Goal: Task Accomplishment & Management: Manage account settings

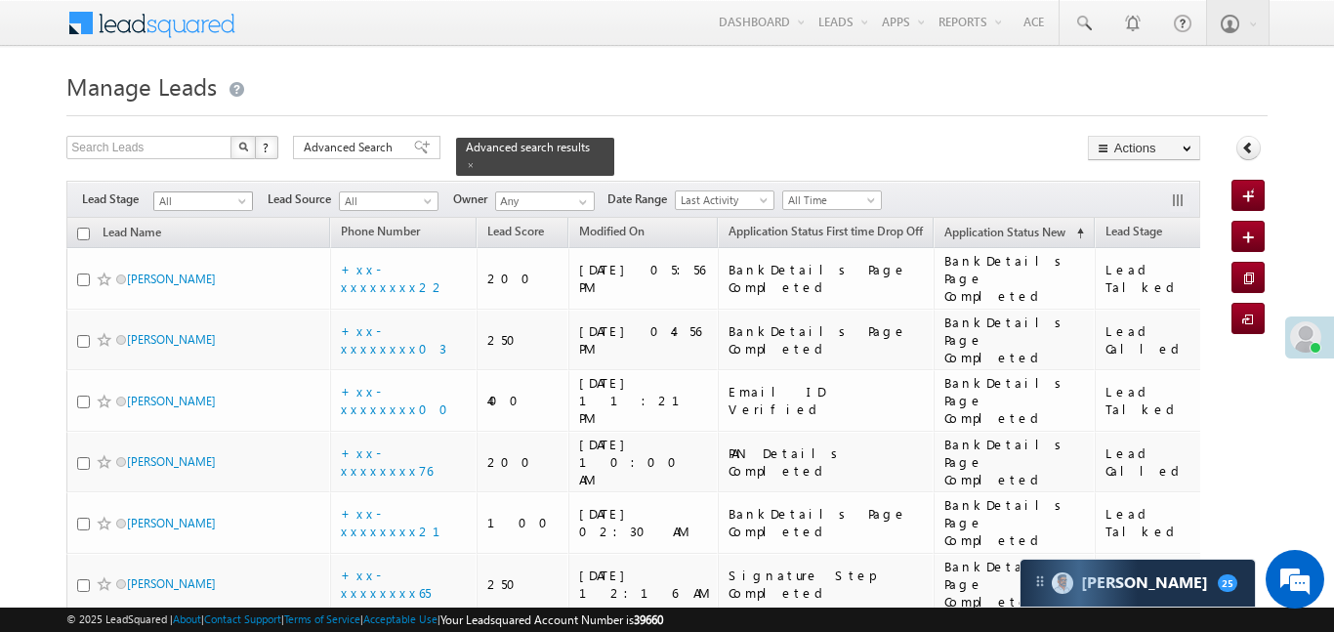
click at [217, 192] on span "All" at bounding box center [200, 201] width 93 height 18
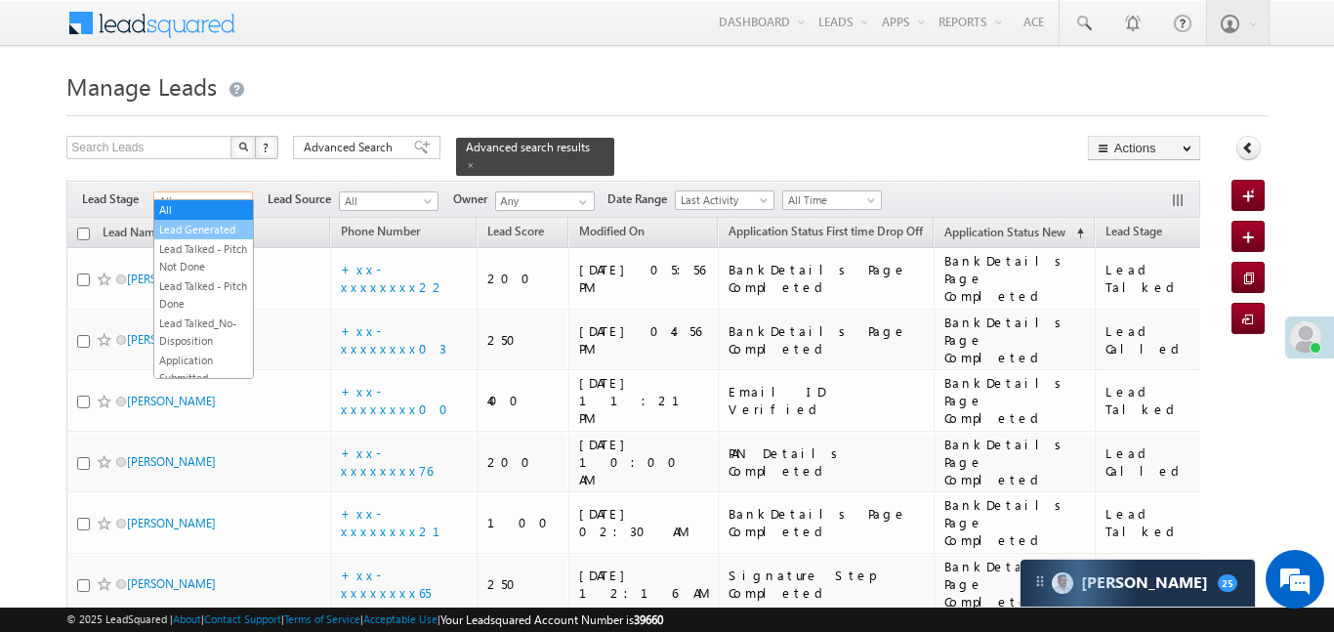
click at [214, 228] on link "Lead Generated" at bounding box center [203, 230] width 99 height 18
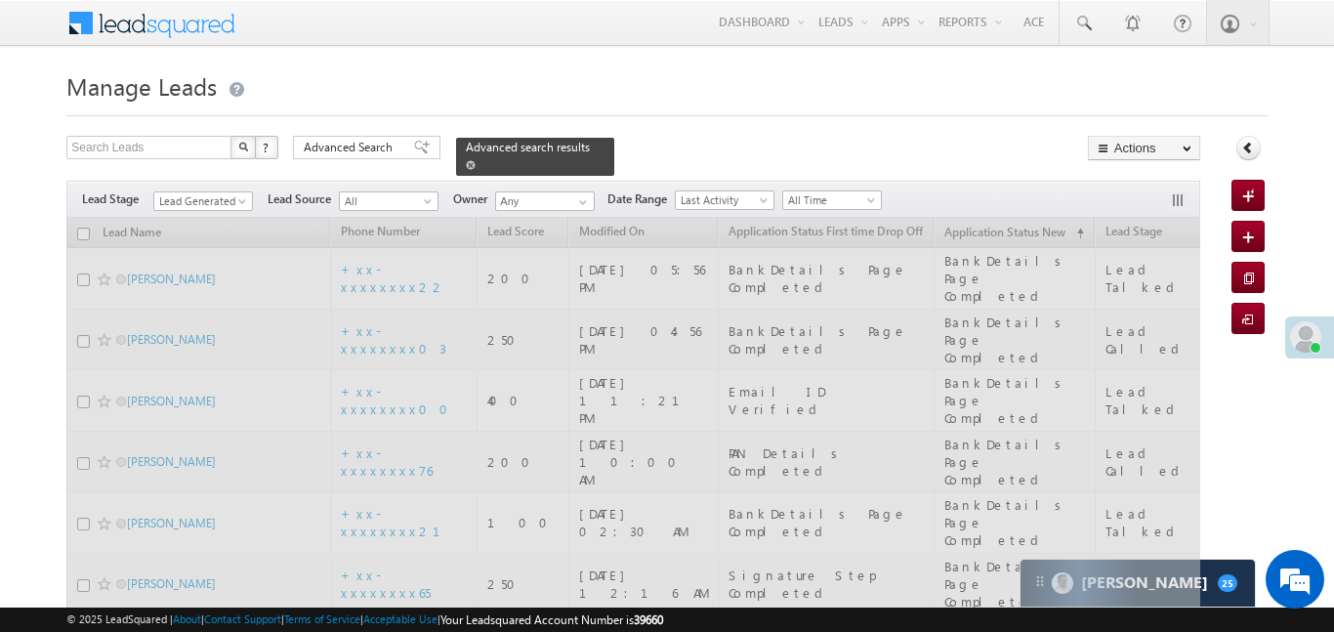
click at [476, 160] on span at bounding box center [471, 165] width 10 height 10
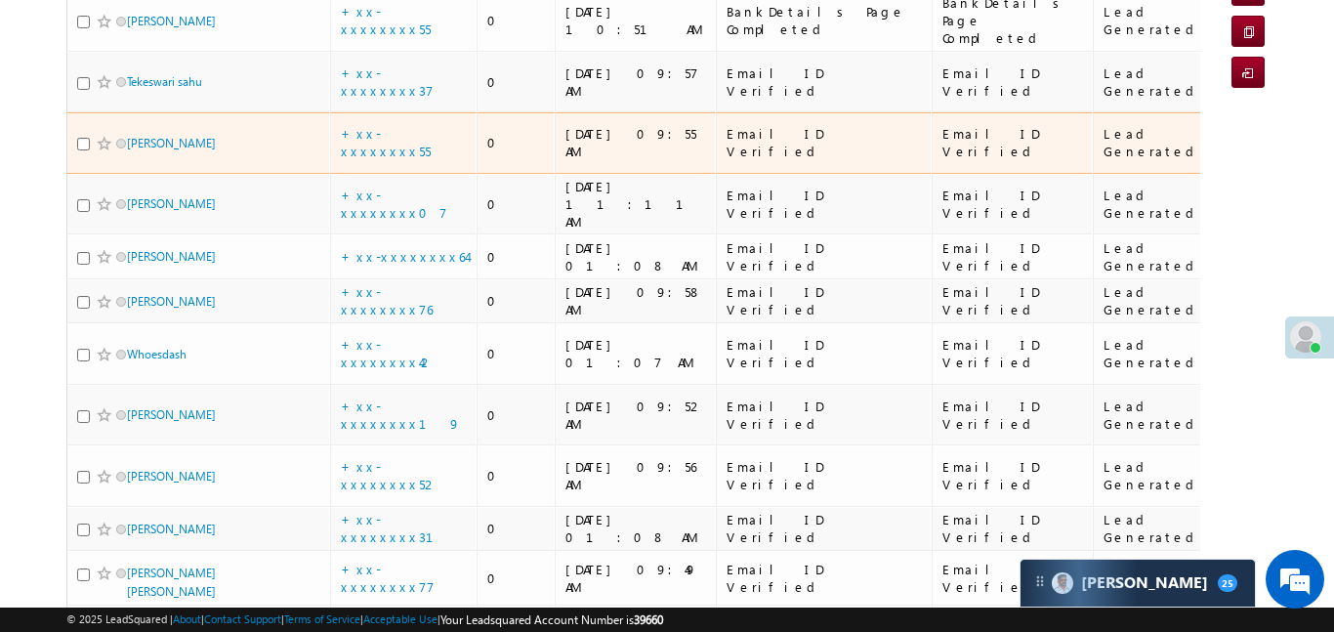
scroll to position [4, 0]
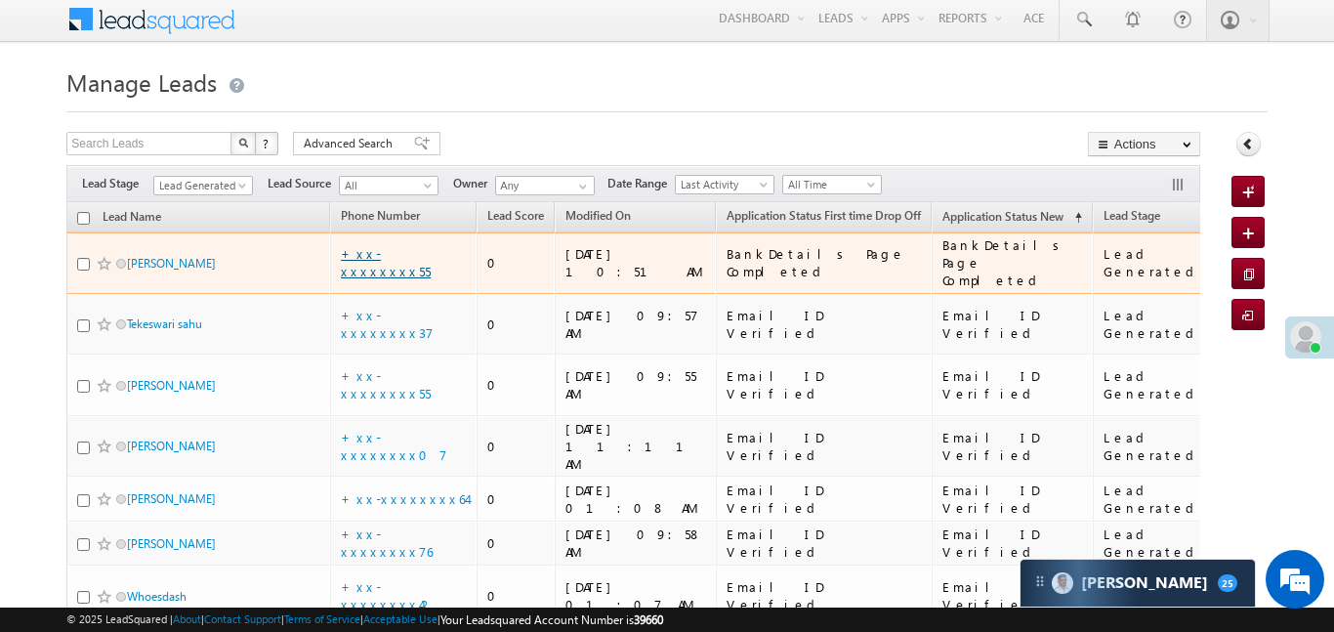
click at [388, 254] on link "+xx-xxxxxxxx55" at bounding box center [386, 262] width 90 height 34
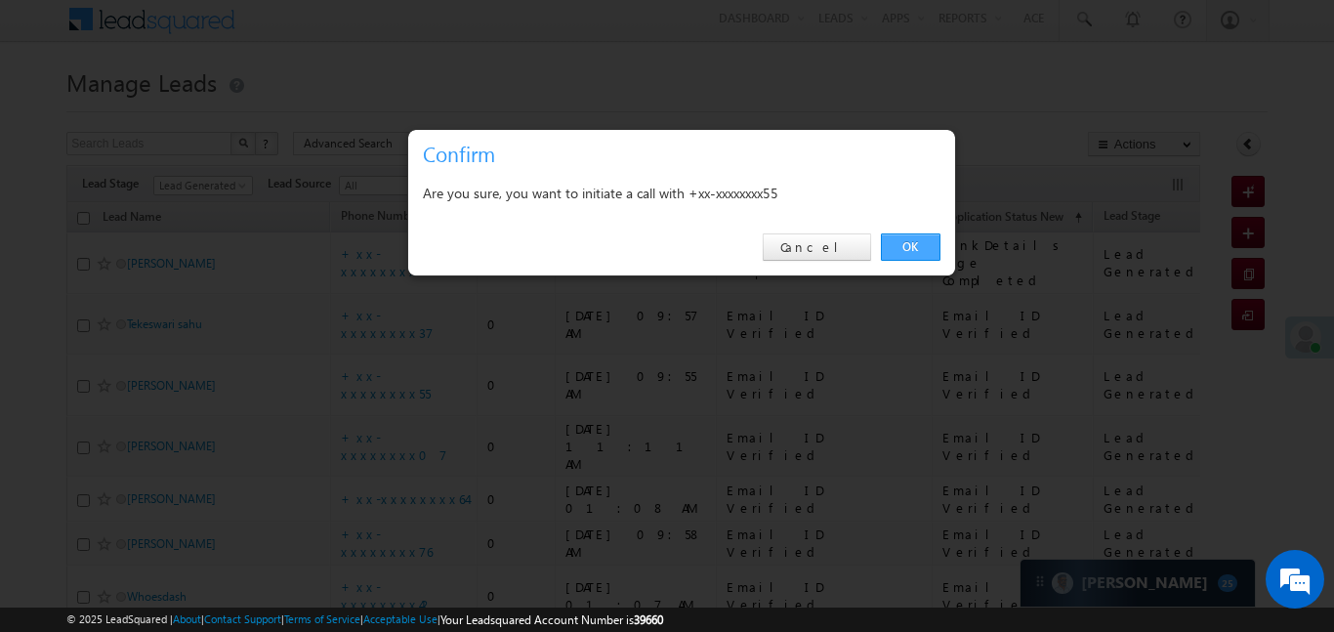
click at [890, 250] on link "OK" at bounding box center [911, 246] width 60 height 27
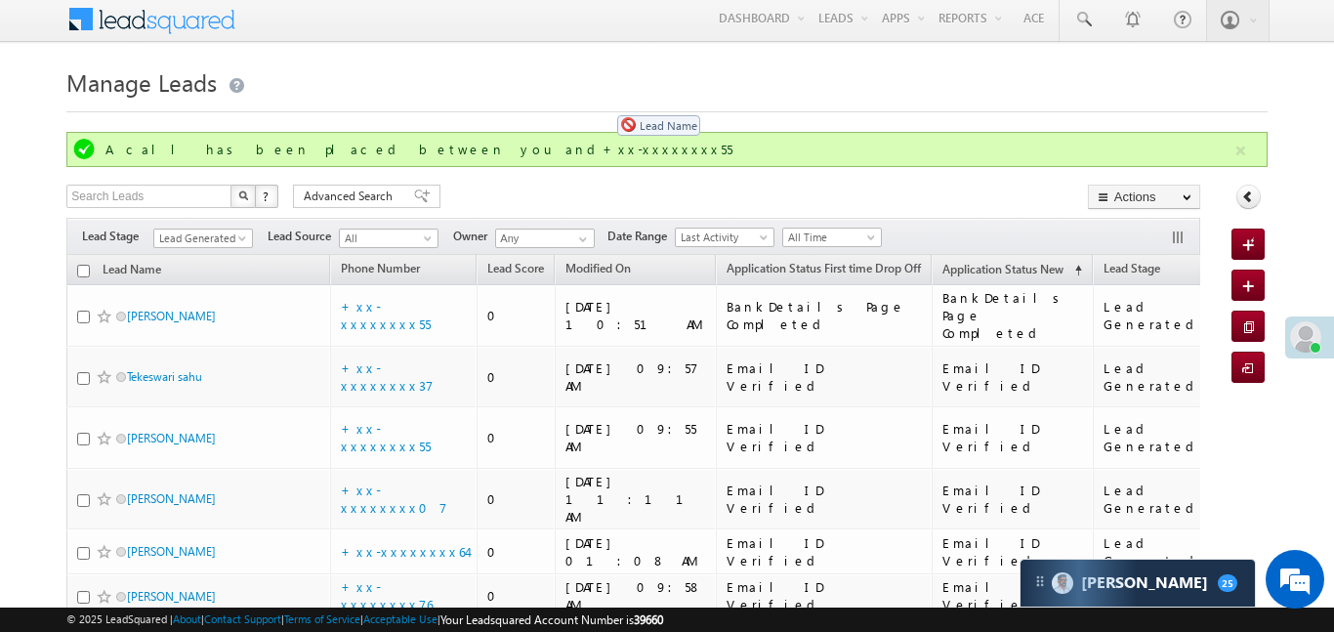
drag, startPoint x: 153, startPoint y: 244, endPoint x: 608, endPoint y: 105, distance: 474.9
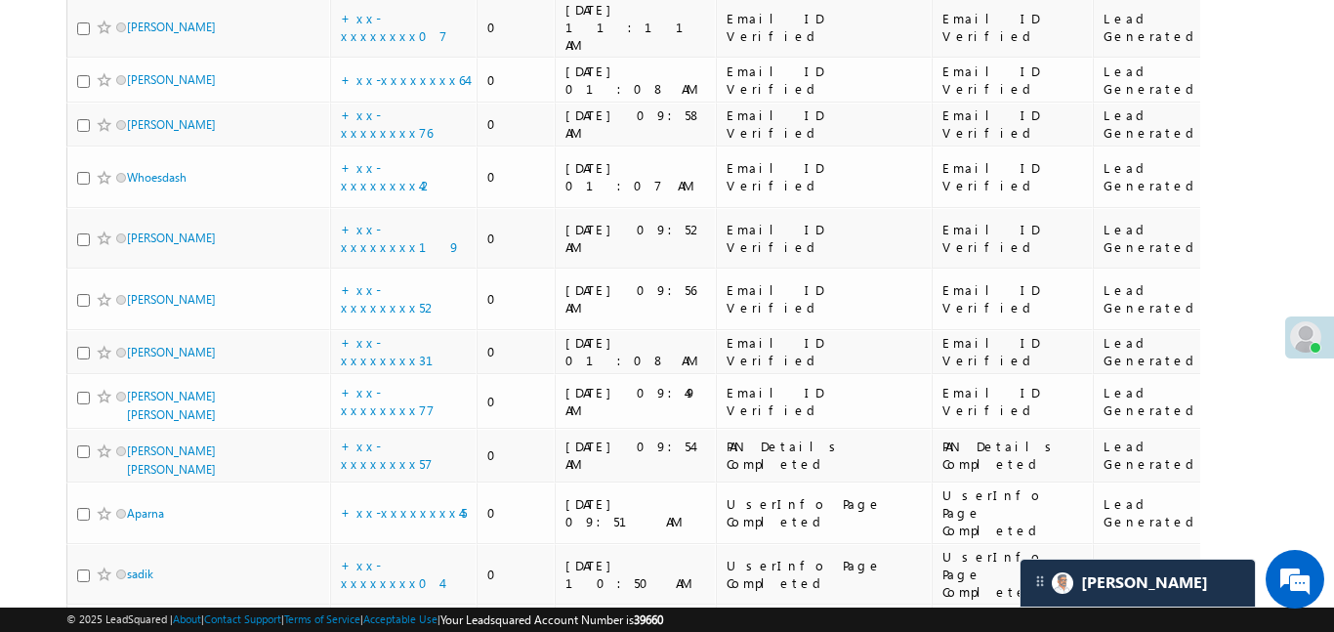
scroll to position [375, 0]
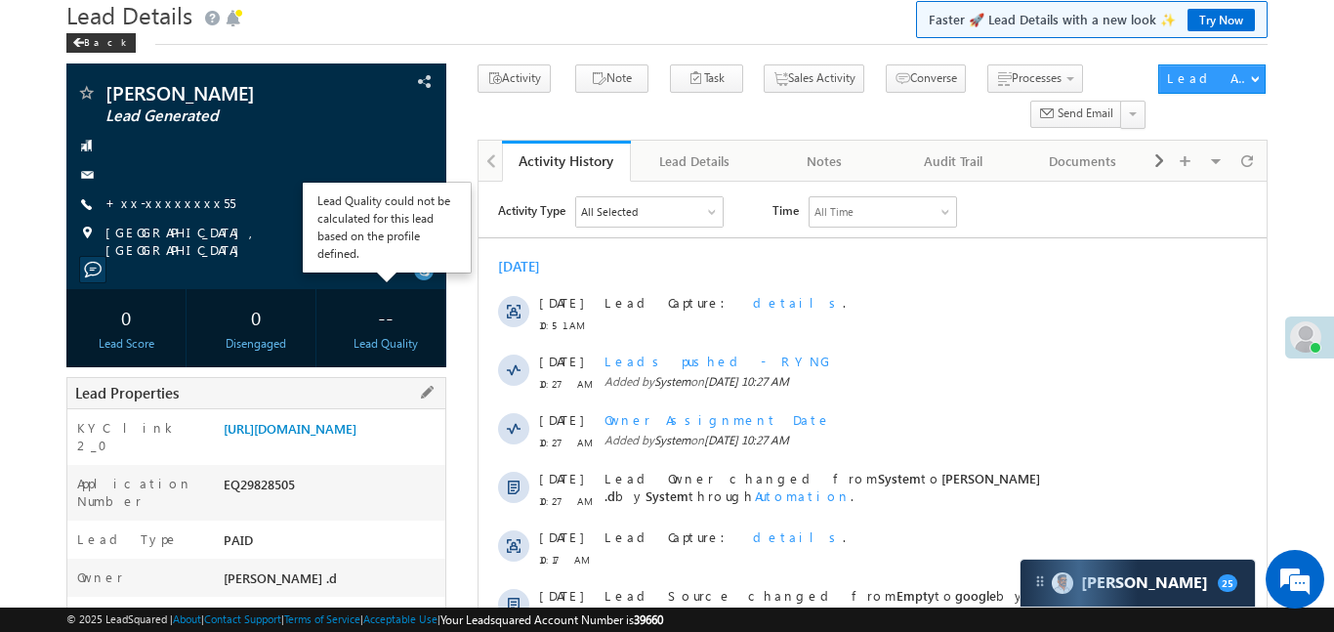
scroll to position [343, 0]
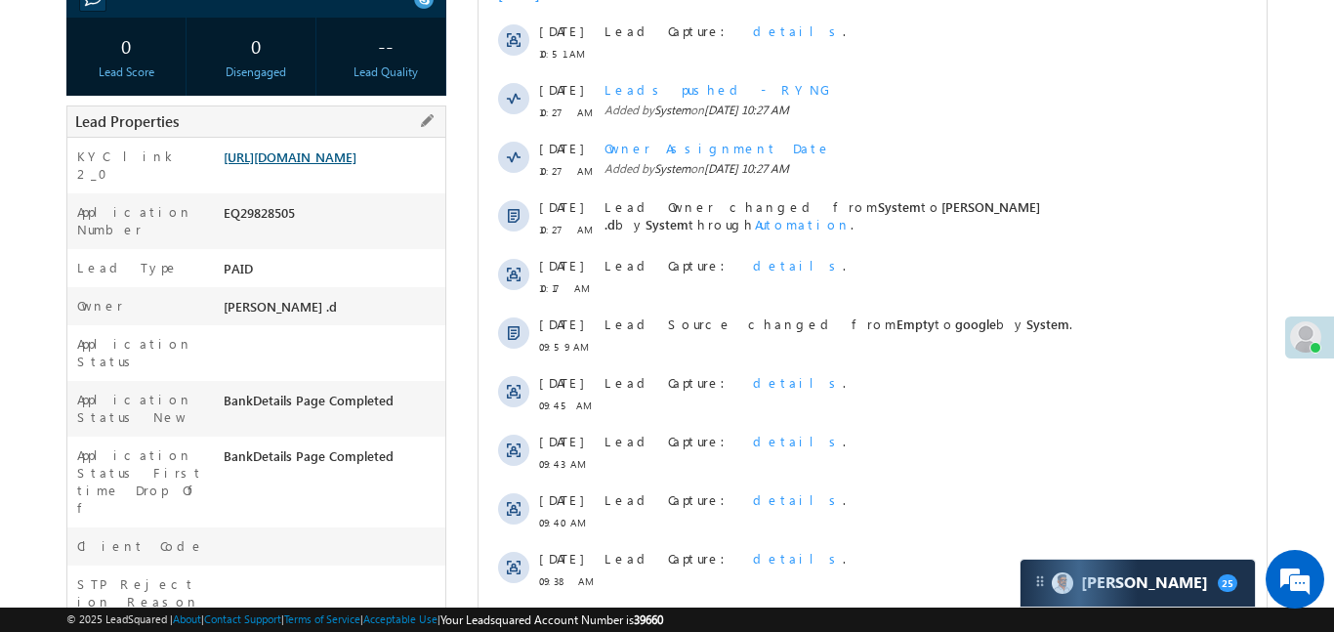
click at [346, 165] on link "https://angelbroking1-pk3em7sa.customui-test.leadsquared.com?leadId=c5bd1c56-9f…" at bounding box center [290, 156] width 133 height 17
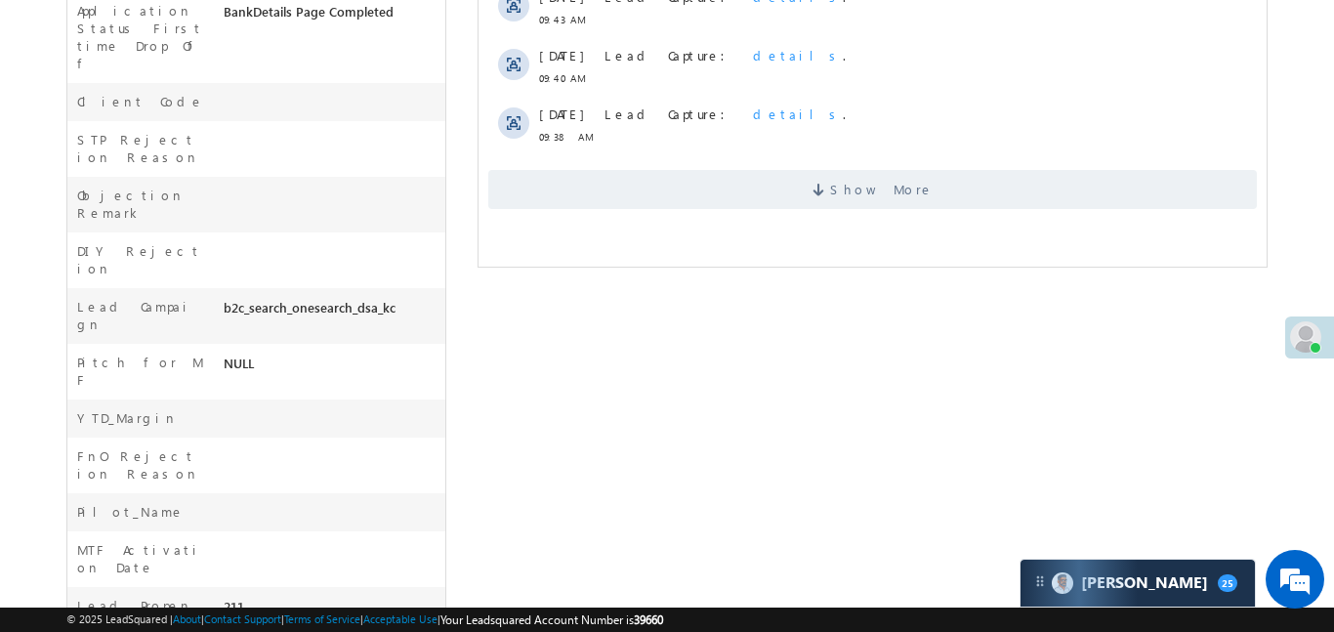
scroll to position [789, 0]
click at [840, 168] on span "Show More" at bounding box center [871, 187] width 769 height 39
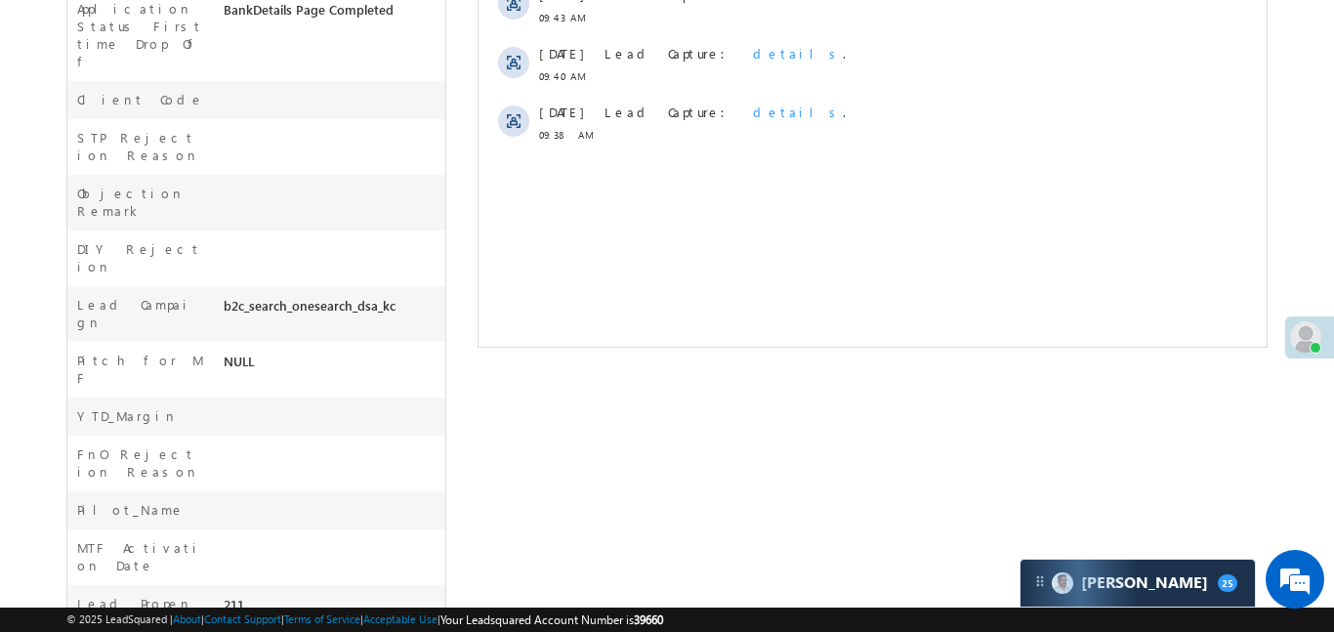
scroll to position [0, 0]
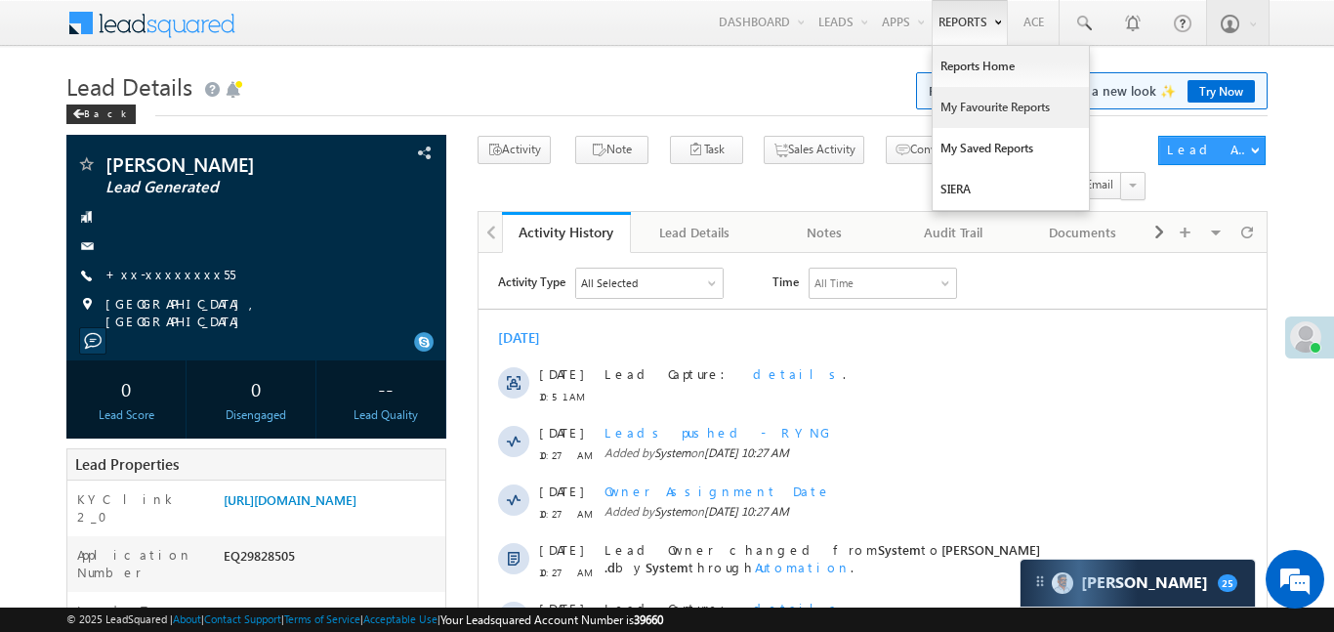
click at [996, 90] on link "My Favourite Reports" at bounding box center [1011, 107] width 156 height 41
click at [993, 96] on link "My Favourite Reports" at bounding box center [1011, 107] width 156 height 41
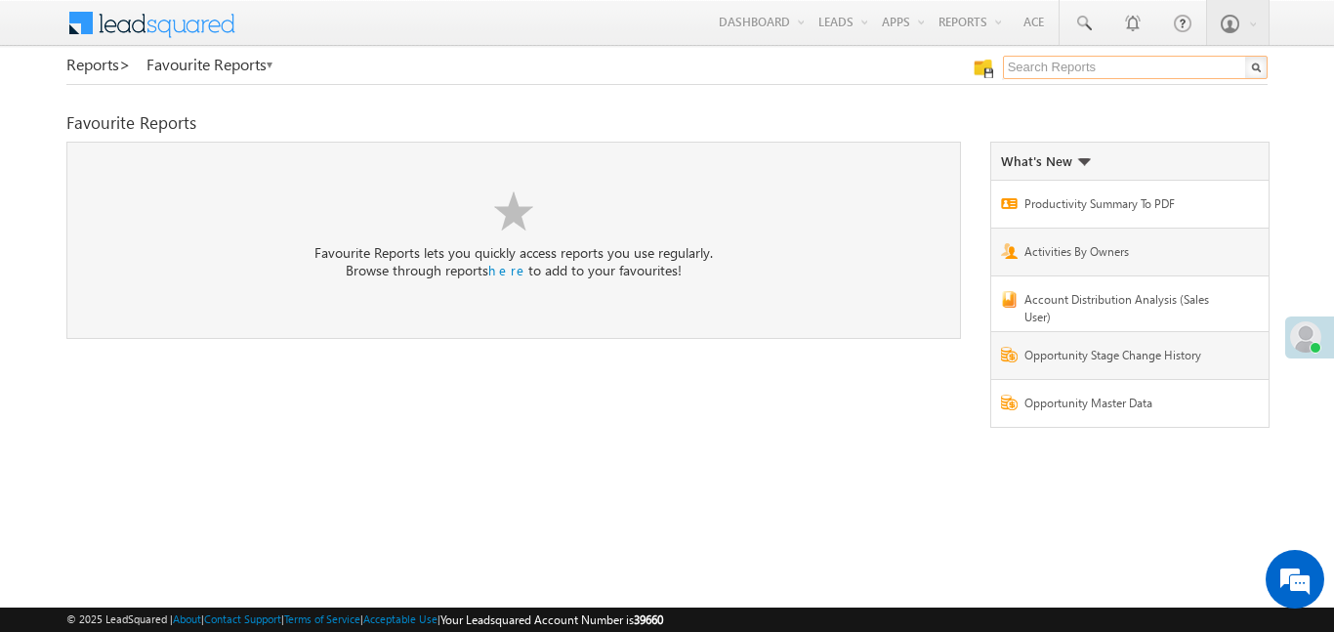
click at [1056, 65] on input "text" at bounding box center [1135, 67] width 265 height 23
type input "me to others"
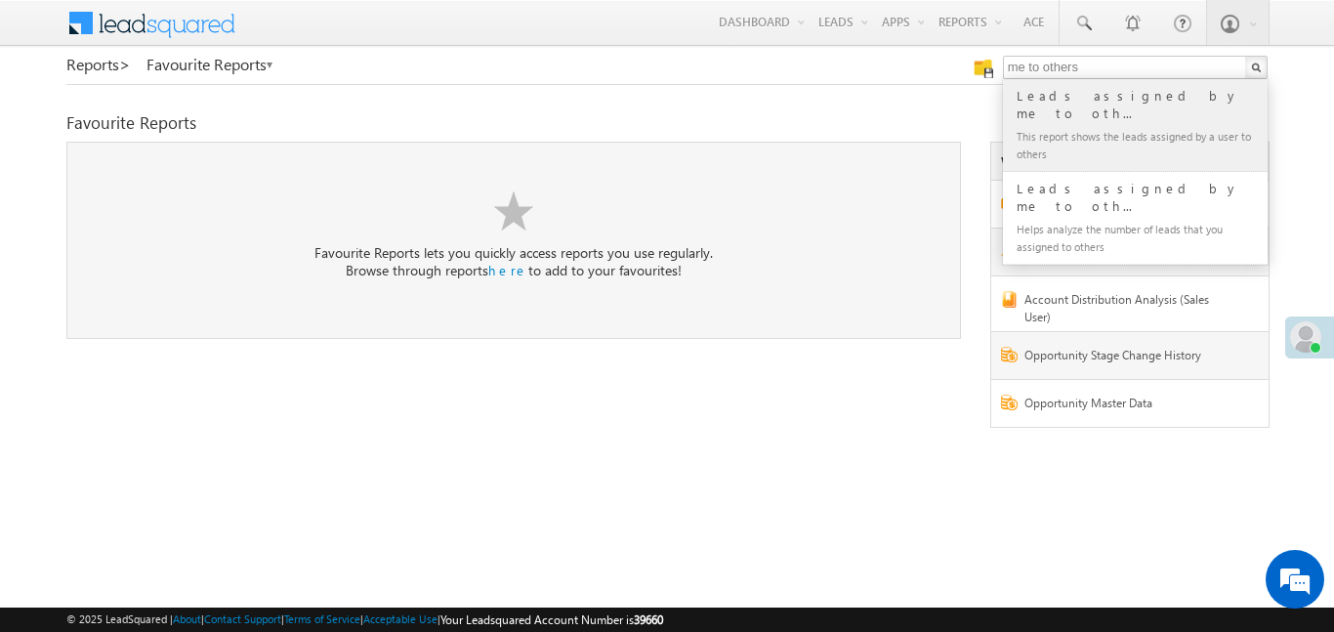
click at [1069, 102] on div "Leads assigned by me to oth..." at bounding box center [1144, 104] width 262 height 39
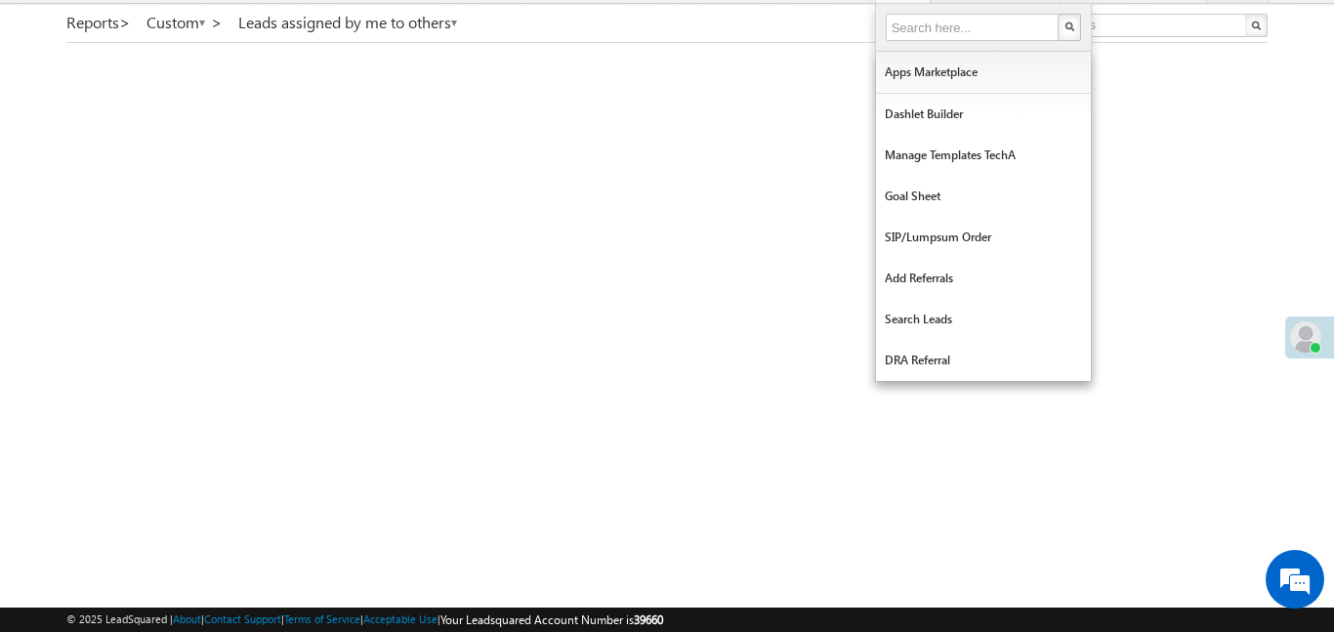
scroll to position [10, 0]
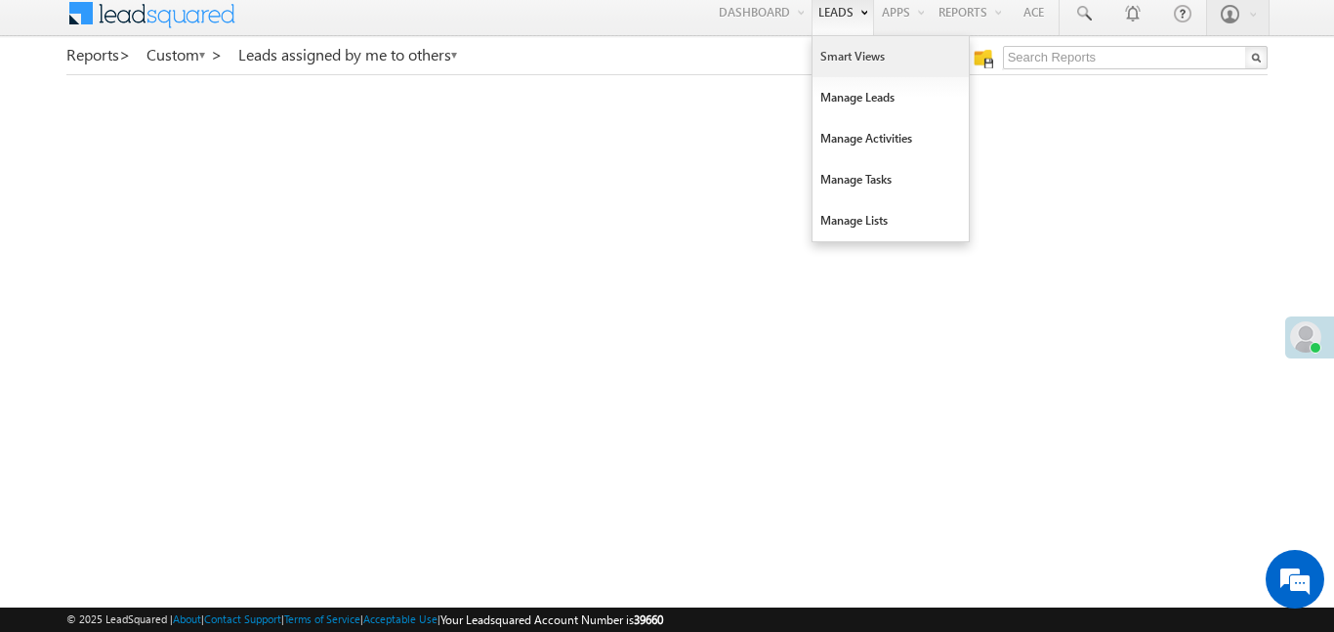
click at [859, 65] on link "Smart Views" at bounding box center [891, 56] width 156 height 41
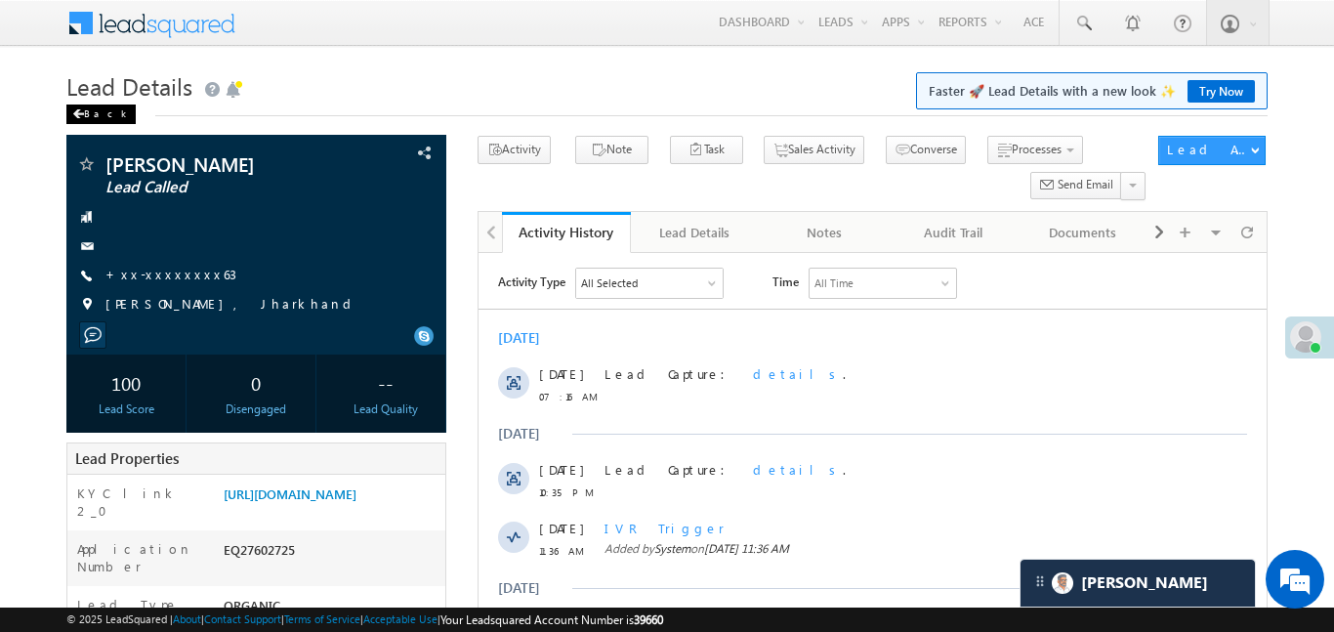
click at [78, 106] on div "Back" at bounding box center [100, 115] width 69 height 20
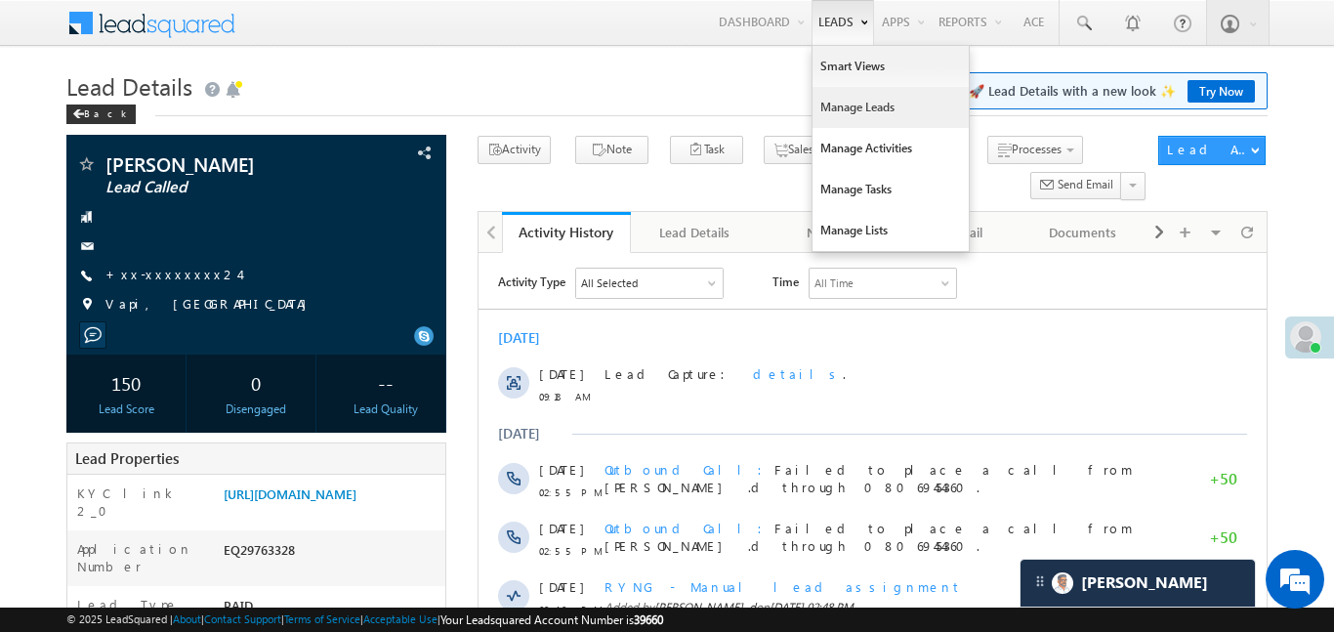
click at [855, 98] on link "Manage Leads" at bounding box center [891, 107] width 156 height 41
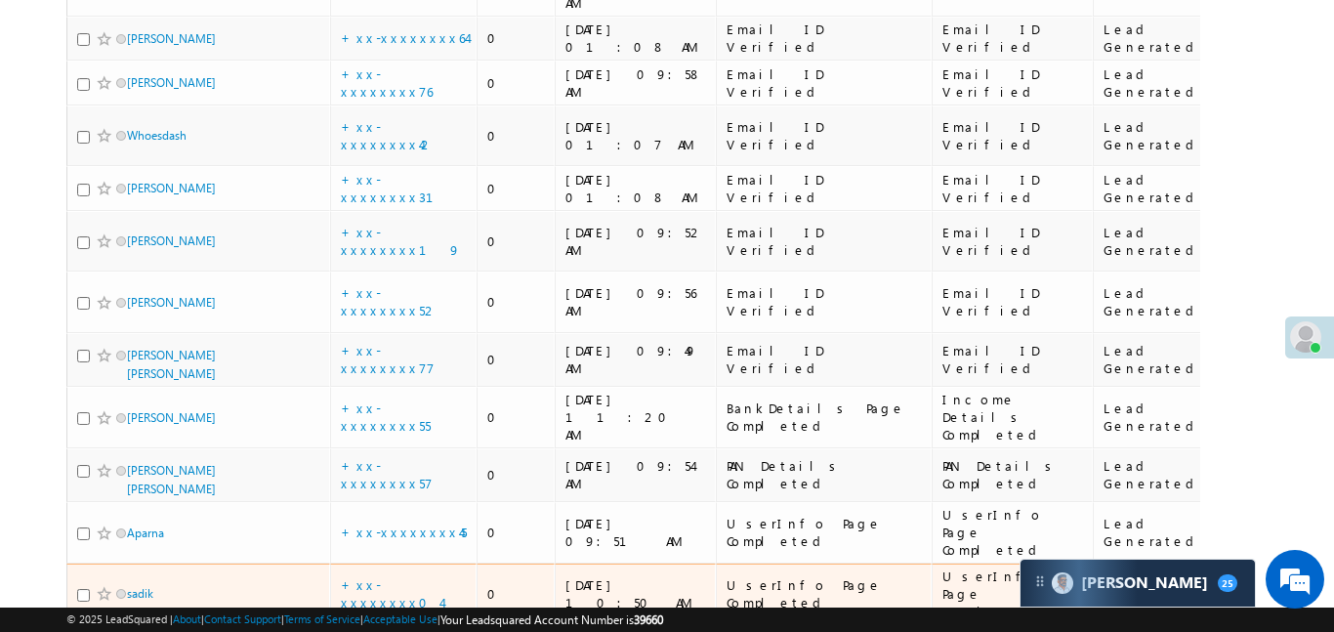
scroll to position [488, 0]
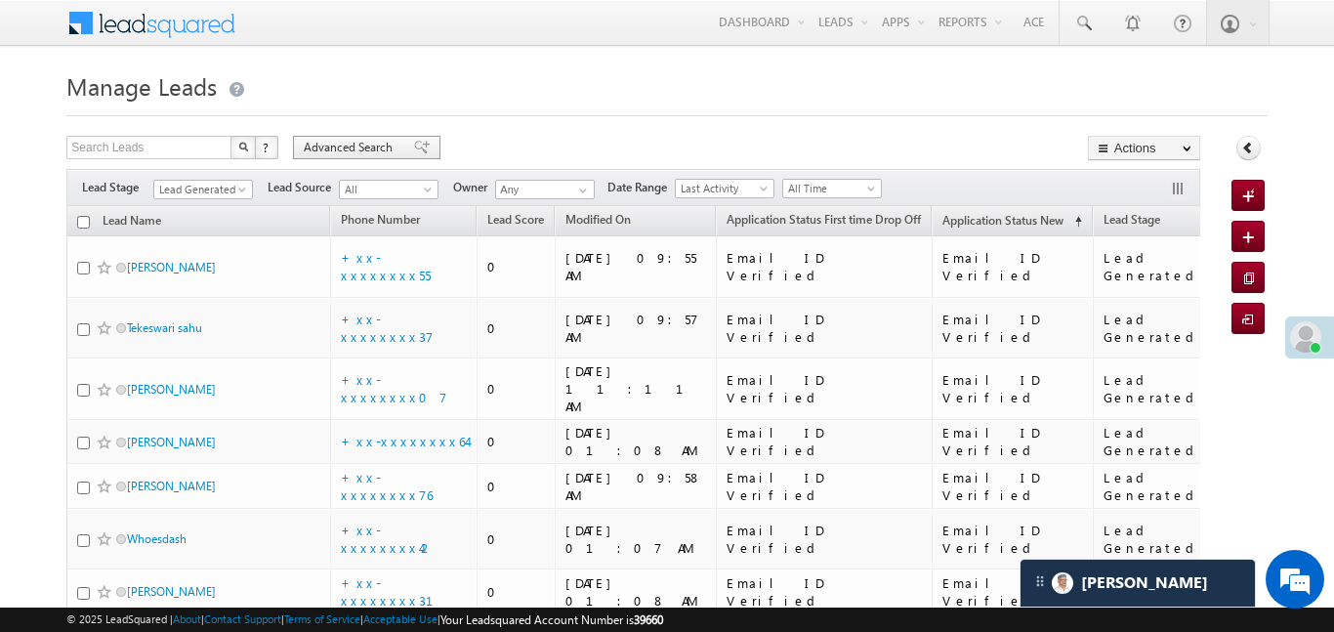
click at [386, 150] on span "Advanced Search" at bounding box center [351, 148] width 95 height 18
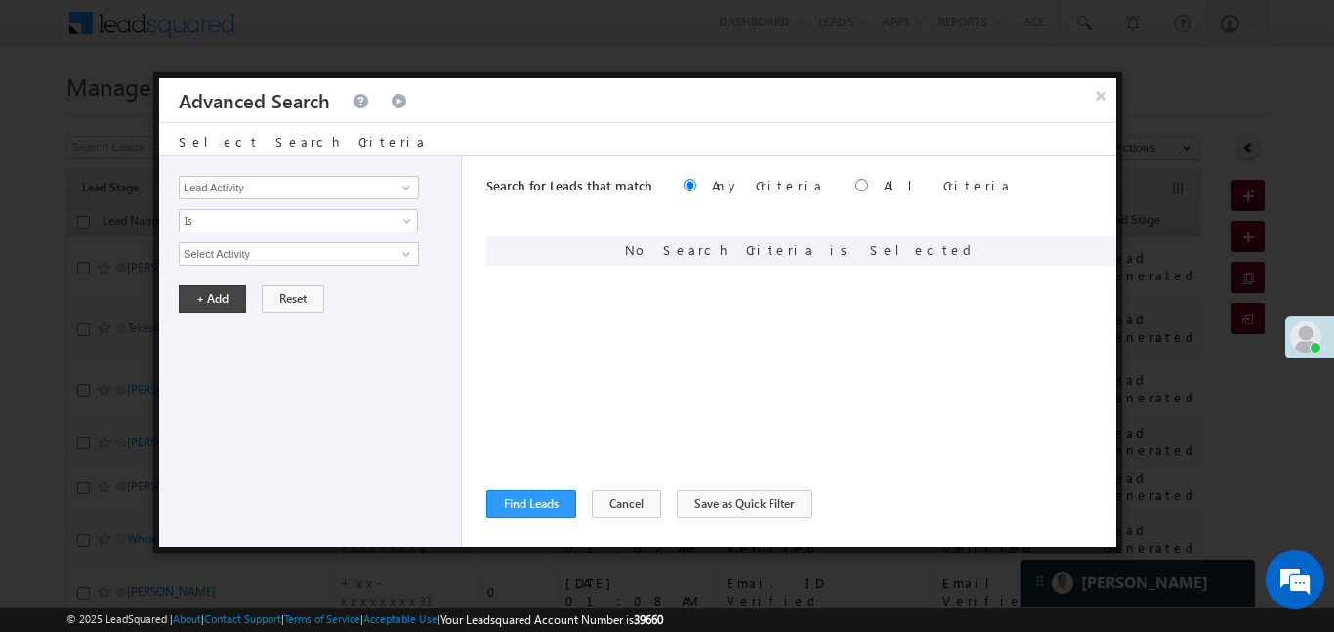
click at [387, 171] on div "Lead Activity Task Sales Group Prospect Id WA Last Message Timestamp 4th Day Di…" at bounding box center [310, 351] width 303 height 391
click at [386, 177] on input "Lead Activity" at bounding box center [299, 187] width 240 height 23
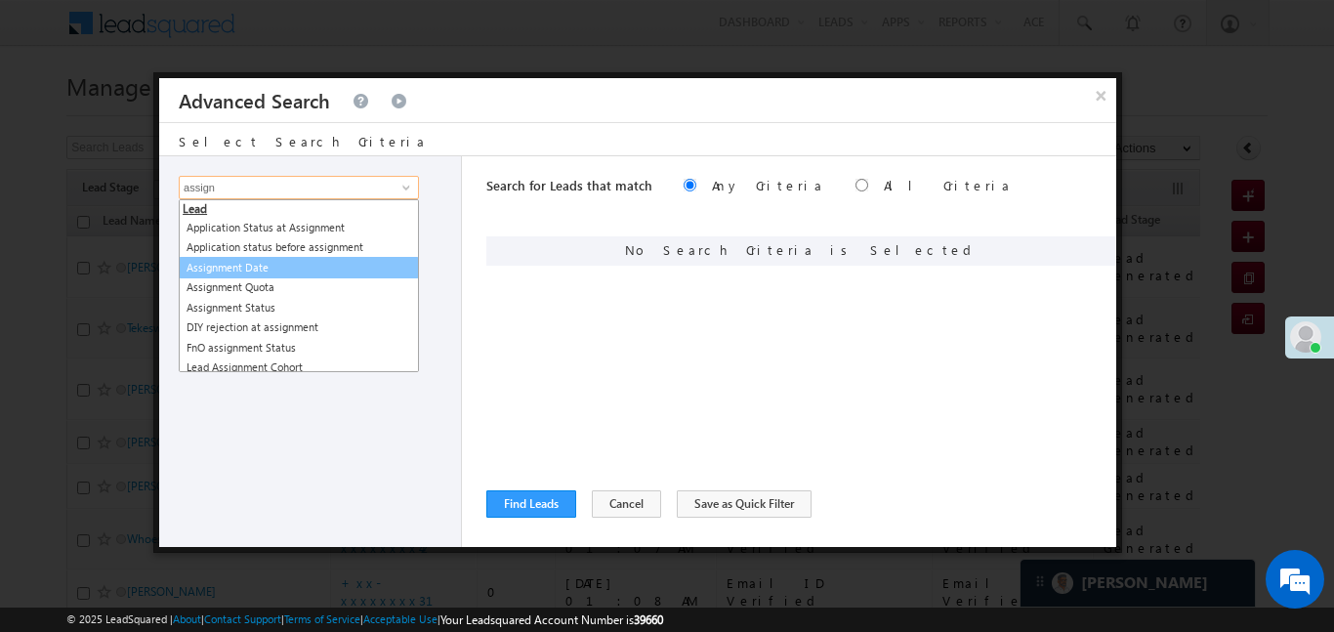
click at [321, 267] on link "Assignment Date" at bounding box center [299, 268] width 240 height 22
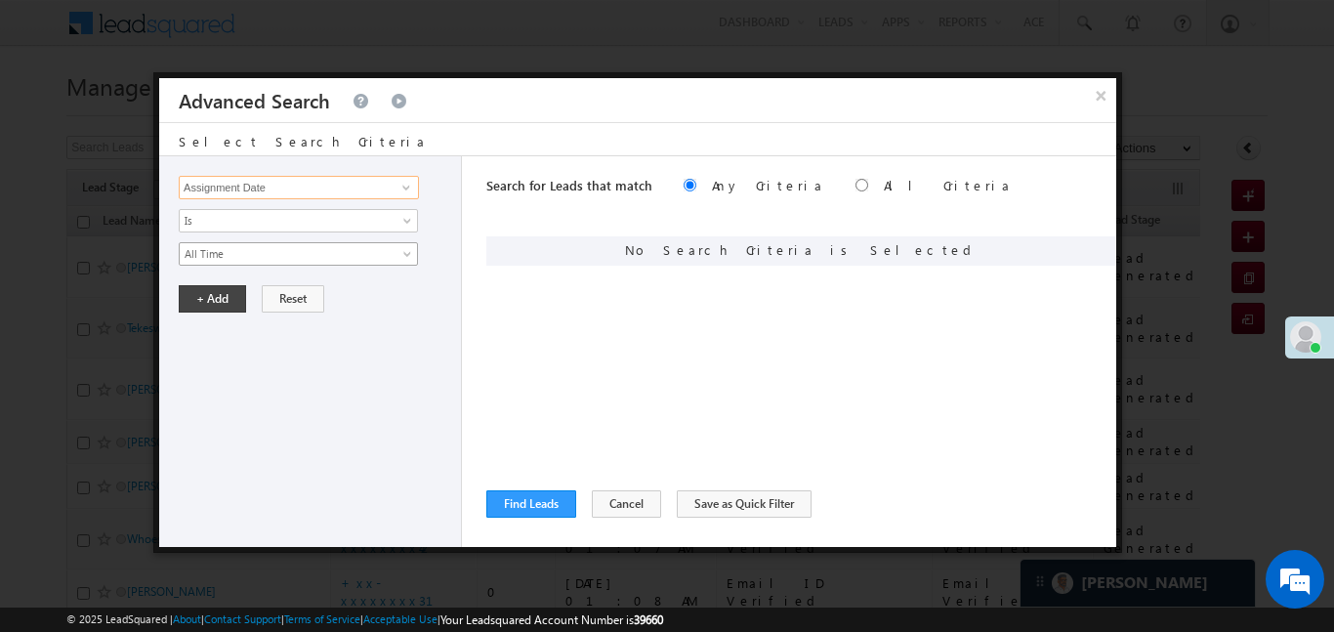
type input "Assignment Date"
click at [304, 250] on span "All Time" at bounding box center [286, 254] width 212 height 18
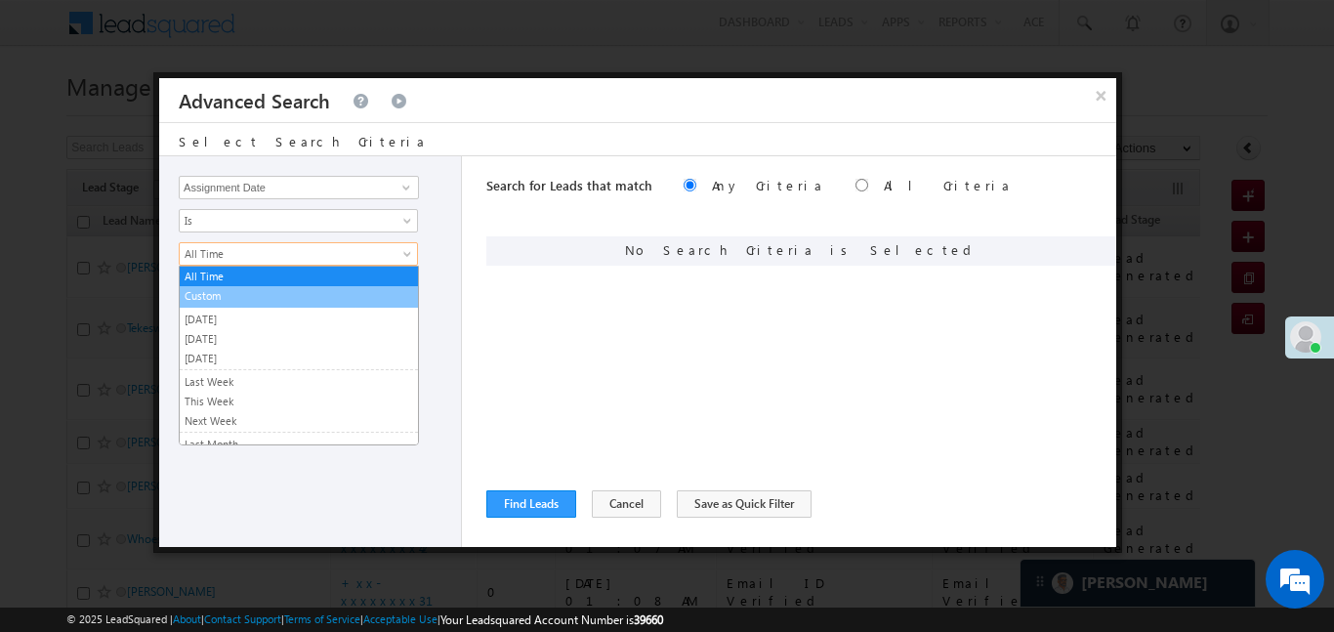
click at [248, 293] on link "Custom" at bounding box center [299, 296] width 238 height 18
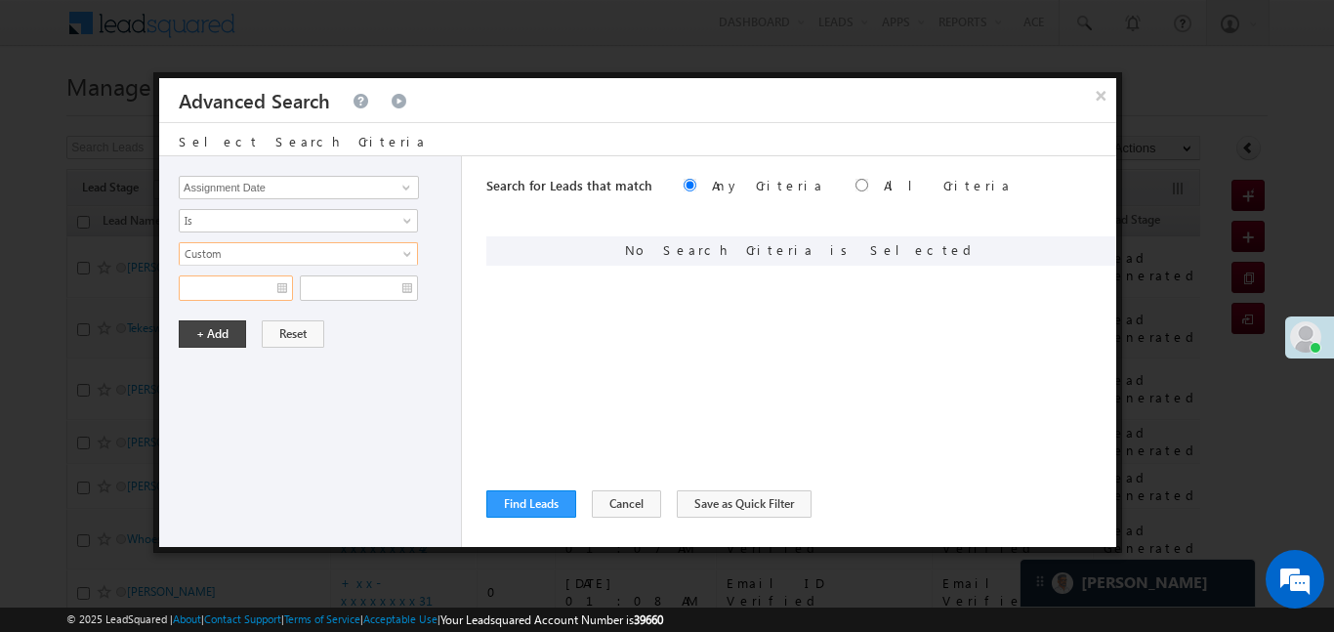
click at [248, 293] on input "text" at bounding box center [236, 287] width 114 height 25
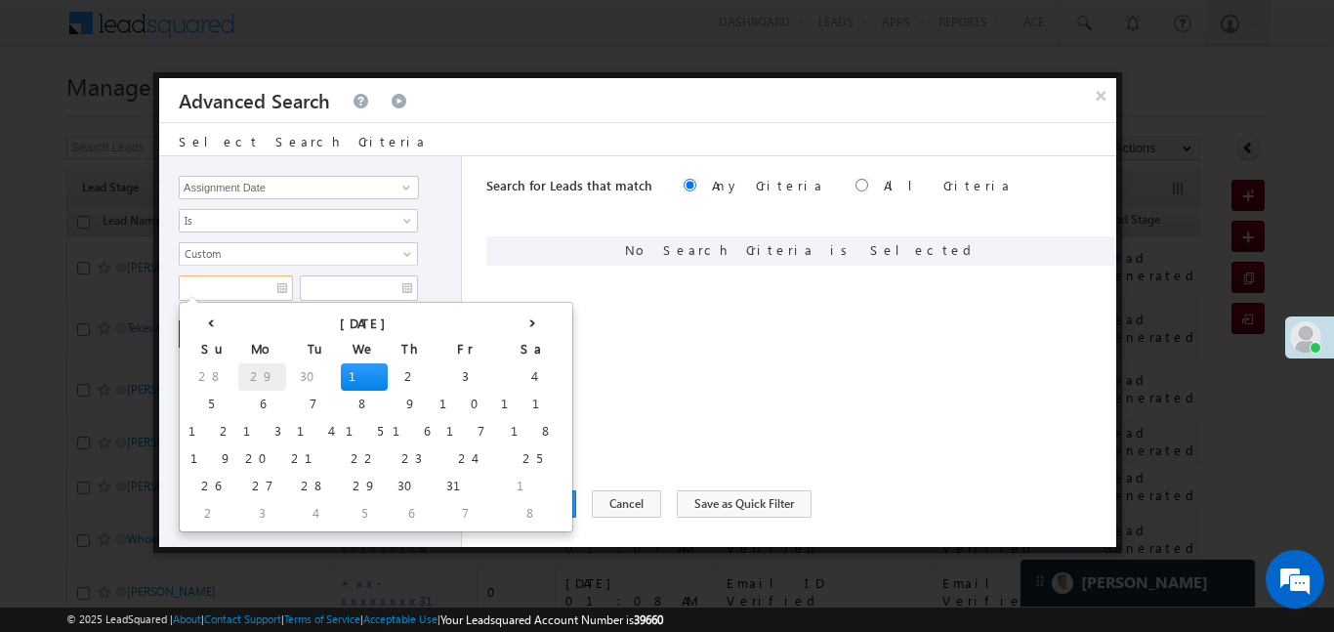
click at [238, 372] on td "29" at bounding box center [262, 376] width 48 height 27
type input "29/09/25"
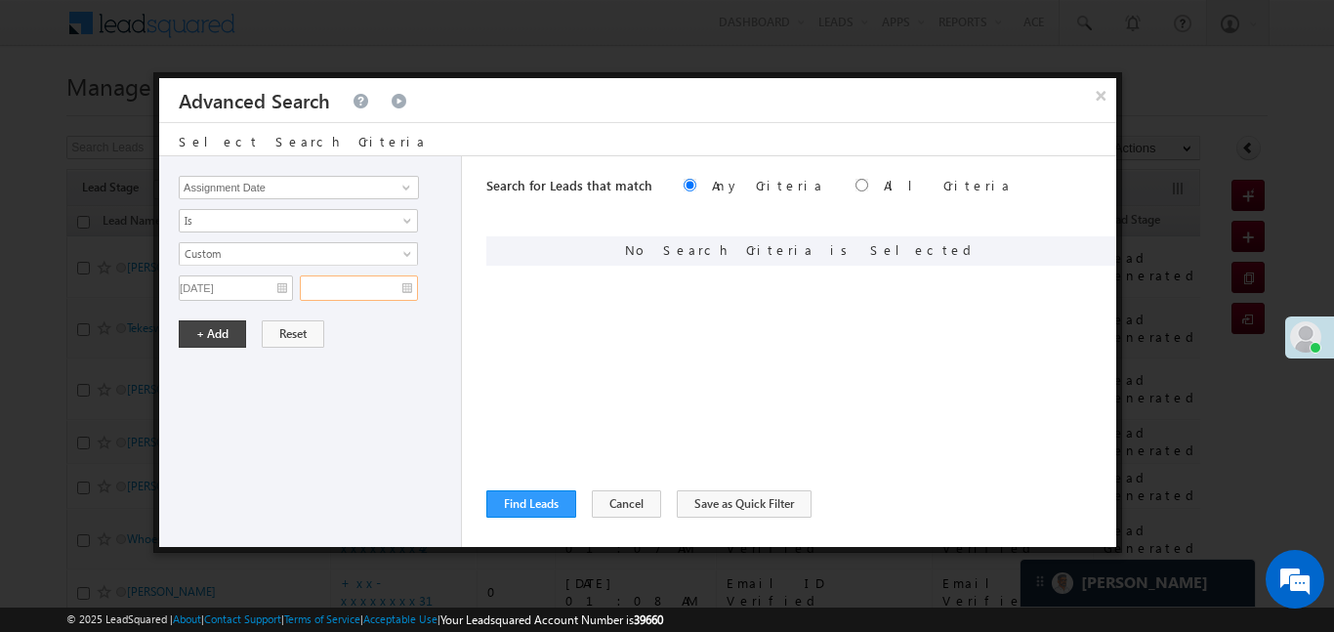
click at [355, 291] on input "text" at bounding box center [359, 287] width 118 height 25
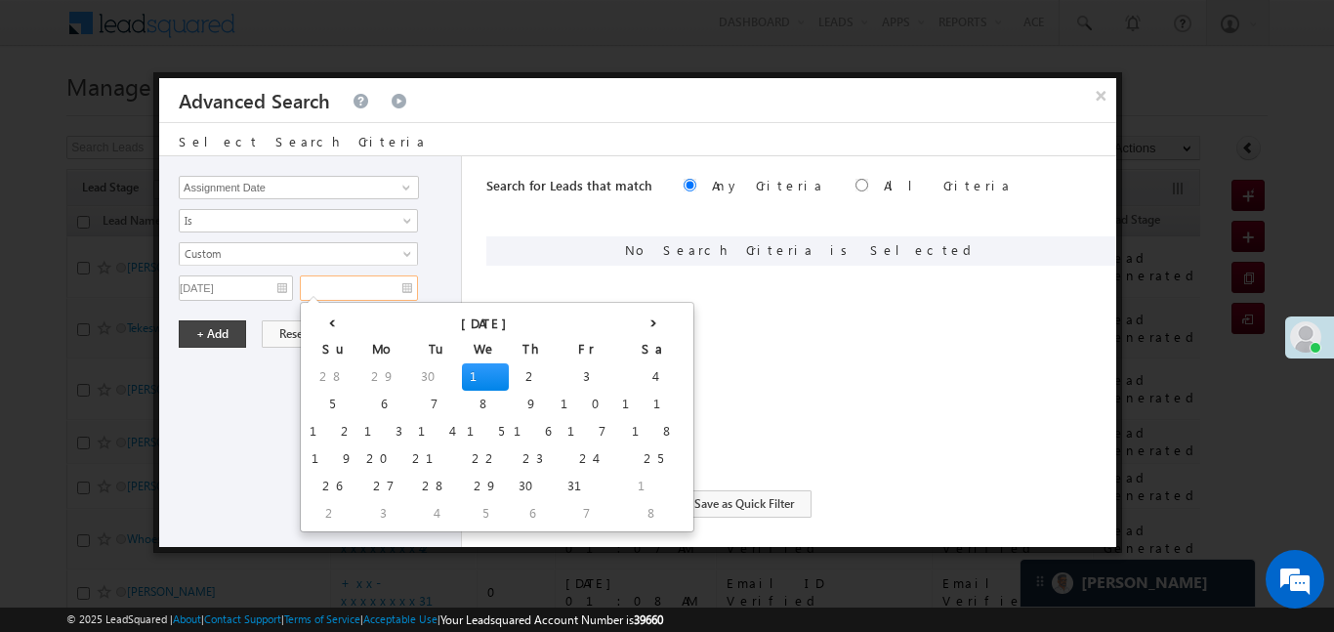
click at [462, 369] on td "1" at bounding box center [485, 376] width 47 height 27
type input "[DATE]"
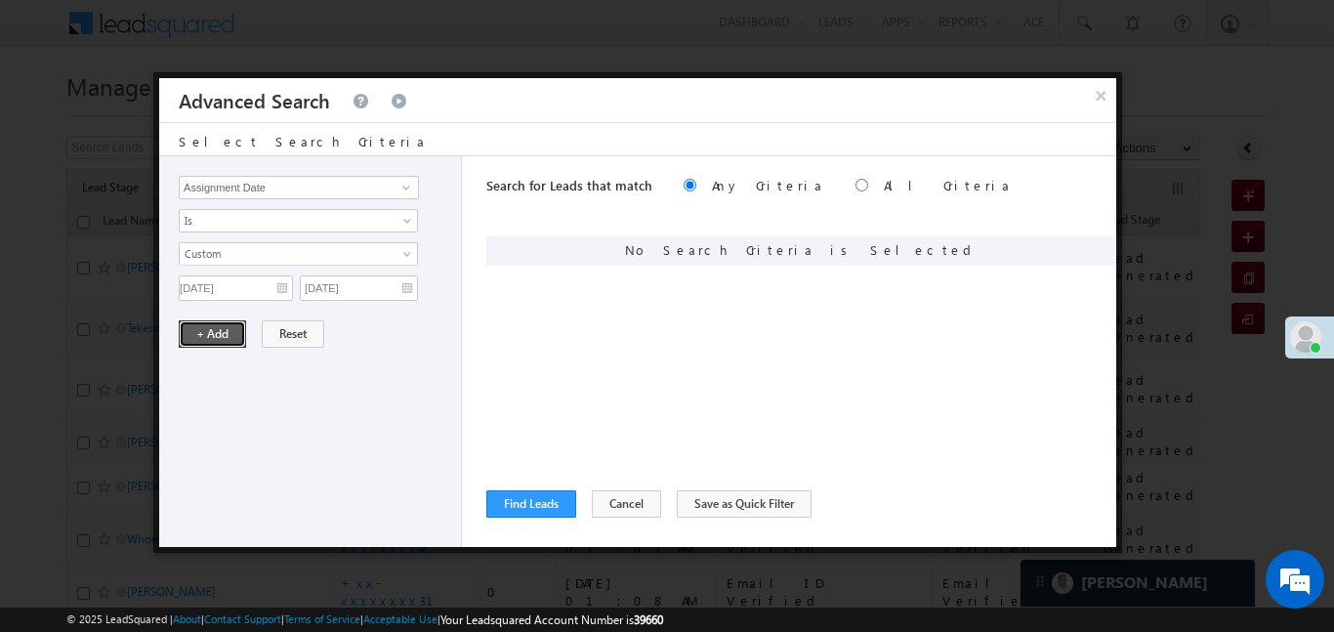
click at [226, 333] on button "+ Add" at bounding box center [212, 333] width 67 height 27
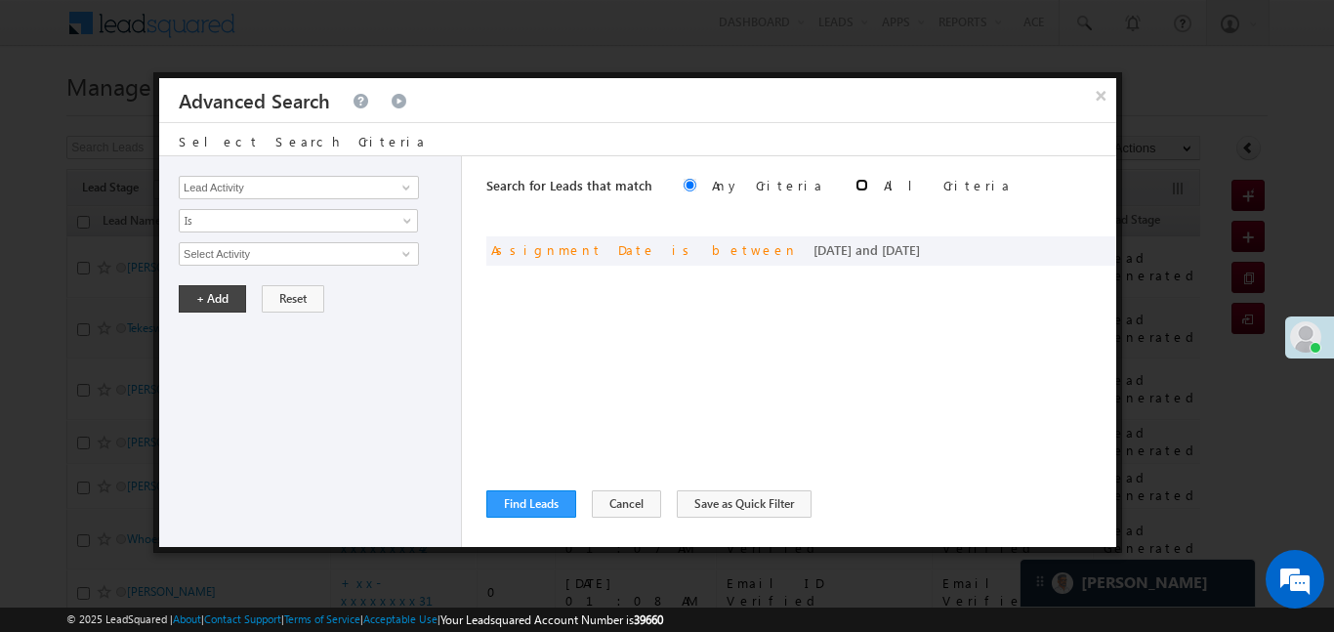
click at [856, 189] on input "radio" at bounding box center [862, 185] width 13 height 13
radio input "true"
click at [525, 501] on button "Find Leads" at bounding box center [531, 503] width 90 height 27
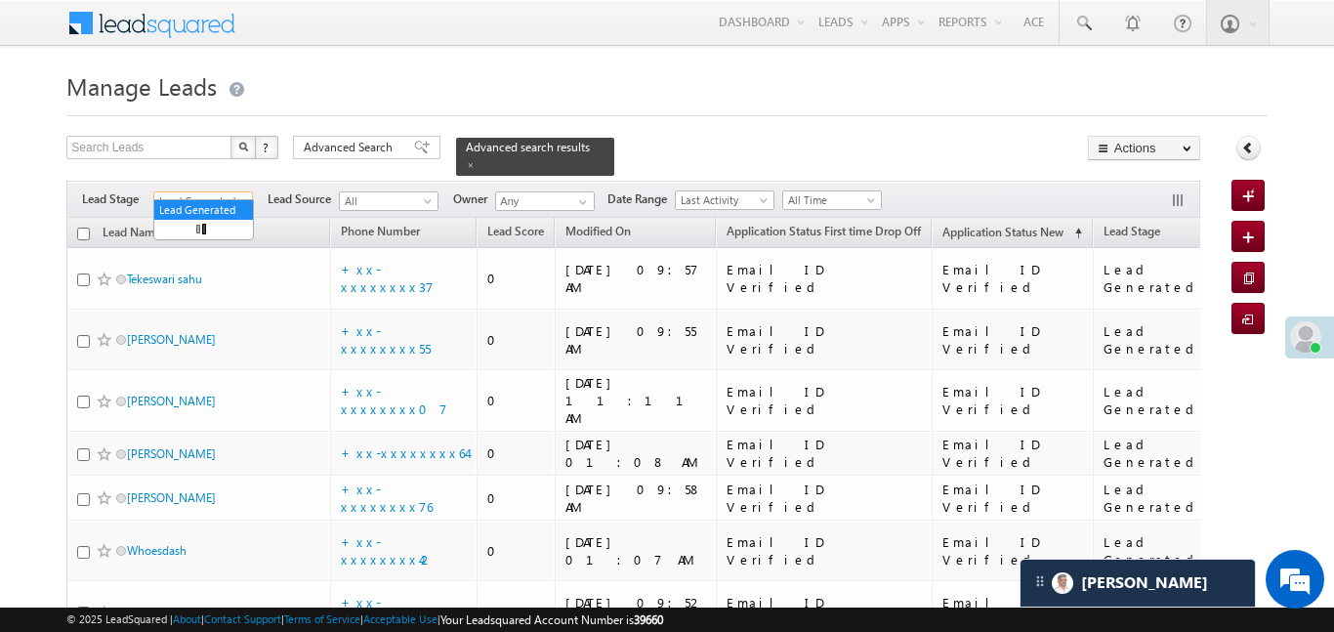
click at [212, 196] on span "Lead Generated" at bounding box center [200, 201] width 93 height 18
click at [213, 207] on link "All" at bounding box center [203, 210] width 99 height 18
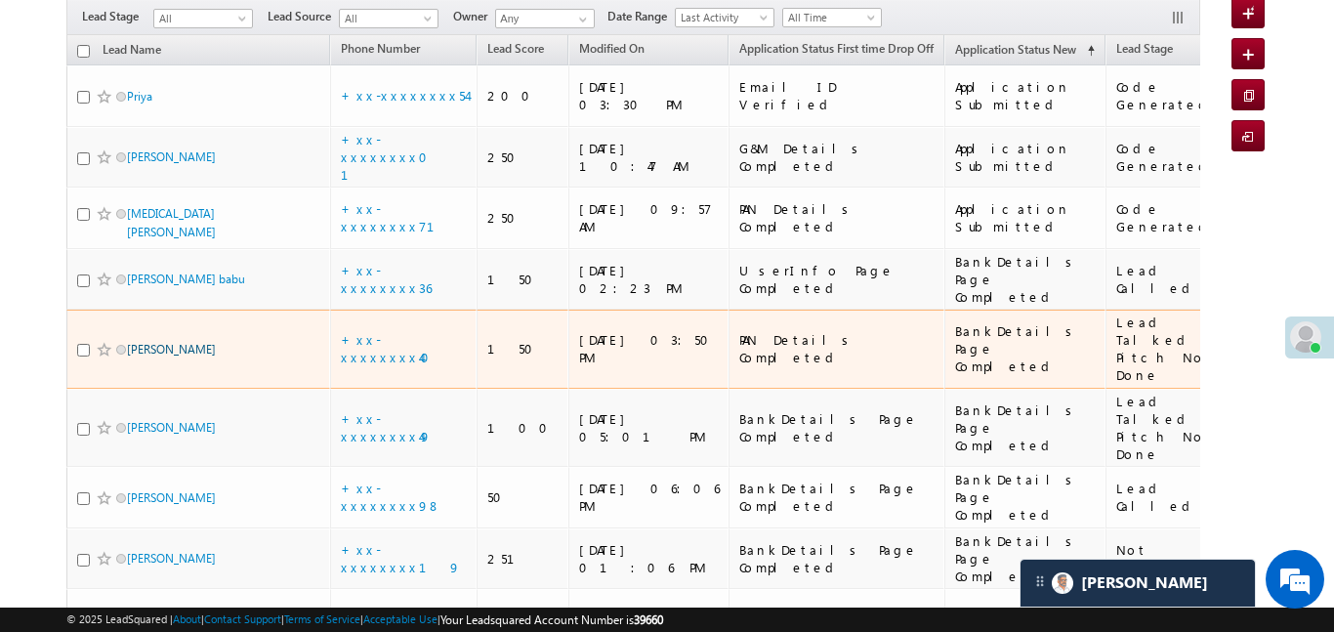
scroll to position [189, 0]
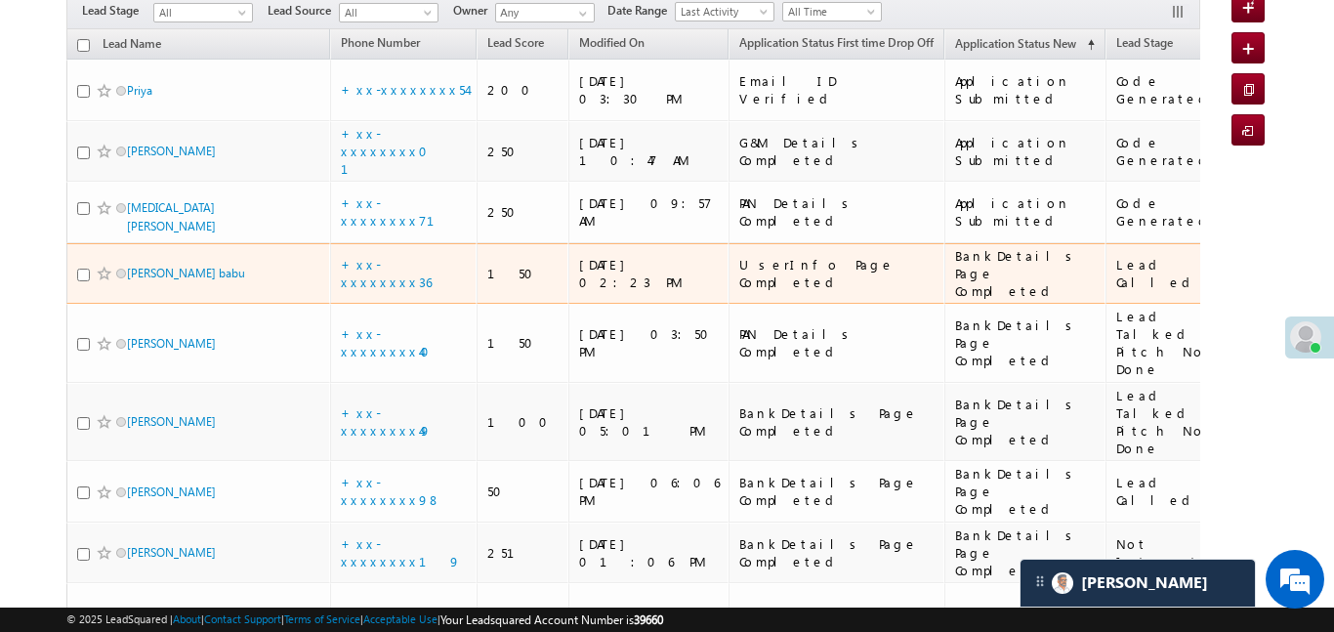
click at [77, 269] on input "checkbox" at bounding box center [83, 275] width 13 height 13
checkbox input "true"
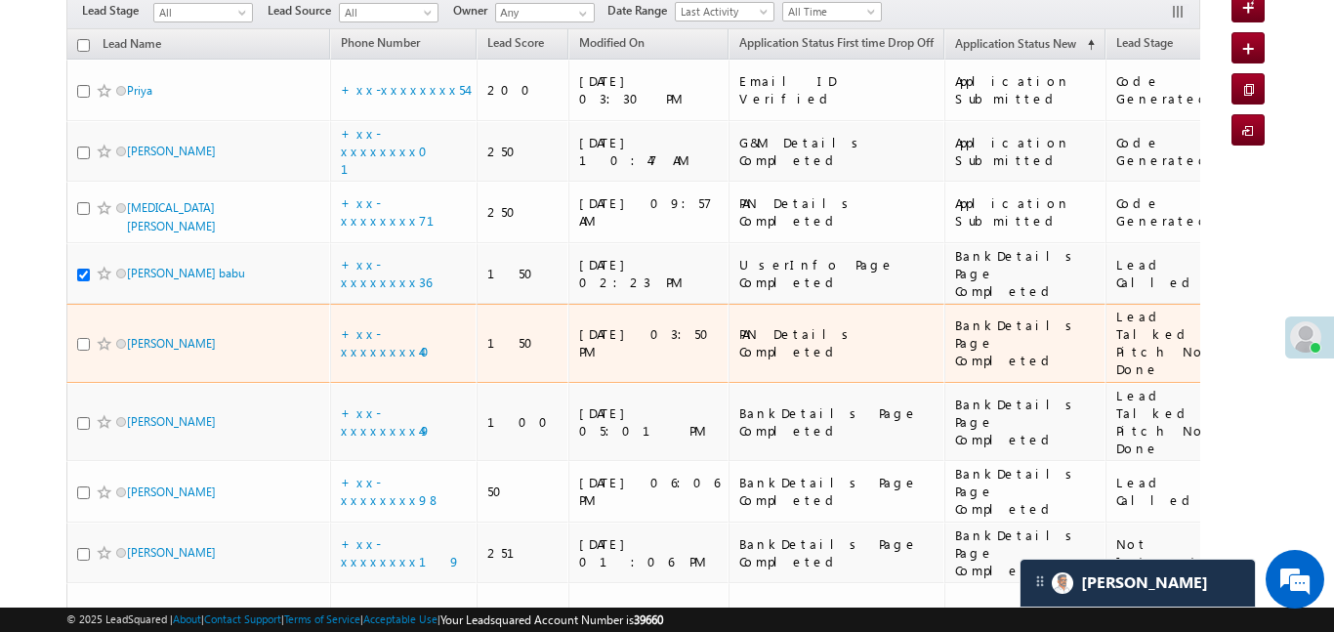
click at [80, 338] on input "checkbox" at bounding box center [83, 344] width 13 height 13
checkbox input "true"
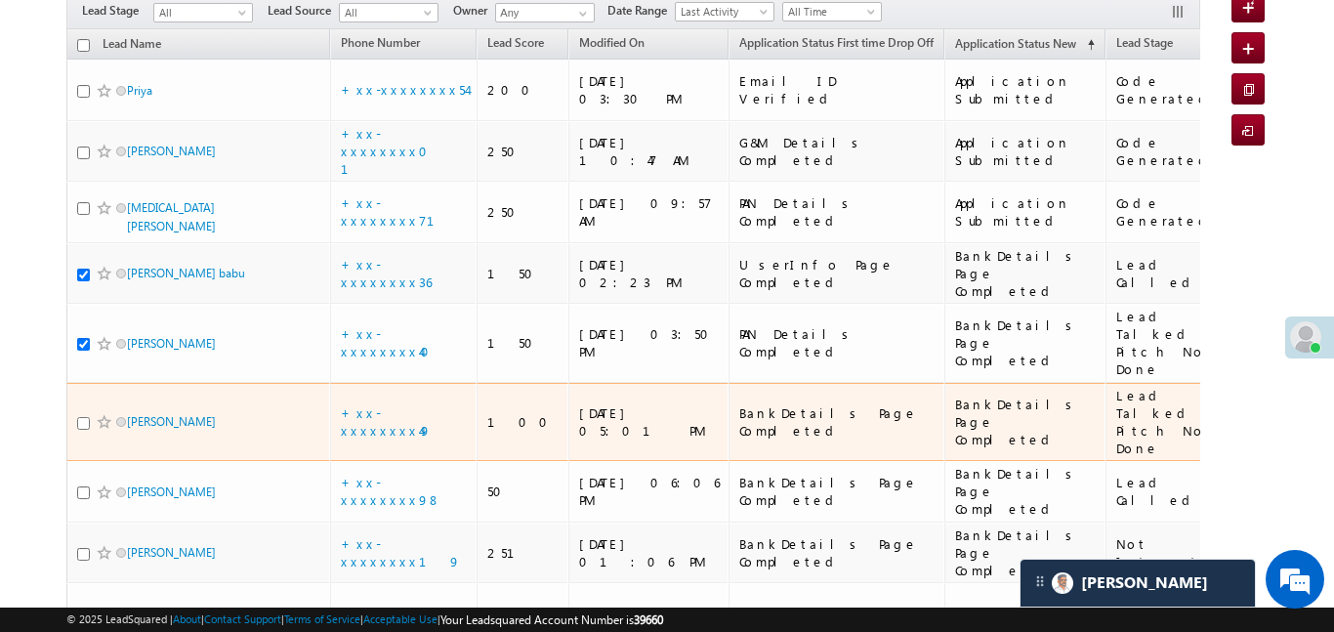
click at [81, 417] on input "checkbox" at bounding box center [83, 423] width 13 height 13
checkbox input "true"
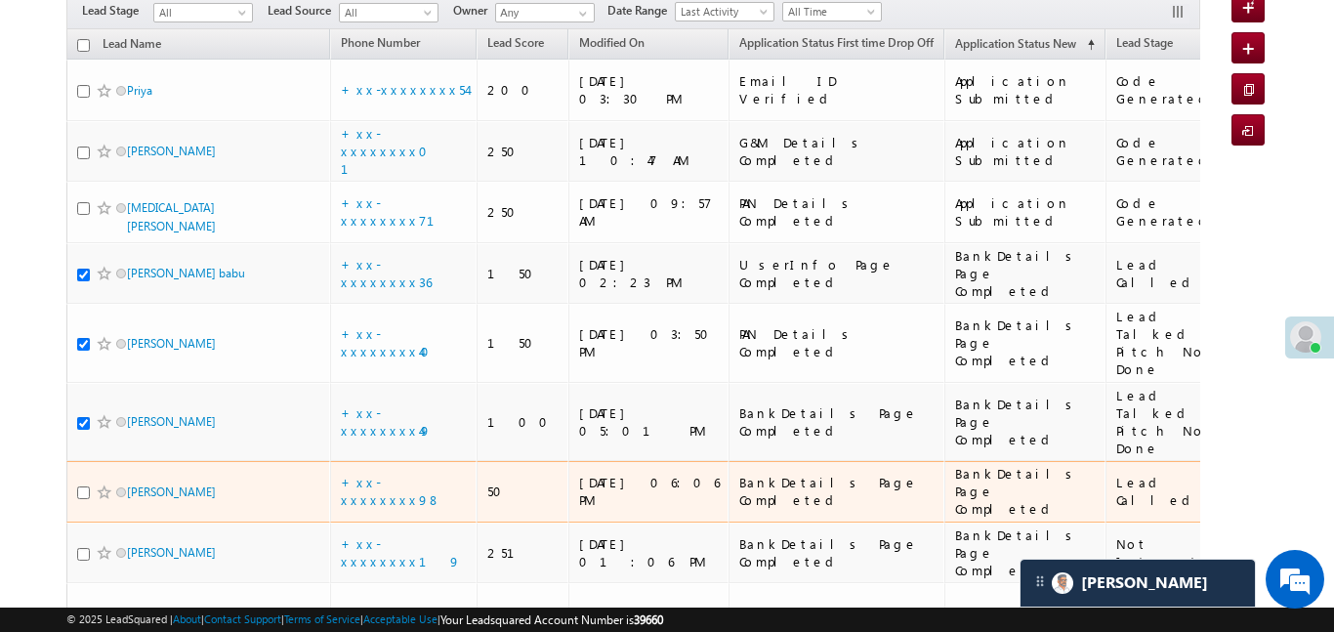
click at [89, 483] on div at bounding box center [107, 493] width 60 height 20
click at [87, 486] on input "checkbox" at bounding box center [83, 492] width 13 height 13
checkbox input "true"
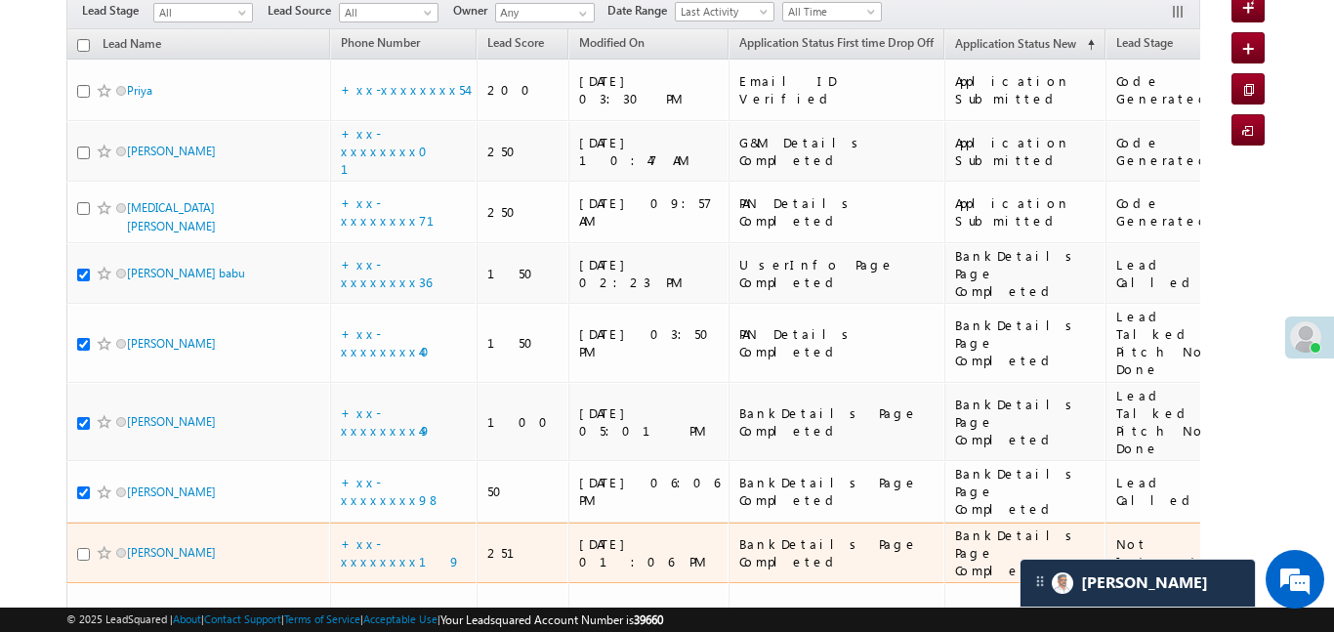
click at [80, 548] on input "checkbox" at bounding box center [83, 554] width 13 height 13
checkbox input "true"
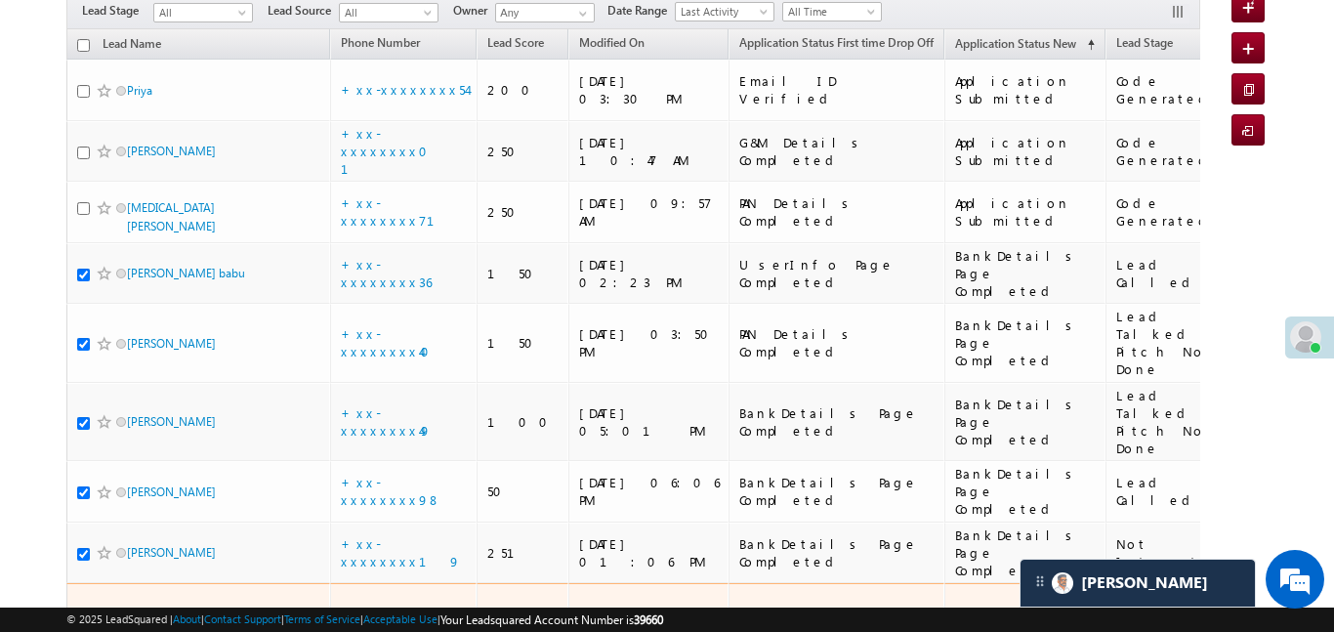
click at [90, 609] on div at bounding box center [107, 619] width 60 height 20
click at [88, 612] on input "checkbox" at bounding box center [83, 618] width 13 height 13
checkbox input "true"
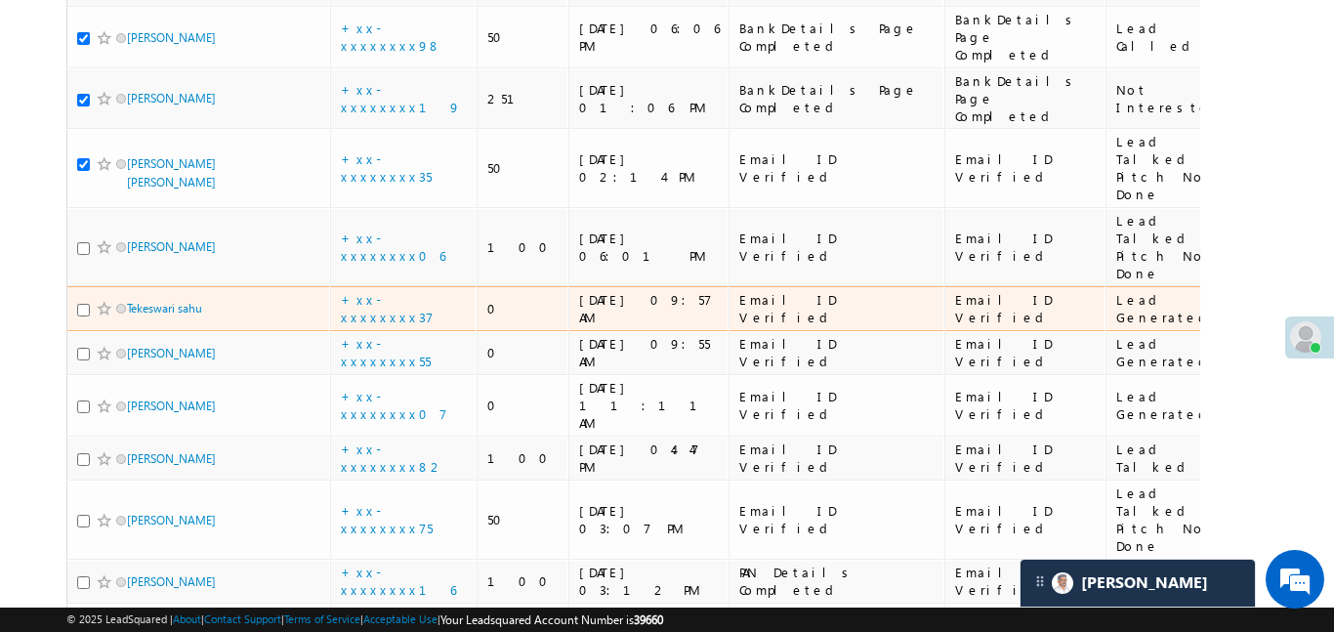
scroll to position [650, 0]
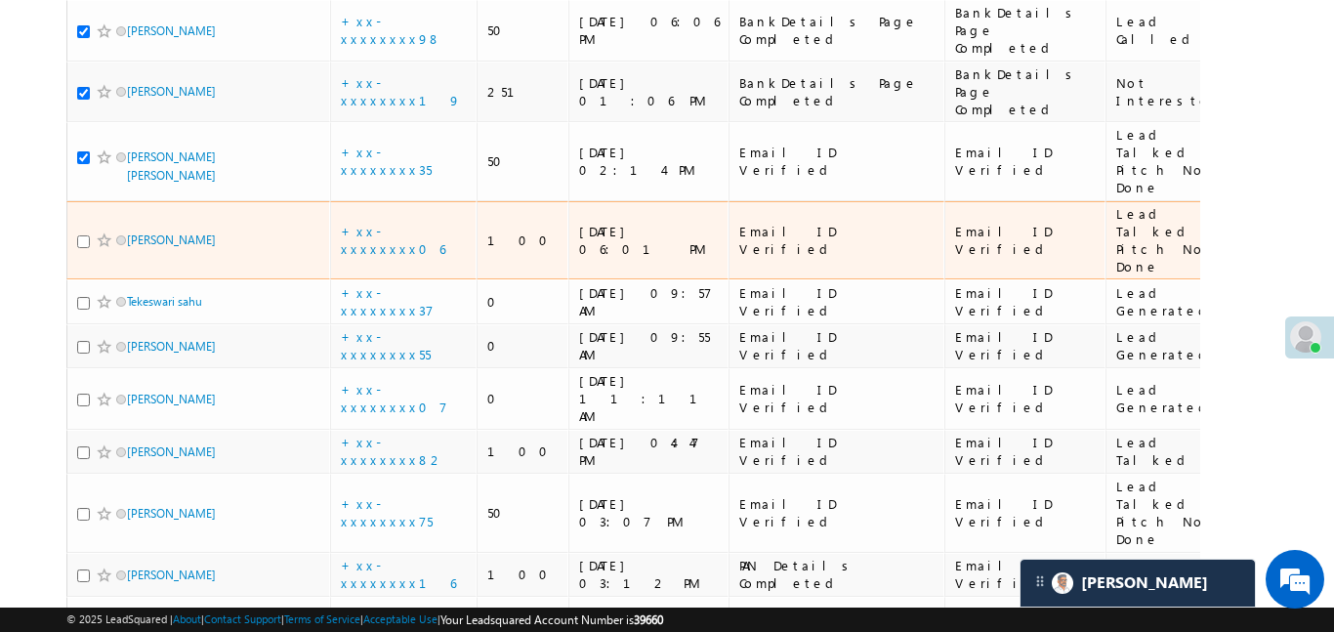
click at [84, 235] on input "checkbox" at bounding box center [83, 241] width 13 height 13
checkbox input "true"
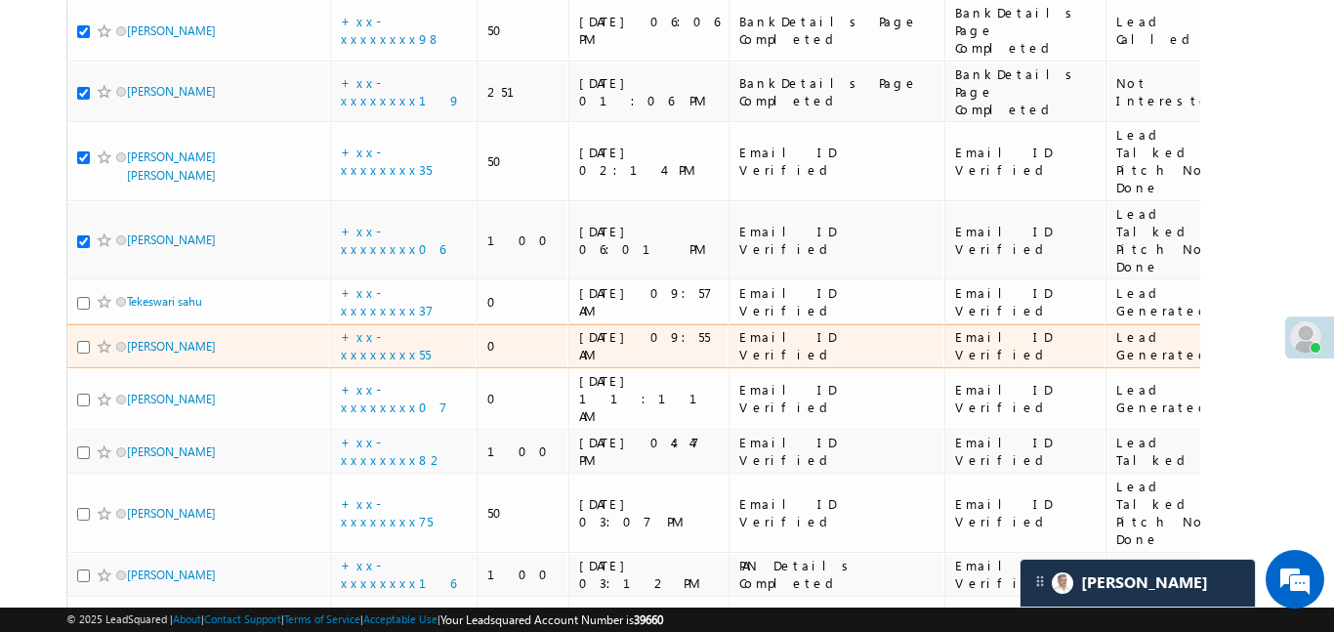
click at [123, 337] on div at bounding box center [107, 347] width 60 height 20
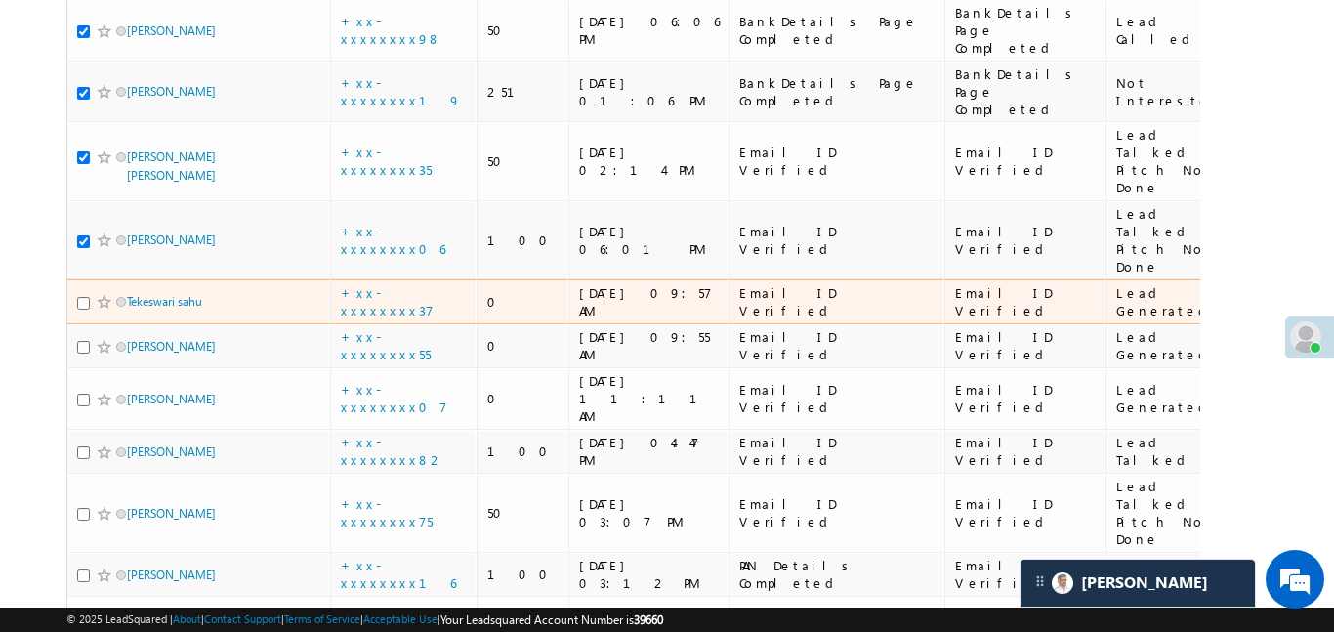
click at [91, 292] on div at bounding box center [107, 302] width 60 height 20
click at [86, 297] on input "checkbox" at bounding box center [83, 303] width 13 height 13
checkbox input "true"
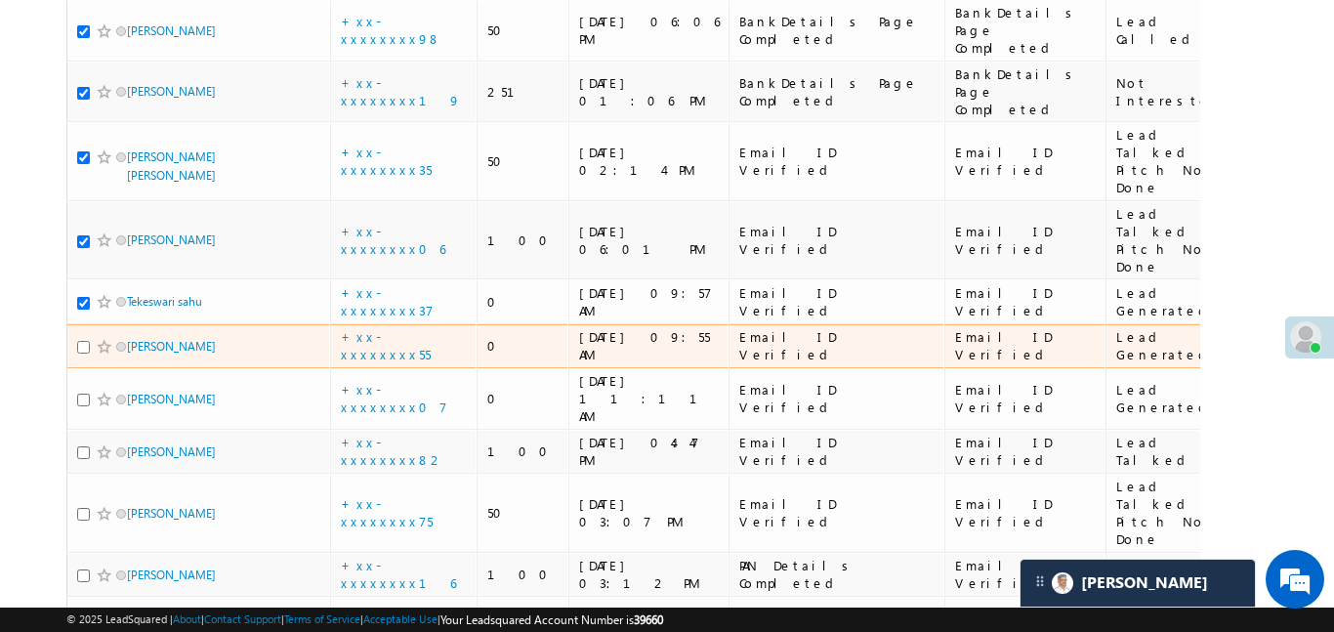
click at [85, 341] on input "checkbox" at bounding box center [83, 347] width 13 height 13
checkbox input "true"
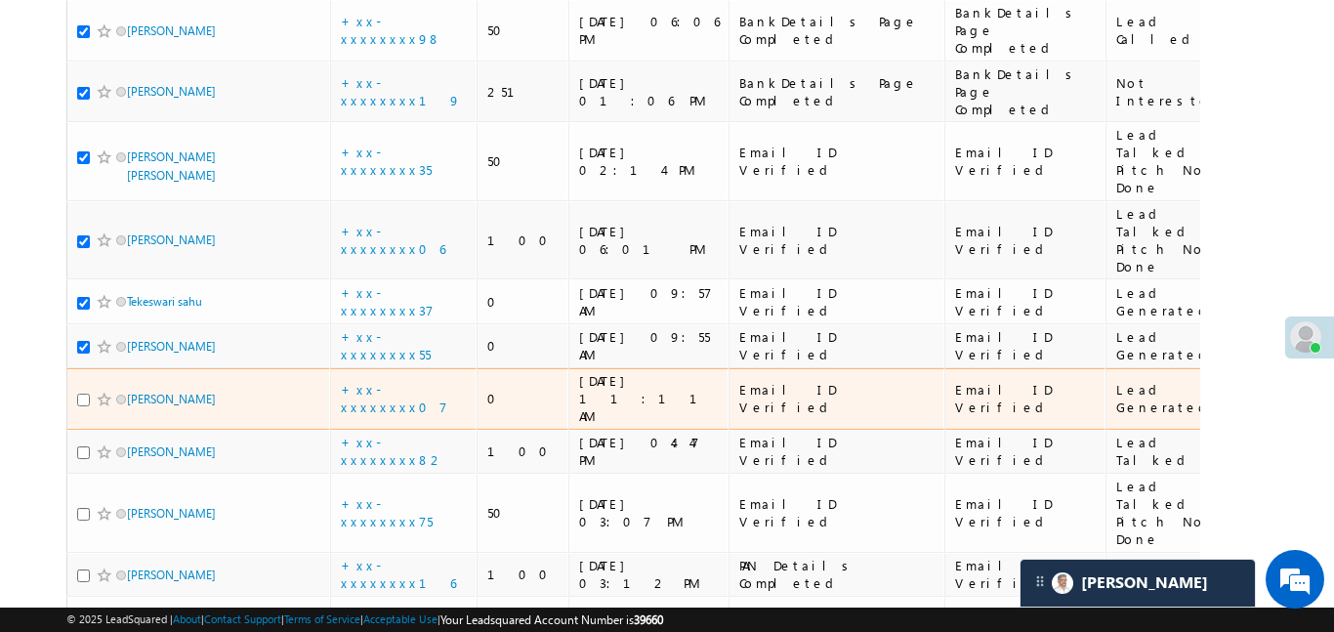
click at [88, 394] on input "checkbox" at bounding box center [83, 400] width 13 height 13
checkbox input "true"
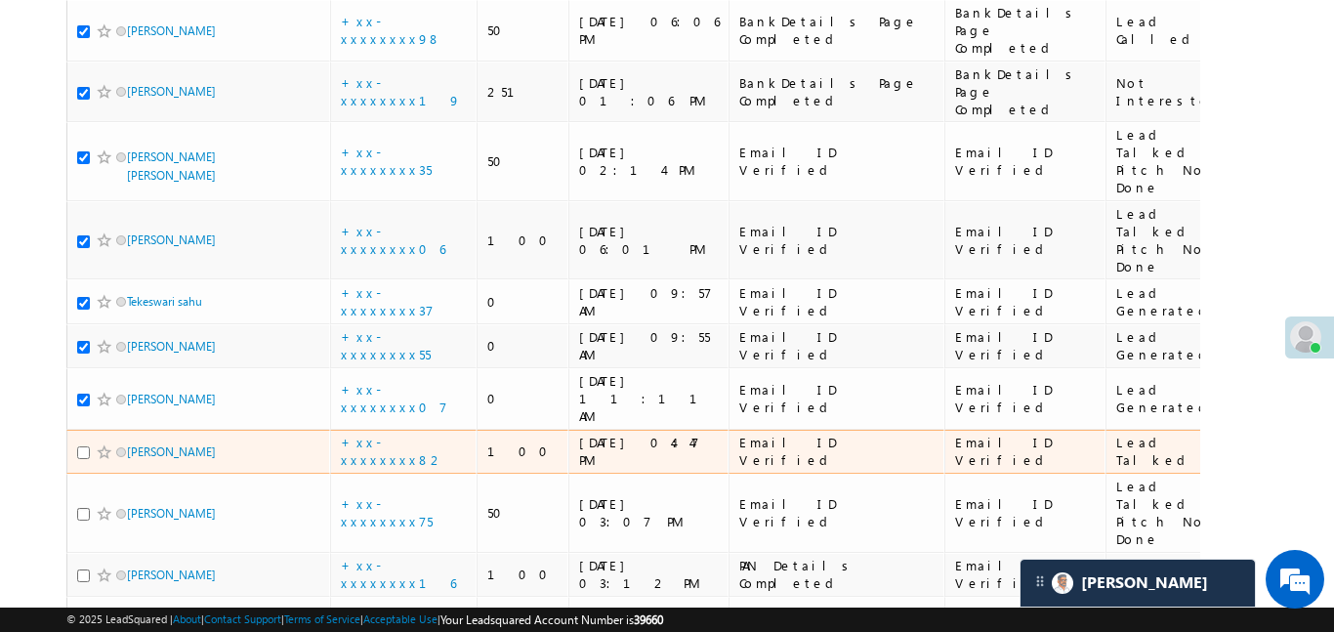
click at [84, 446] on input "checkbox" at bounding box center [83, 452] width 13 height 13
checkbox input "true"
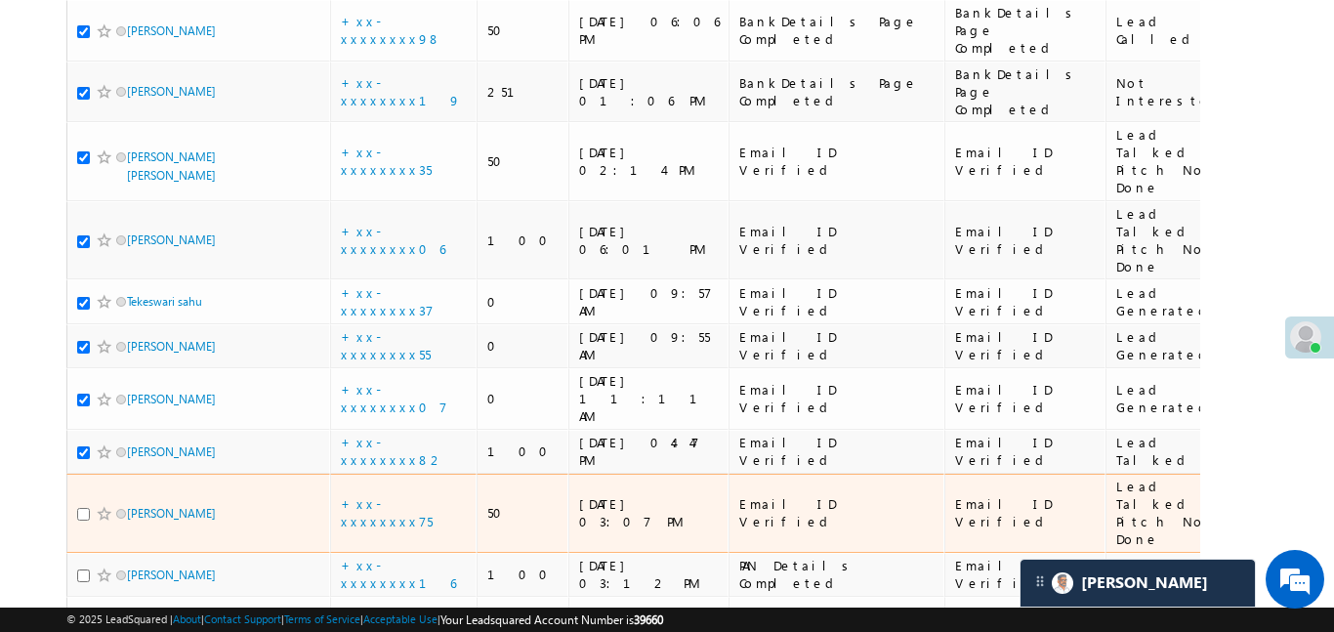
click at [84, 508] on input "checkbox" at bounding box center [83, 514] width 13 height 13
checkbox input "true"
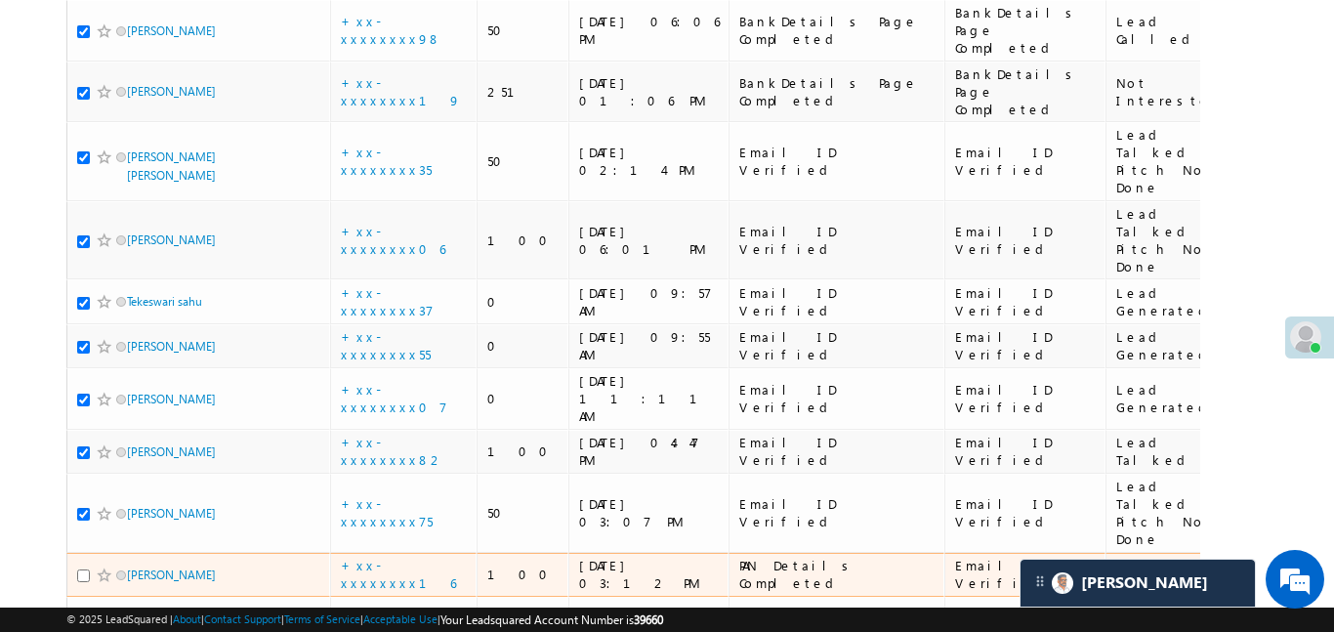
click at [79, 569] on input "checkbox" at bounding box center [83, 575] width 13 height 13
checkbox input "true"
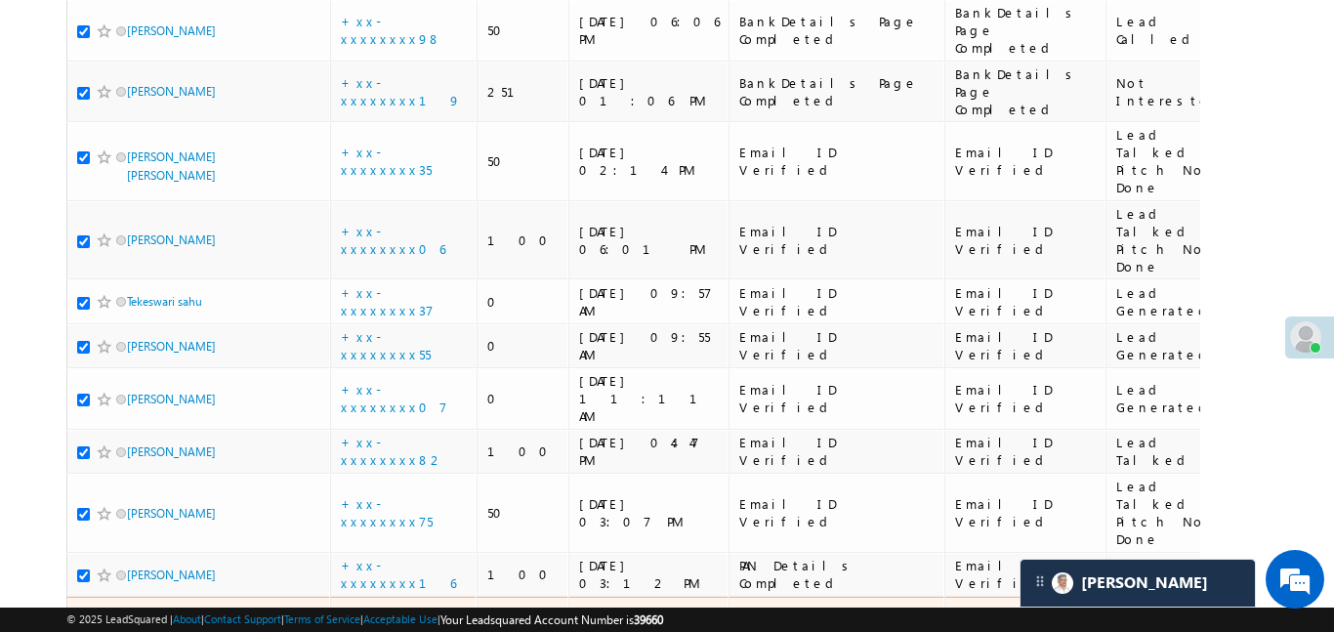
click at [81, 631] on input "checkbox" at bounding box center [83, 637] width 13 height 13
checkbox input "true"
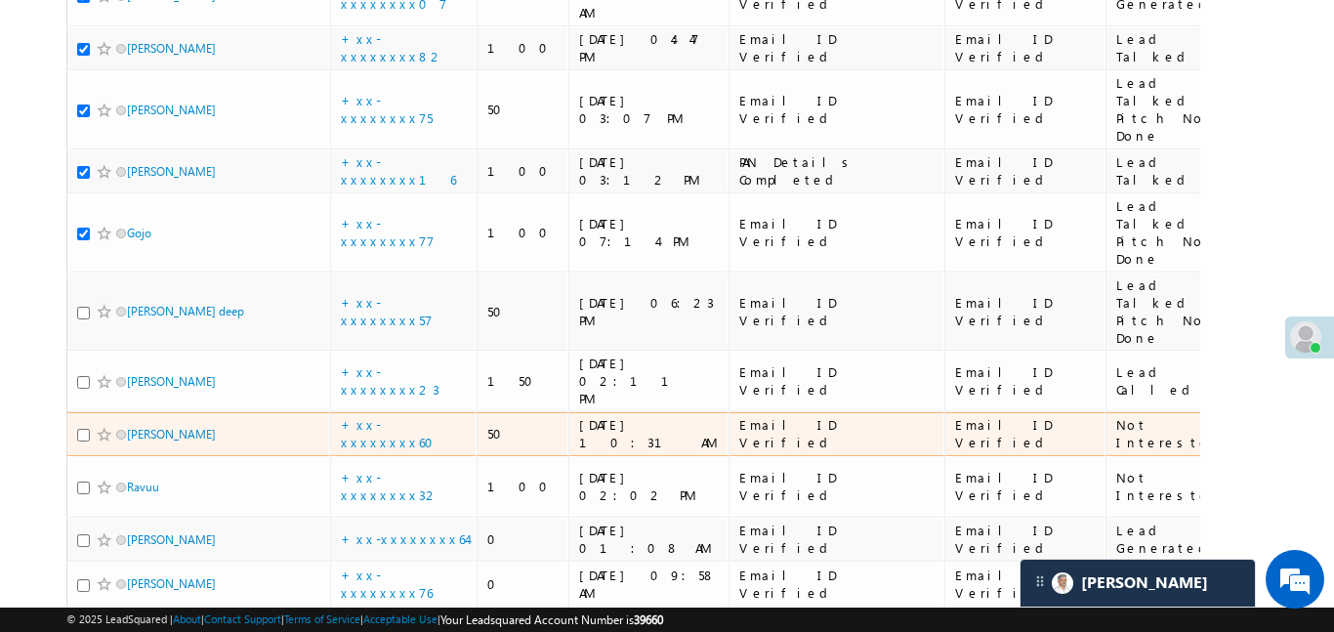
scroll to position [1097, 0]
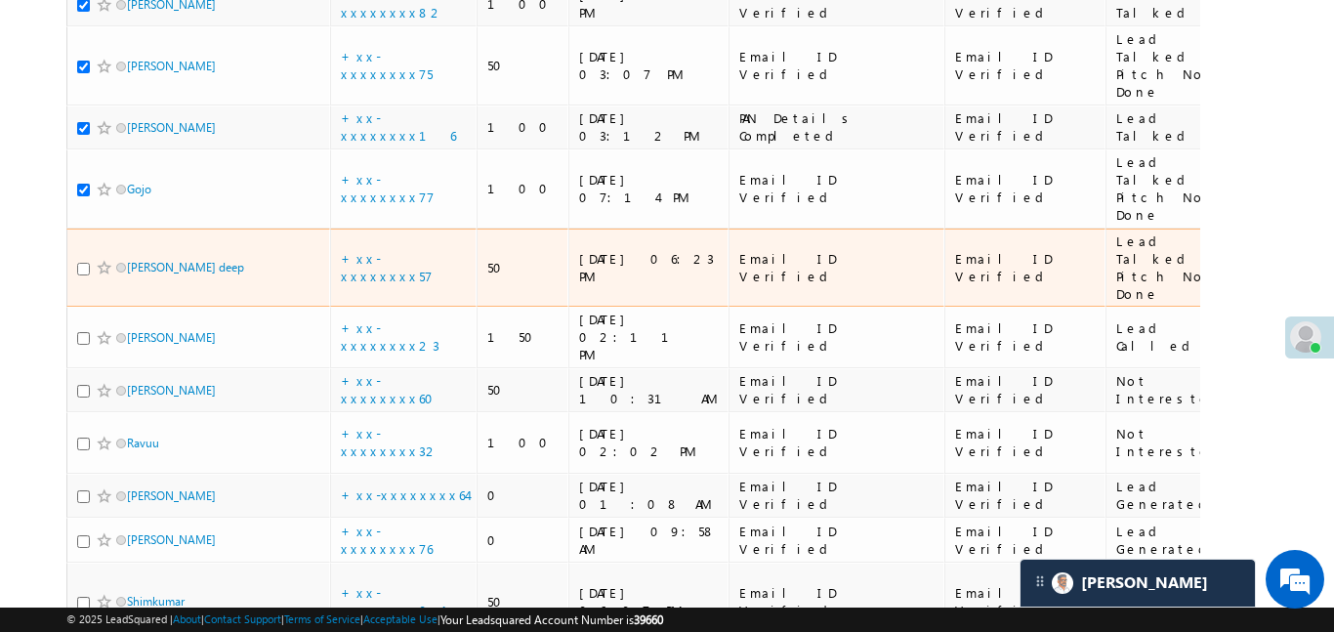
click at [85, 263] on input "checkbox" at bounding box center [83, 269] width 13 height 13
checkbox input "true"
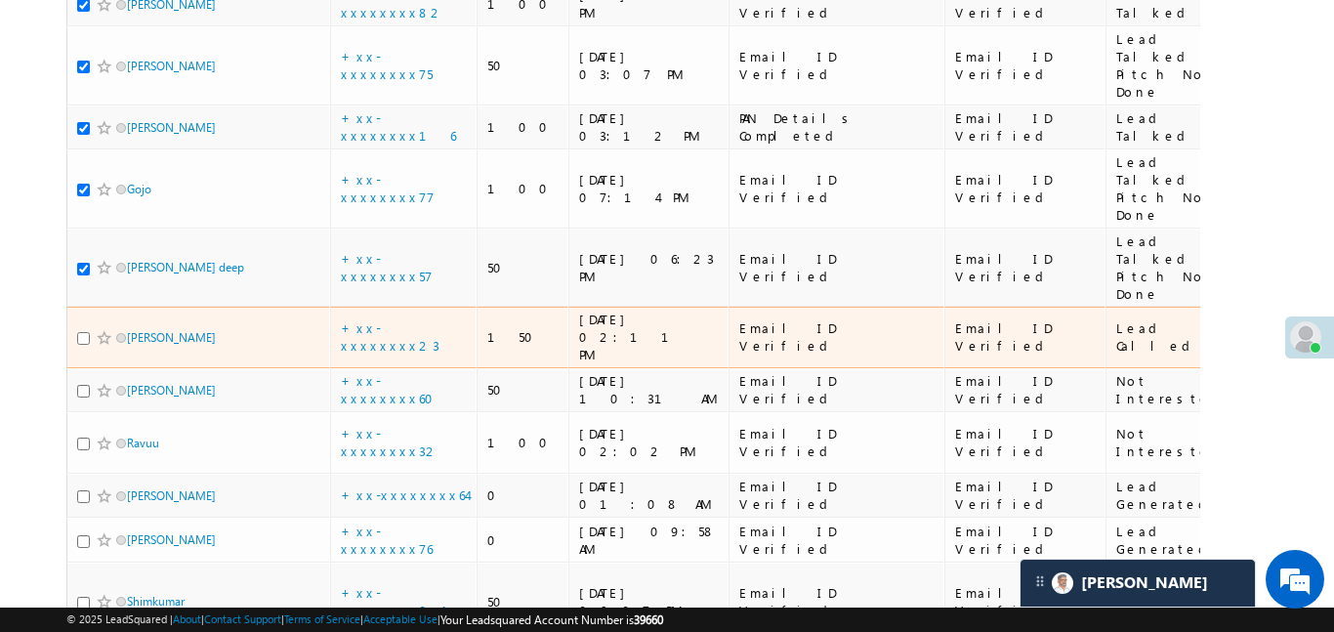
click at [87, 332] on input "checkbox" at bounding box center [83, 338] width 13 height 13
checkbox input "true"
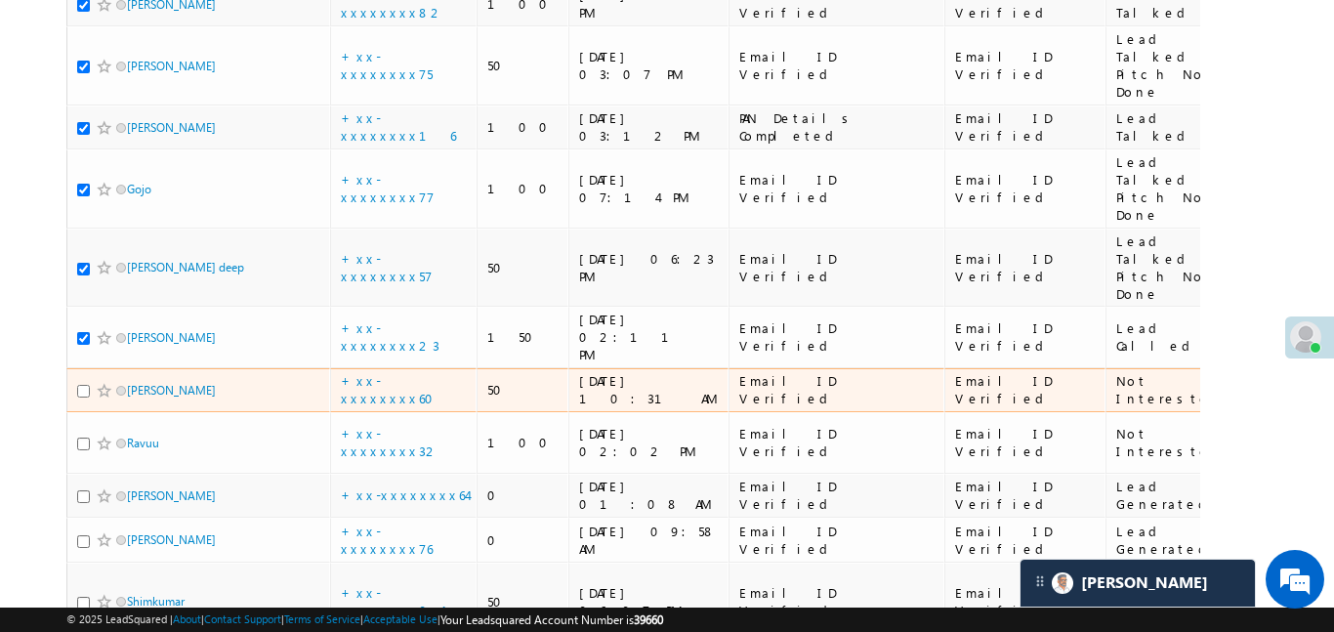
click at [79, 385] on input "checkbox" at bounding box center [83, 391] width 13 height 13
checkbox input "true"
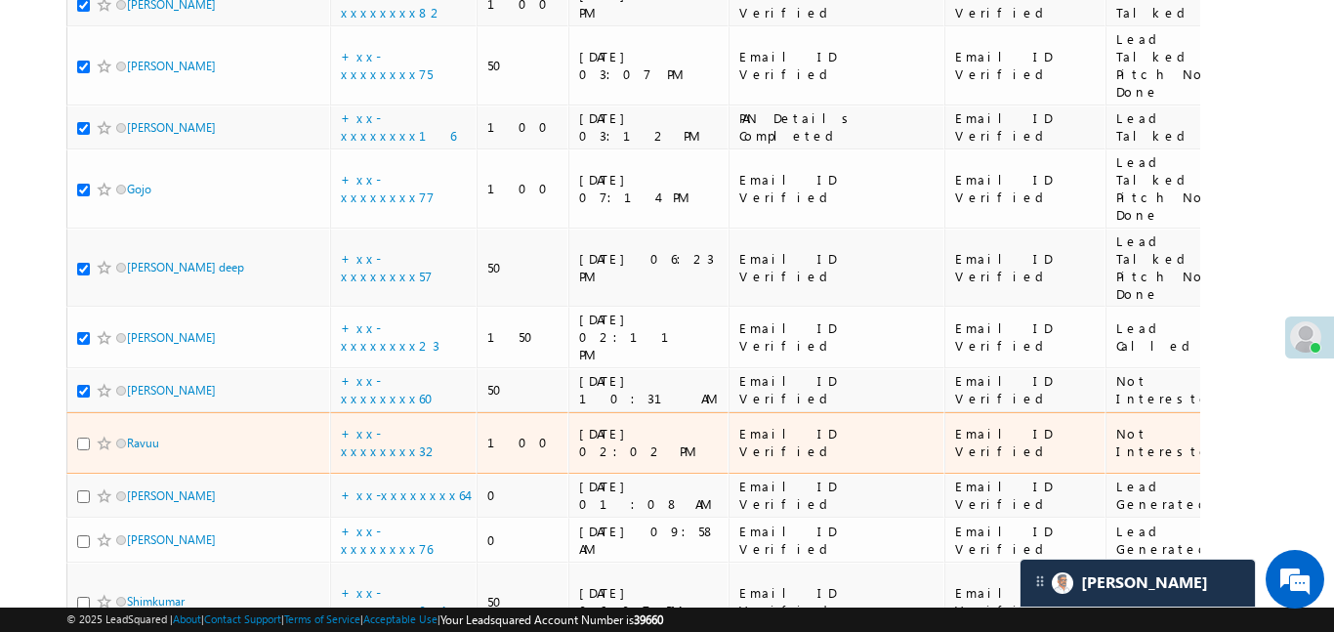
click at [83, 438] on input "checkbox" at bounding box center [83, 444] width 13 height 13
checkbox input "true"
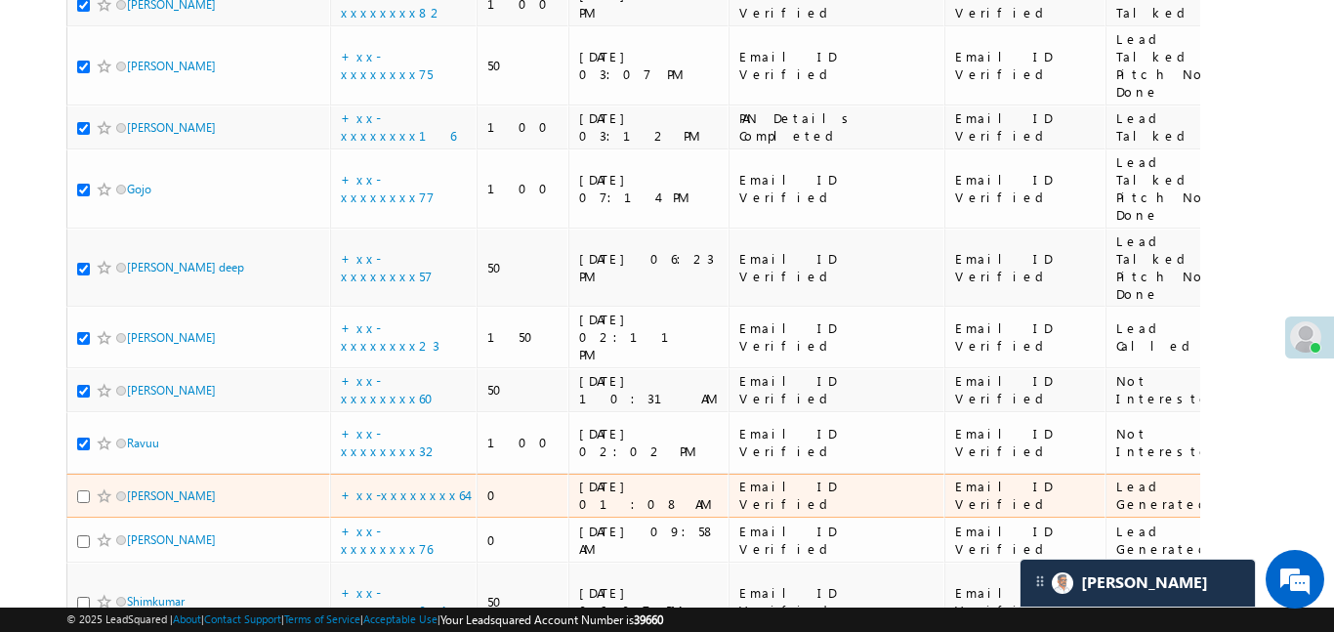
click at [85, 490] on input "checkbox" at bounding box center [83, 496] width 13 height 13
checkbox input "true"
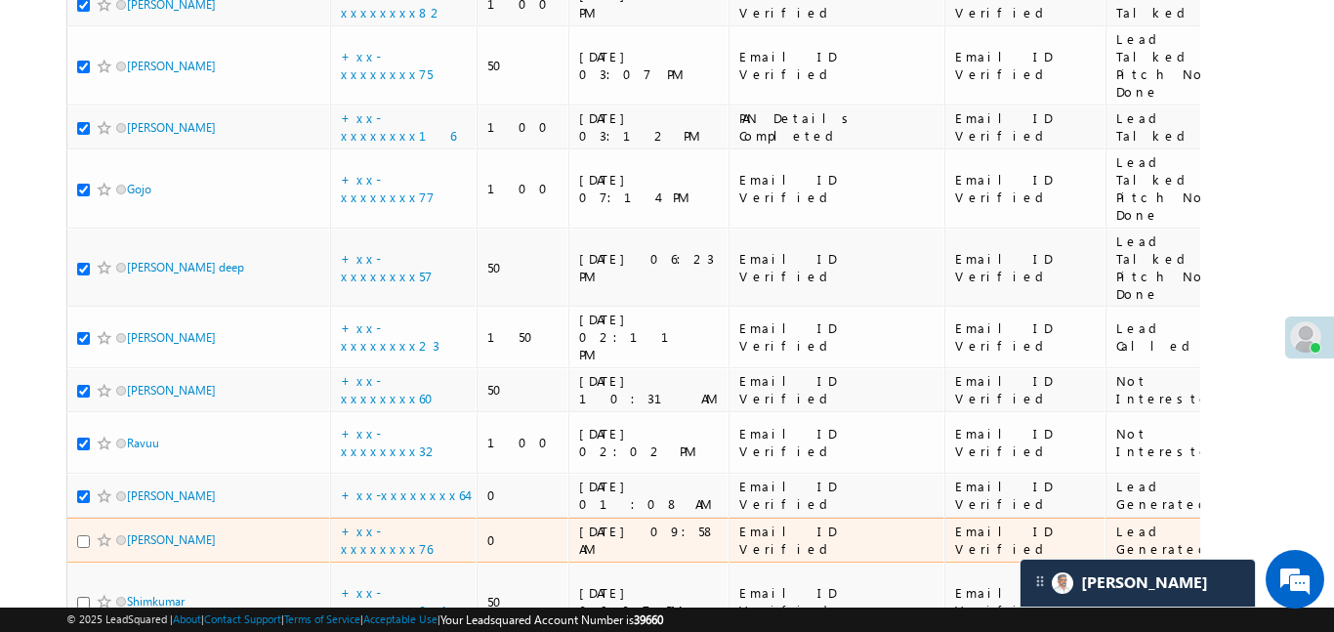
click at [82, 535] on input "checkbox" at bounding box center [83, 541] width 13 height 13
checkbox input "true"
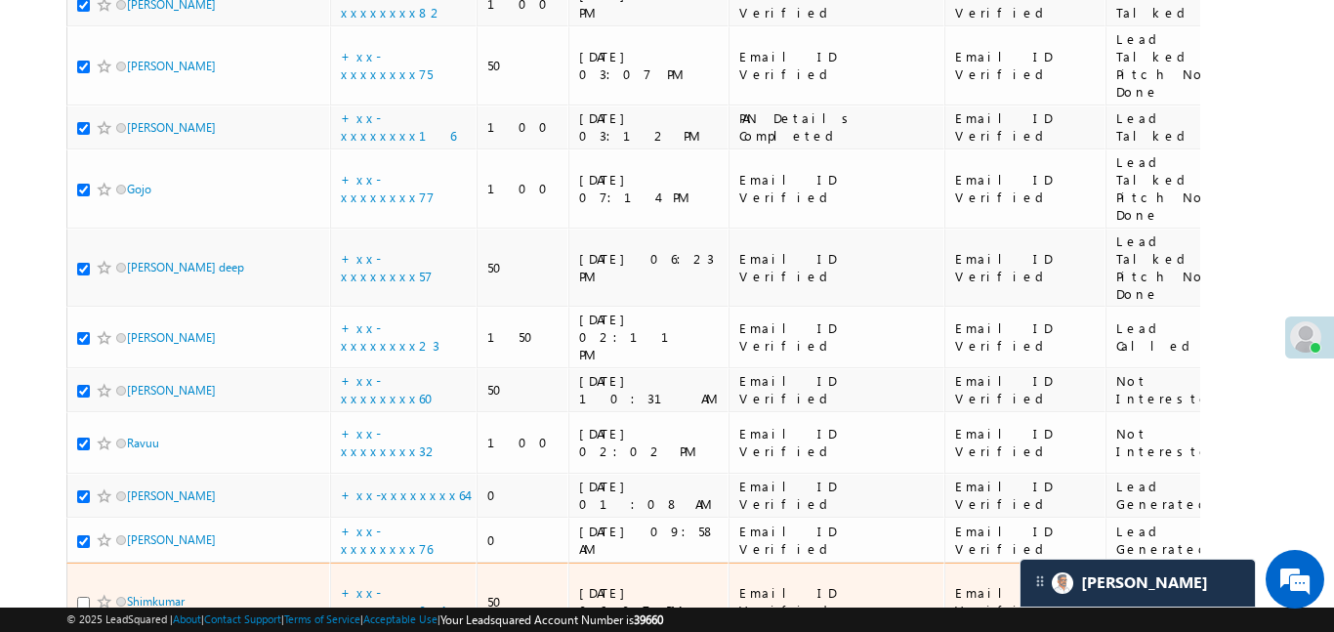
click at [84, 597] on input "checkbox" at bounding box center [83, 603] width 13 height 13
checkbox input "true"
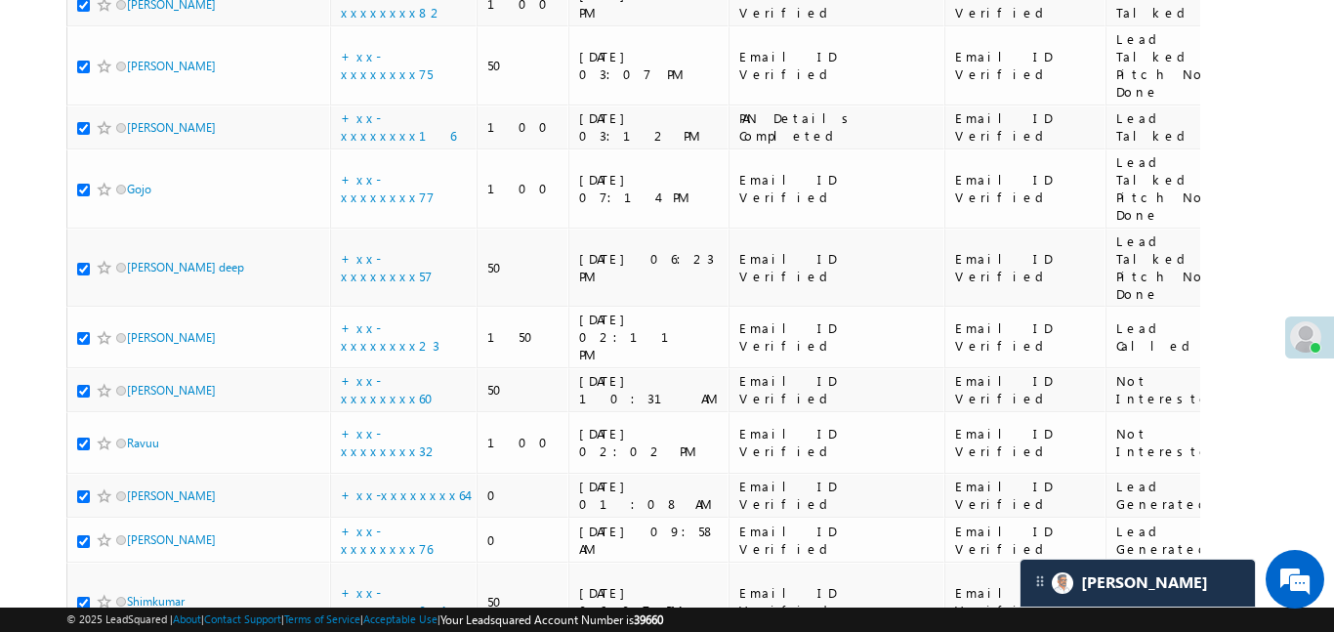
checkbox input "true"
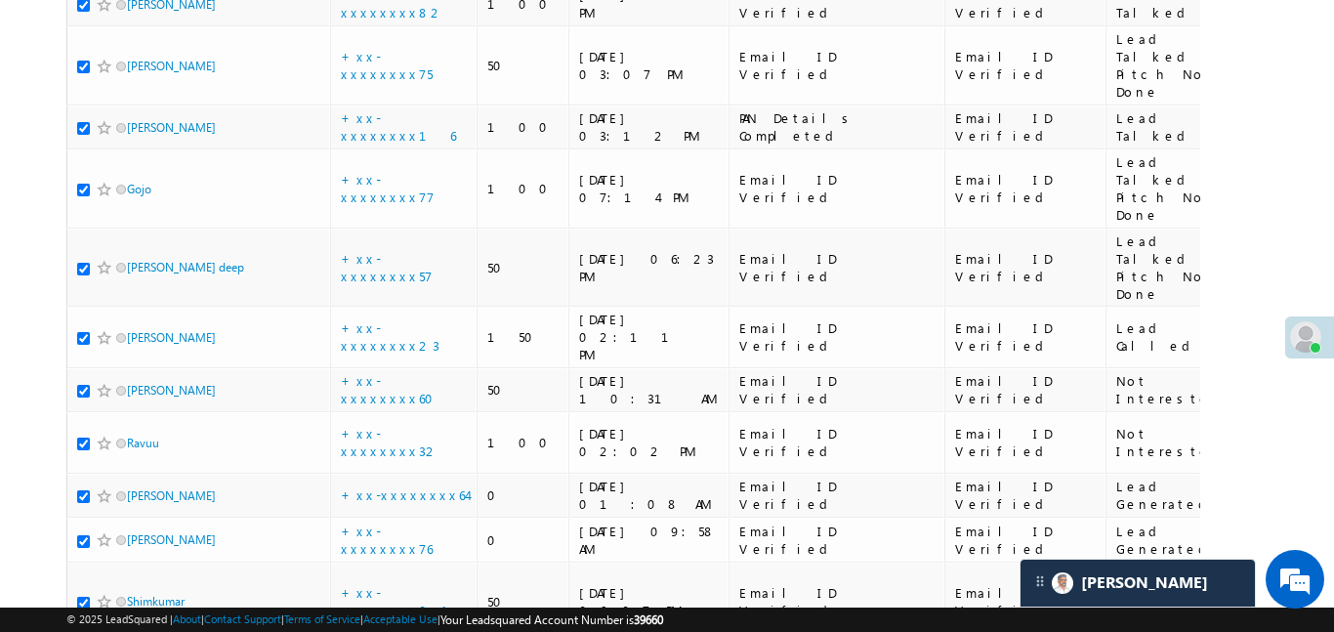
checkbox input "true"
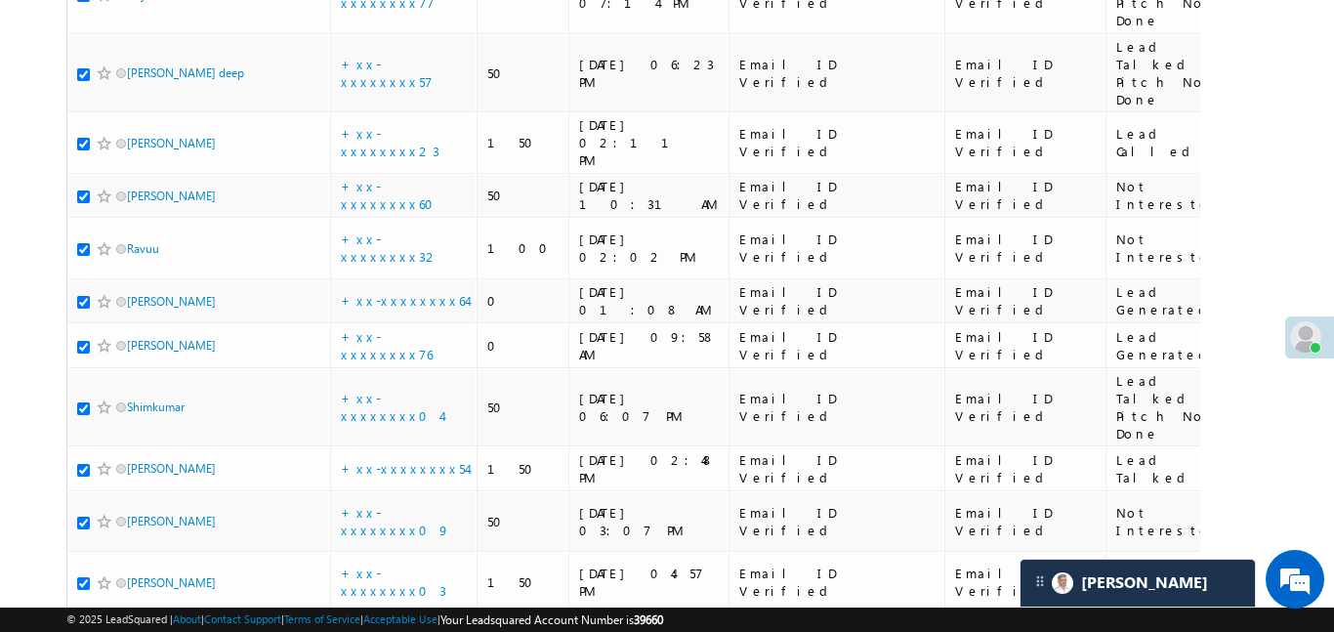
scroll to position [1310, 0]
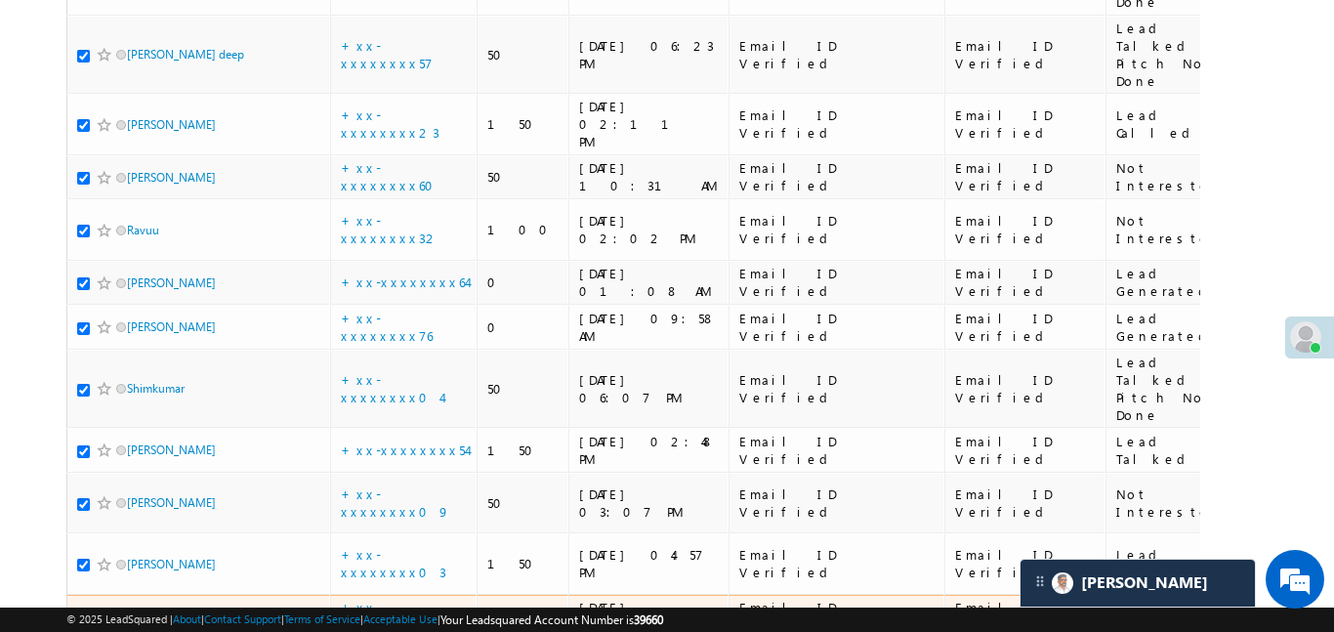
click at [80, 611] on input "checkbox" at bounding box center [83, 617] width 13 height 13
checkbox input "true"
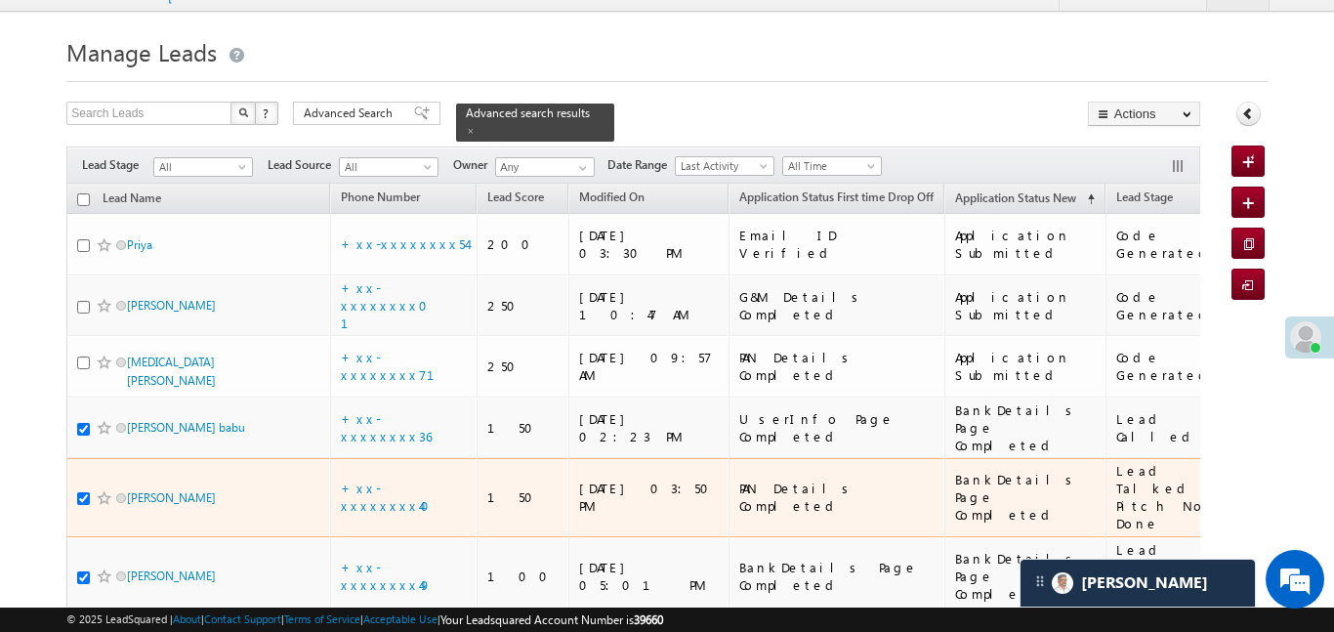
scroll to position [0, 0]
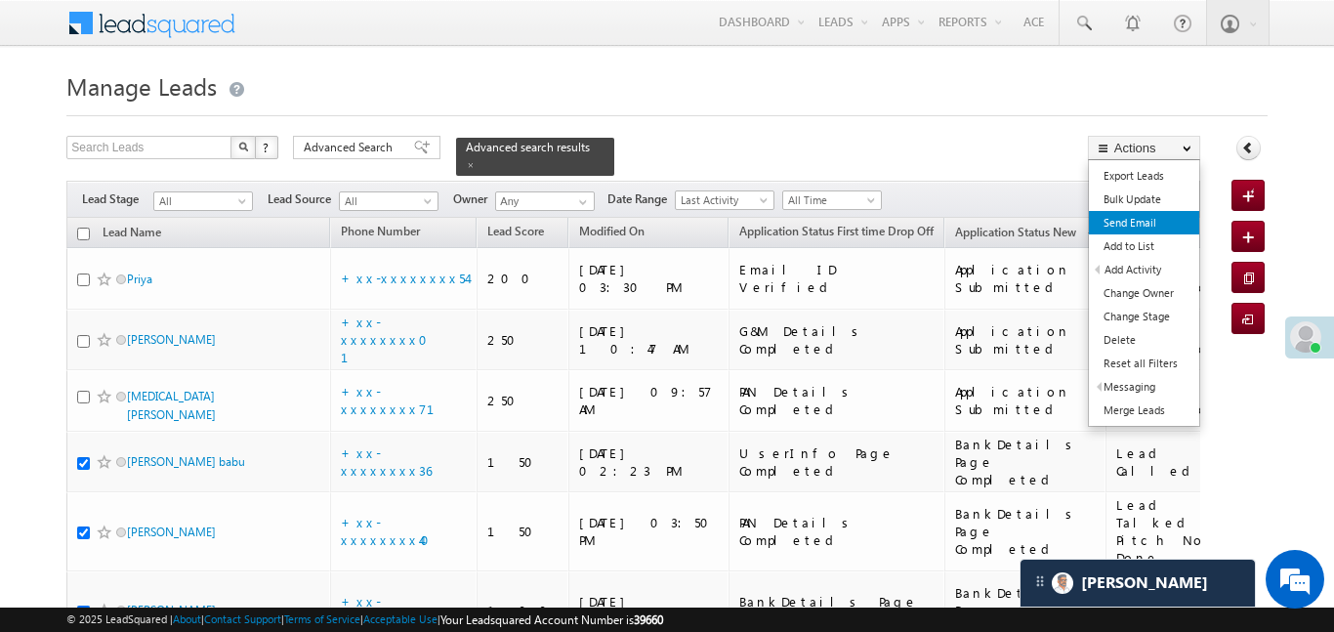
click at [1129, 213] on link "Send Email" at bounding box center [1144, 222] width 110 height 23
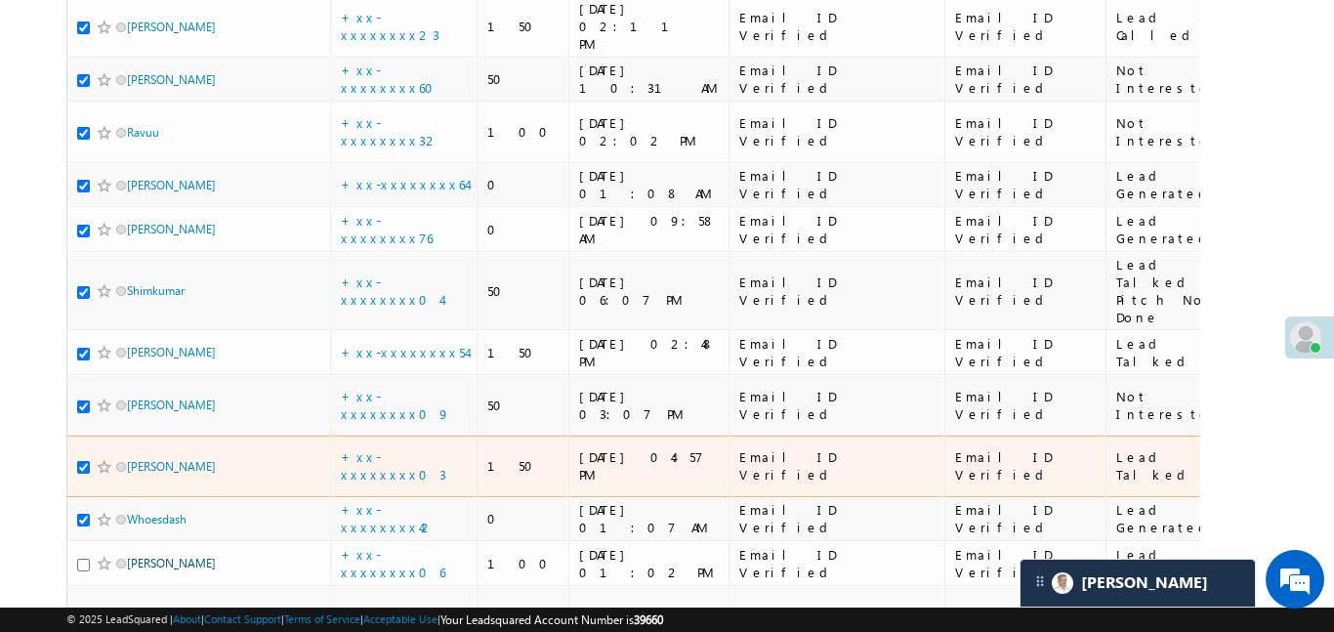
scroll to position [1412, 0]
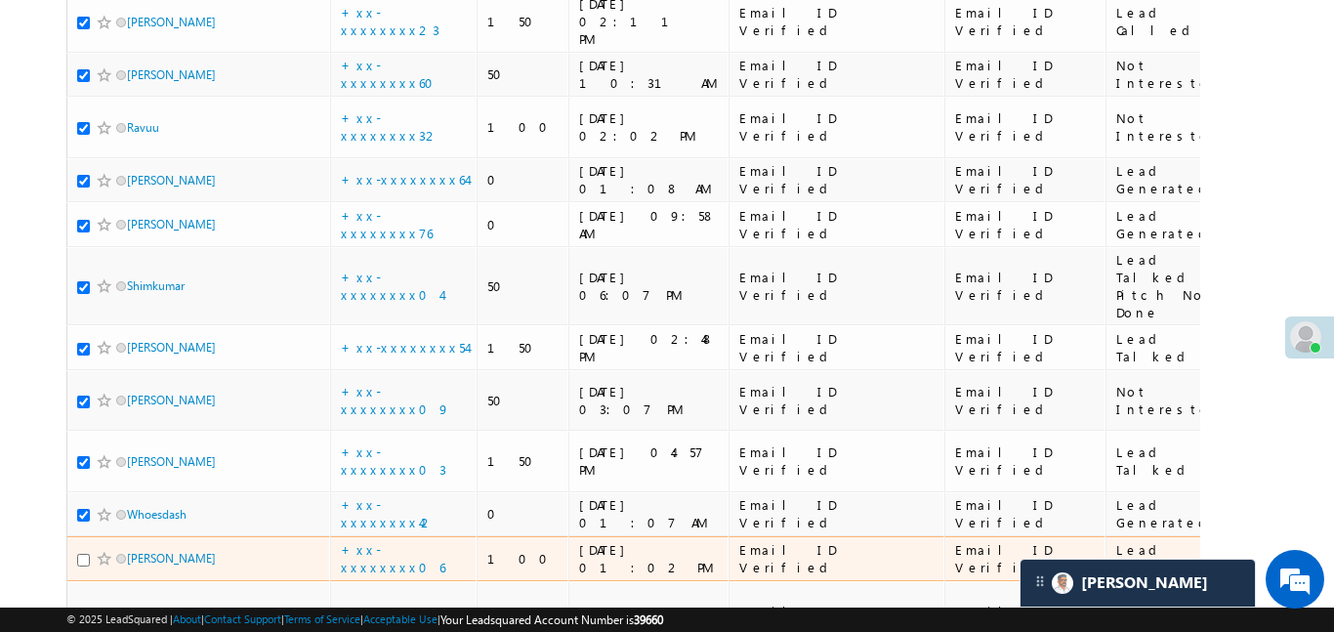
click at [104, 551] on span at bounding box center [105, 559] width 16 height 16
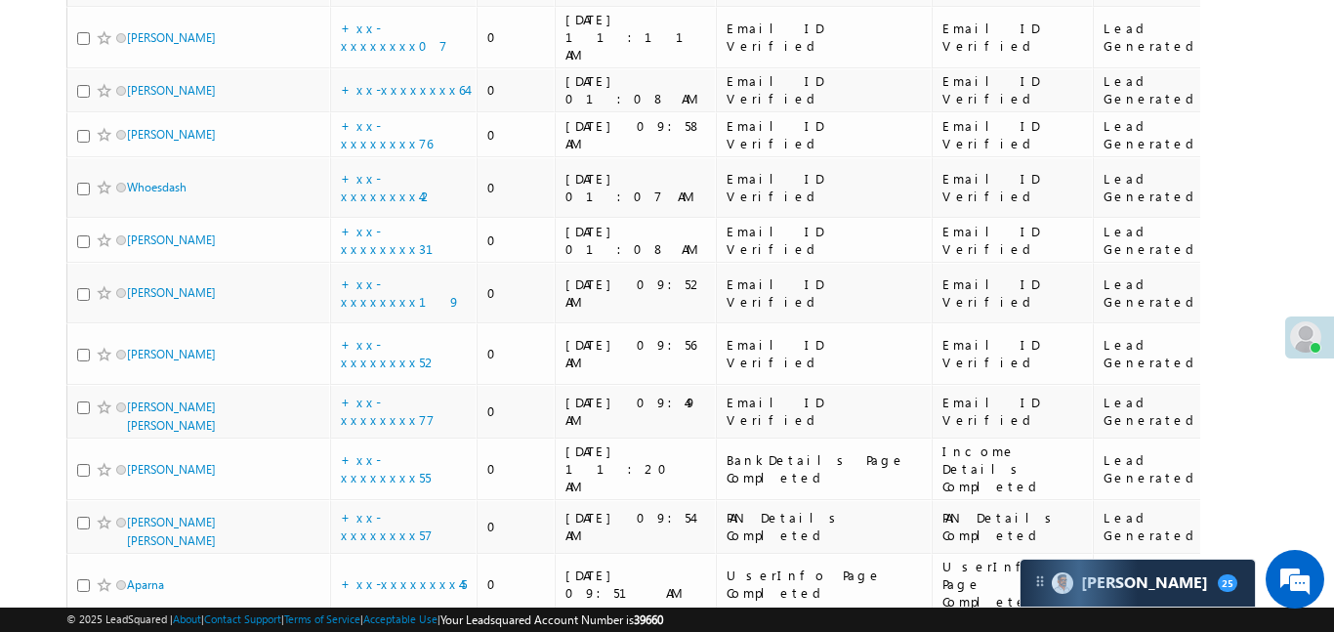
scroll to position [349, 0]
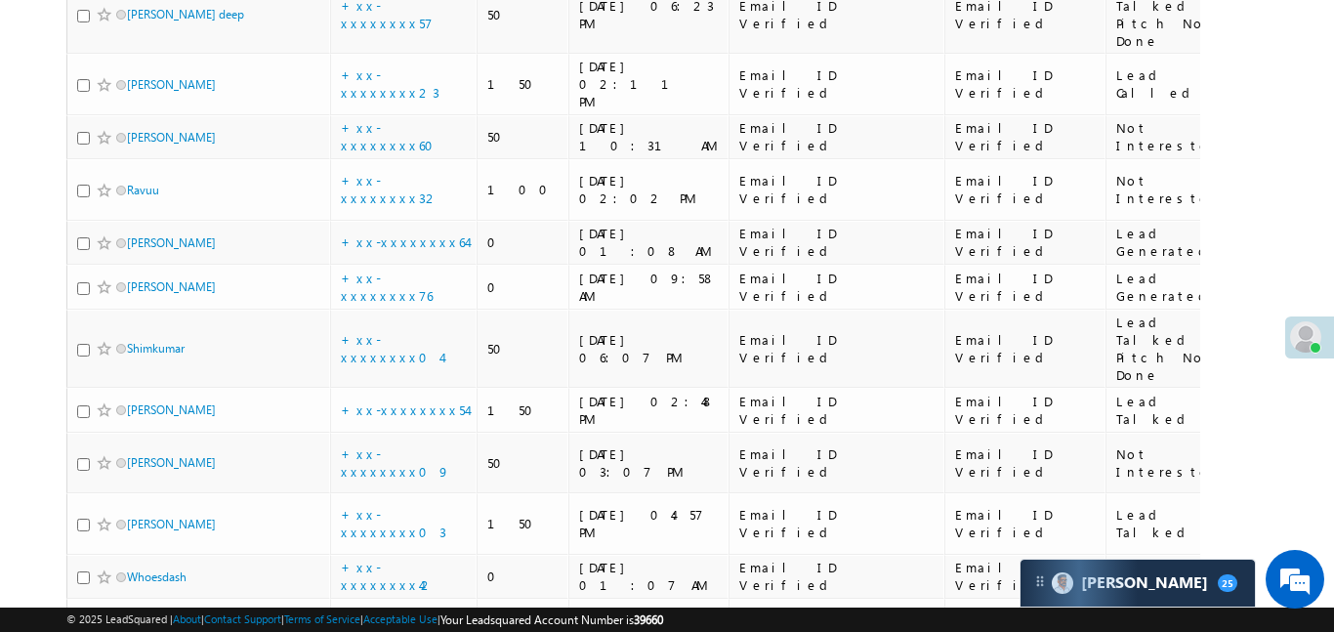
scroll to position [1560, 0]
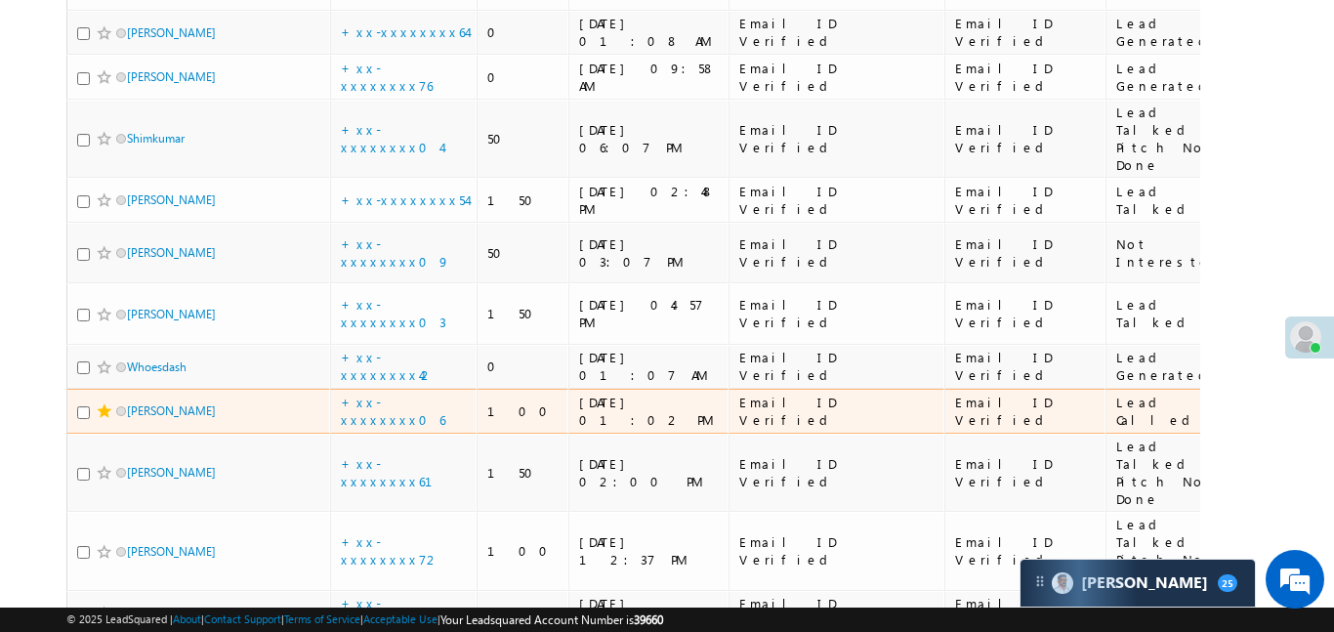
click at [78, 401] on div at bounding box center [107, 411] width 60 height 20
click at [84, 406] on input "checkbox" at bounding box center [83, 412] width 13 height 13
checkbox input "true"
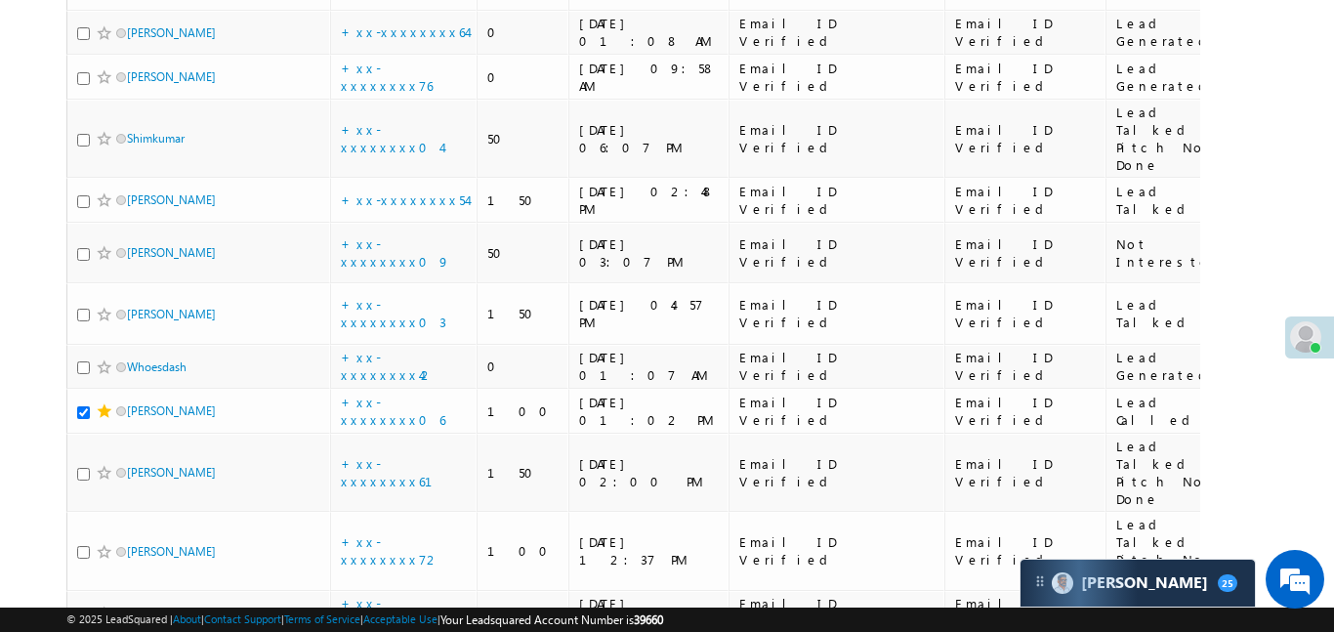
checkbox input "true"
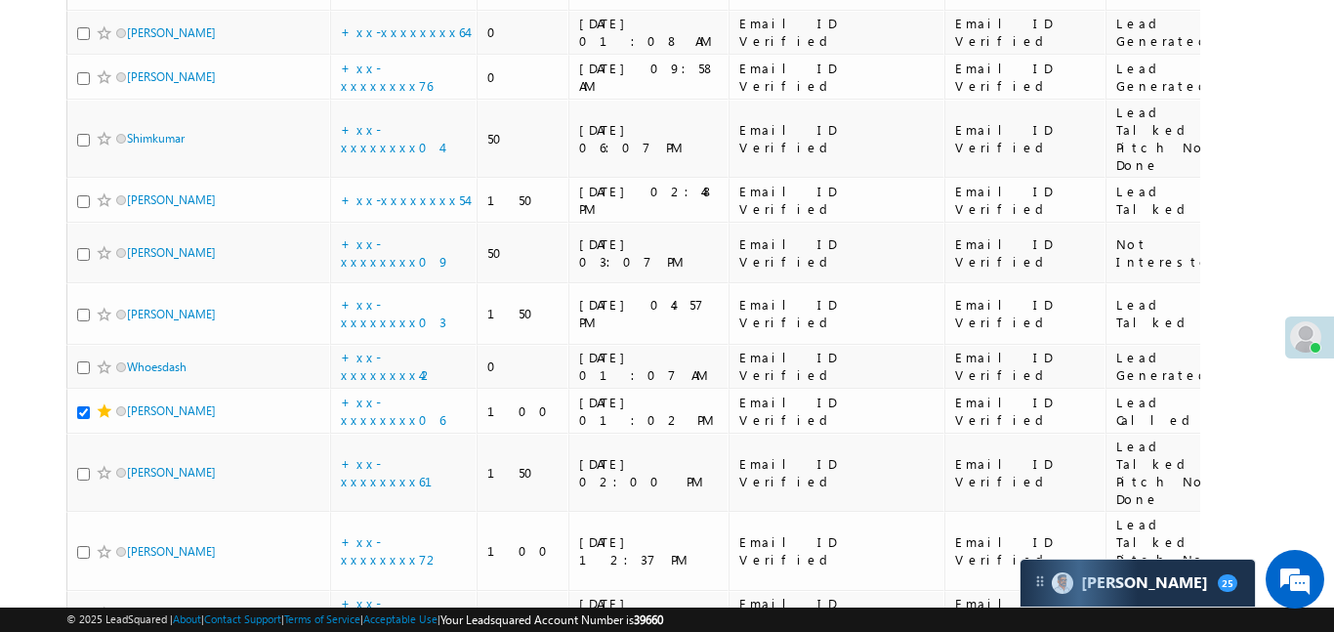
checkbox input "true"
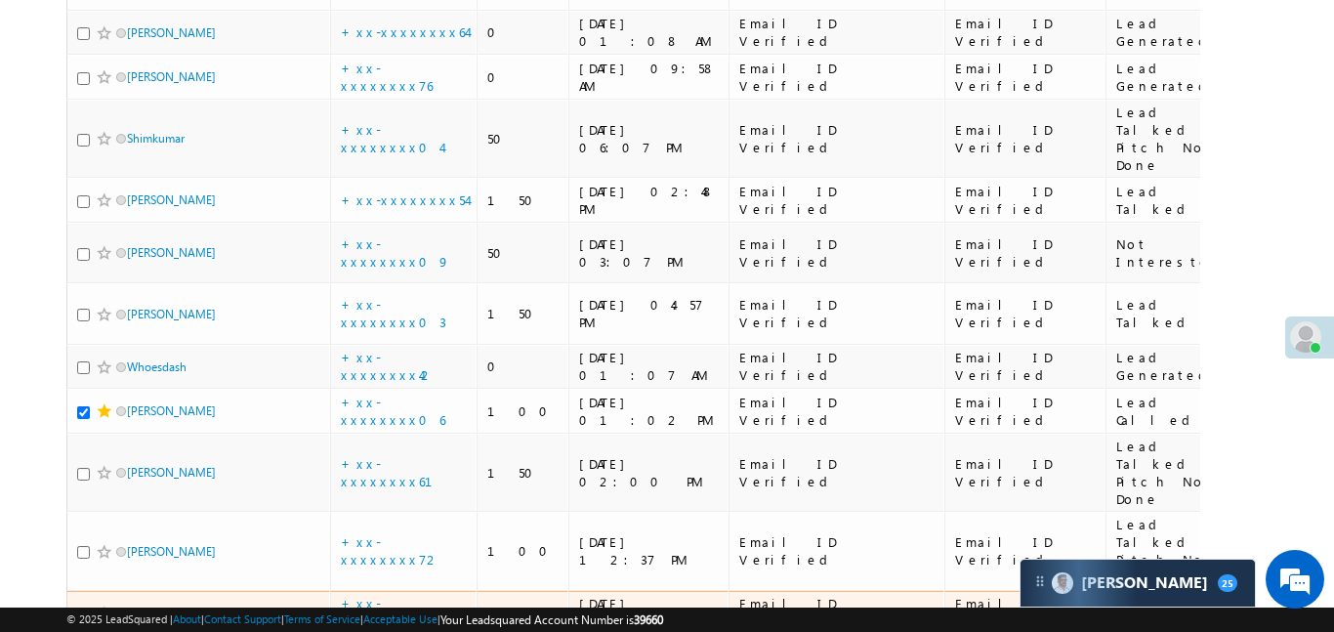
click at [88, 608] on input "checkbox" at bounding box center [83, 614] width 13 height 13
click at [86, 608] on input "checkbox" at bounding box center [83, 614] width 13 height 13
click at [87, 604] on div at bounding box center [107, 614] width 60 height 20
click at [78, 608] on input "checkbox" at bounding box center [83, 614] width 13 height 13
checkbox input "true"
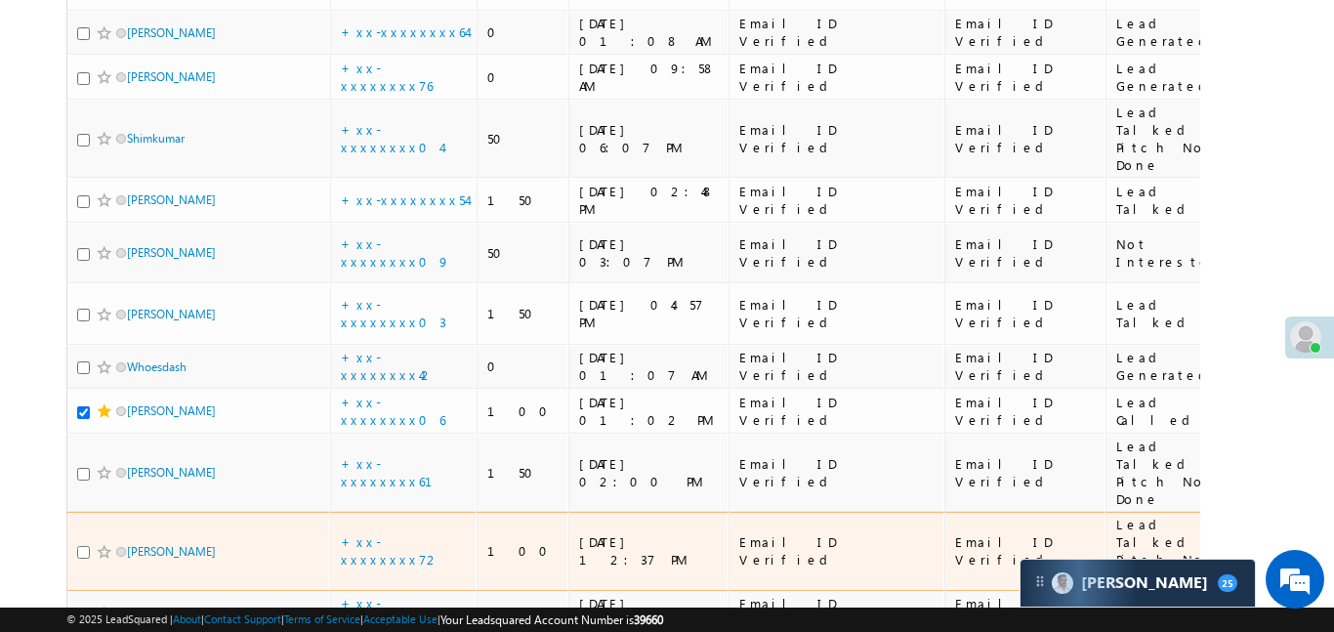
click at [81, 546] on input "checkbox" at bounding box center [83, 552] width 13 height 13
checkbox input "true"
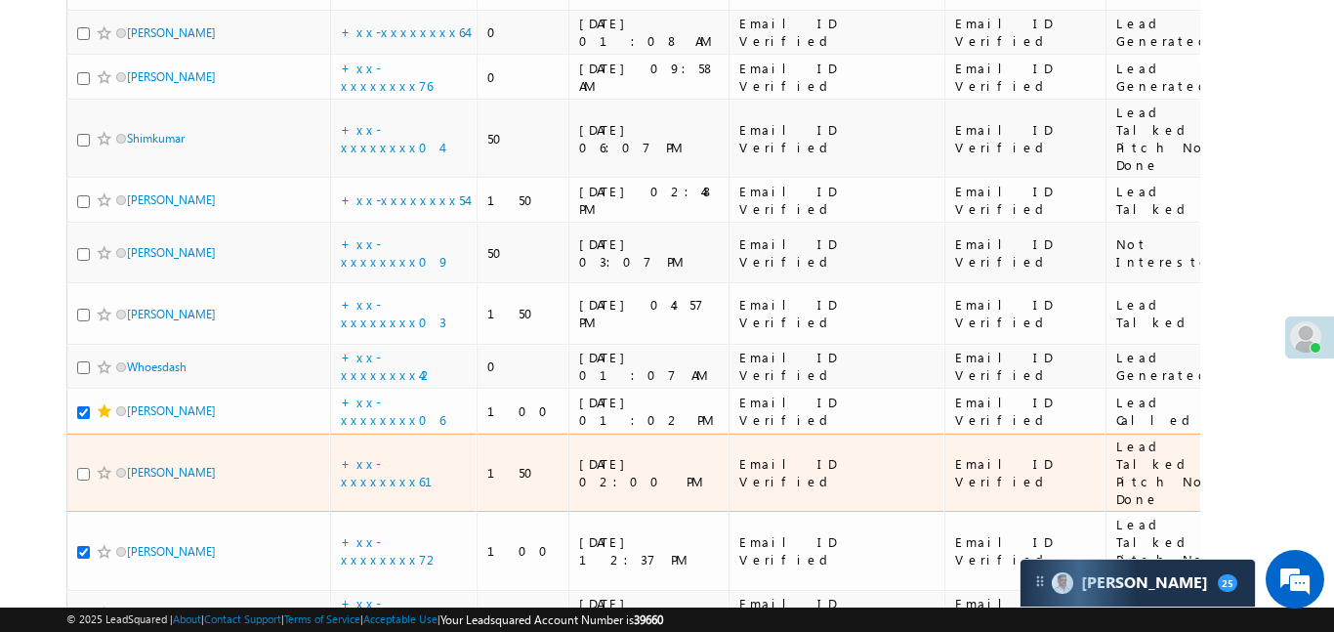
click at [86, 468] on input "checkbox" at bounding box center [83, 474] width 13 height 13
checkbox input "true"
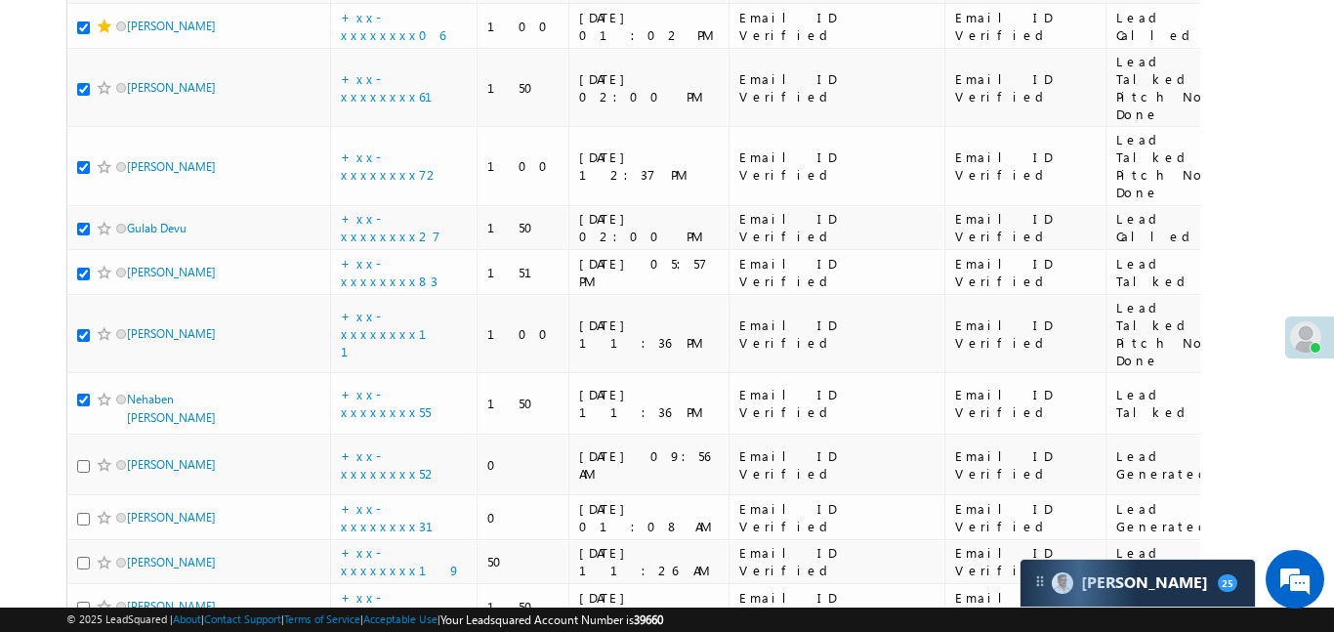
scroll to position [2039, 0]
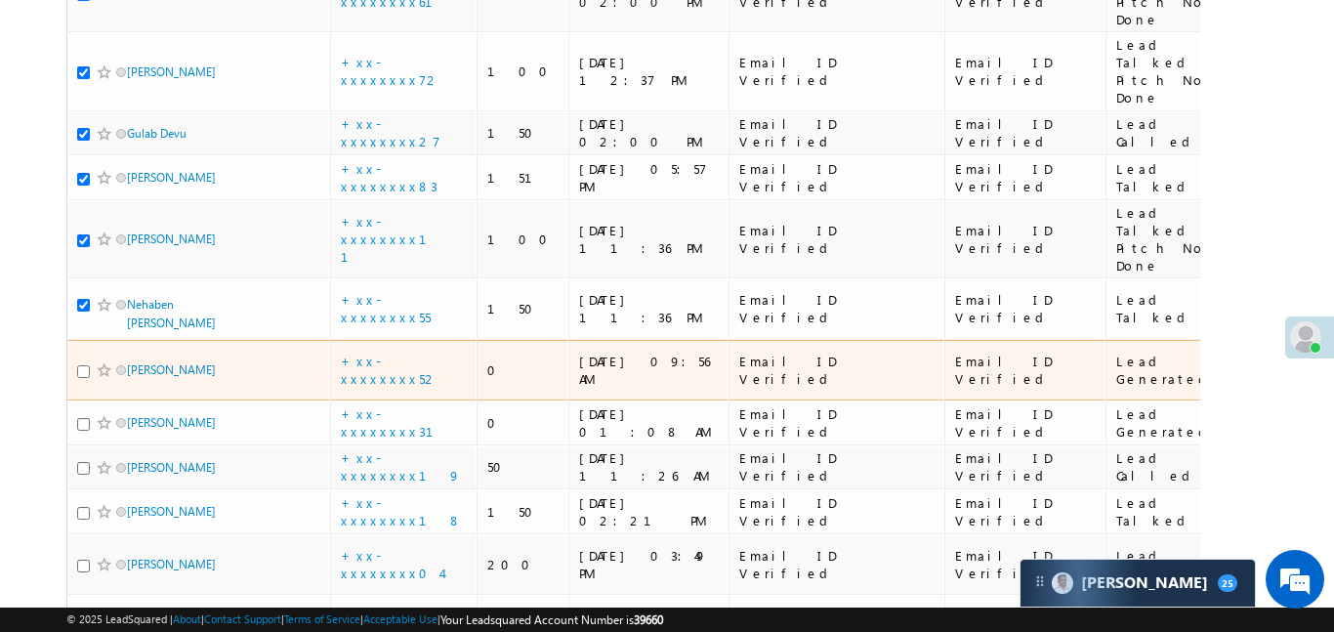
click at [86, 365] on input "checkbox" at bounding box center [83, 371] width 13 height 13
checkbox input "true"
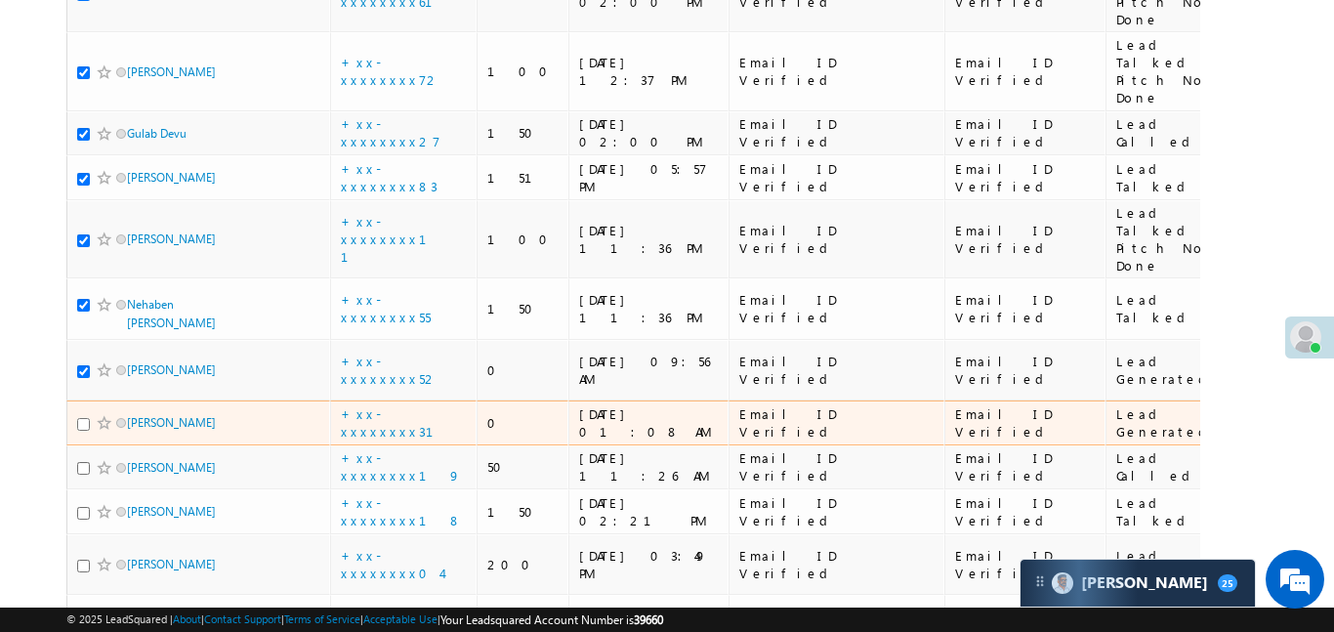
click at [81, 418] on input "checkbox" at bounding box center [83, 424] width 13 height 13
checkbox input "true"
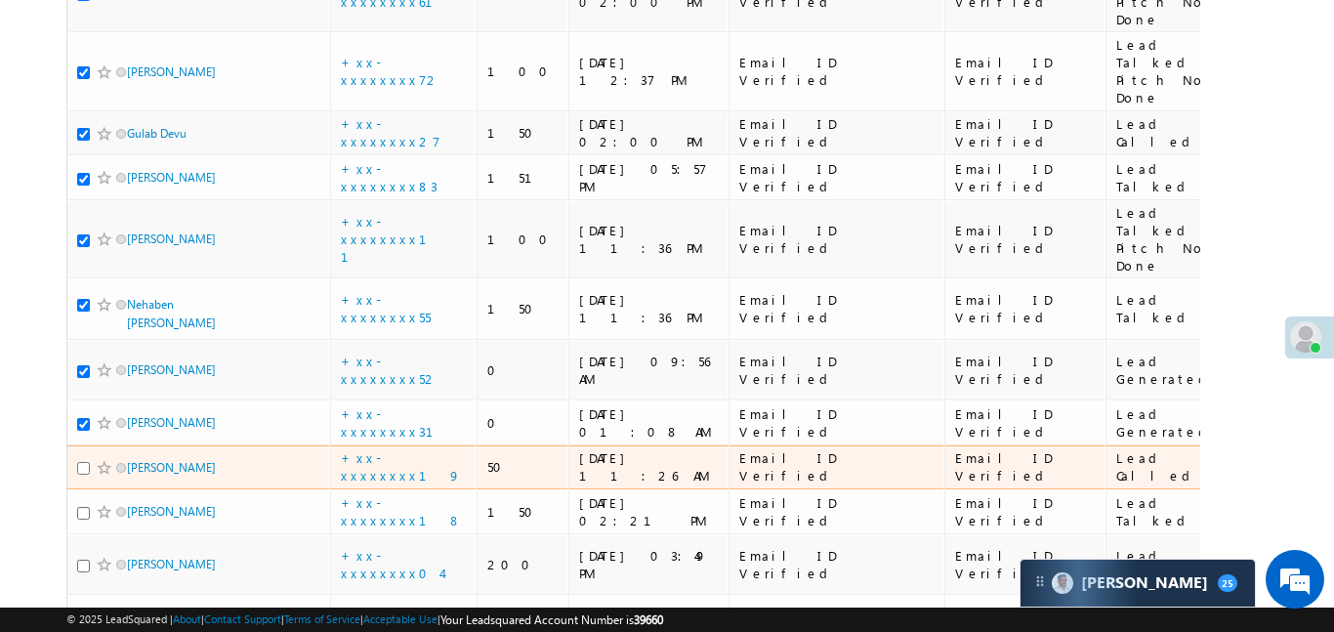
click at [81, 462] on input "checkbox" at bounding box center [83, 468] width 13 height 13
checkbox input "true"
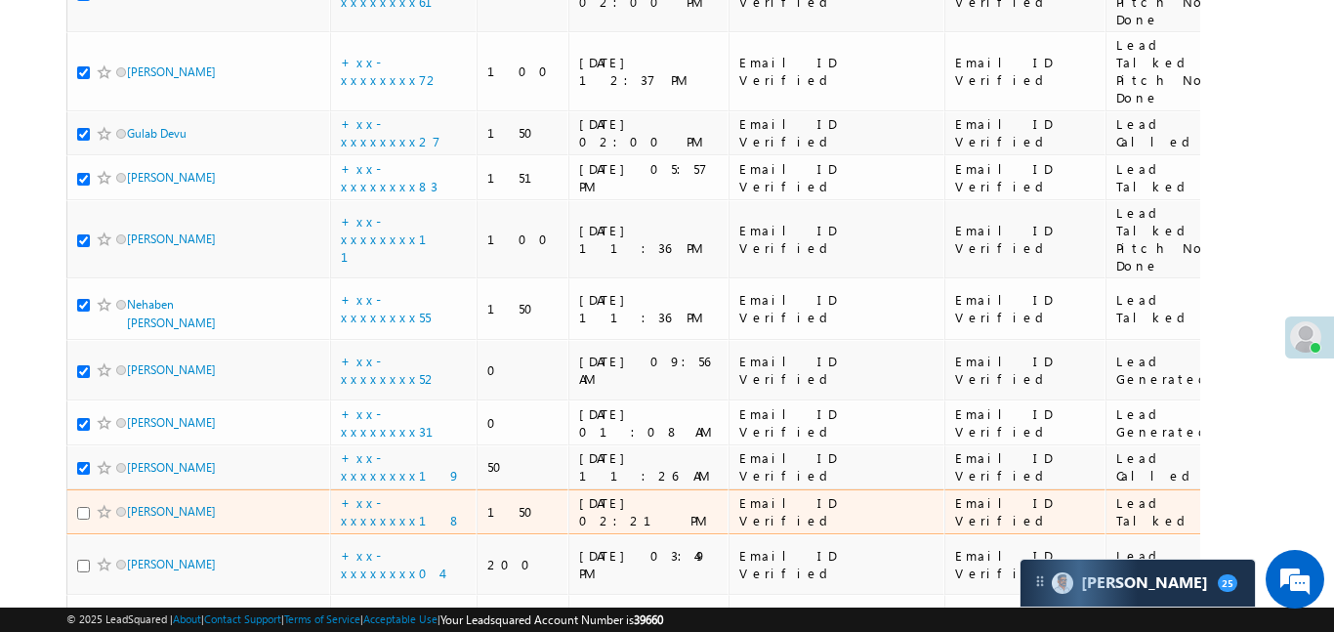
click at [84, 507] on input "checkbox" at bounding box center [83, 513] width 13 height 13
checkbox input "true"
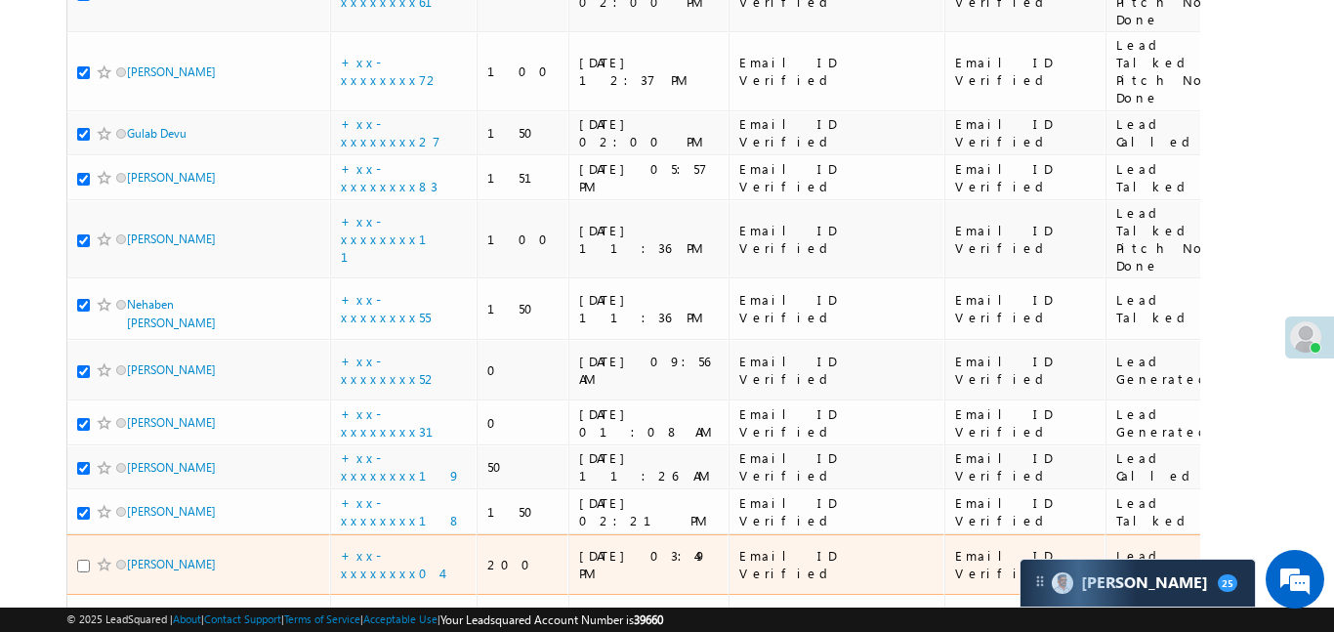
drag, startPoint x: 85, startPoint y: 351, endPoint x: 85, endPoint y: 369, distance: 18.6
click at [85, 560] on input "checkbox" at bounding box center [83, 566] width 13 height 13
checkbox input "true"
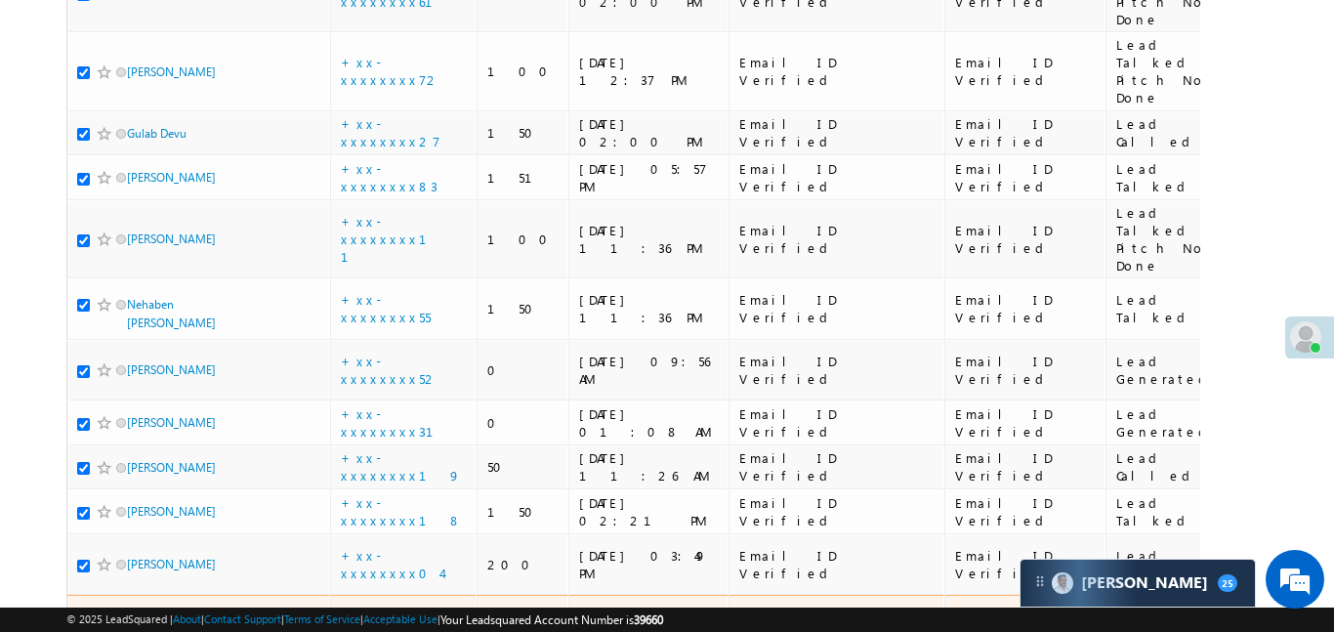
click at [83, 629] on input "checkbox" at bounding box center [83, 635] width 13 height 13
checkbox input "true"
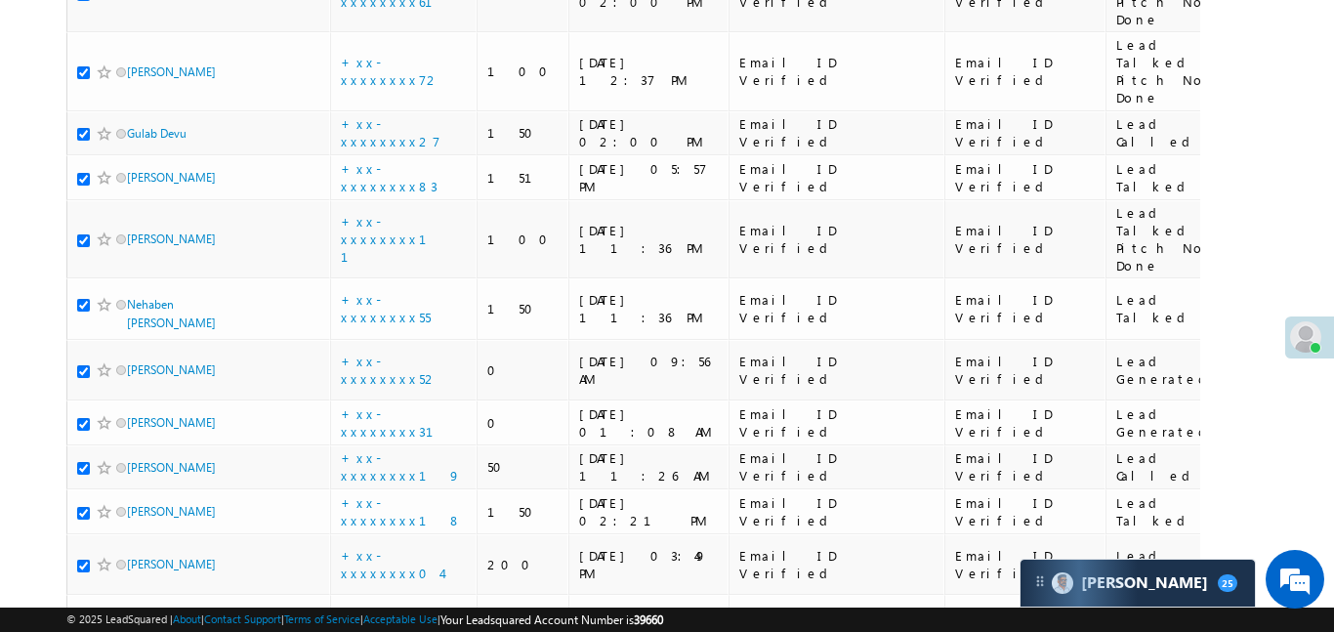
checkbox input "true"
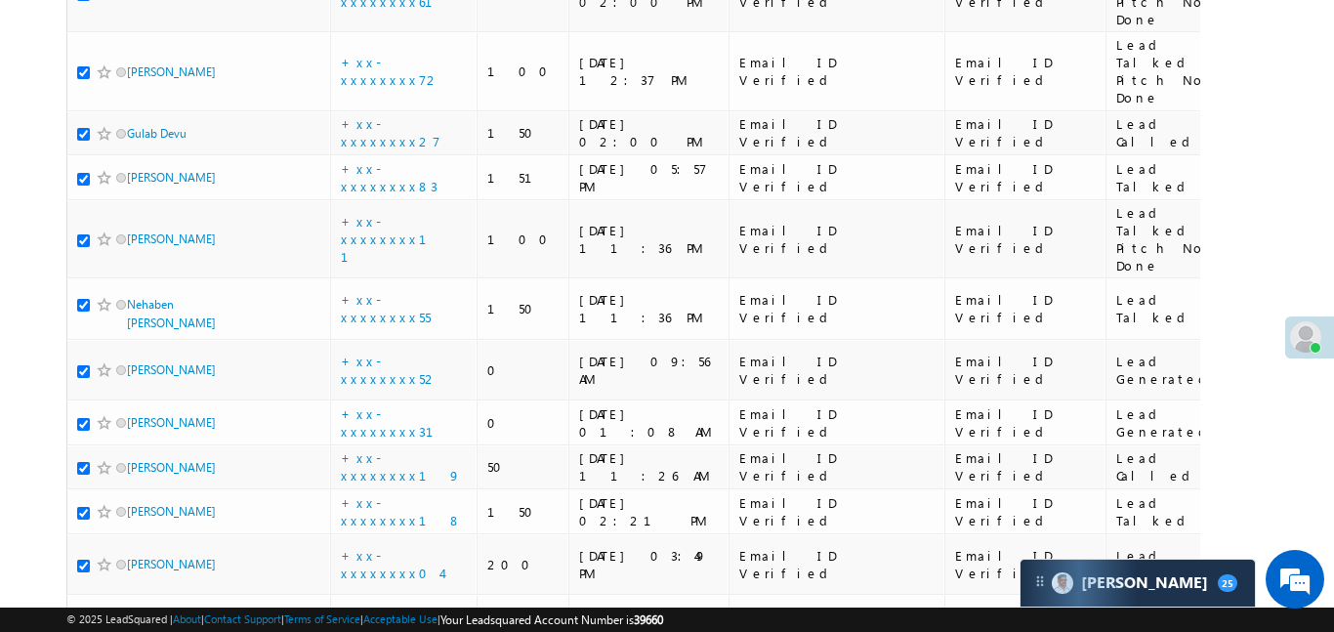
checkbox input "true"
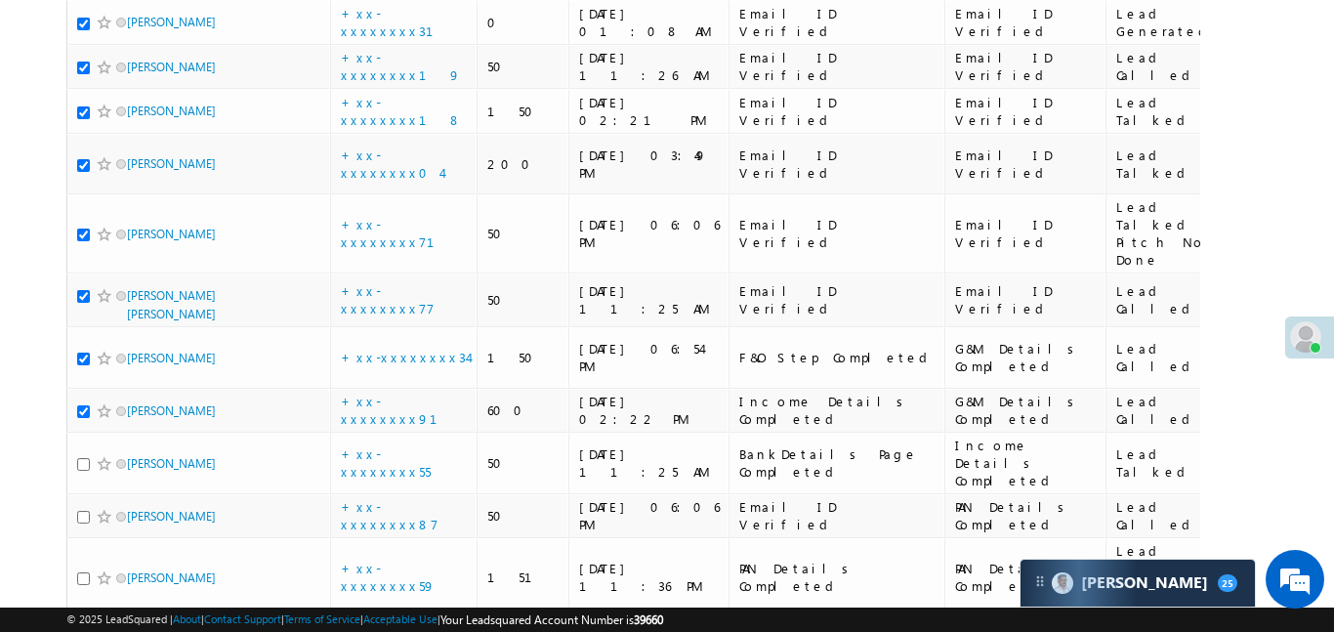
scroll to position [2460, 0]
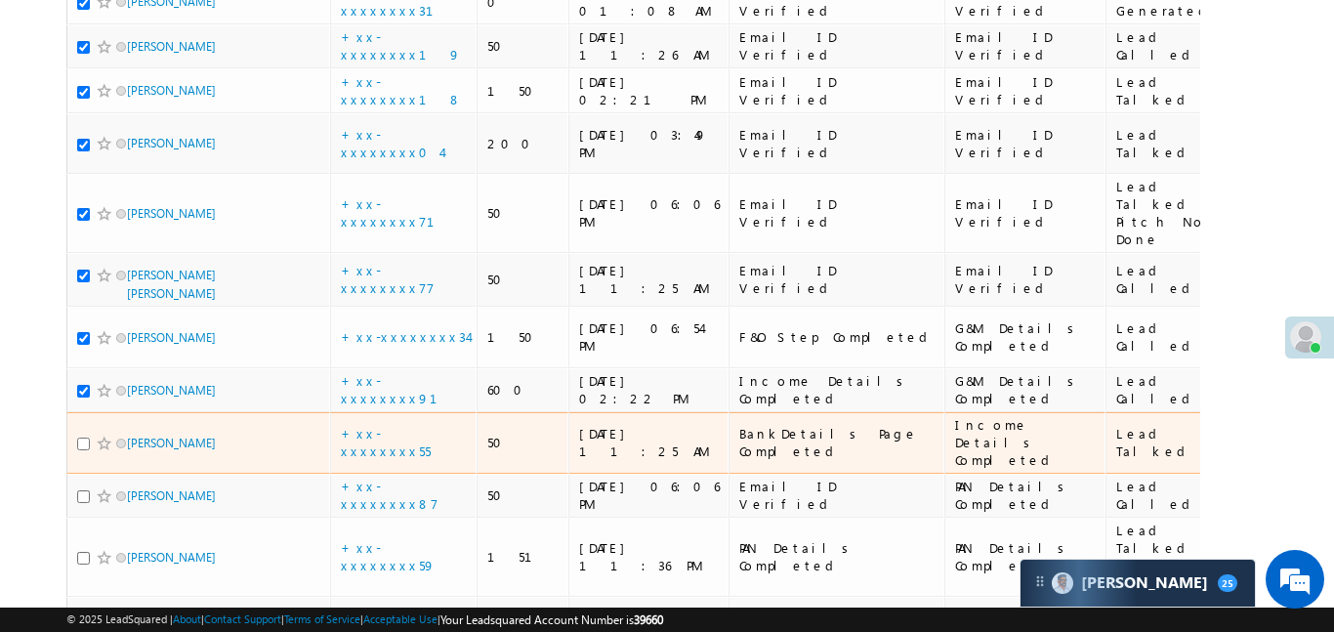
click at [87, 438] on input "checkbox" at bounding box center [83, 444] width 13 height 13
checkbox input "true"
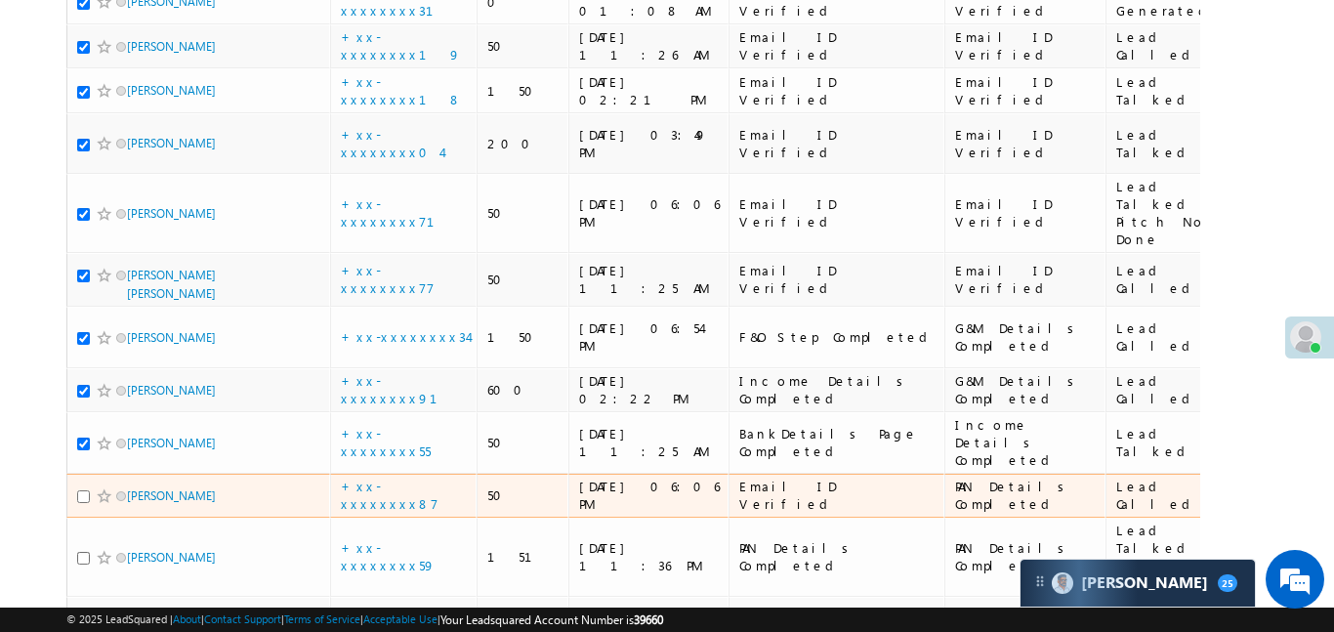
click at [87, 490] on input "checkbox" at bounding box center [83, 496] width 13 height 13
checkbox input "true"
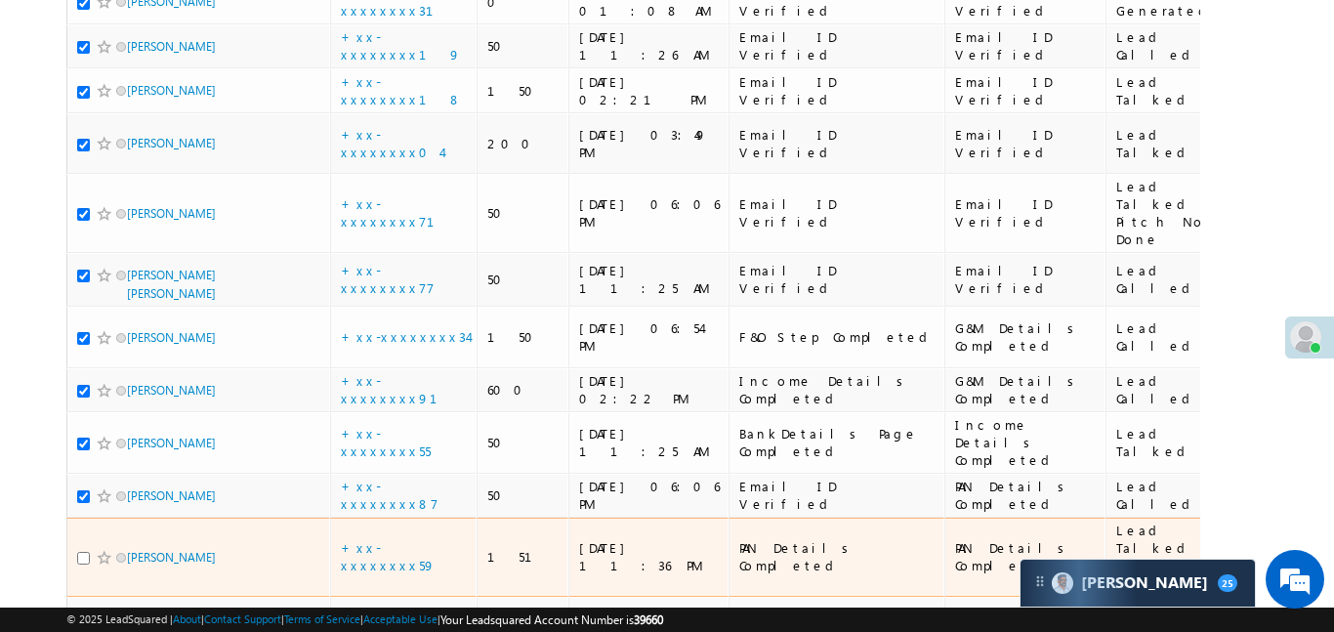
click at [84, 552] on input "checkbox" at bounding box center [83, 558] width 13 height 13
checkbox input "true"
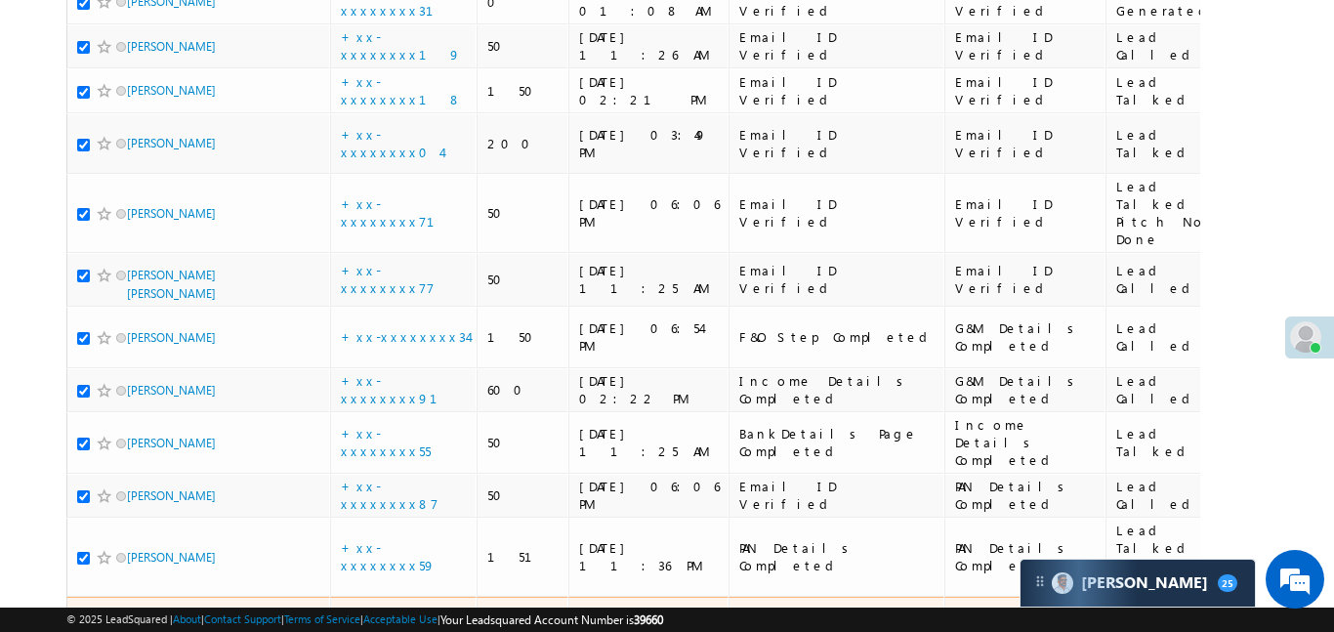
click at [83, 622] on input "checkbox" at bounding box center [83, 628] width 13 height 13
checkbox input "true"
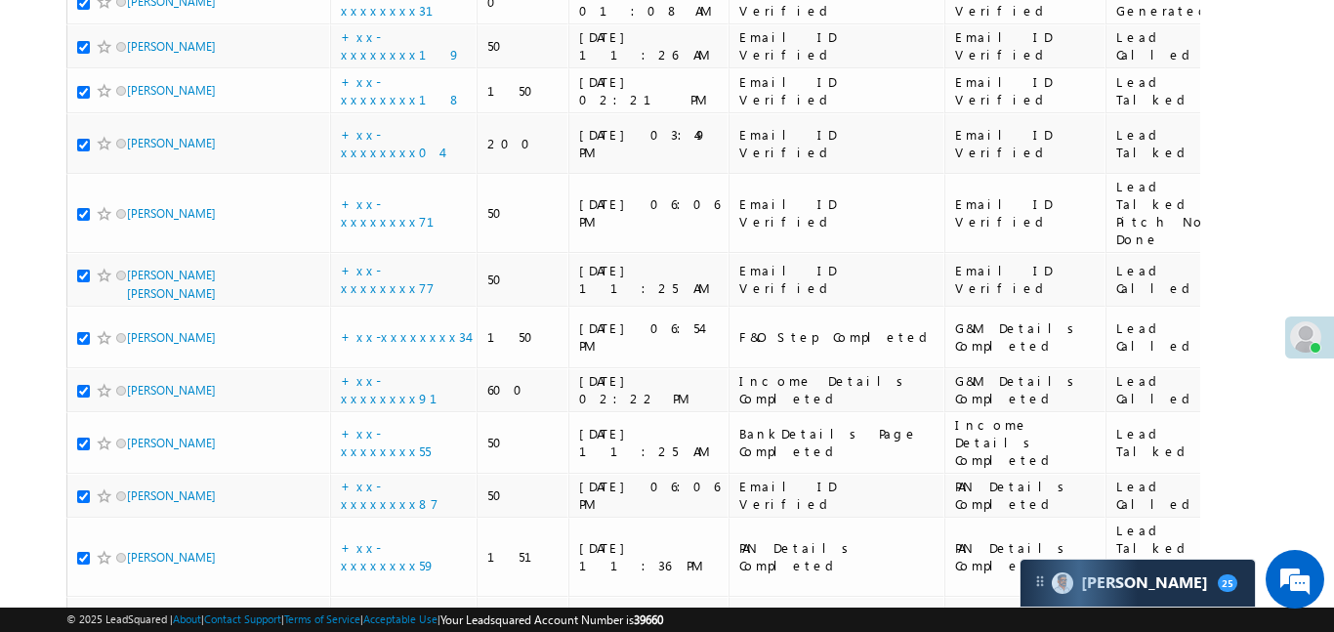
checkbox input "true"
drag, startPoint x: 85, startPoint y: 502, endPoint x: 89, endPoint y: 483, distance: 19.0
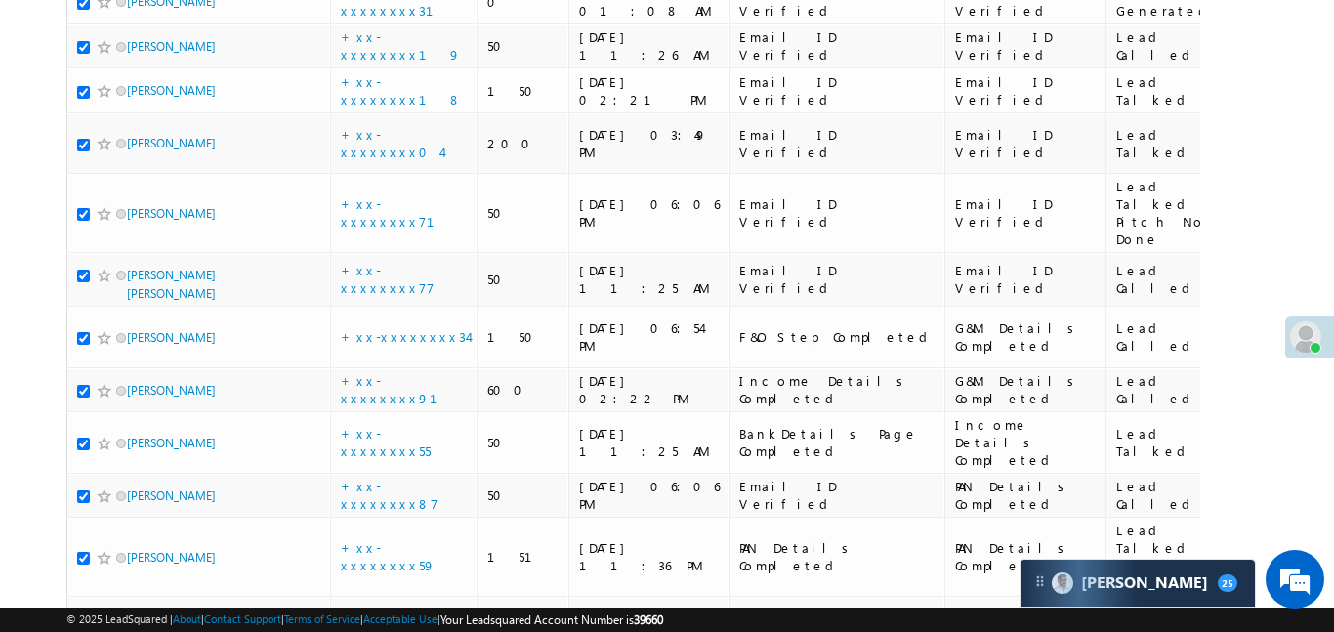
checkbox input "true"
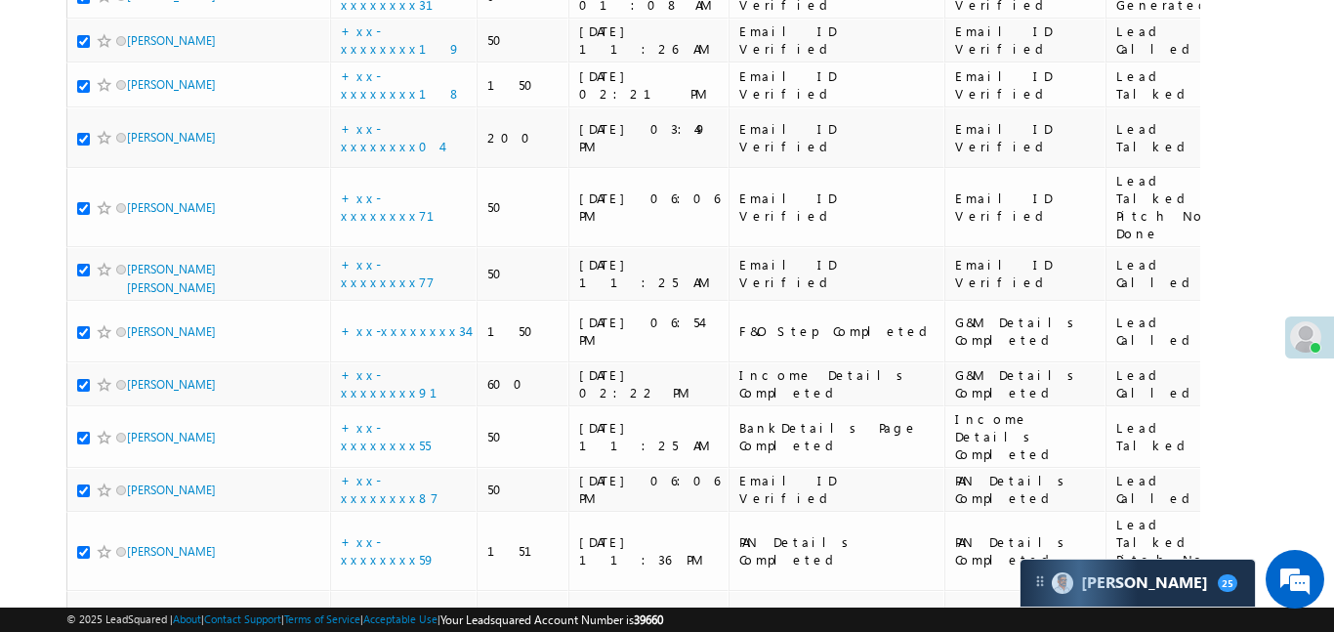
scroll to position [2626, 0]
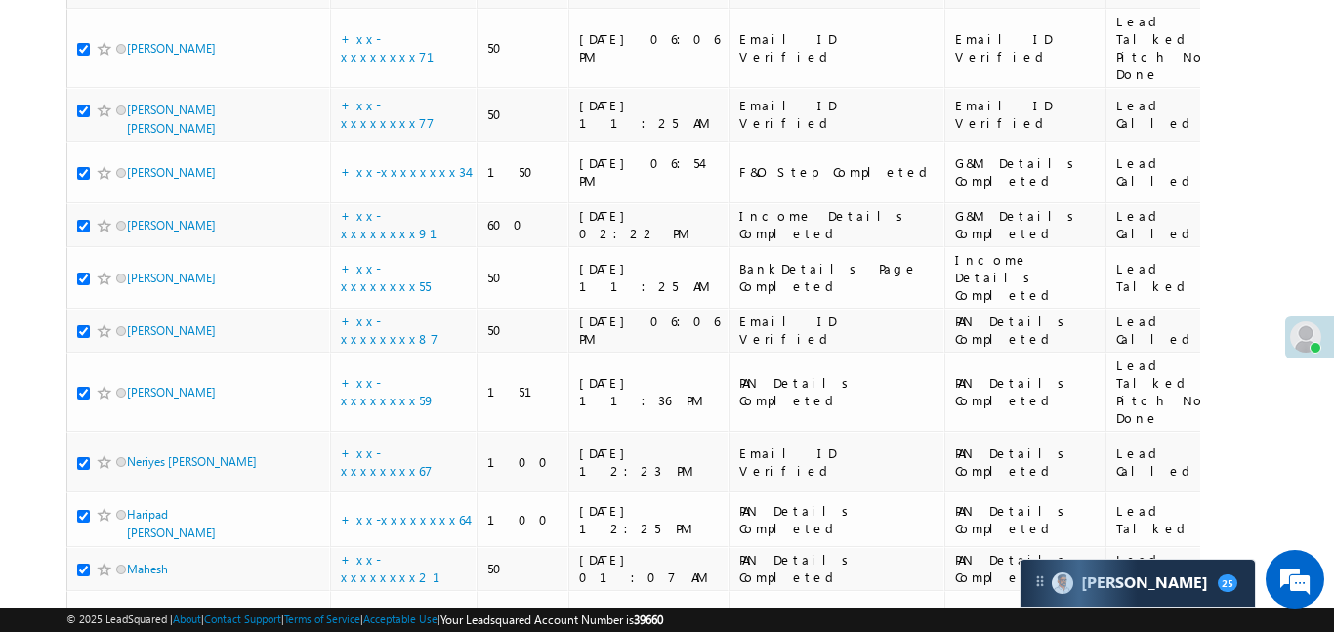
checkbox input "true"
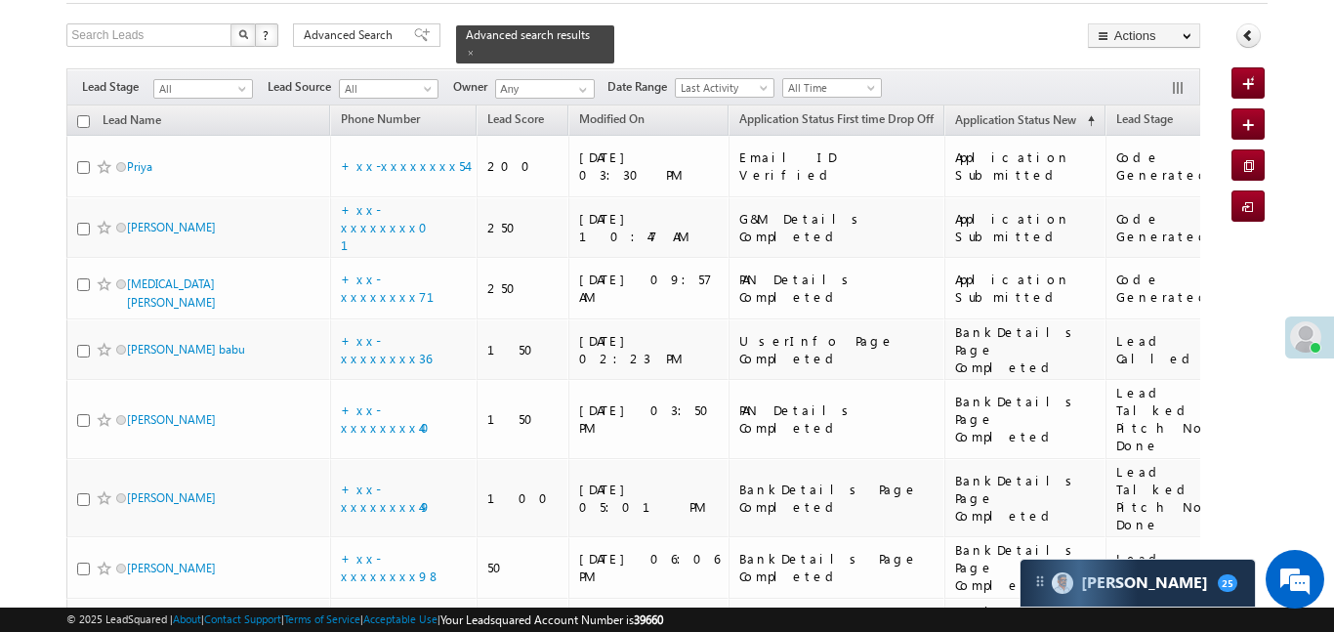
scroll to position [0, 0]
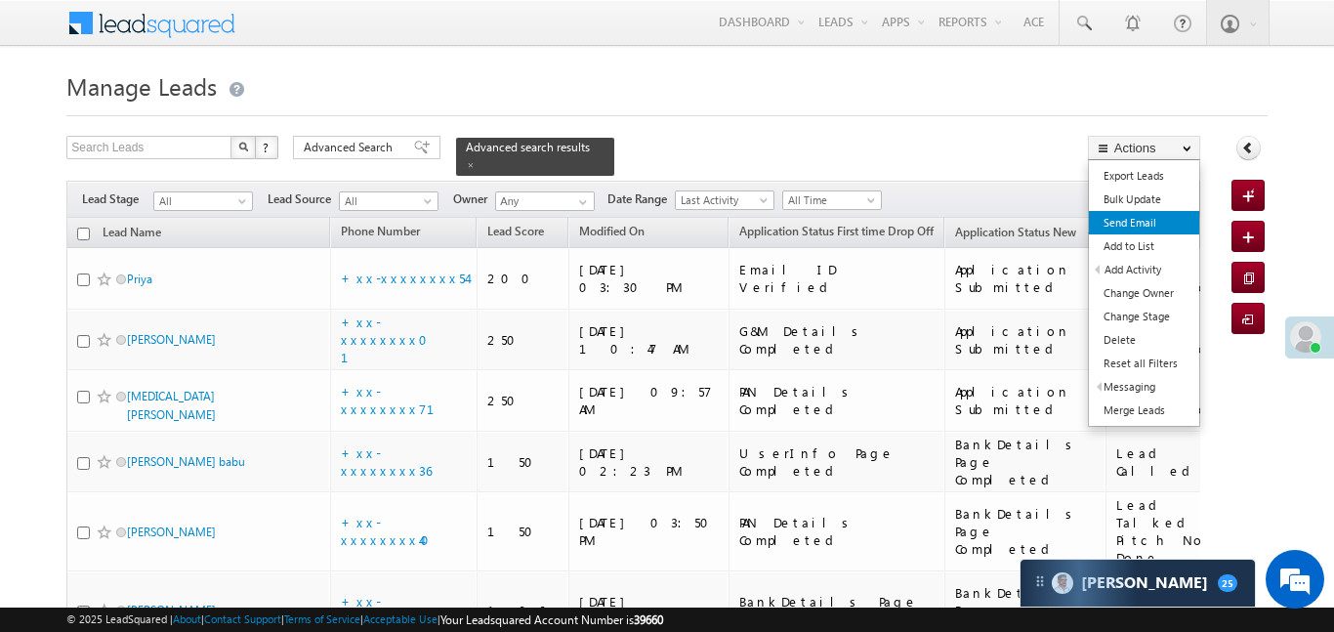
click at [1140, 229] on link "Send Email" at bounding box center [1144, 222] width 110 height 23
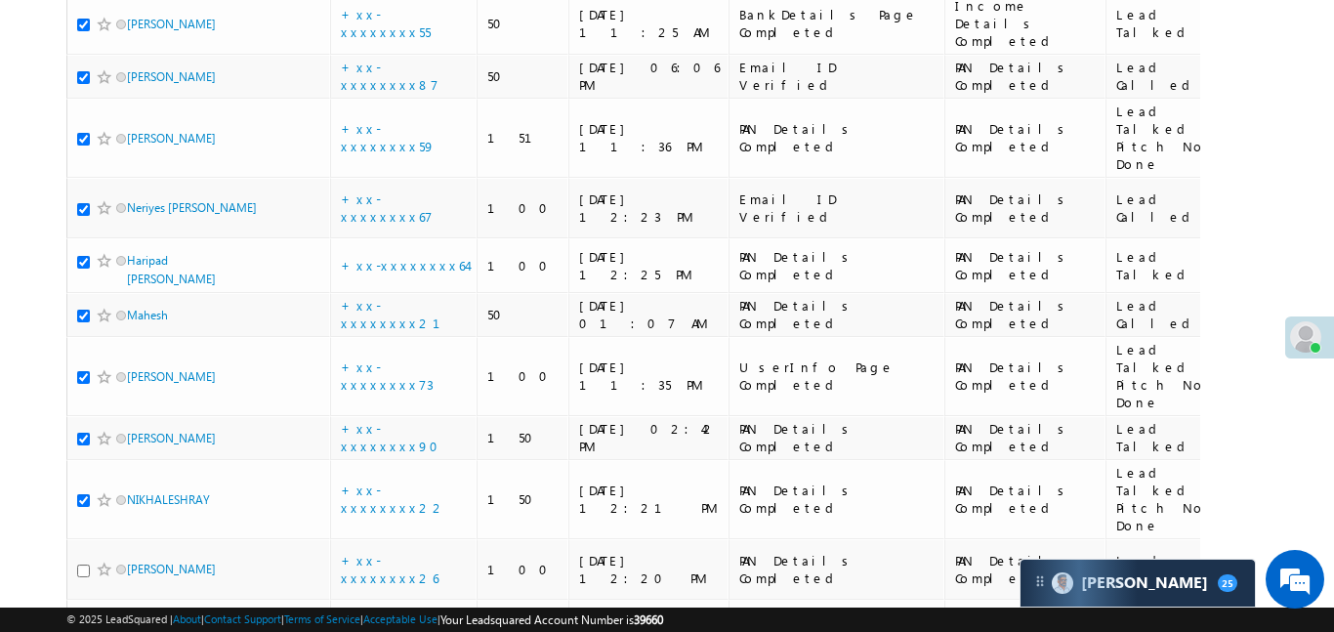
scroll to position [2878, 0]
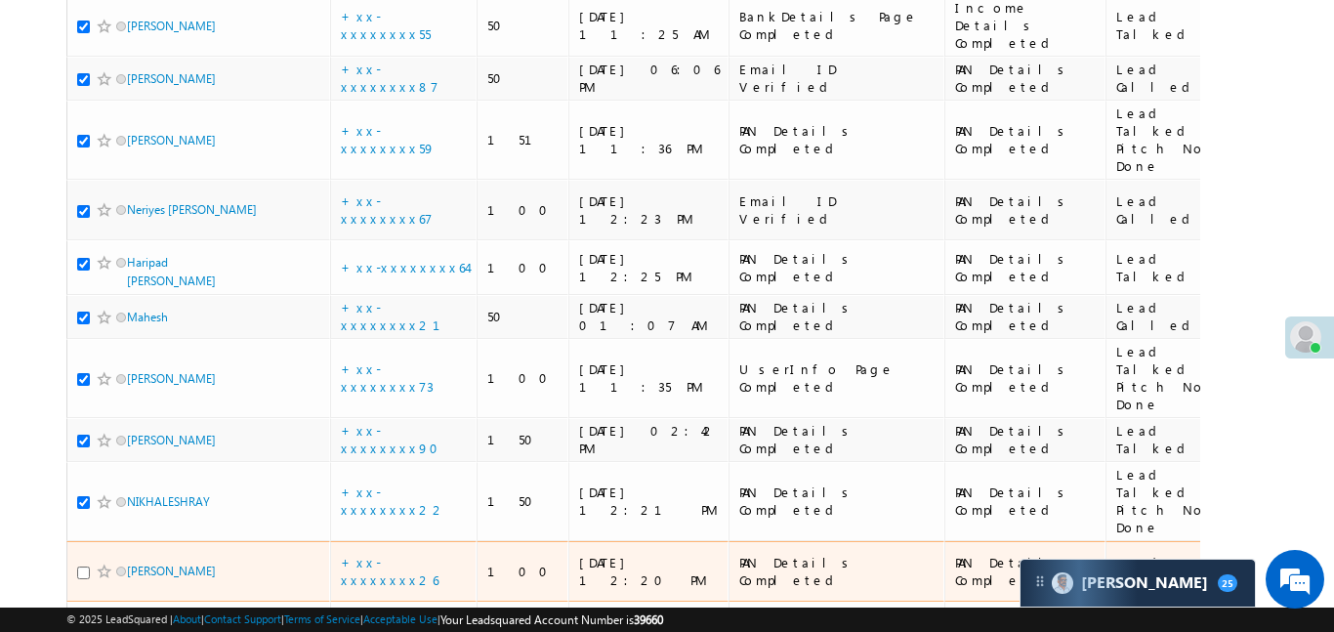
click at [96, 562] on link at bounding box center [104, 570] width 17 height 17
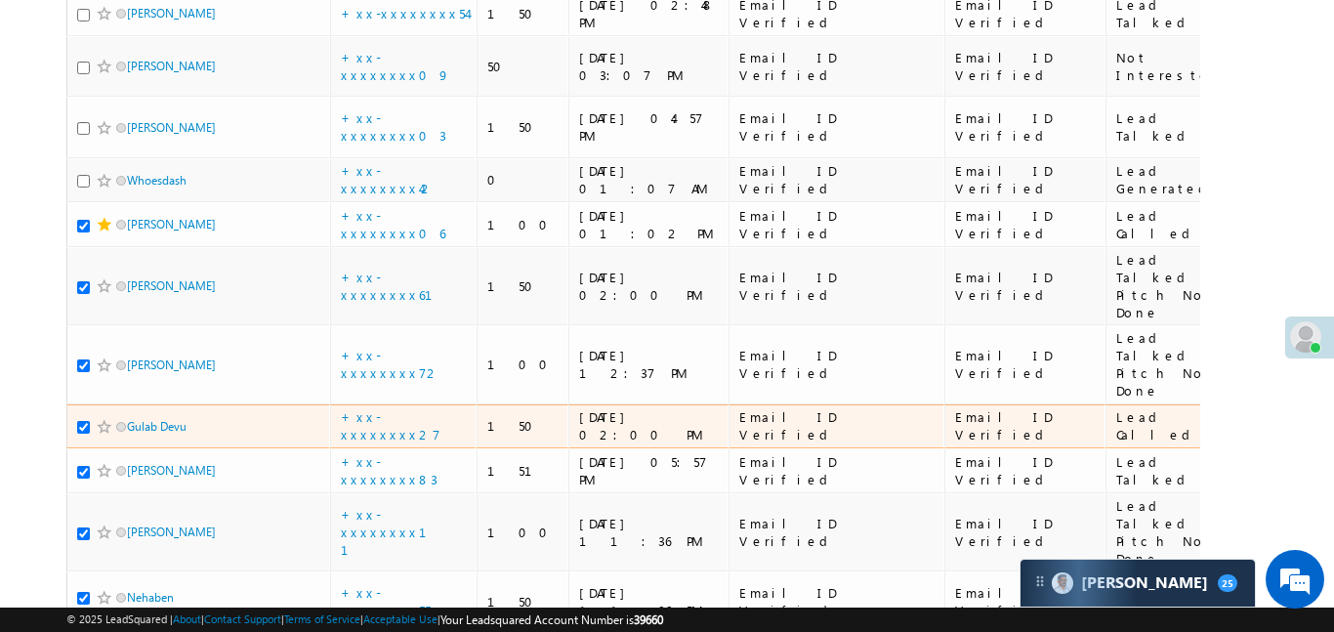
scroll to position [1685, 0]
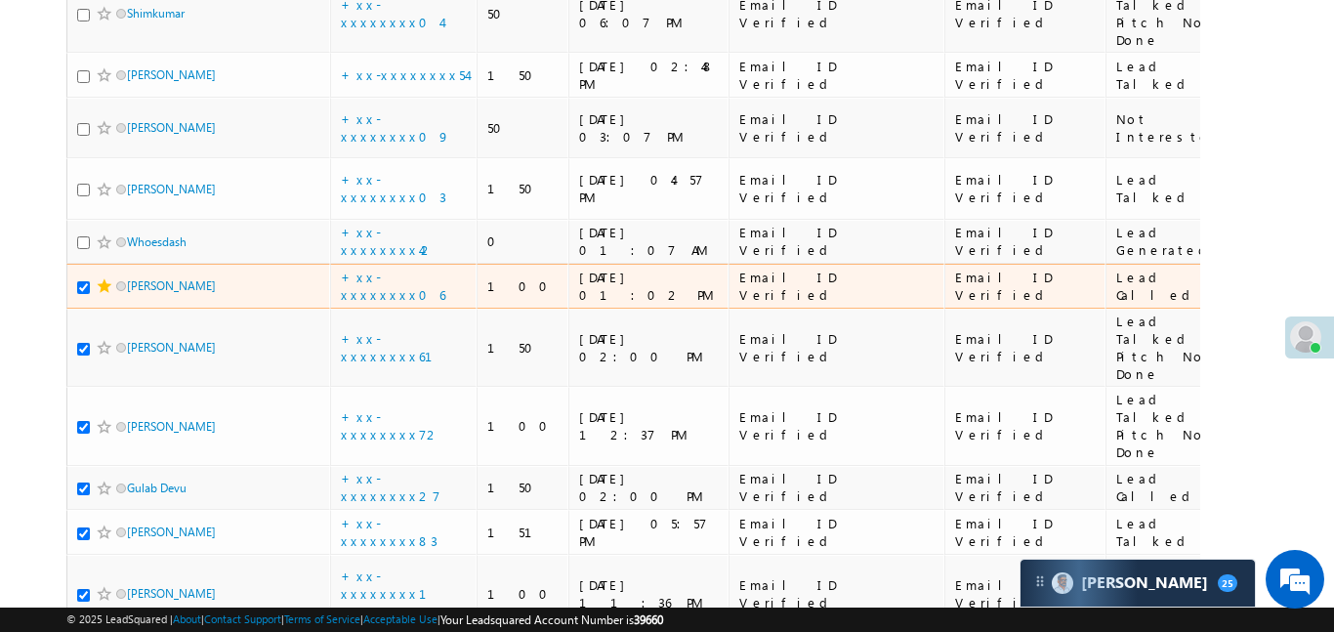
click at [105, 278] on span at bounding box center [105, 286] width 16 height 16
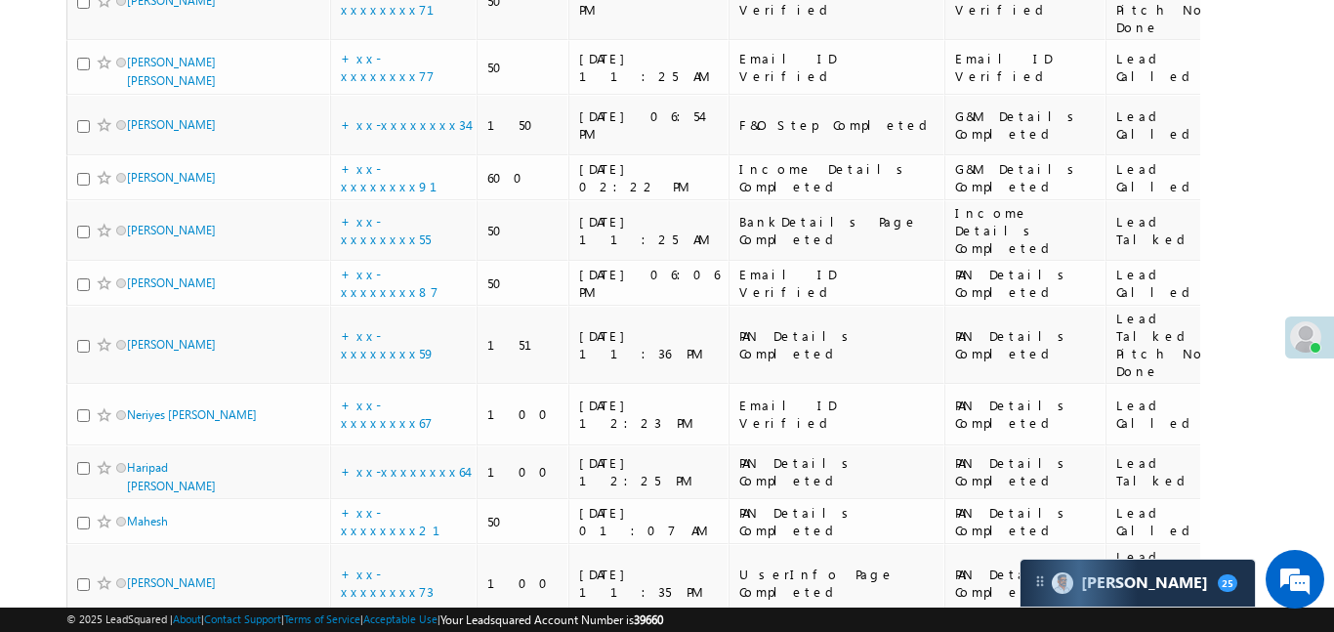
scroll to position [2961, 0]
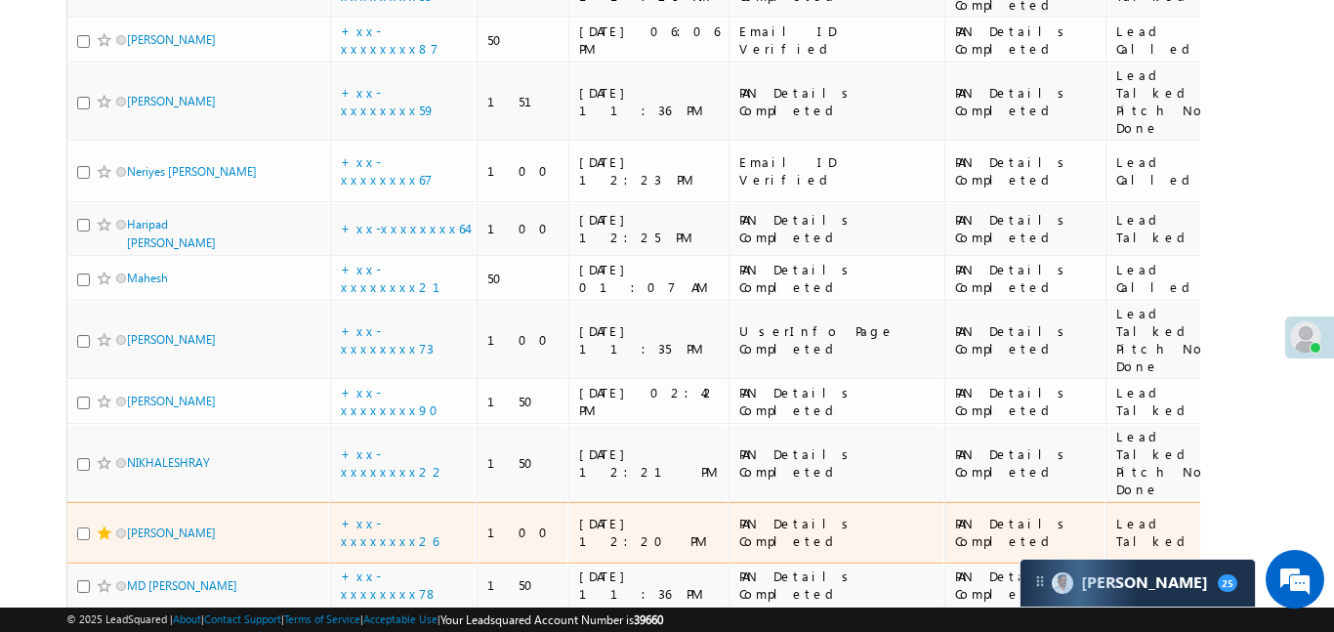
click at [81, 527] on input "checkbox" at bounding box center [83, 533] width 13 height 13
checkbox input "true"
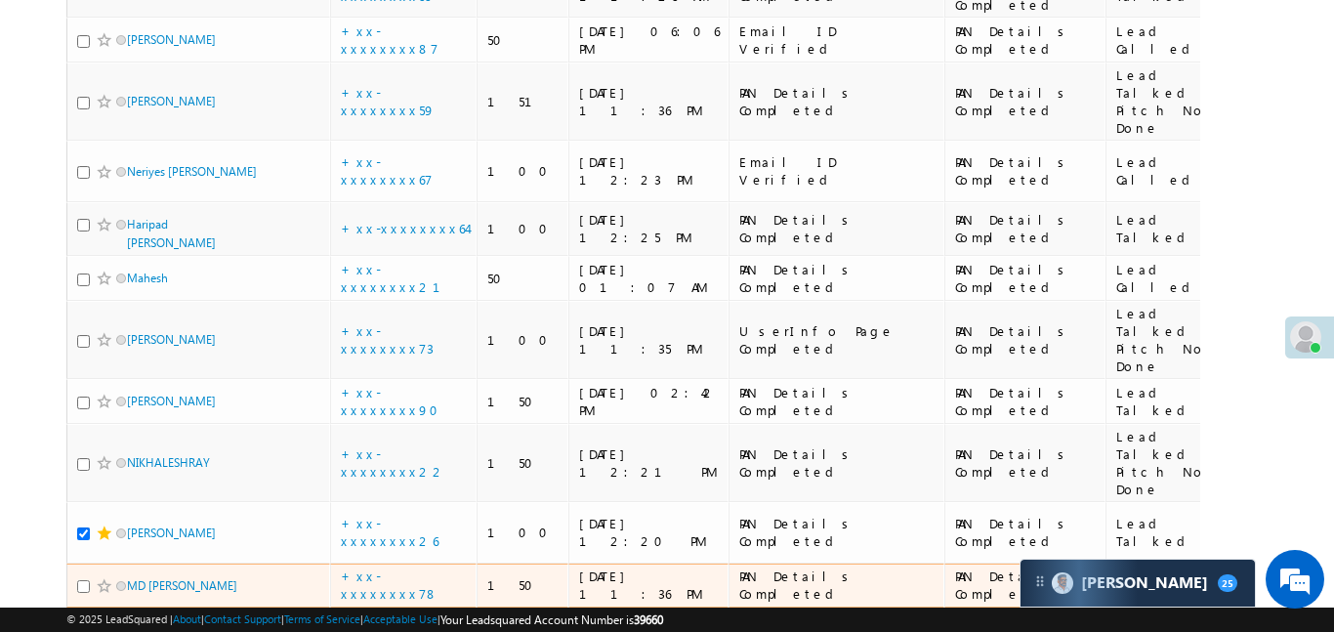
click at [83, 580] on input "checkbox" at bounding box center [83, 586] width 13 height 13
checkbox input "true"
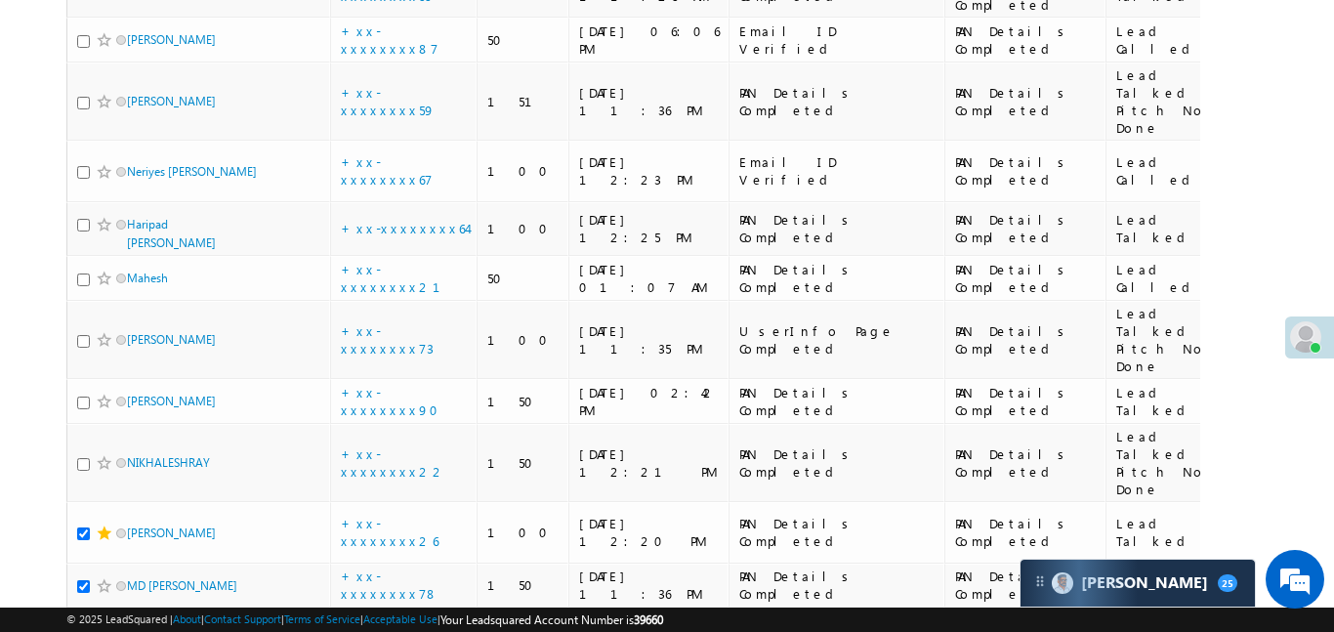
click at [88, 620] on div at bounding box center [107, 630] width 60 height 20
click at [82, 625] on input "checkbox" at bounding box center [83, 631] width 13 height 13
checkbox input "true"
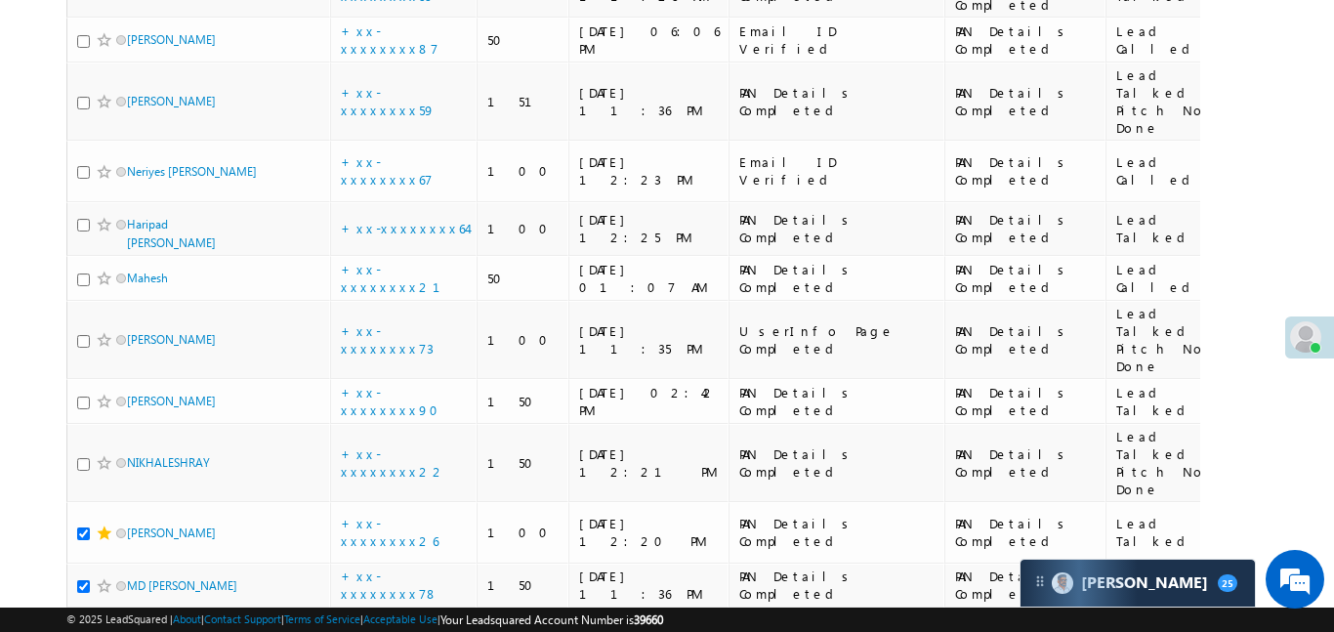
checkbox input "true"
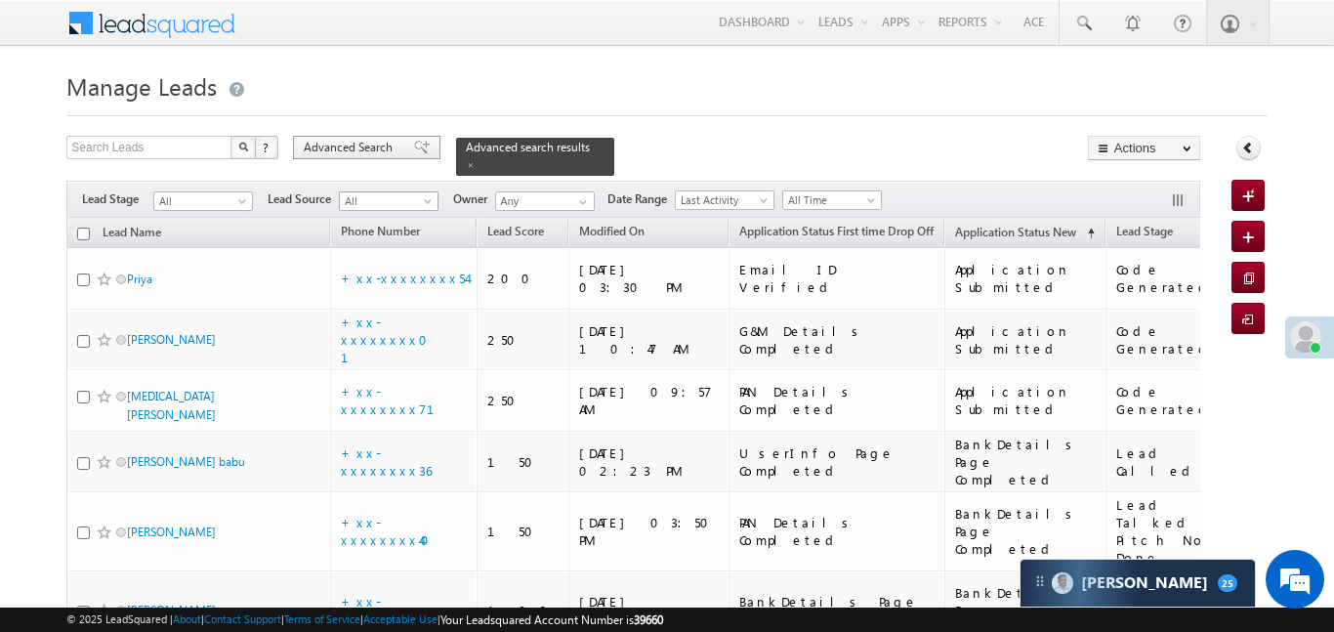
click at [372, 145] on span "Advanced Search" at bounding box center [351, 148] width 95 height 18
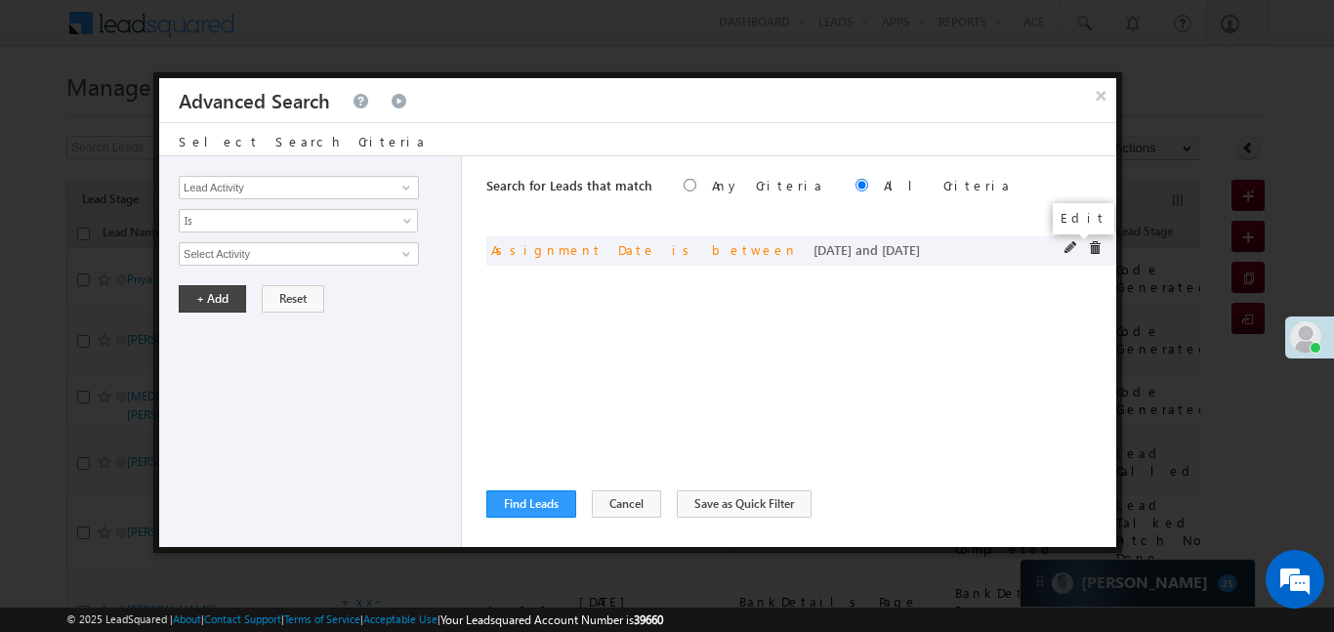
click at [1066, 243] on span at bounding box center [1072, 248] width 14 height 14
click at [273, 304] on div "Lead Activity Task Sales Group Prospect Id WA Last Message Timestamp 4th Day Di…" at bounding box center [310, 351] width 303 height 391
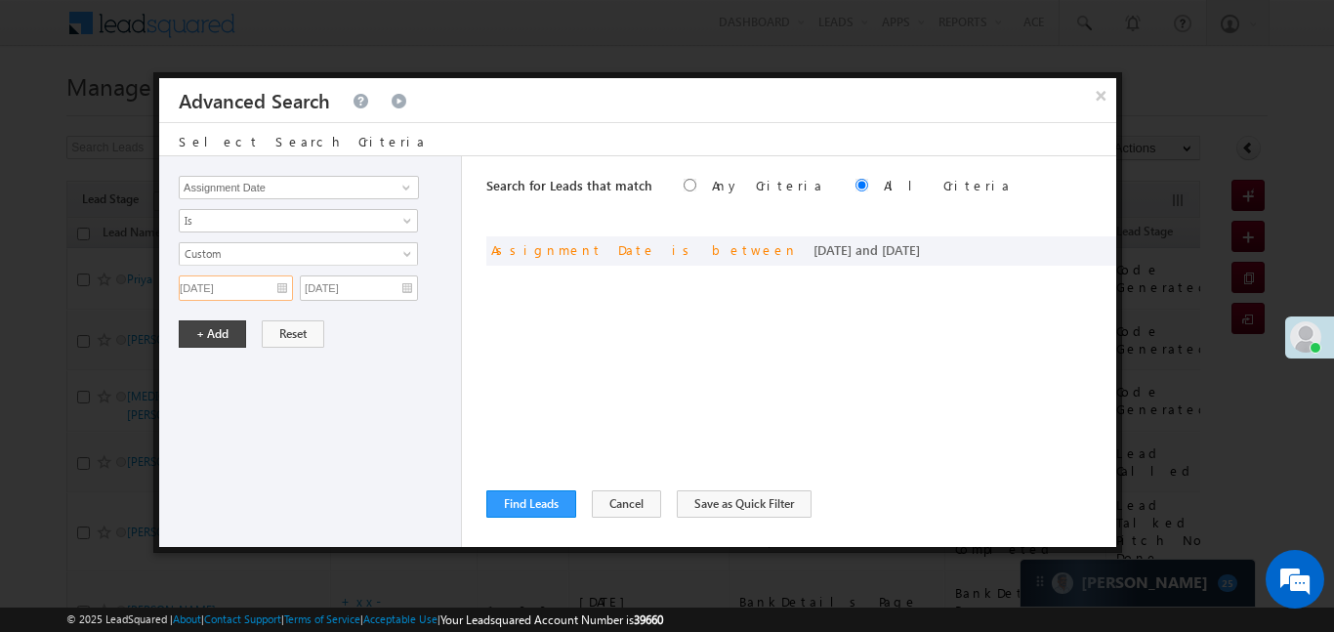
click at [272, 295] on input "29/09/25" at bounding box center [236, 287] width 114 height 25
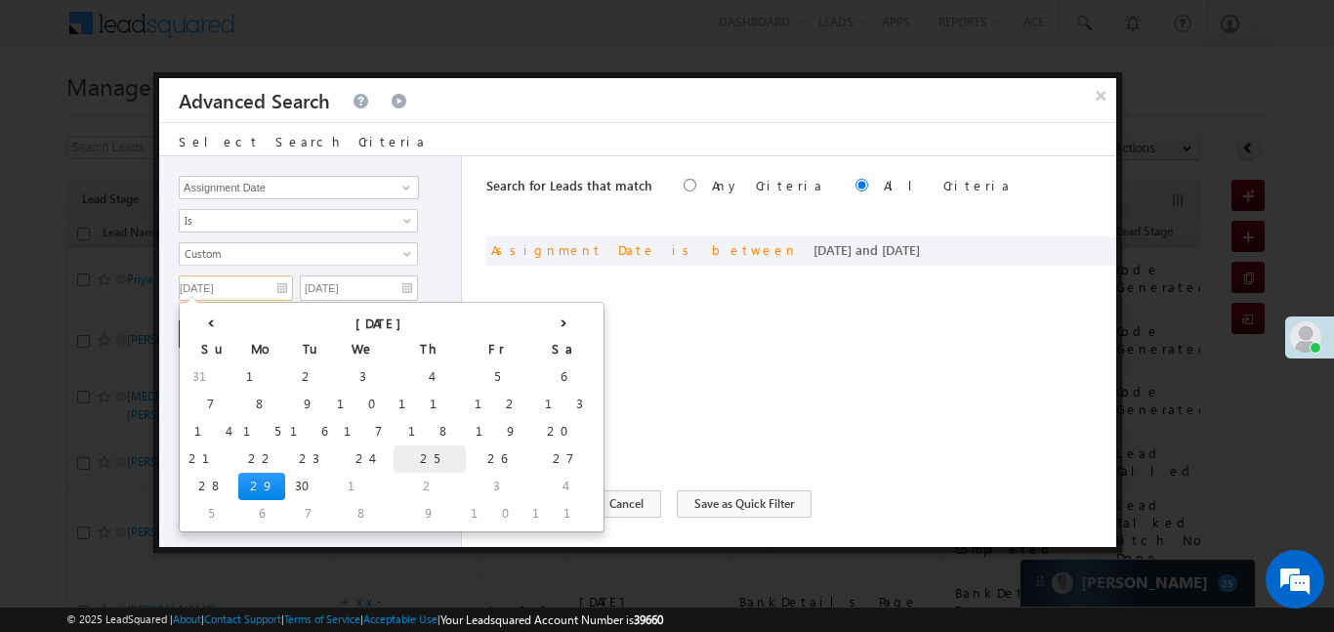
click at [394, 450] on td "25" at bounding box center [430, 458] width 72 height 27
type input "25/09/25"
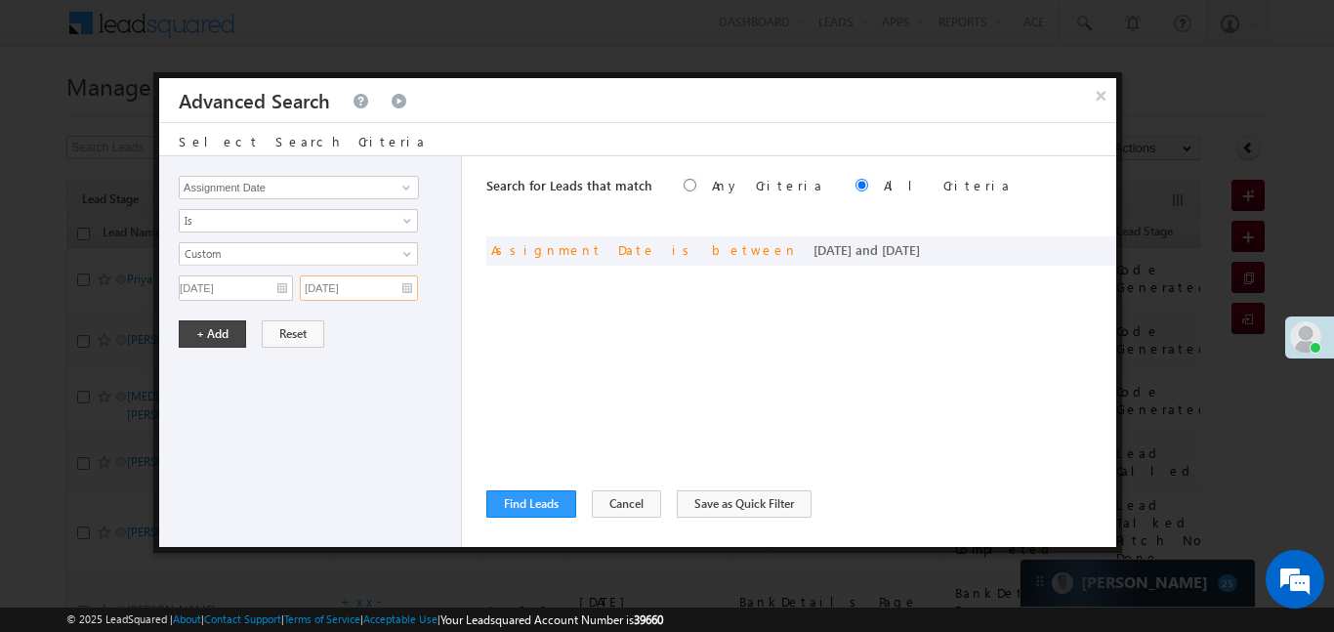
click at [381, 295] on input "01/10/25" at bounding box center [359, 287] width 118 height 25
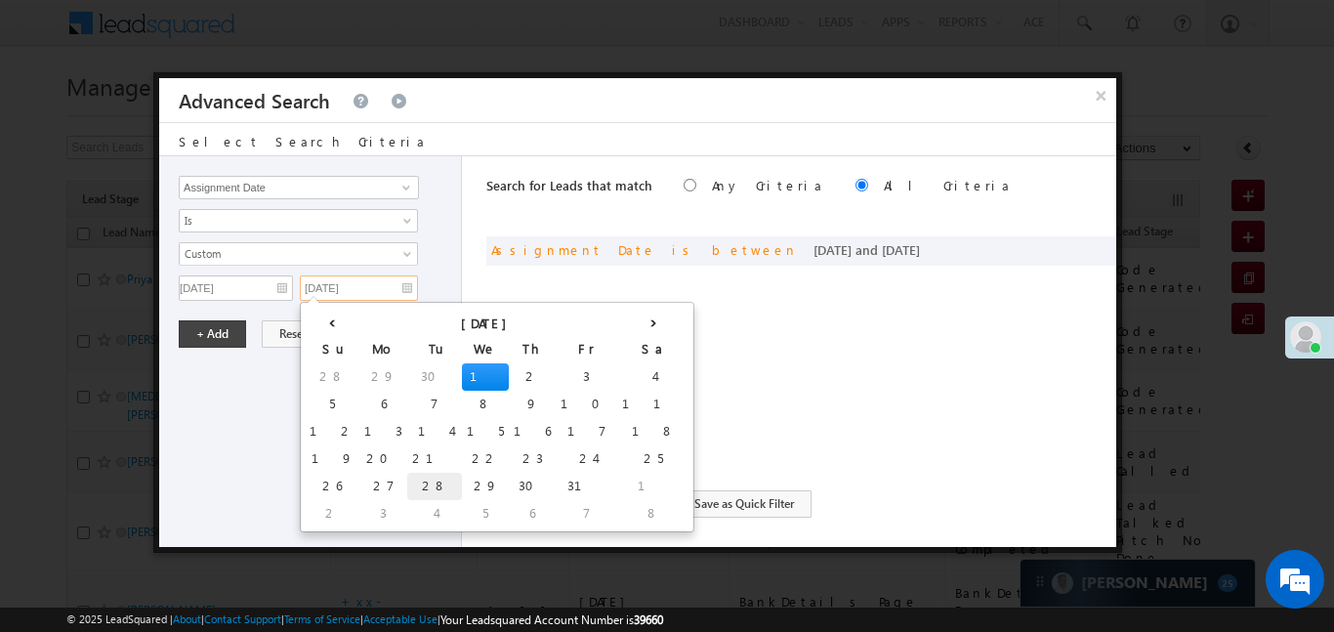
click at [407, 483] on td "28" at bounding box center [434, 486] width 55 height 27
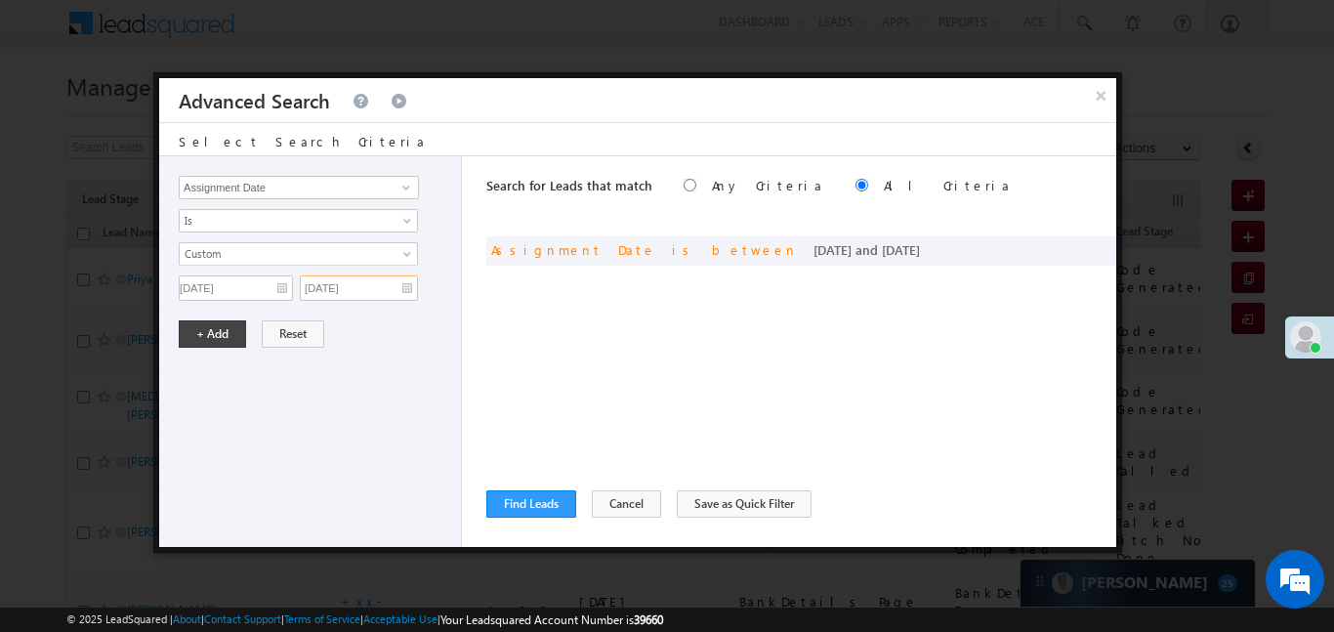
click at [361, 283] on input "28/10/25" at bounding box center [359, 287] width 118 height 25
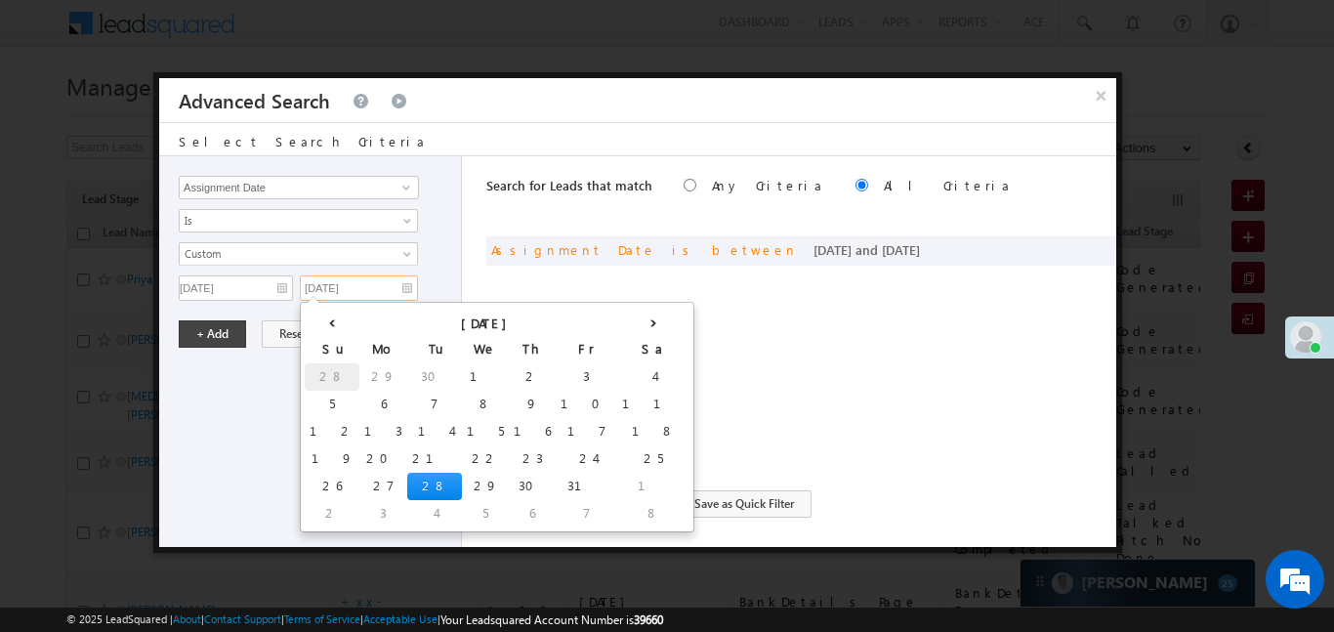
click at [318, 369] on td "28" at bounding box center [332, 376] width 55 height 27
type input "28/09/25"
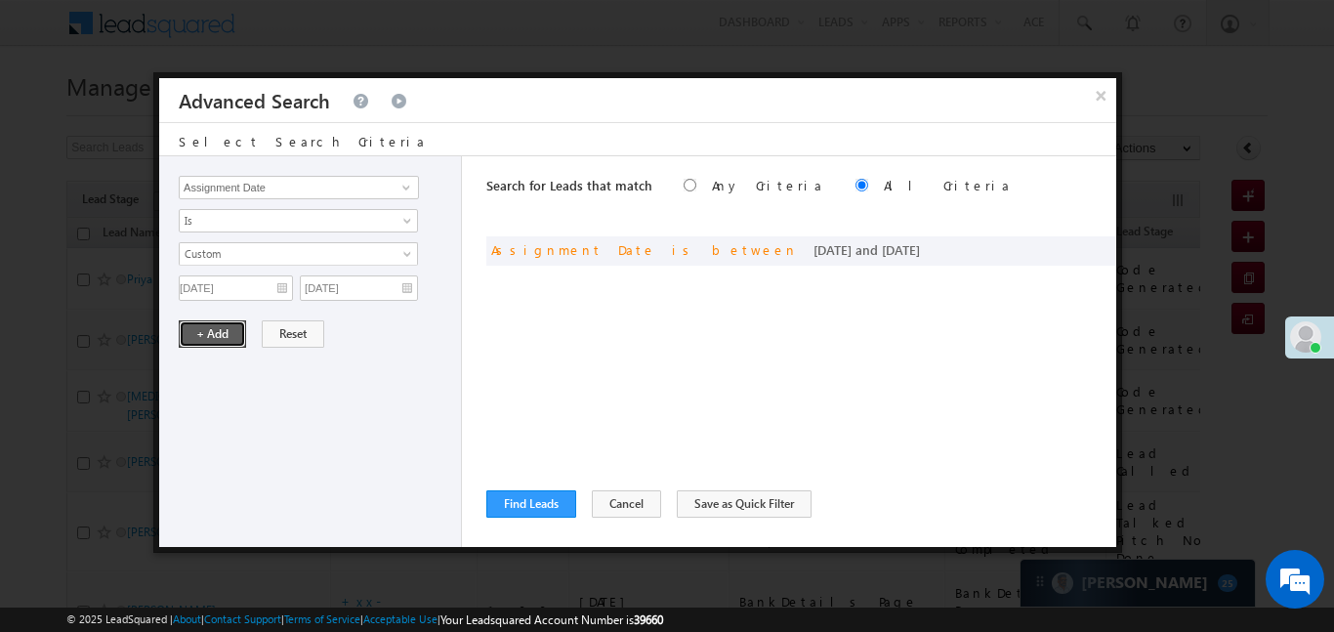
click at [195, 321] on button "+ Add" at bounding box center [212, 333] width 67 height 27
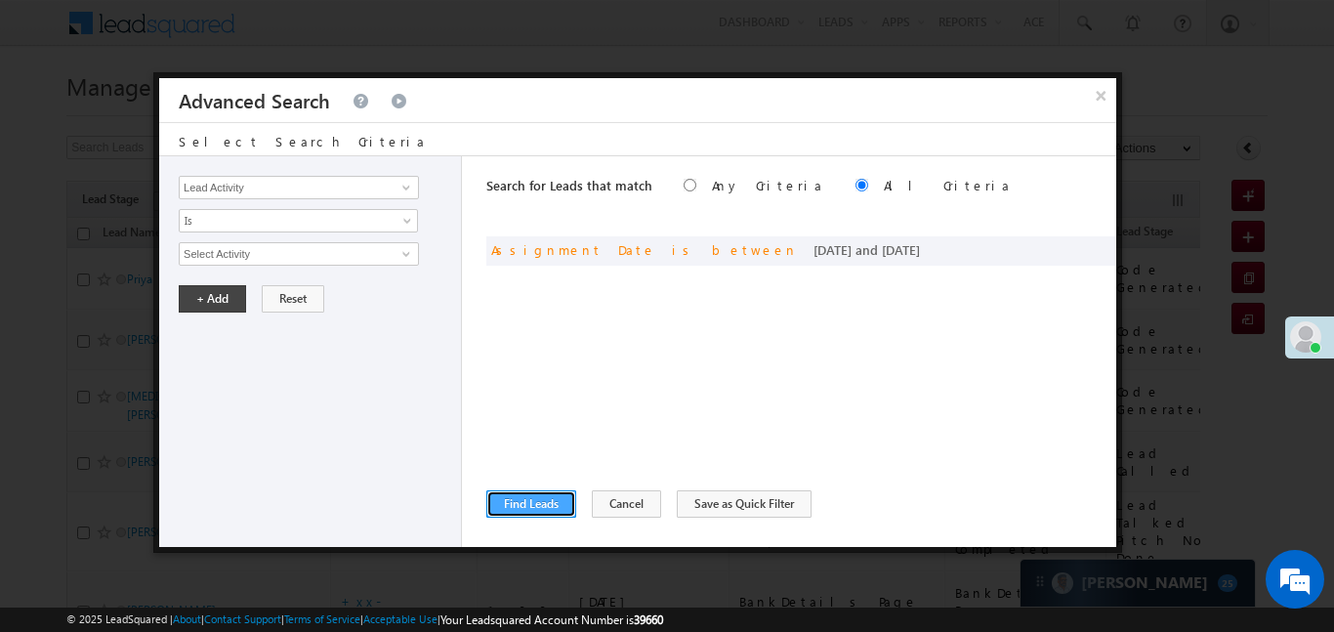
click at [544, 501] on button "Find Leads" at bounding box center [531, 503] width 90 height 27
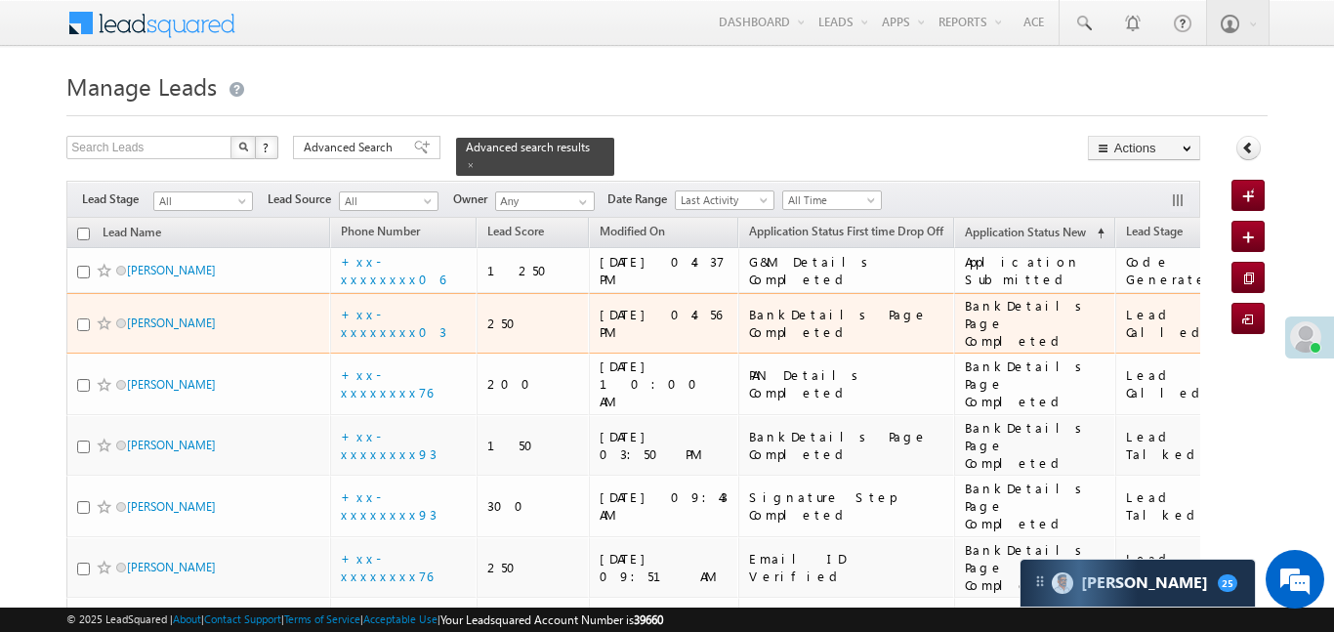
click at [81, 318] on input "checkbox" at bounding box center [83, 324] width 13 height 13
checkbox input "true"
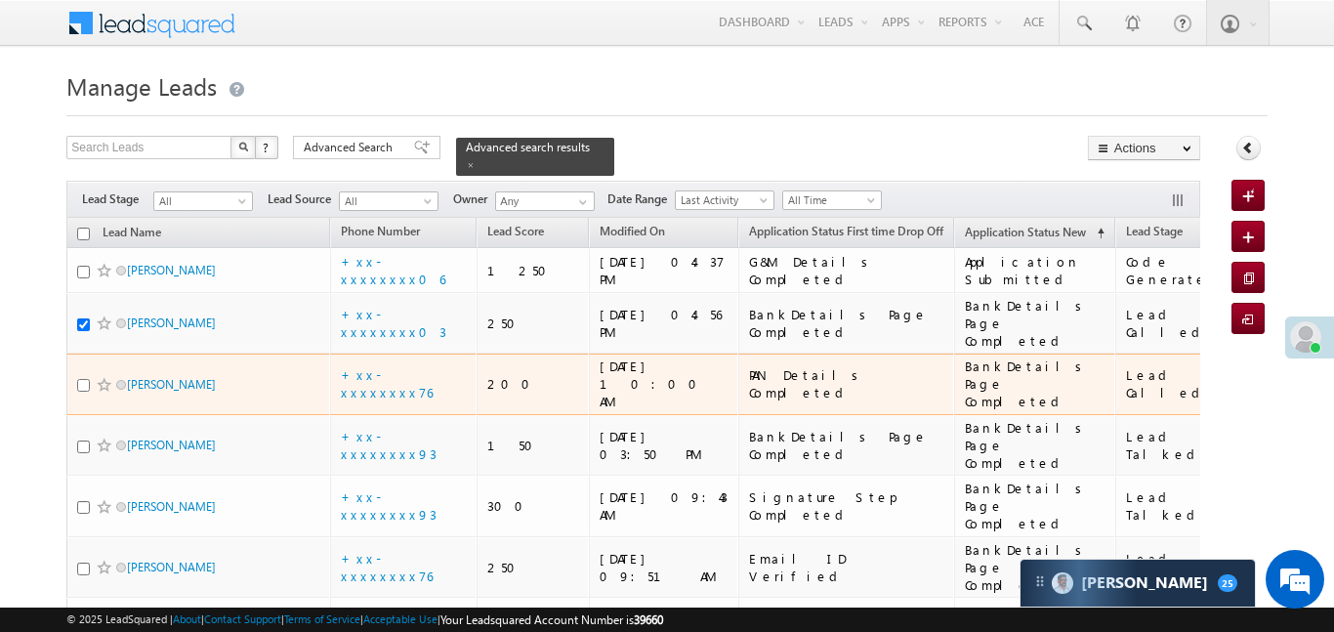
click at [82, 379] on input "checkbox" at bounding box center [83, 385] width 13 height 13
checkbox input "true"
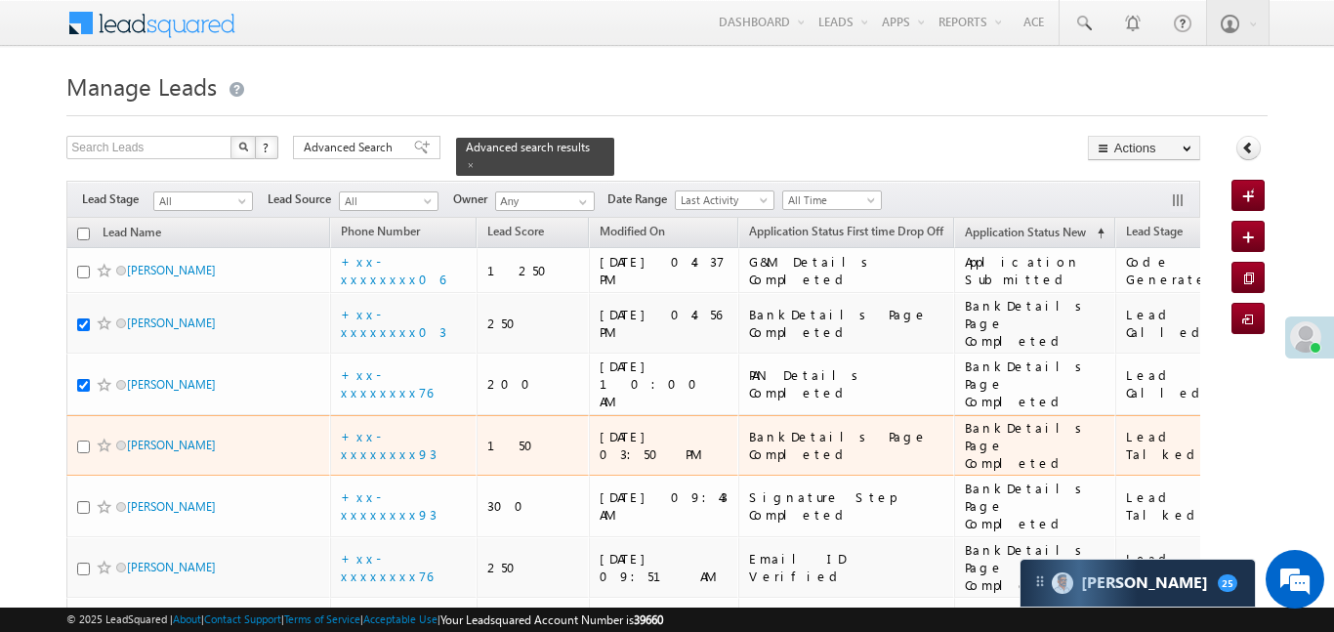
click at [83, 441] on input "checkbox" at bounding box center [83, 447] width 13 height 13
checkbox input "true"
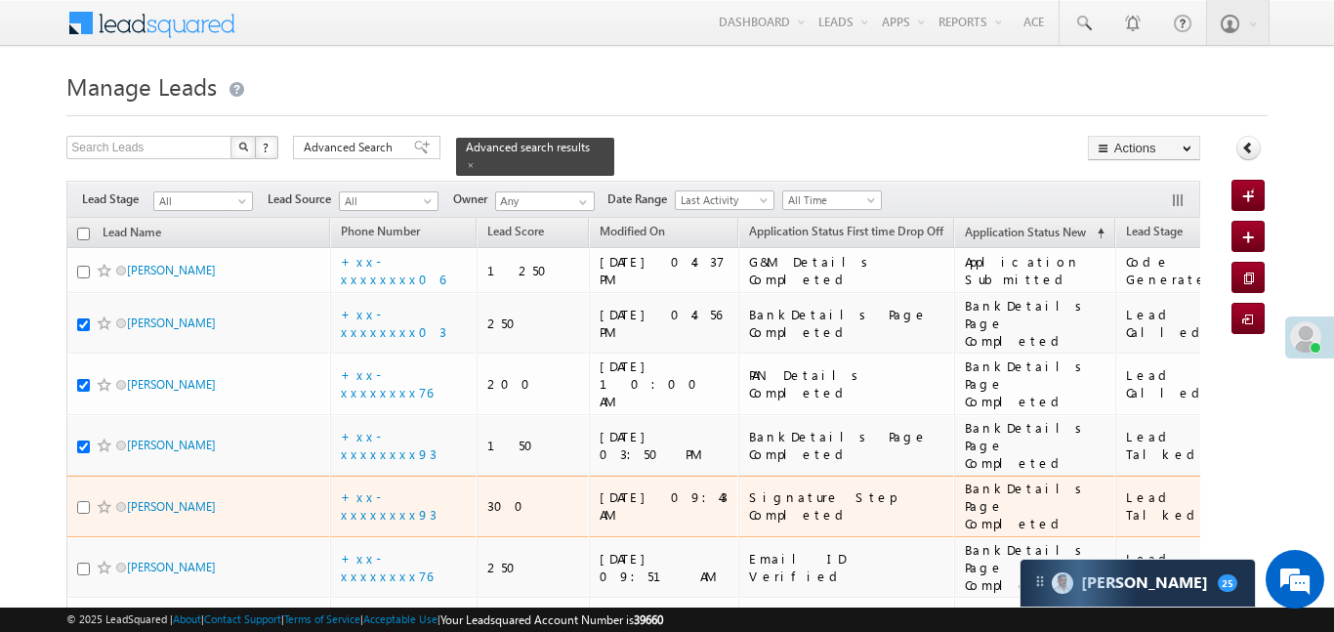
click at [85, 501] on input "checkbox" at bounding box center [83, 507] width 13 height 13
checkbox input "true"
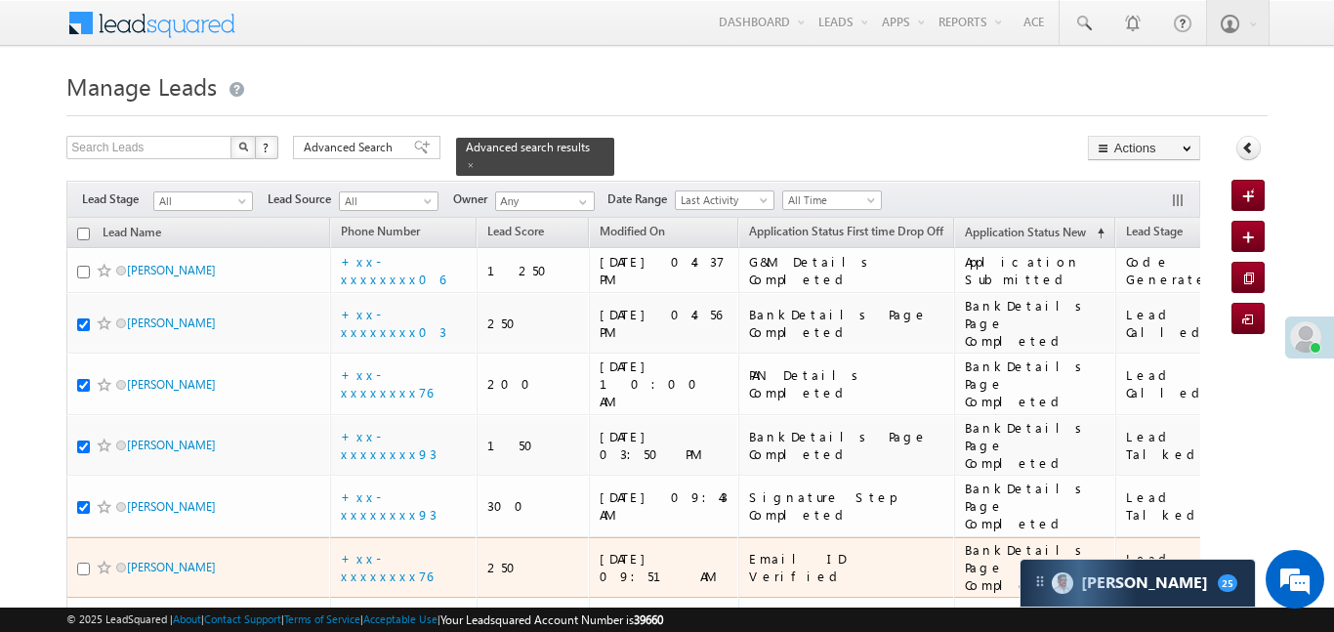
click at [80, 563] on input "checkbox" at bounding box center [83, 569] width 13 height 13
checkbox input "true"
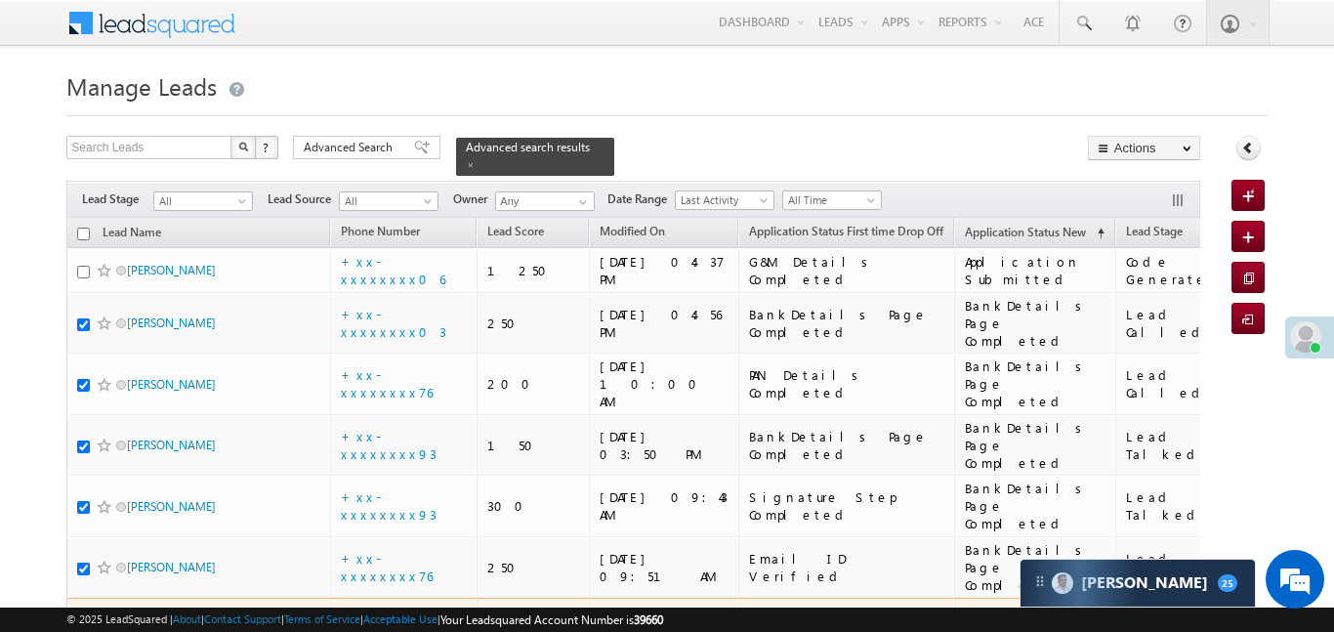
click at [85, 631] on input "checkbox" at bounding box center [83, 638] width 13 height 13
checkbox input "true"
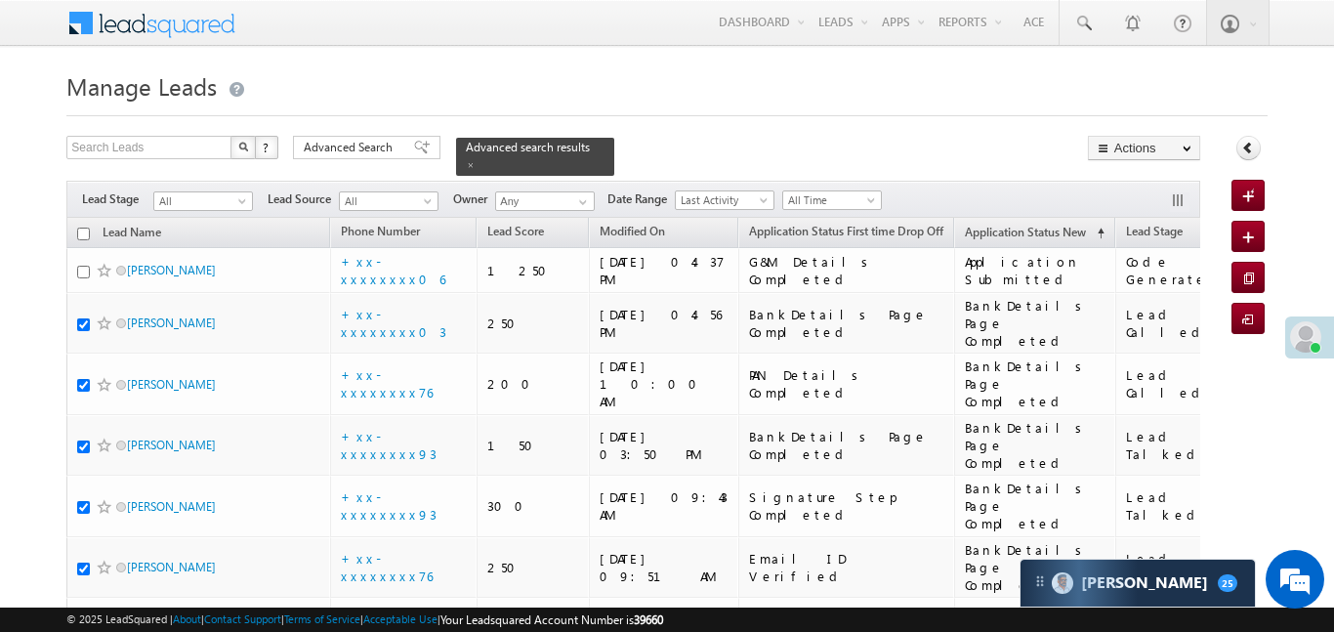
checkbox input "true"
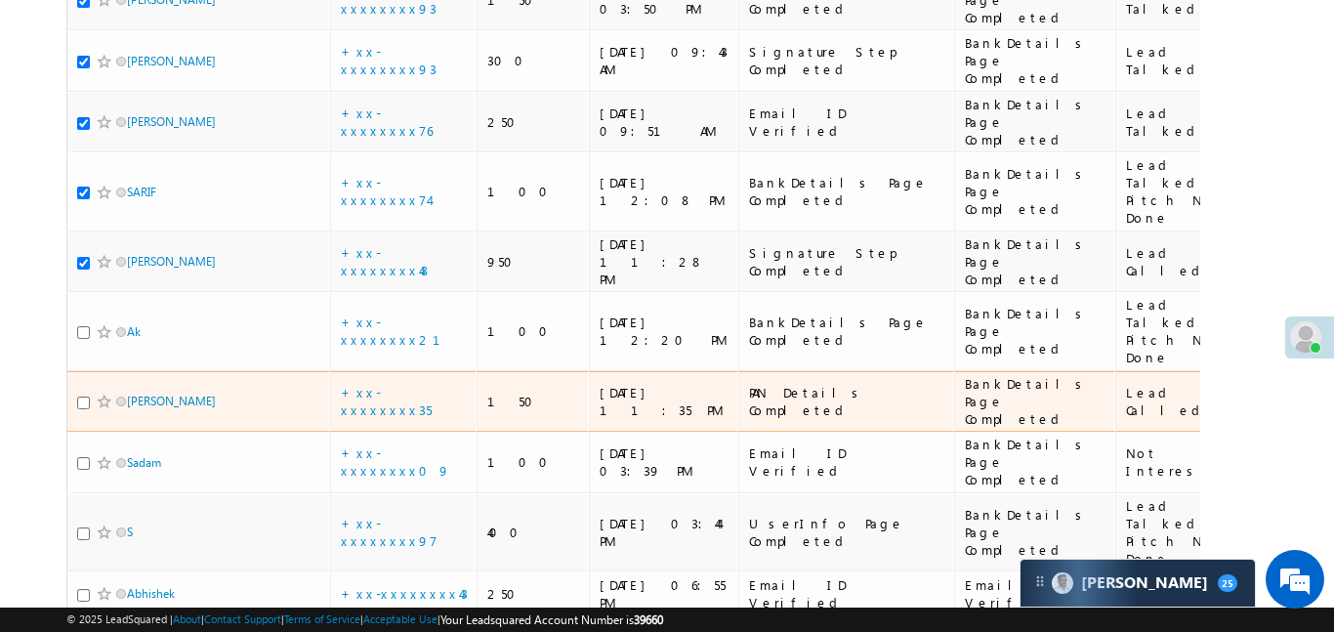
scroll to position [537, 0]
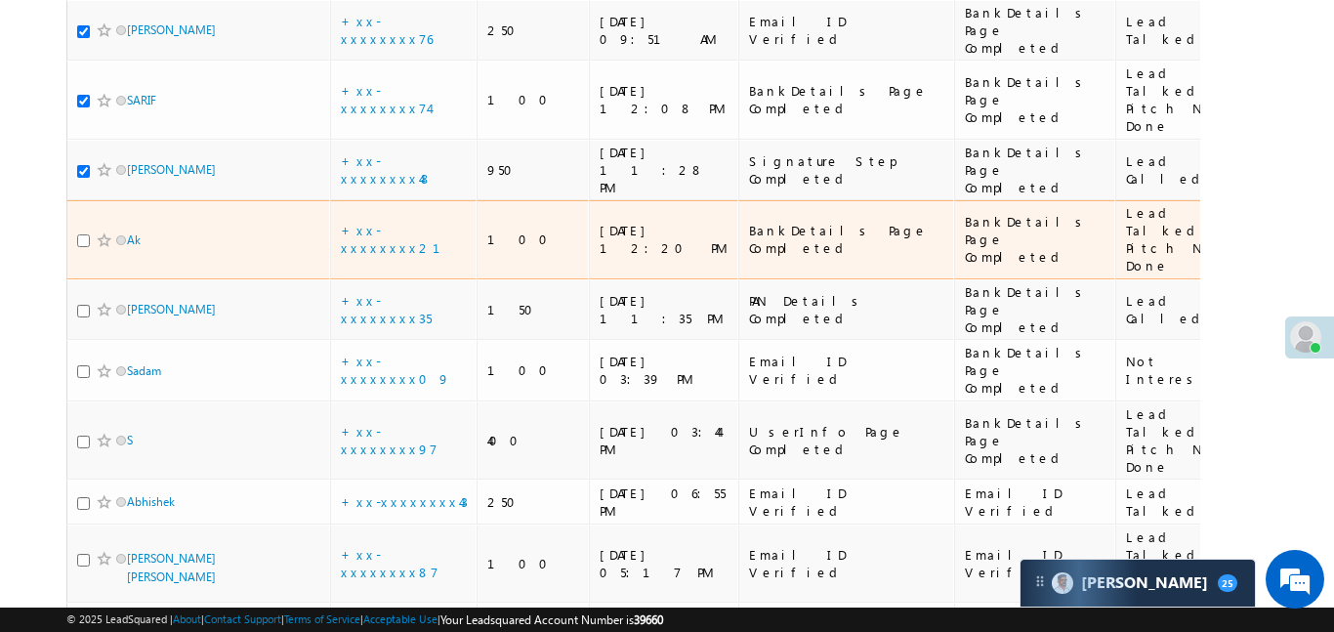
click at [83, 234] on input "checkbox" at bounding box center [83, 240] width 13 height 13
checkbox input "true"
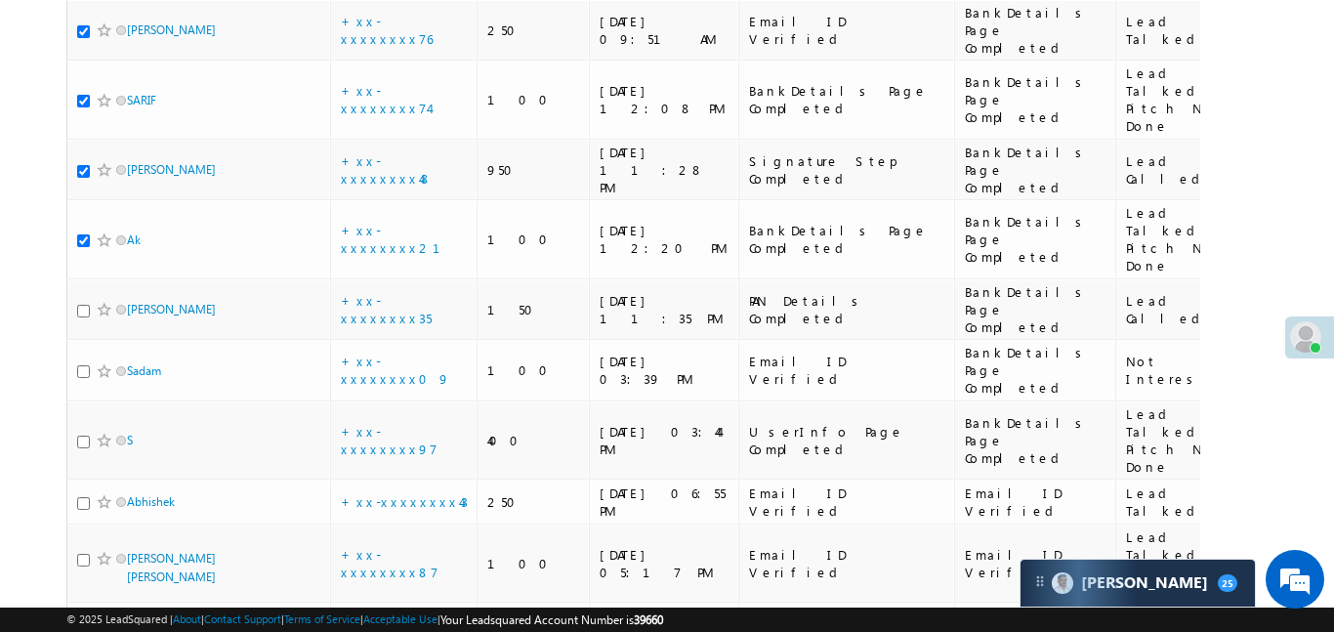
click at [81, 305] on input "checkbox" at bounding box center [83, 311] width 13 height 13
checkbox input "true"
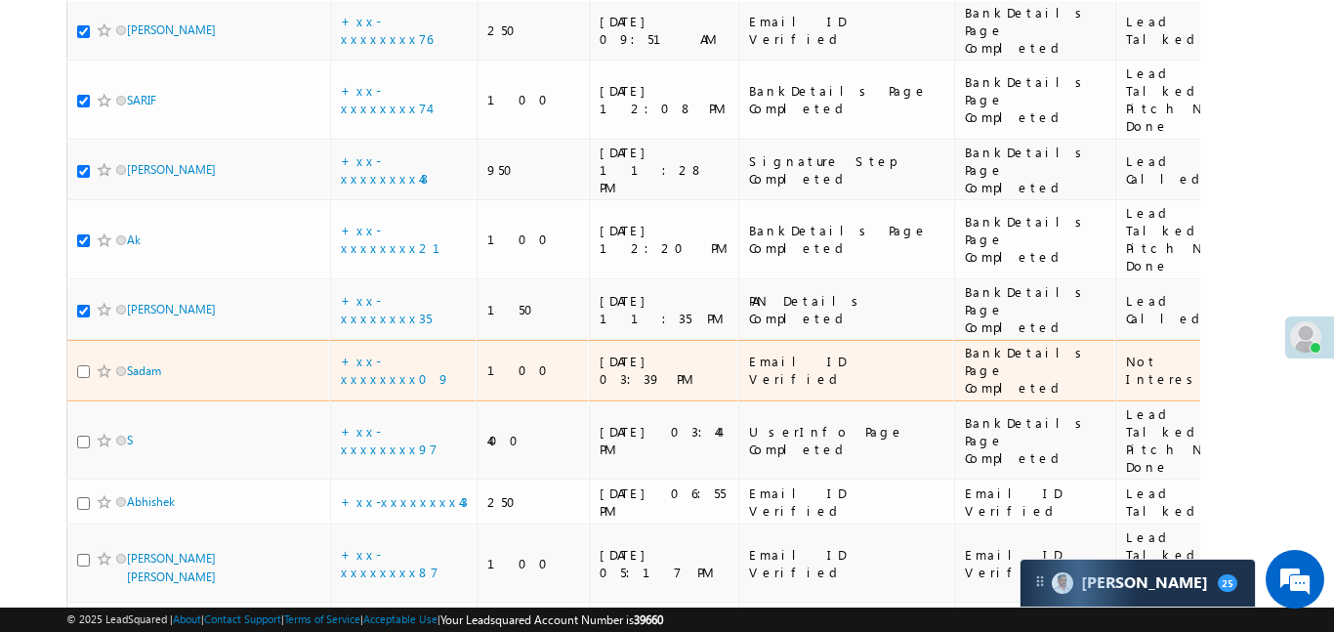
click at [85, 365] on input "checkbox" at bounding box center [83, 371] width 13 height 13
checkbox input "true"
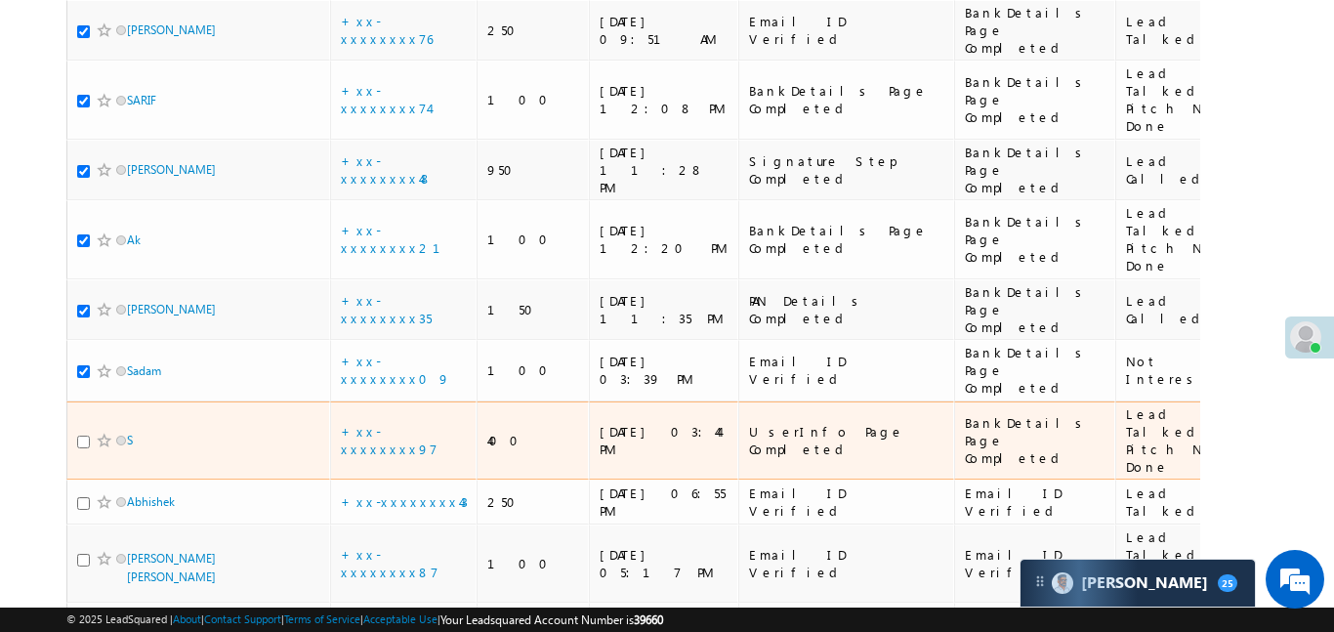
click at [78, 436] on input "checkbox" at bounding box center [83, 442] width 13 height 13
checkbox input "true"
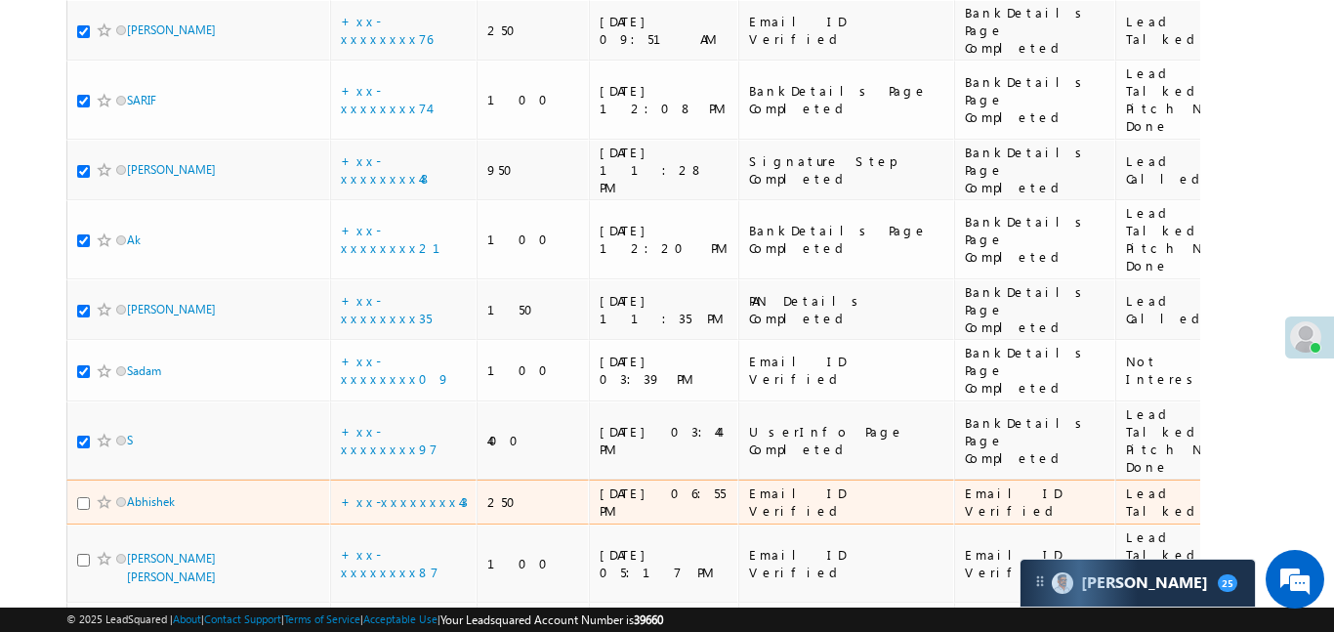
click at [77, 497] on input "checkbox" at bounding box center [83, 503] width 13 height 13
checkbox input "true"
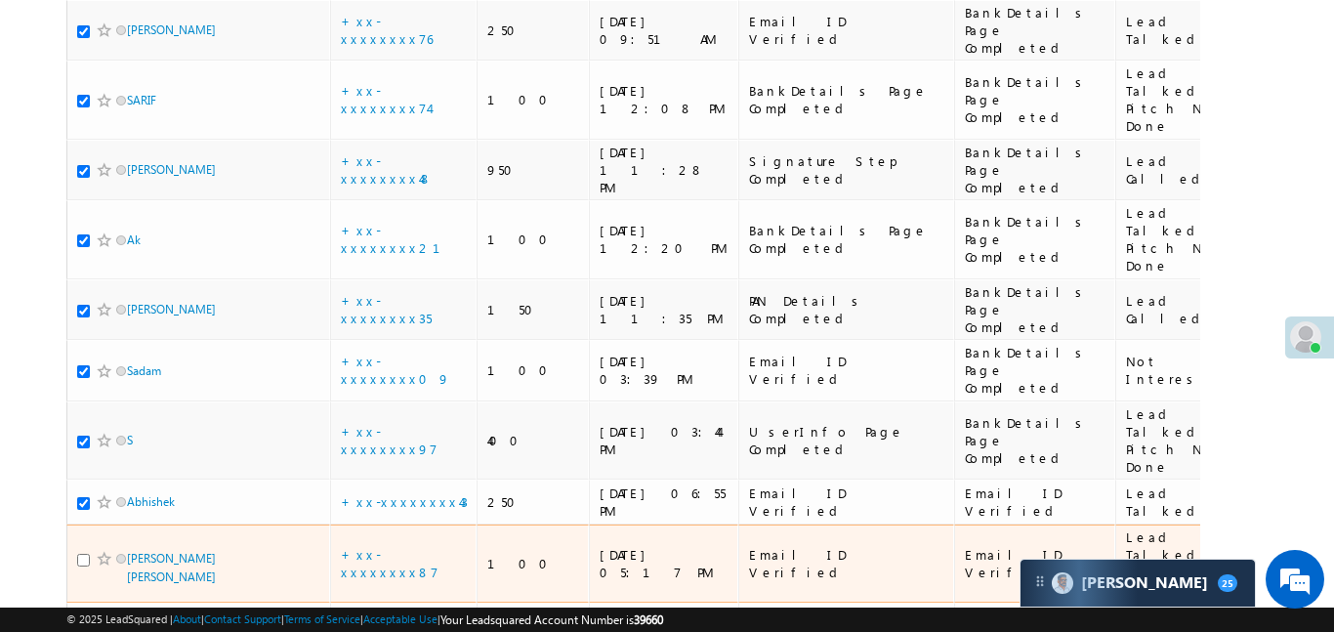
click at [84, 554] on input "checkbox" at bounding box center [83, 560] width 13 height 13
checkbox input "true"
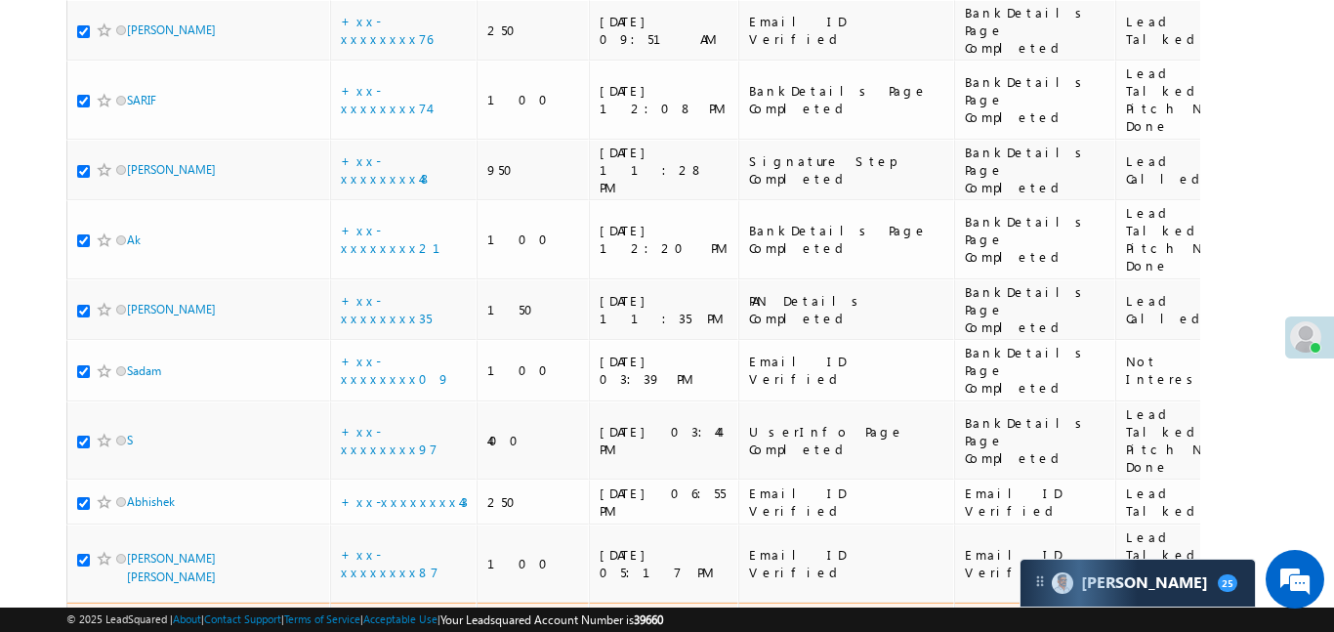
click at [83, 620] on input "checkbox" at bounding box center [83, 626] width 13 height 13
checkbox input "true"
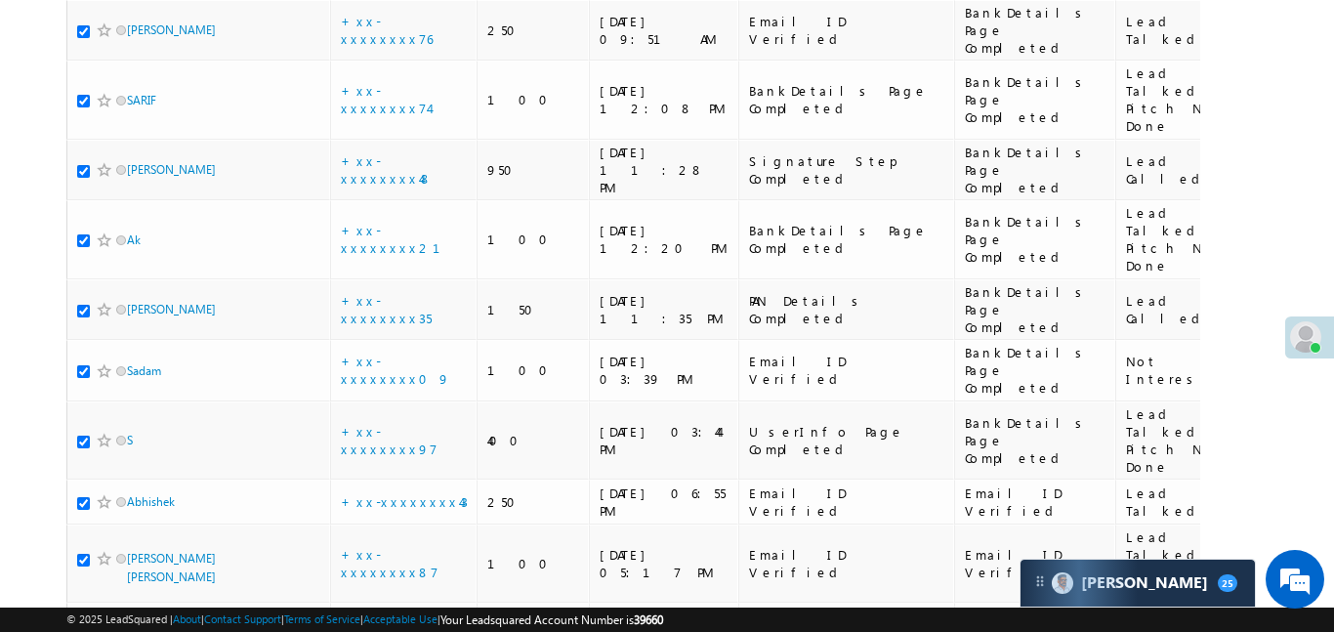
checkbox input "true"
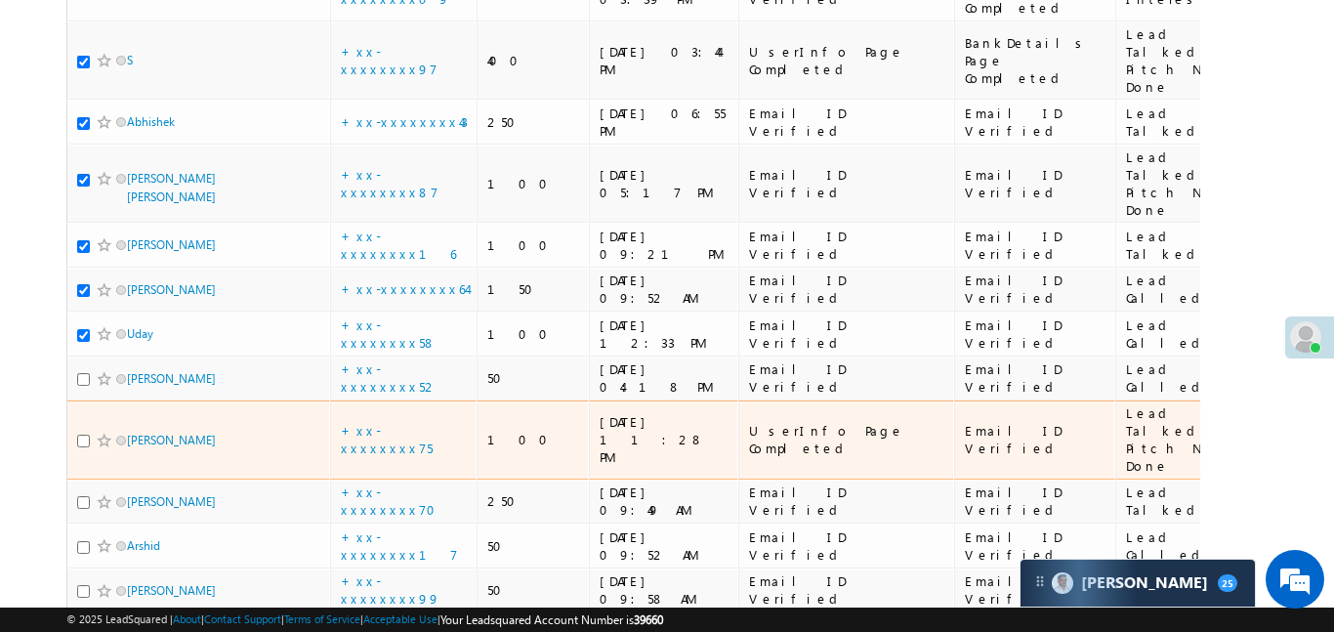
scroll to position [945, 0]
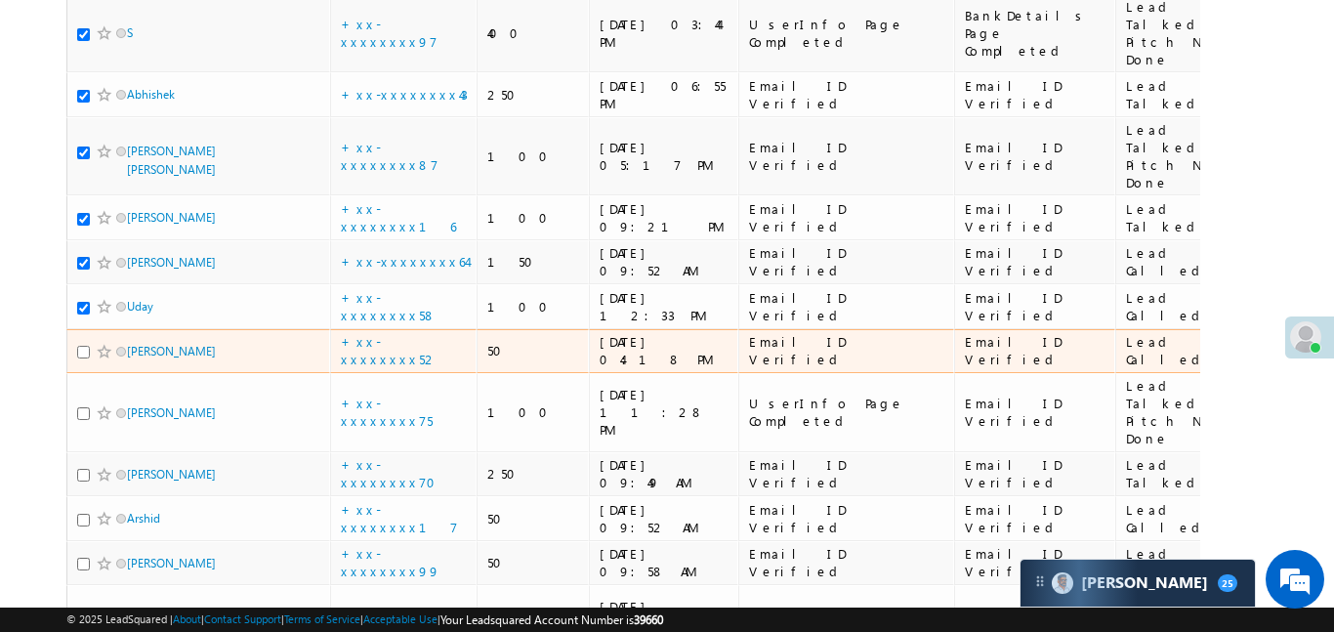
click at [81, 346] on input "checkbox" at bounding box center [83, 352] width 13 height 13
checkbox input "true"
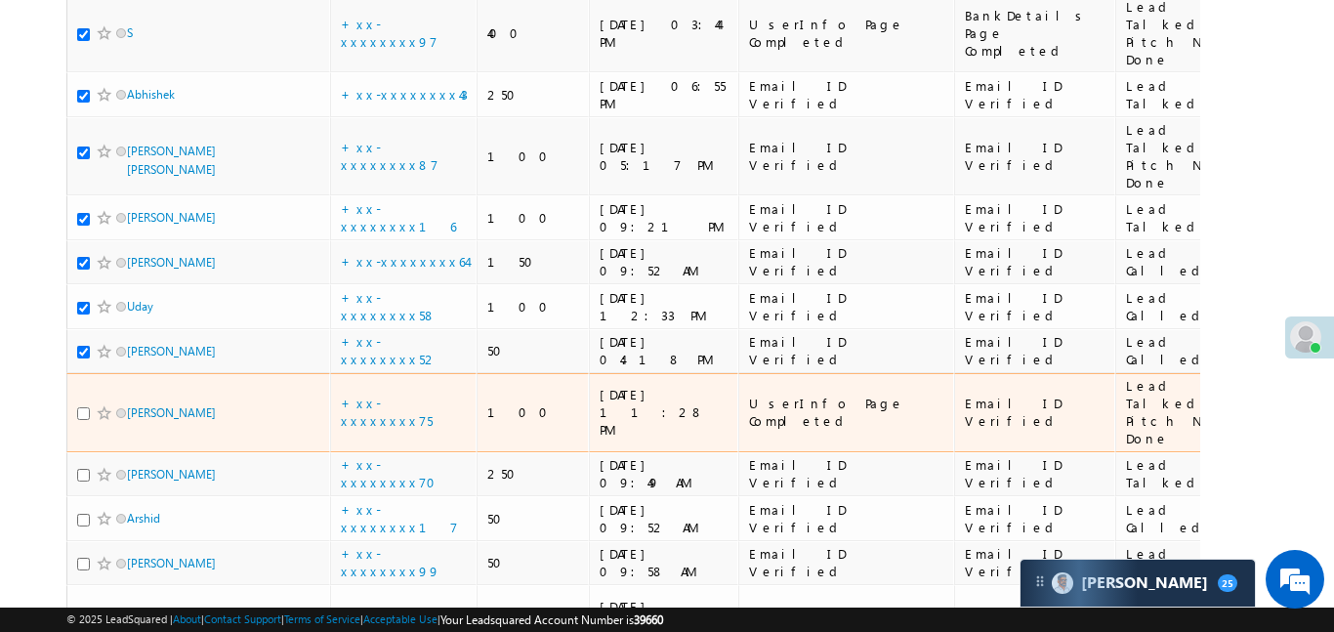
click at [81, 407] on input "checkbox" at bounding box center [83, 413] width 13 height 13
checkbox input "true"
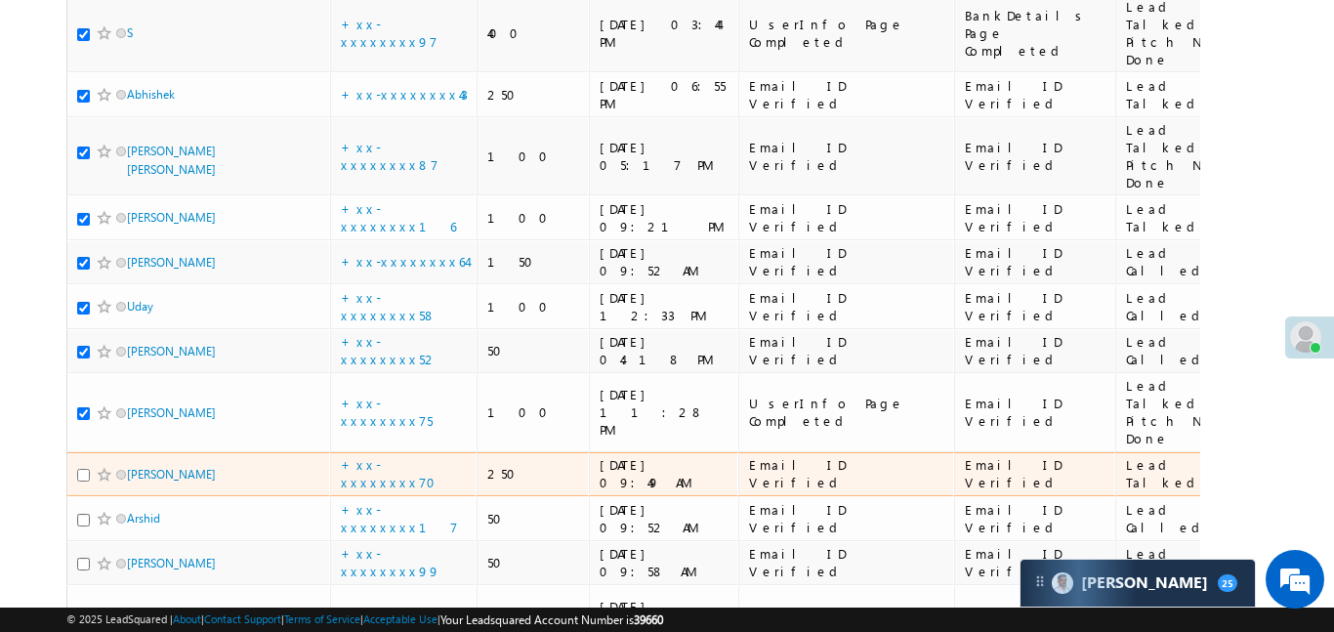
click at [79, 469] on input "checkbox" at bounding box center [83, 475] width 13 height 13
checkbox input "true"
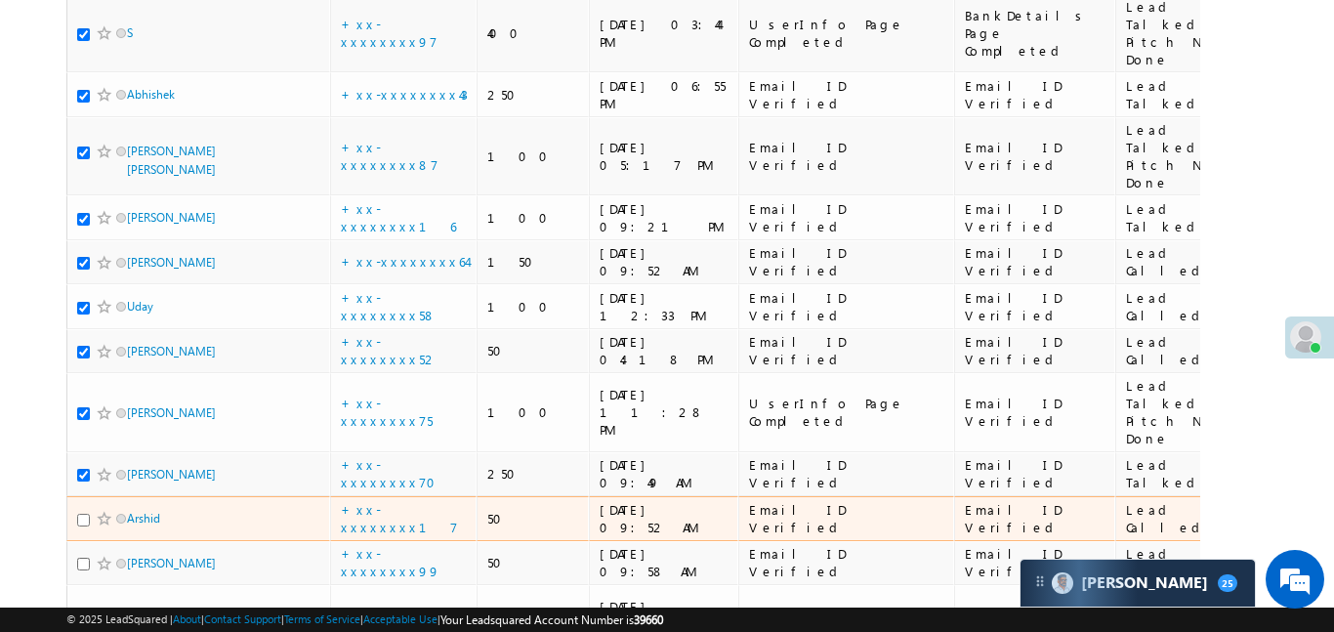
click at [77, 514] on input "checkbox" at bounding box center [83, 520] width 13 height 13
checkbox input "true"
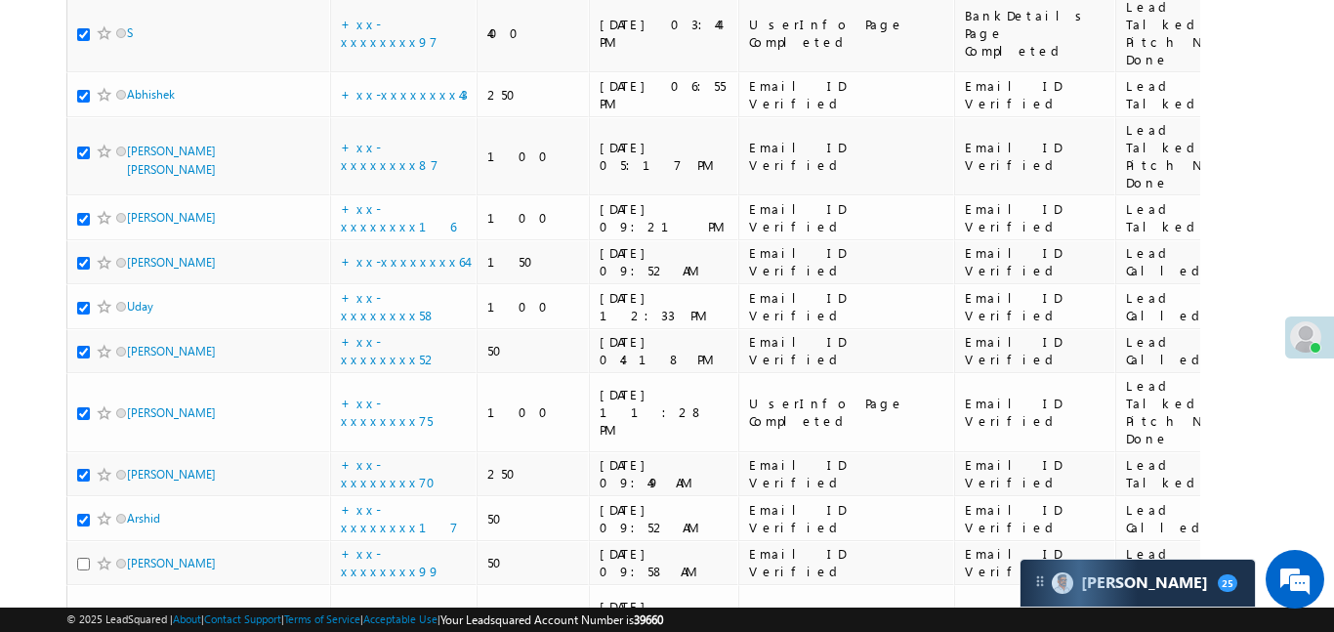
checkbox input "true"
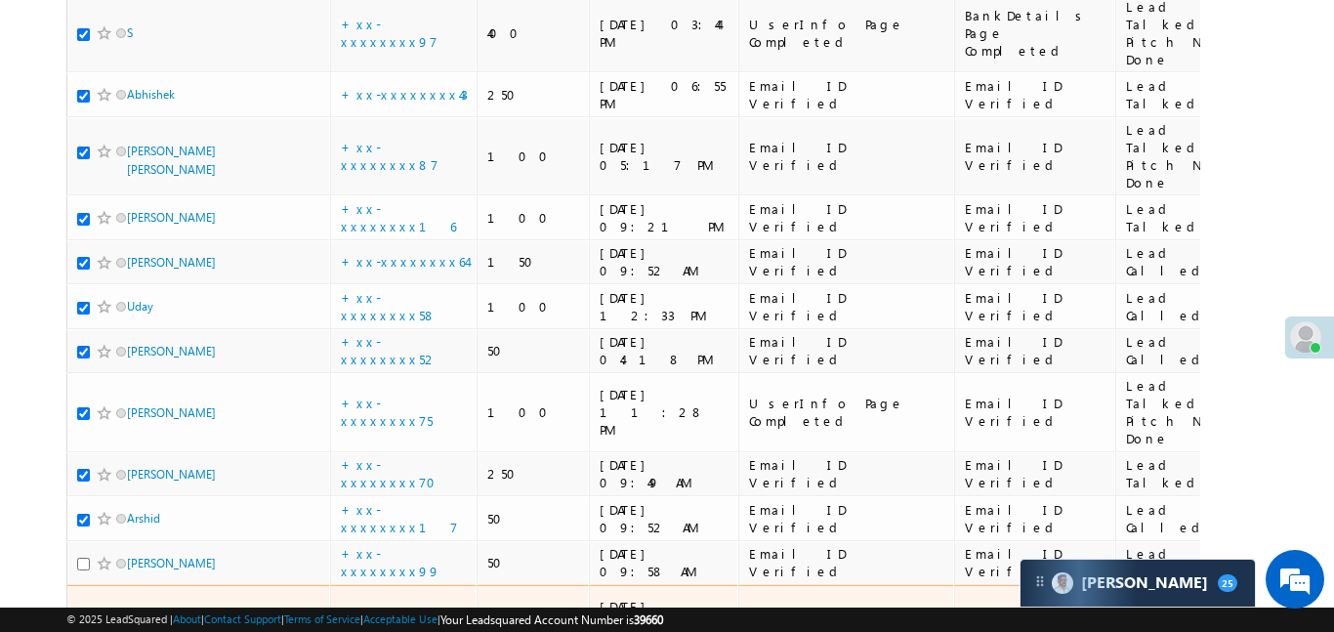
click at [83, 619] on input "checkbox" at bounding box center [83, 625] width 13 height 13
checkbox input "true"
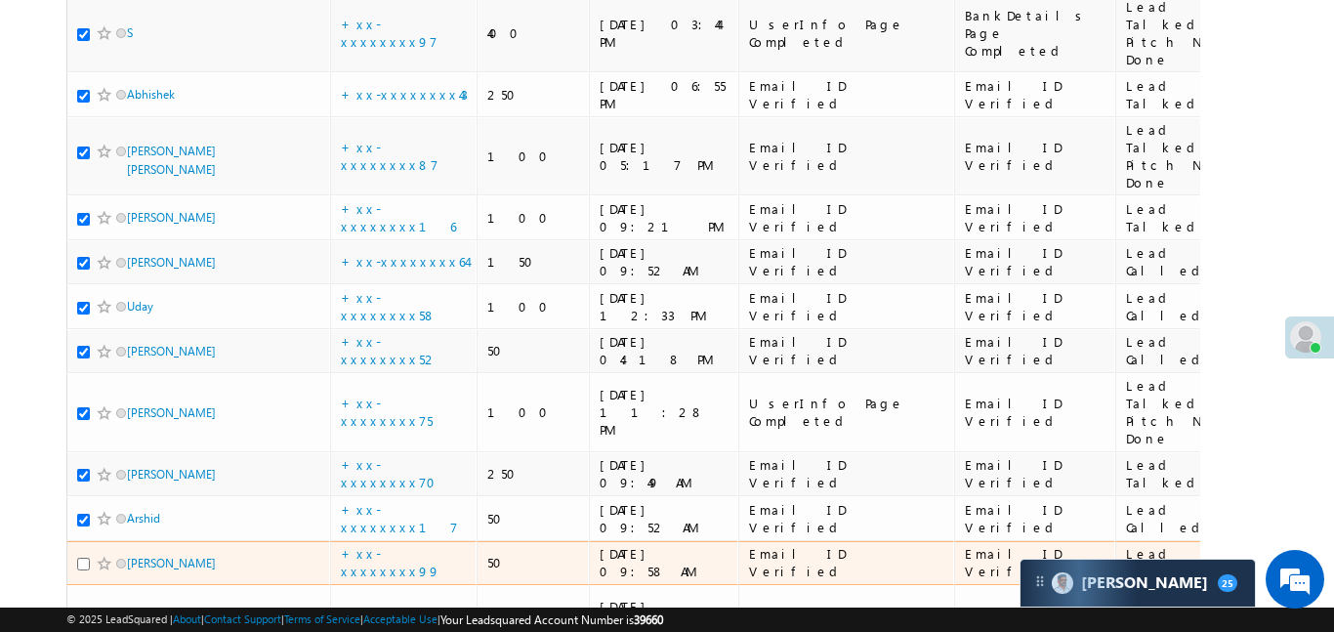
click at [84, 554] on div at bounding box center [107, 564] width 60 height 20
click at [89, 554] on div at bounding box center [107, 564] width 60 height 20
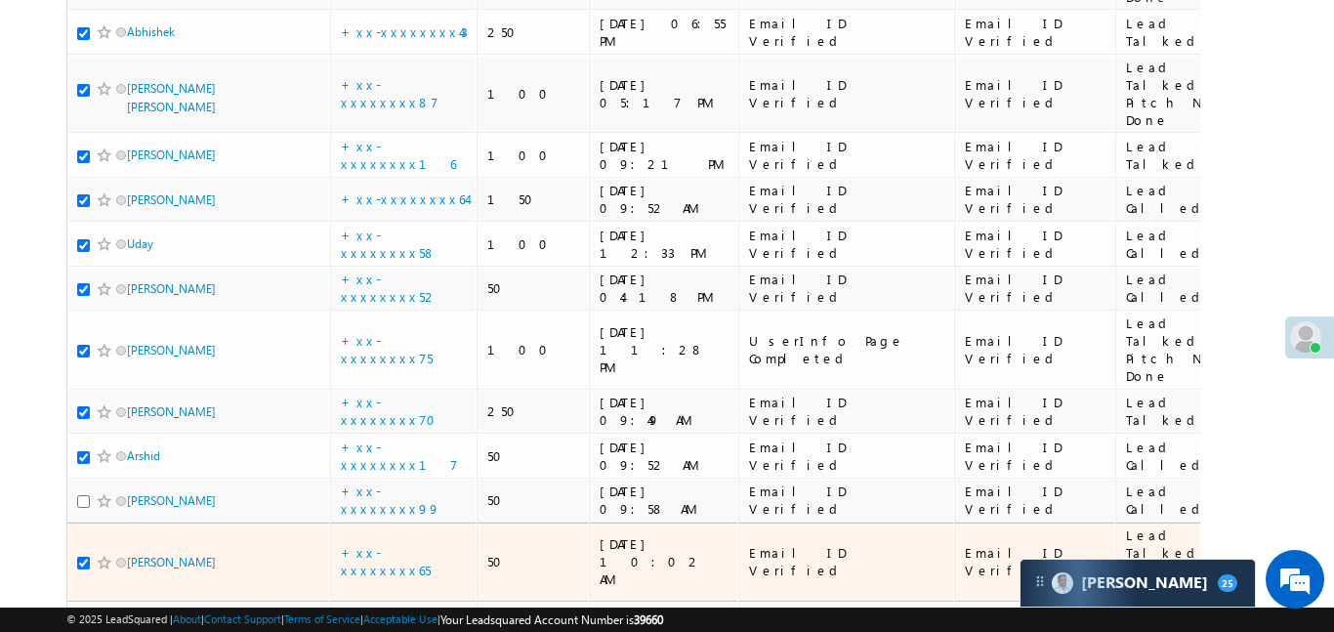
scroll to position [1122, 0]
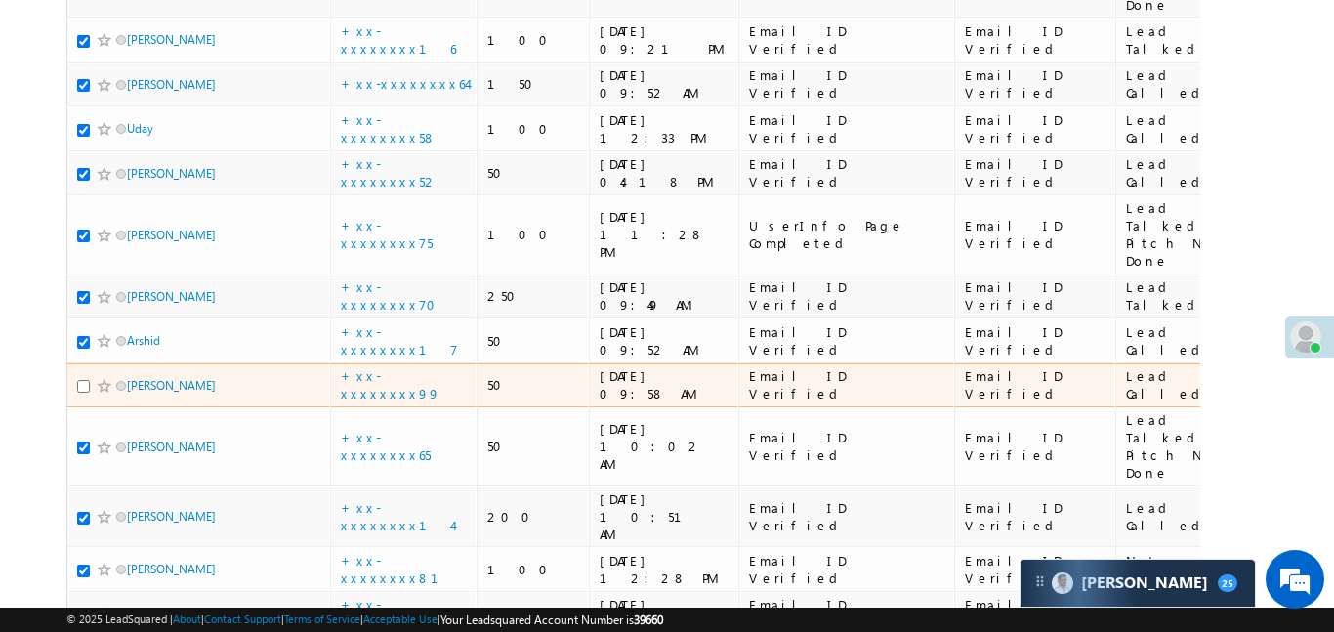
click at [84, 380] on input "checkbox" at bounding box center [83, 386] width 13 height 13
checkbox input "true"
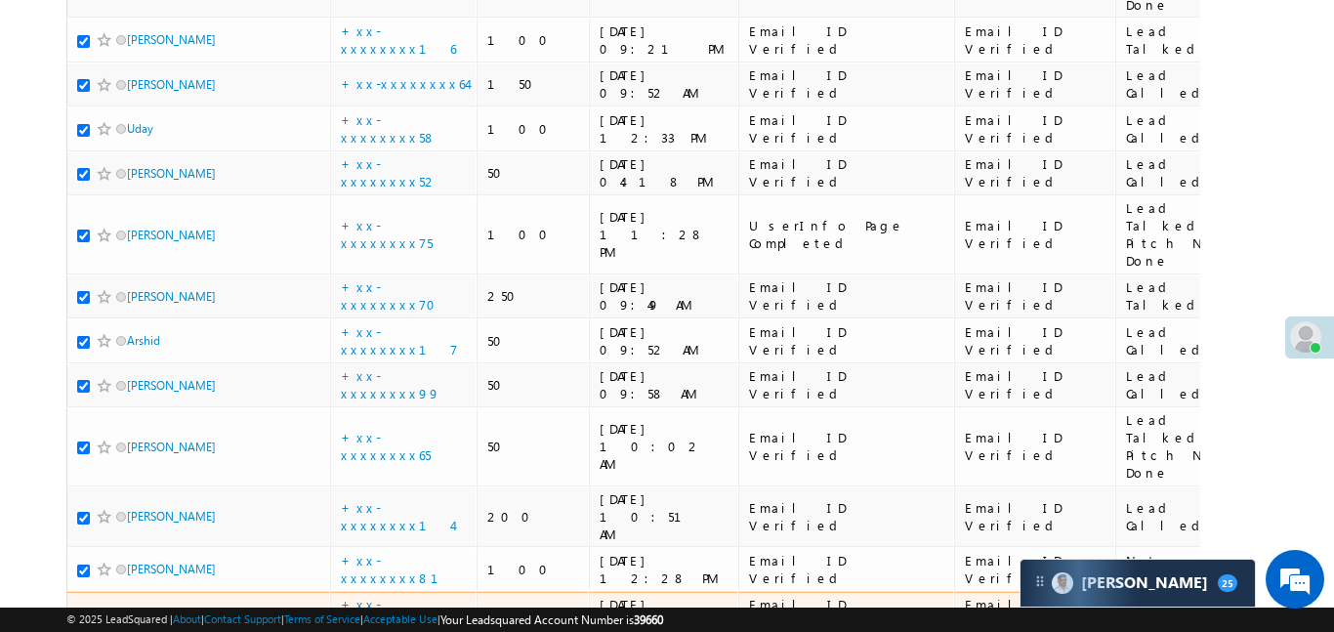
click at [75, 592] on td "[PERSON_NAME]" at bounding box center [198, 614] width 264 height 45
click at [81, 609] on input "checkbox" at bounding box center [83, 615] width 13 height 13
checkbox input "true"
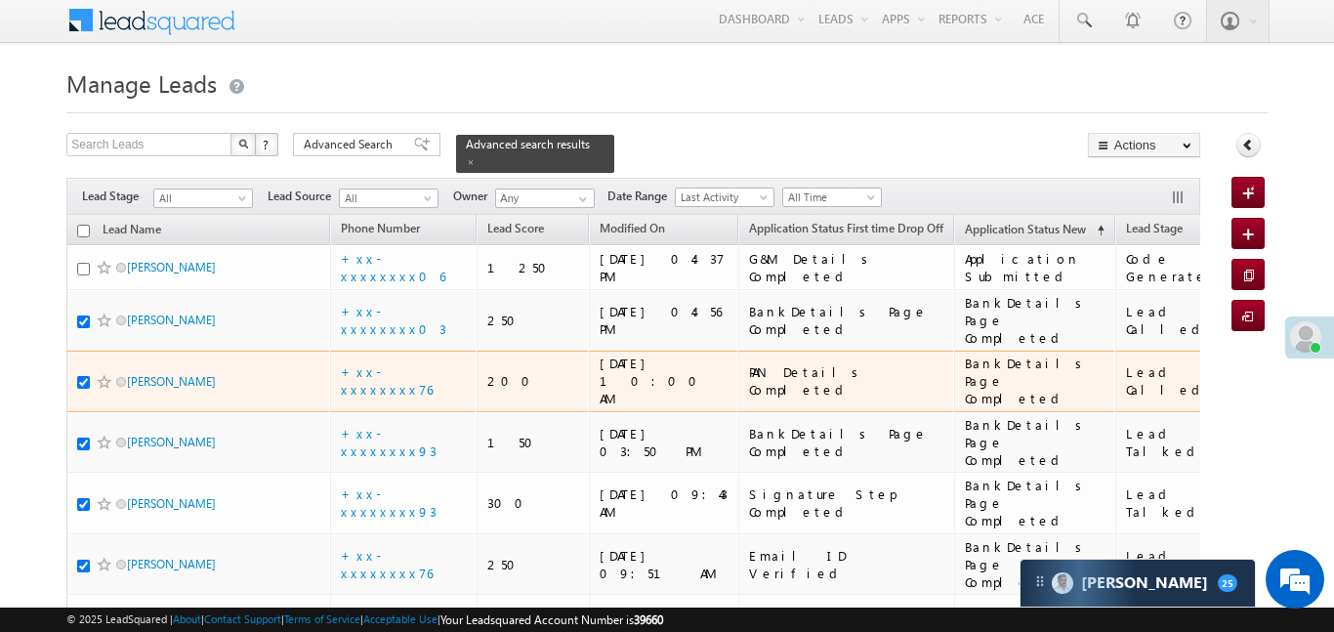
scroll to position [0, 0]
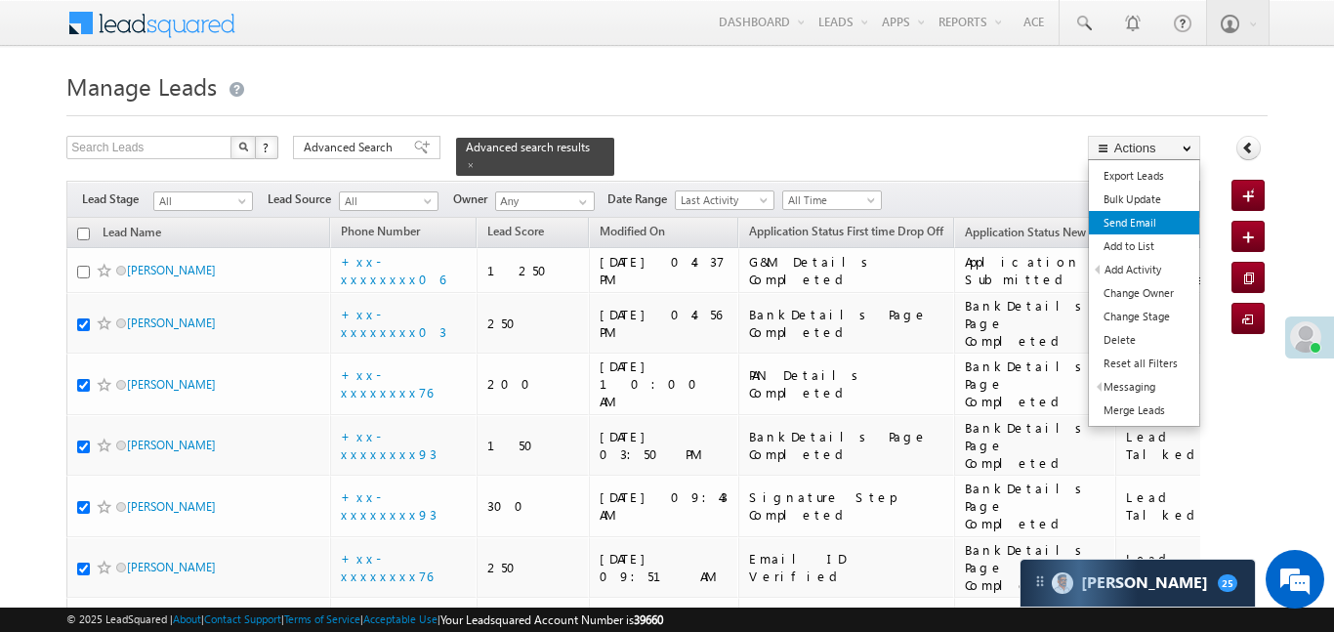
click at [1133, 220] on link "Send Email" at bounding box center [1144, 222] width 110 height 23
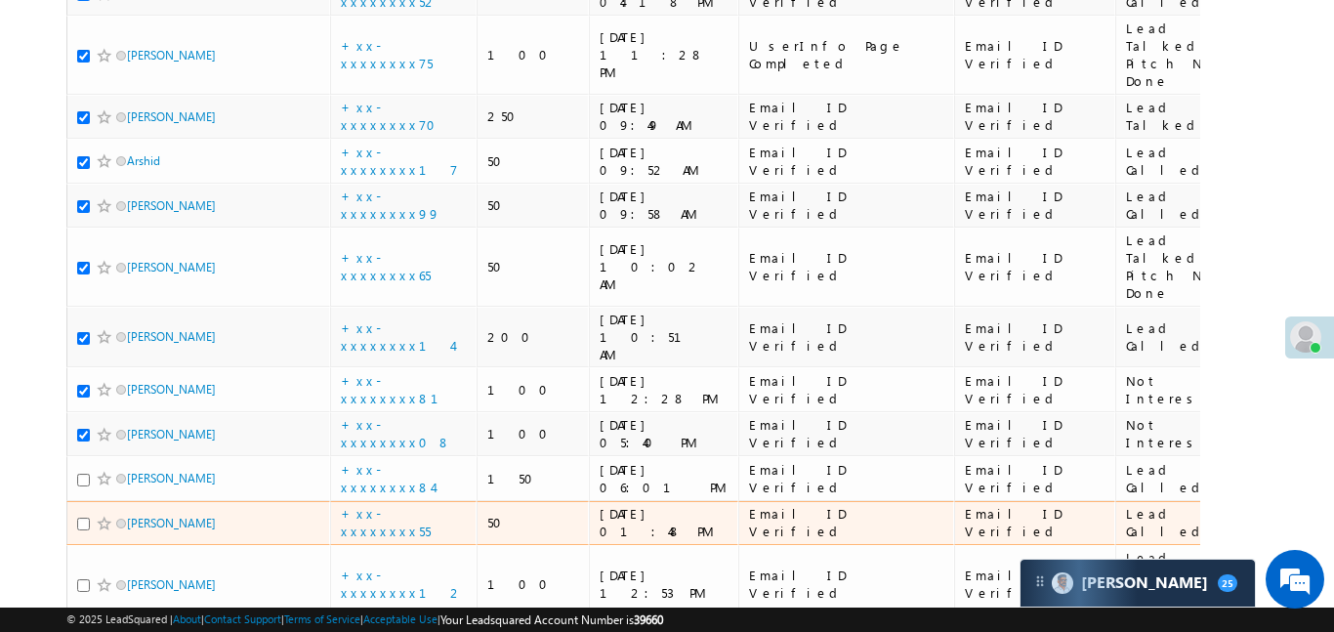
scroll to position [1306, 0]
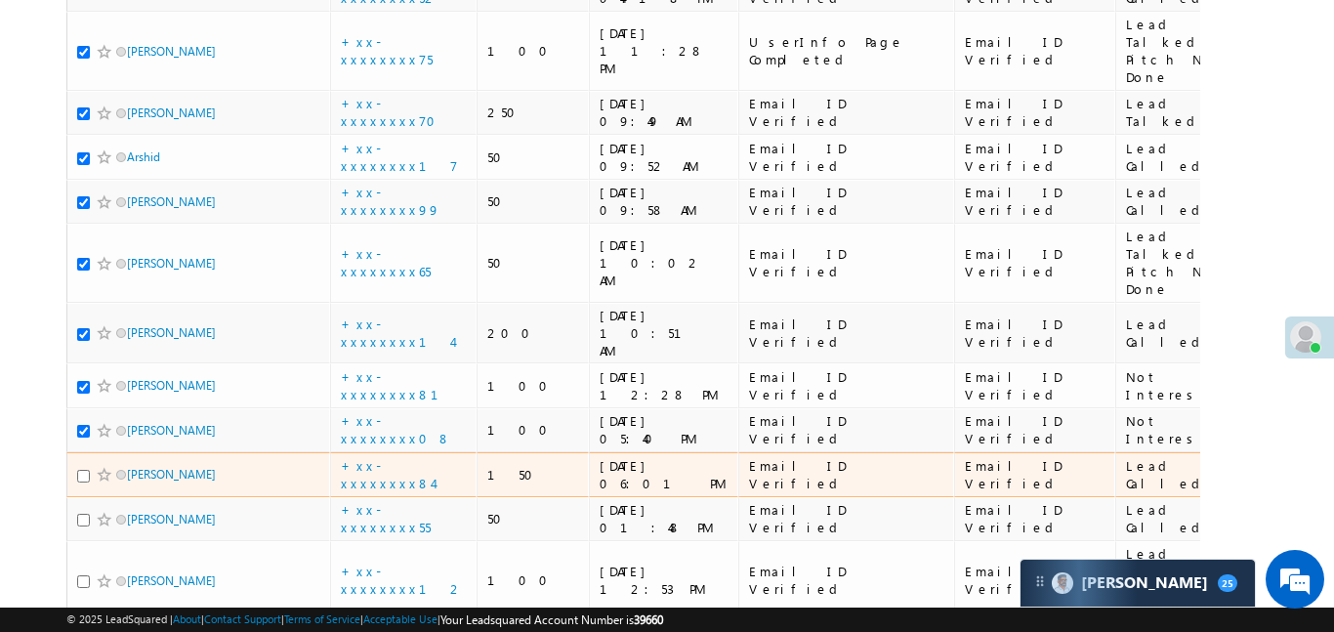
click at [97, 467] on span at bounding box center [105, 475] width 16 height 16
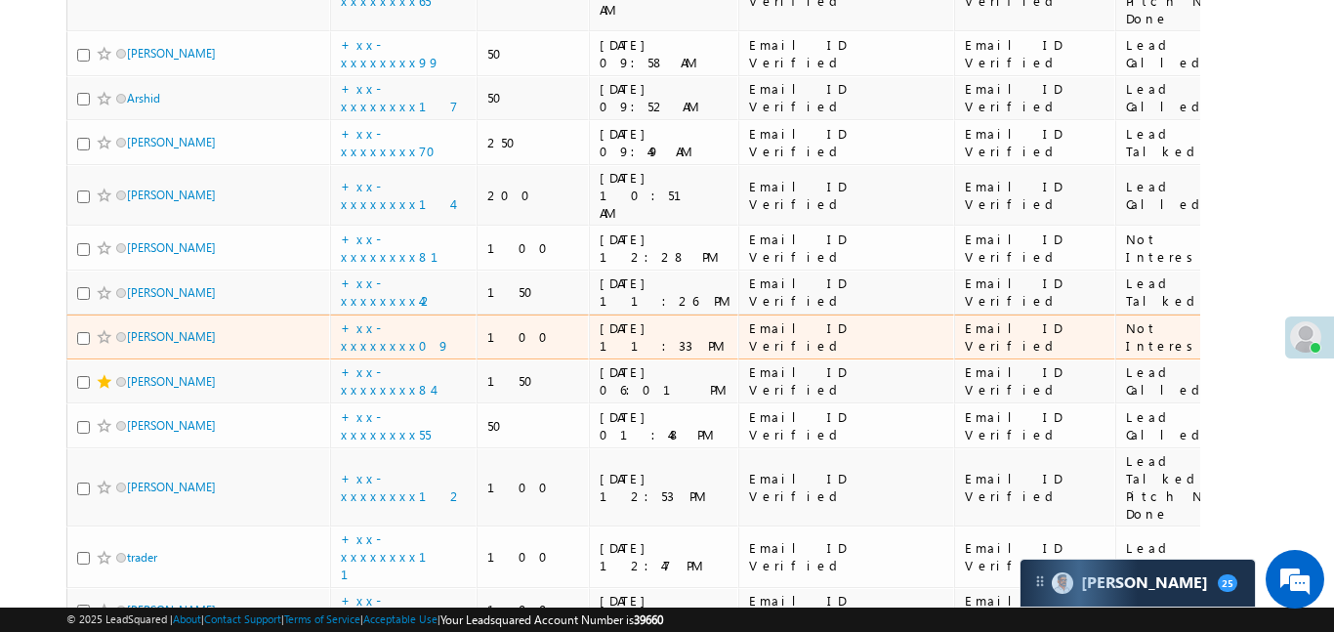
scroll to position [1448, 0]
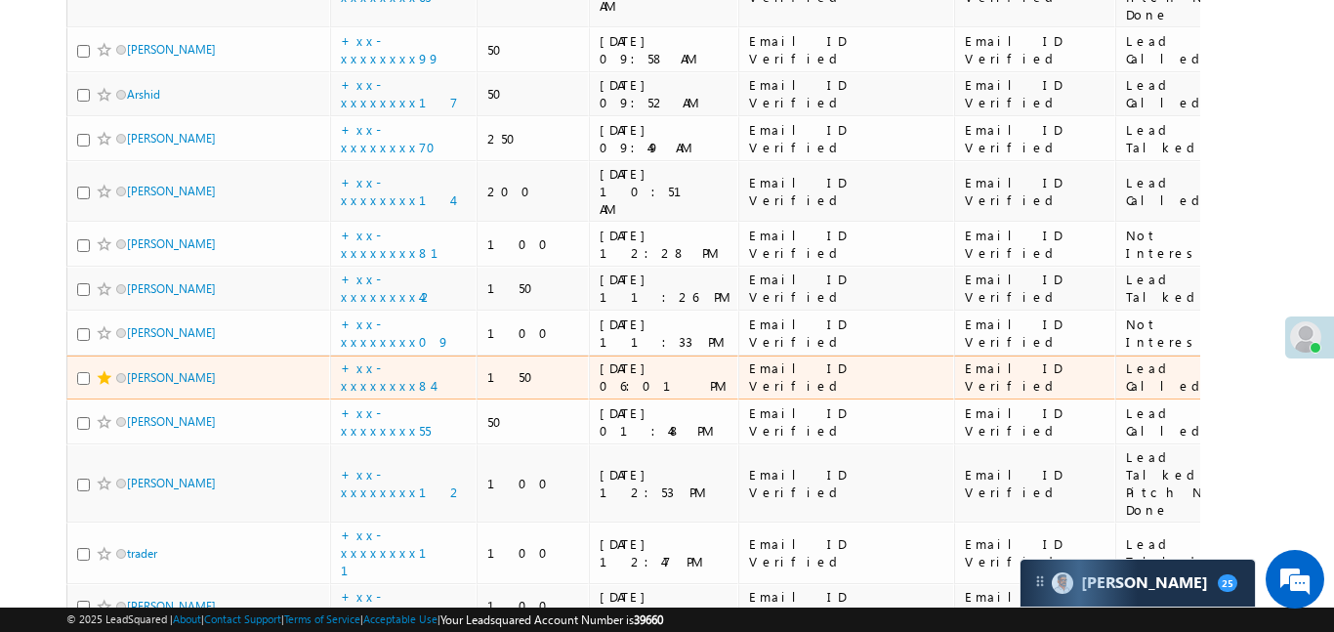
click at [84, 372] on input "checkbox" at bounding box center [83, 378] width 13 height 13
checkbox input "true"
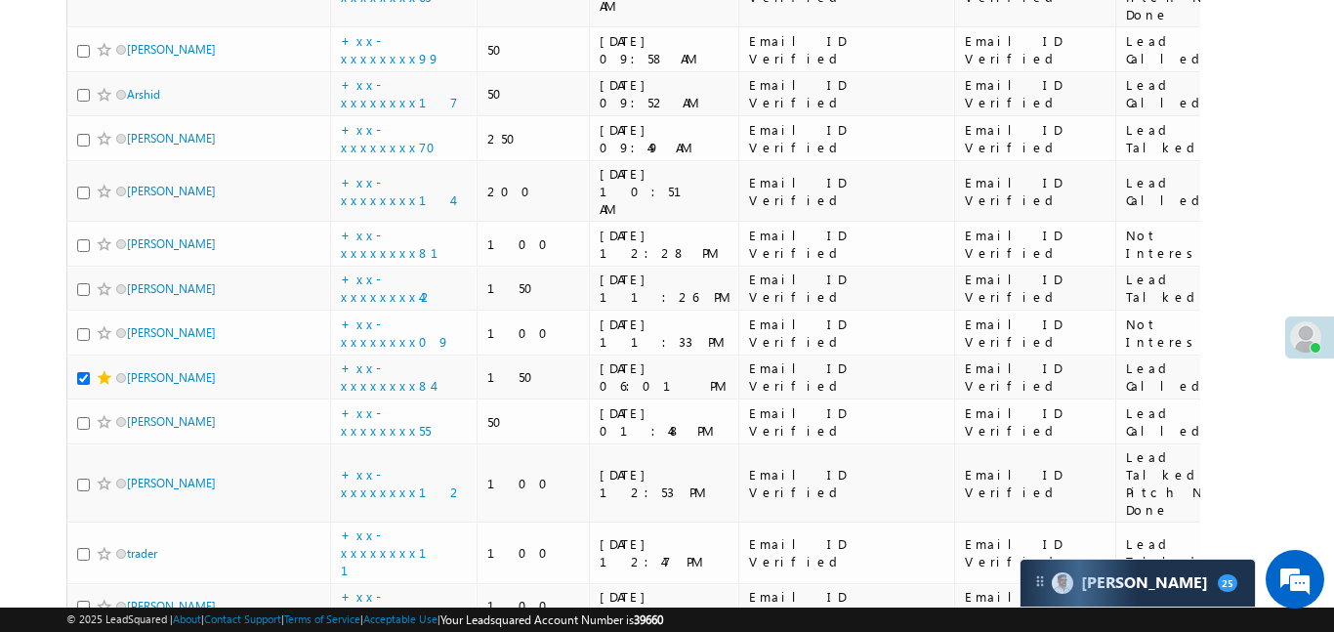
checkbox input "false"
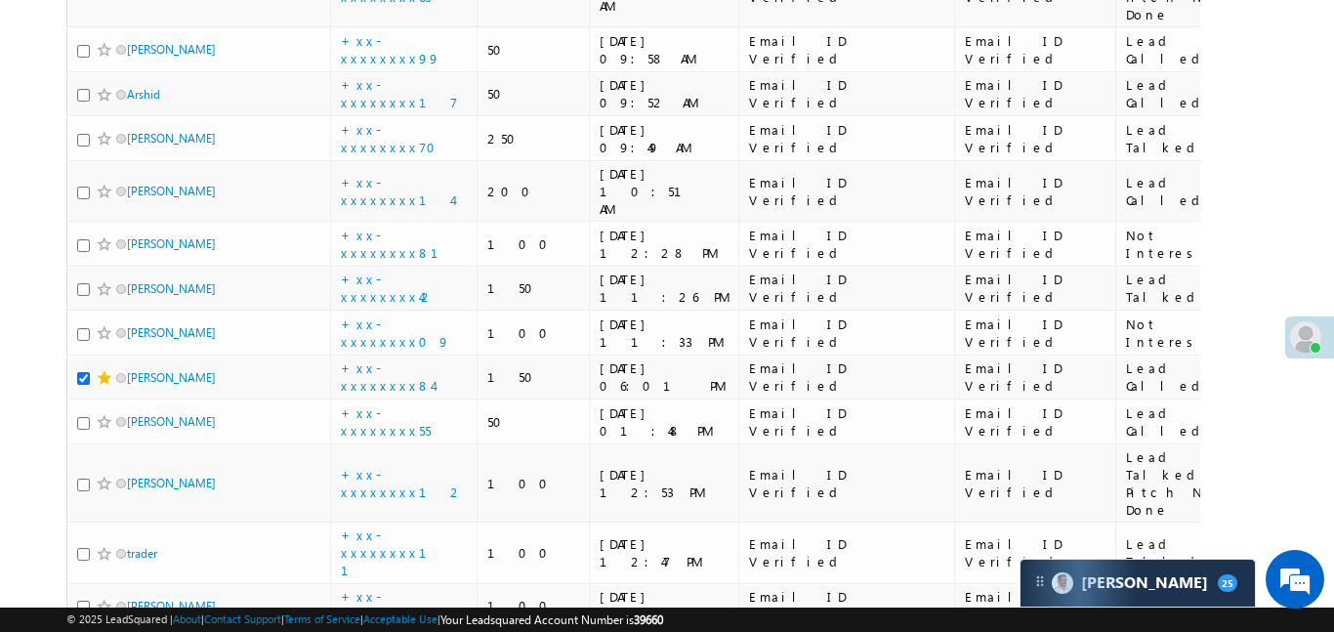
checkbox input "true"
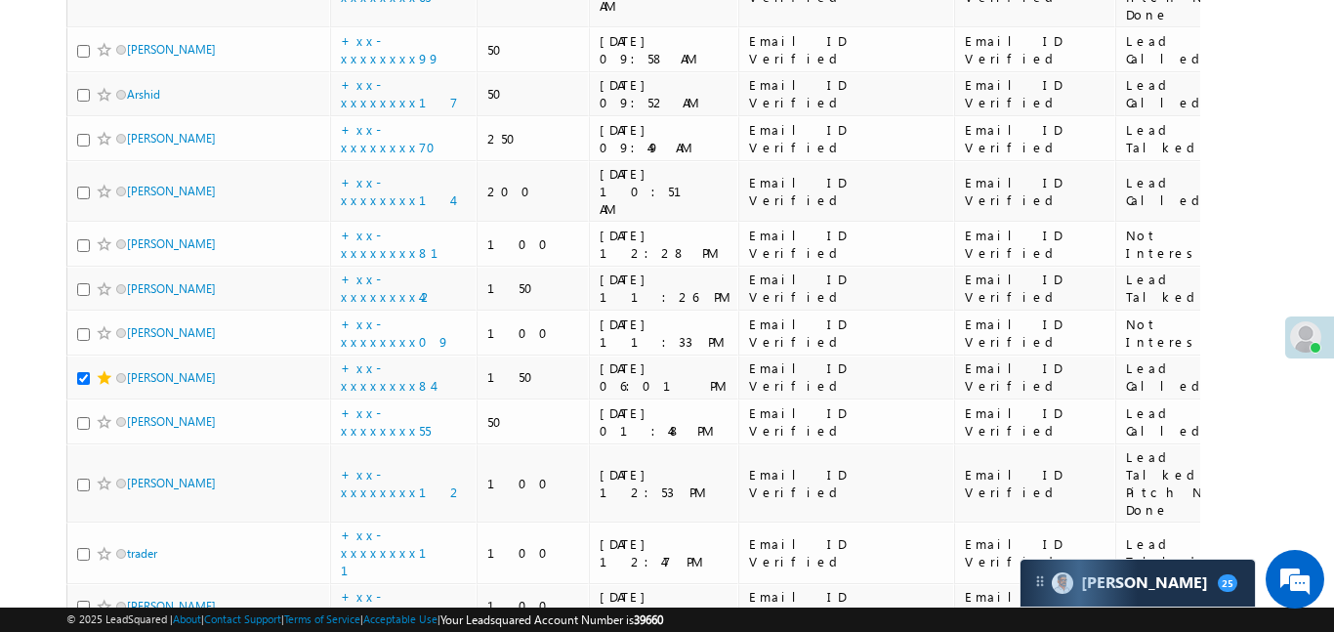
checkbox input "true"
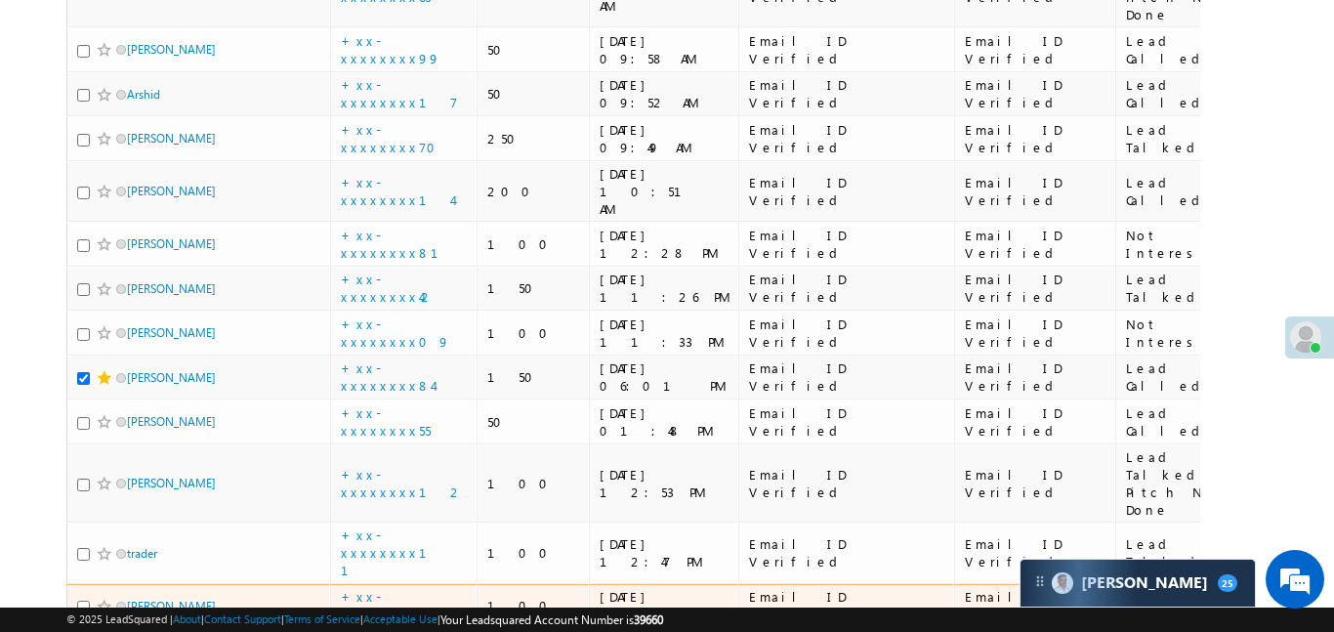
click at [82, 601] on input "checkbox" at bounding box center [83, 607] width 13 height 13
checkbox input "true"
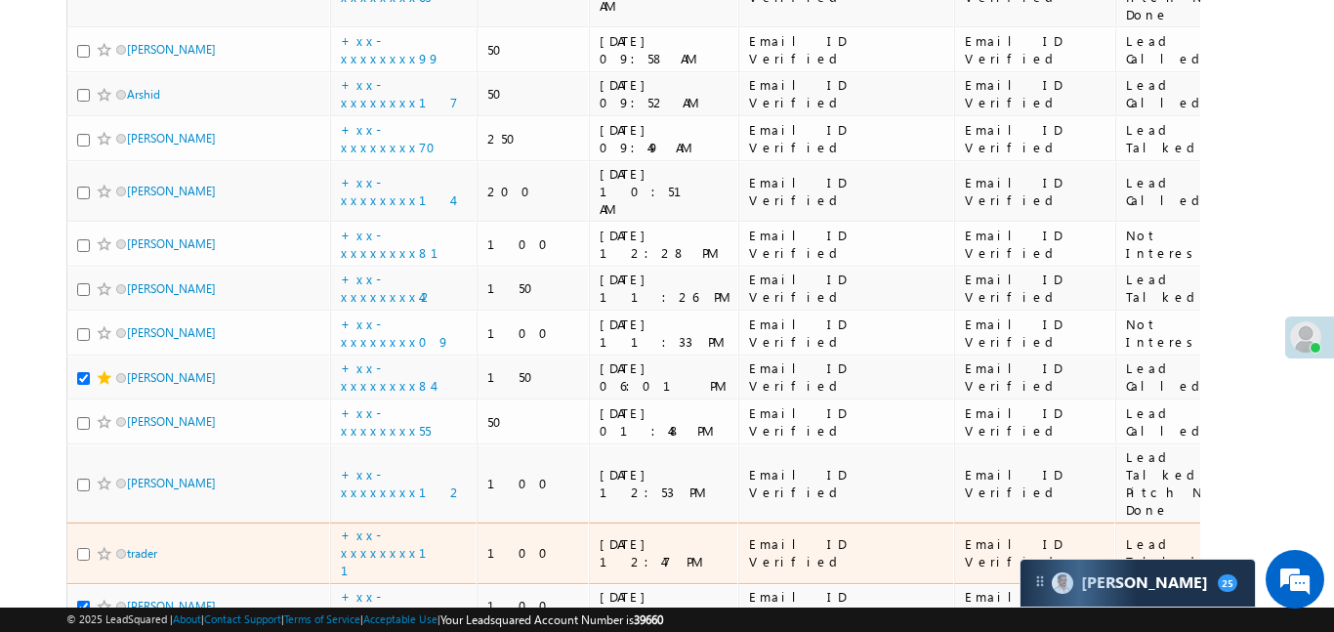
click at [82, 548] on input "checkbox" at bounding box center [83, 554] width 13 height 13
checkbox input "true"
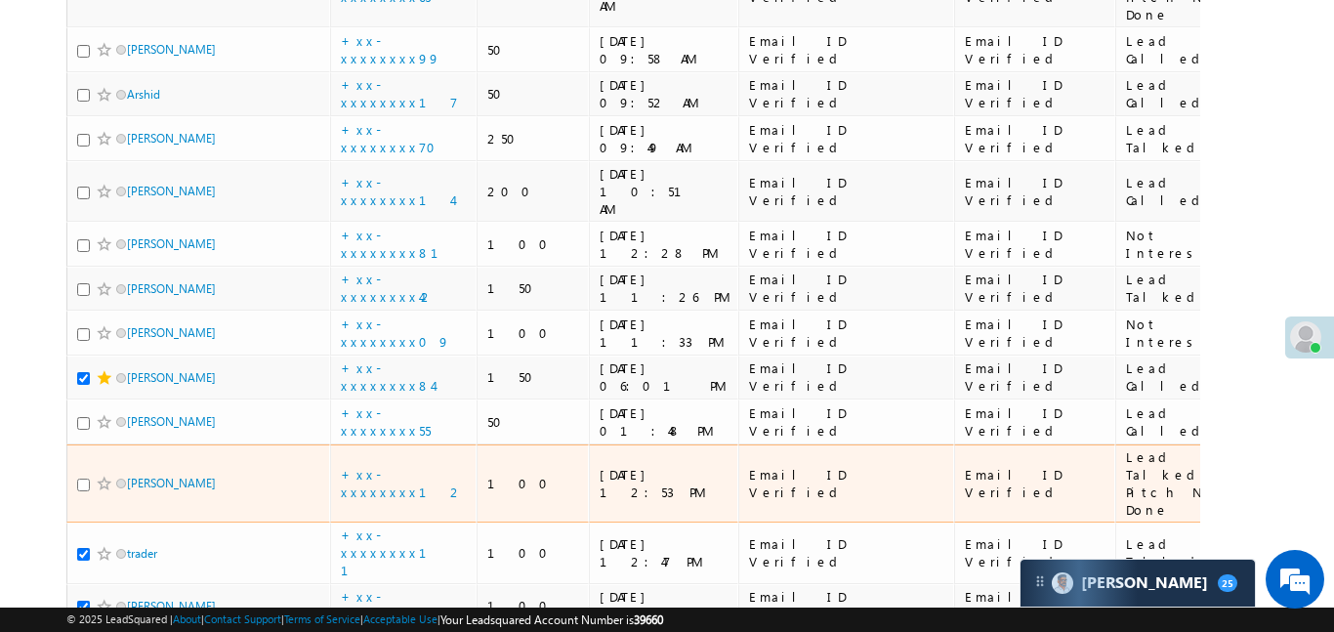
click at [80, 479] on input "checkbox" at bounding box center [83, 485] width 13 height 13
checkbox input "true"
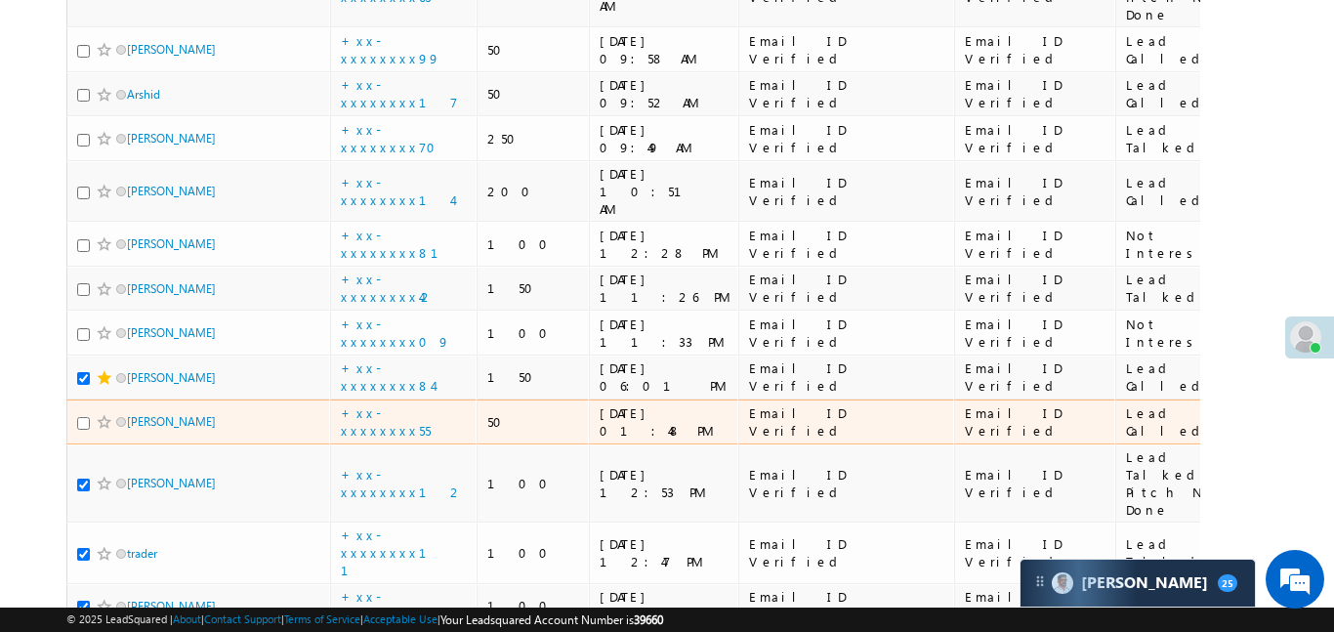
click at [85, 417] on input "checkbox" at bounding box center [83, 423] width 13 height 13
checkbox input "true"
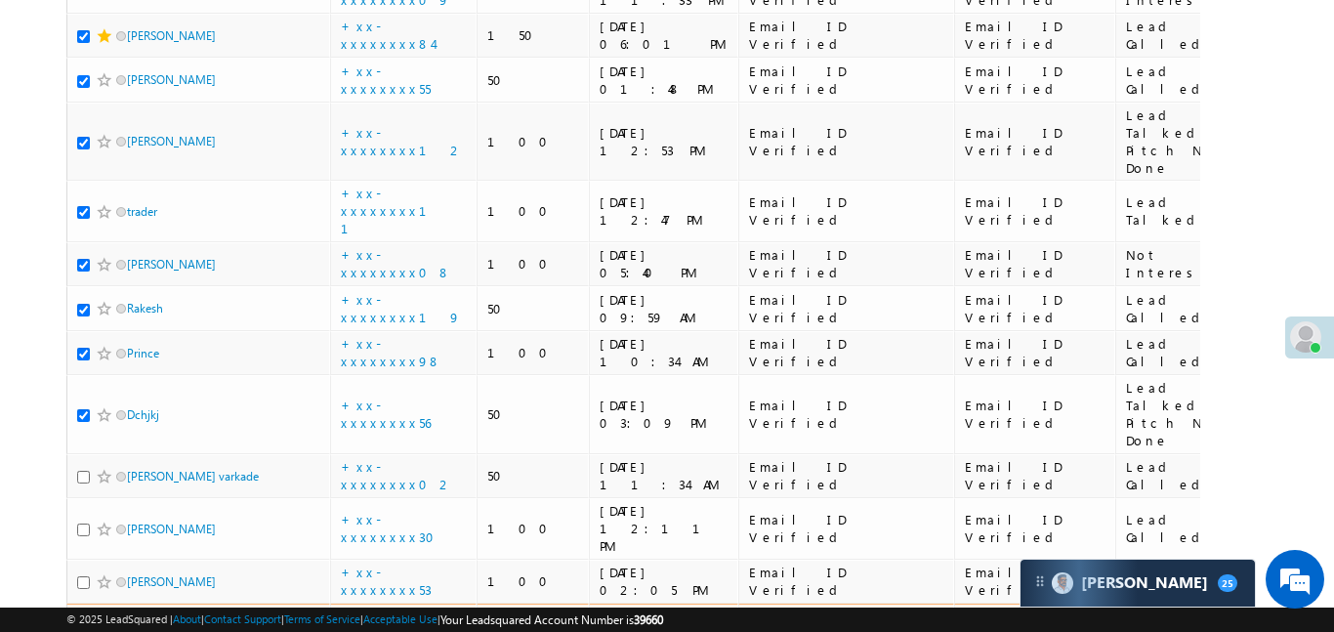
scroll to position [1825, 0]
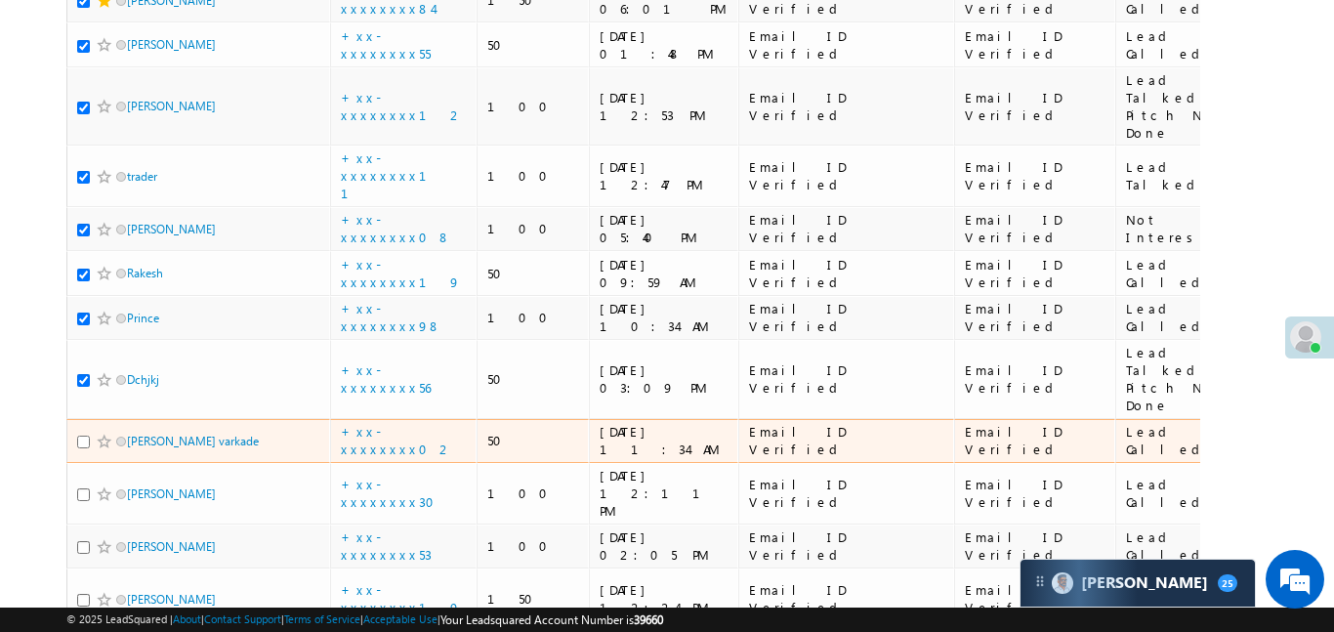
click at [85, 436] on input "checkbox" at bounding box center [83, 442] width 13 height 13
checkbox input "true"
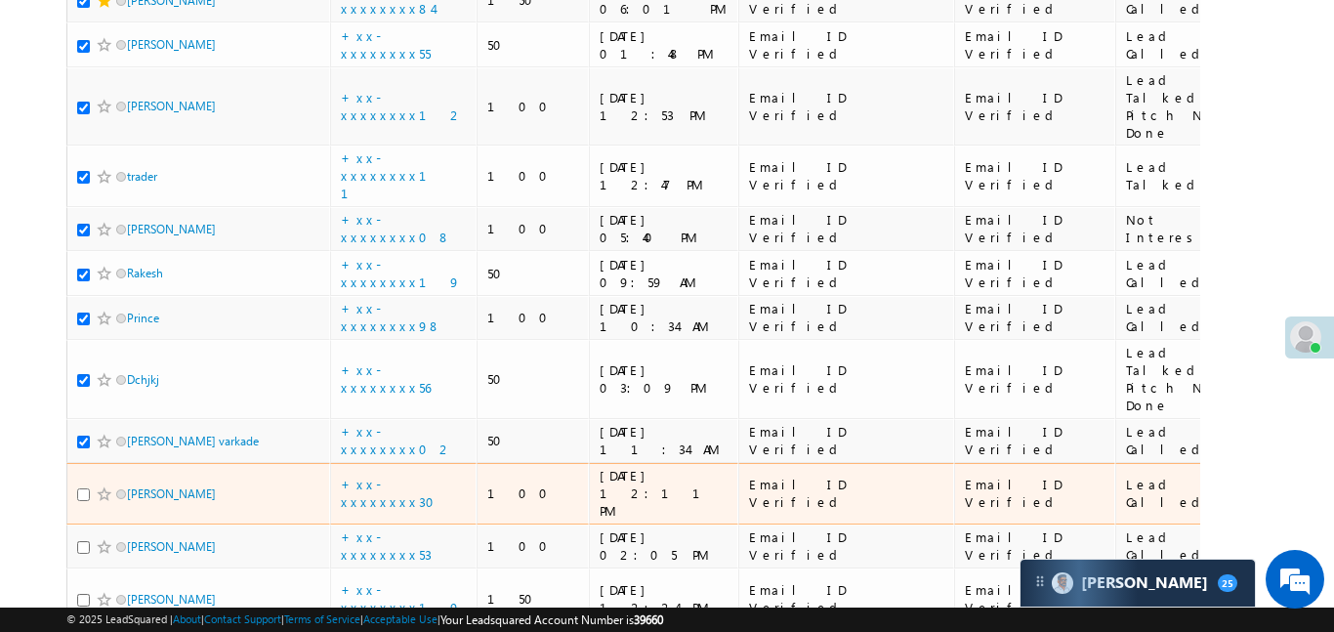
click at [78, 488] on input "checkbox" at bounding box center [83, 494] width 13 height 13
checkbox input "true"
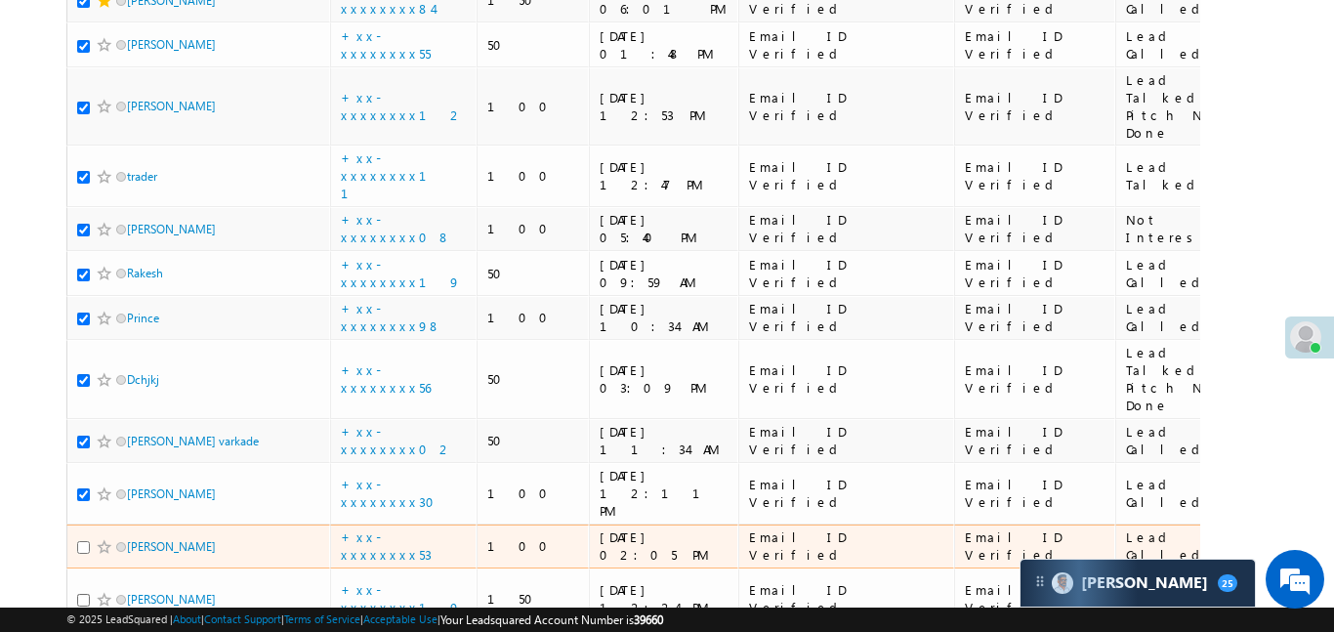
click at [84, 541] on input "checkbox" at bounding box center [83, 547] width 13 height 13
checkbox input "true"
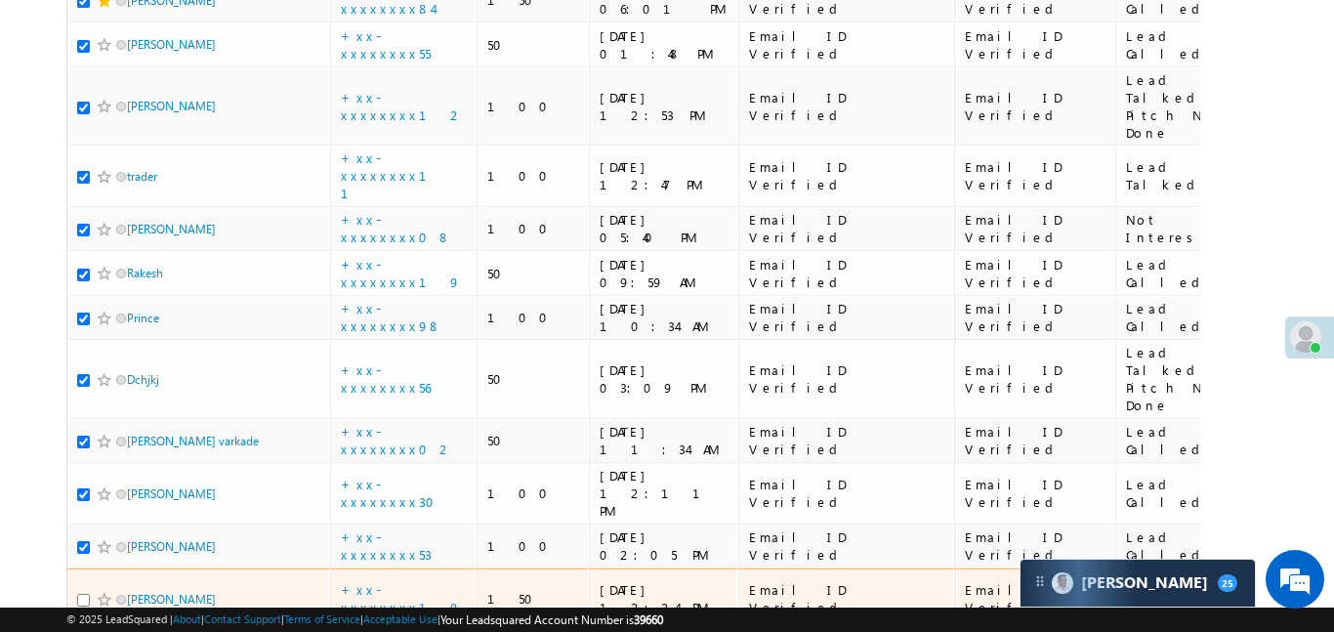
click at [86, 594] on input "checkbox" at bounding box center [83, 600] width 13 height 13
checkbox input "true"
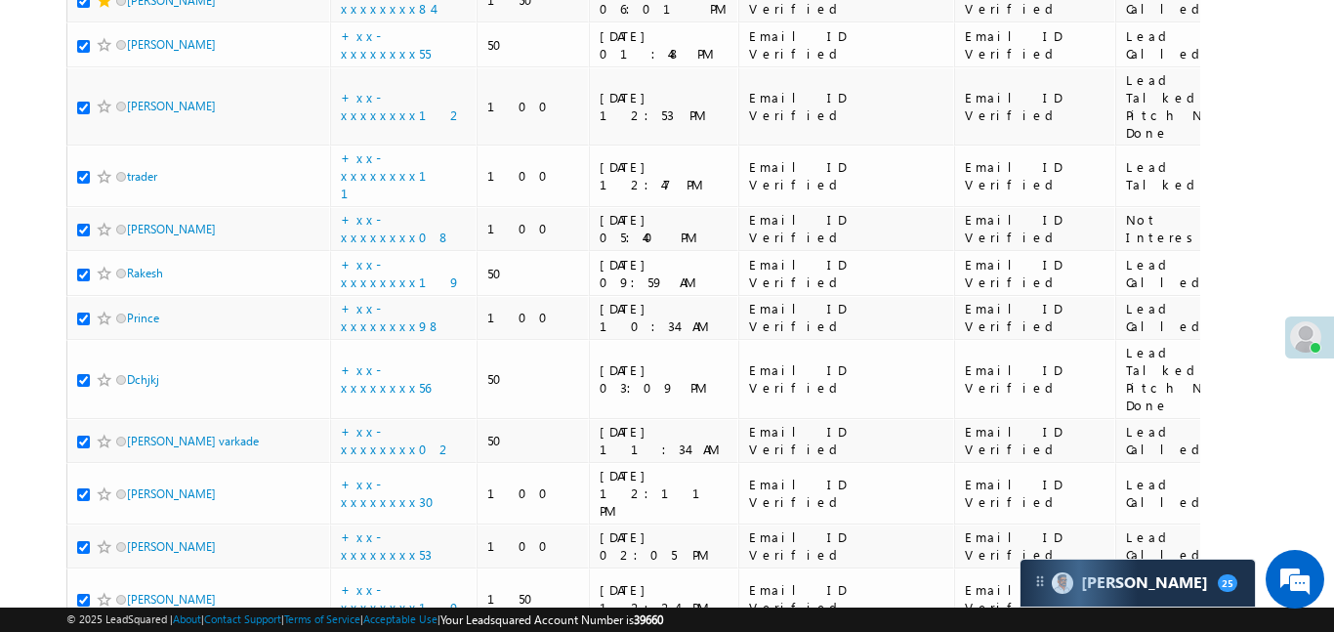
checkbox input "true"
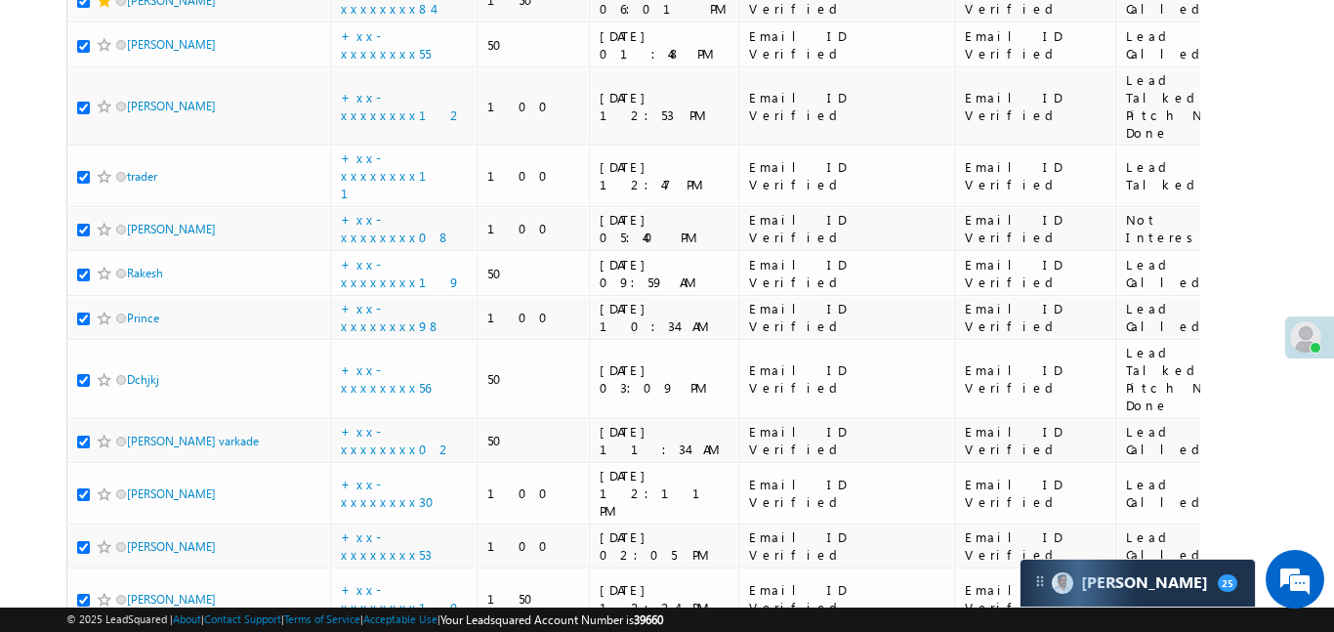
checkbox input "true"
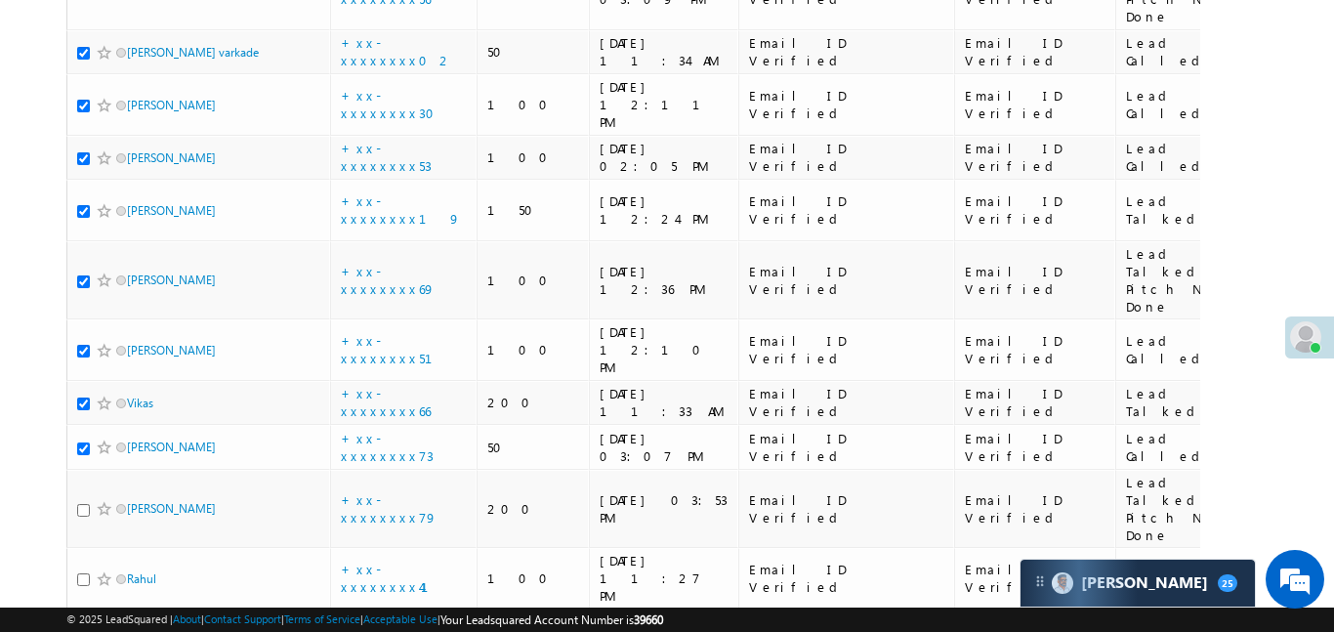
scroll to position [2309, 0]
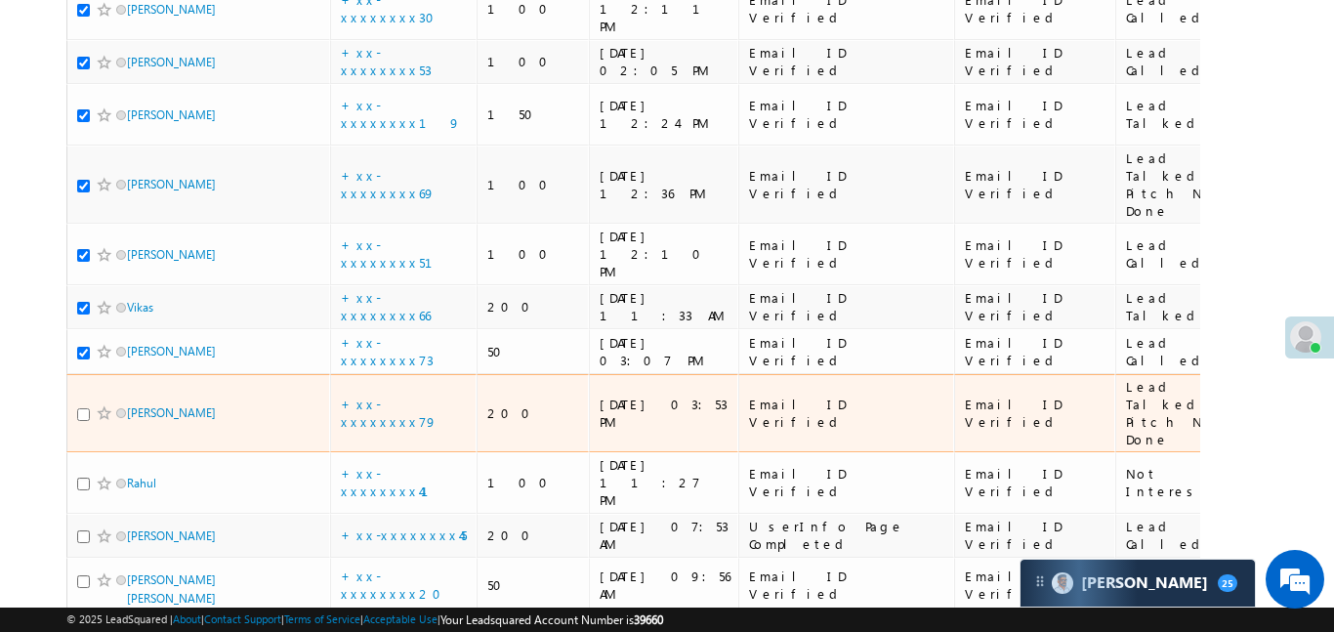
click at [83, 408] on input "checkbox" at bounding box center [83, 414] width 13 height 13
checkbox input "true"
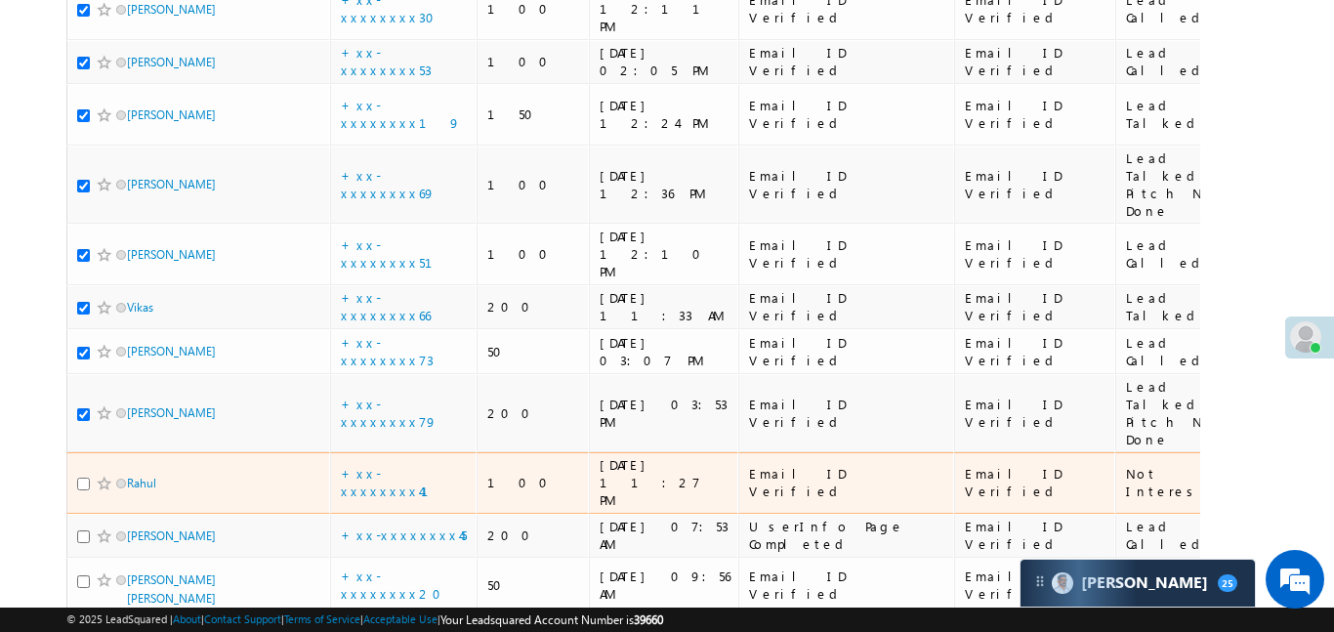
click at [83, 478] on input "checkbox" at bounding box center [83, 484] width 13 height 13
checkbox input "true"
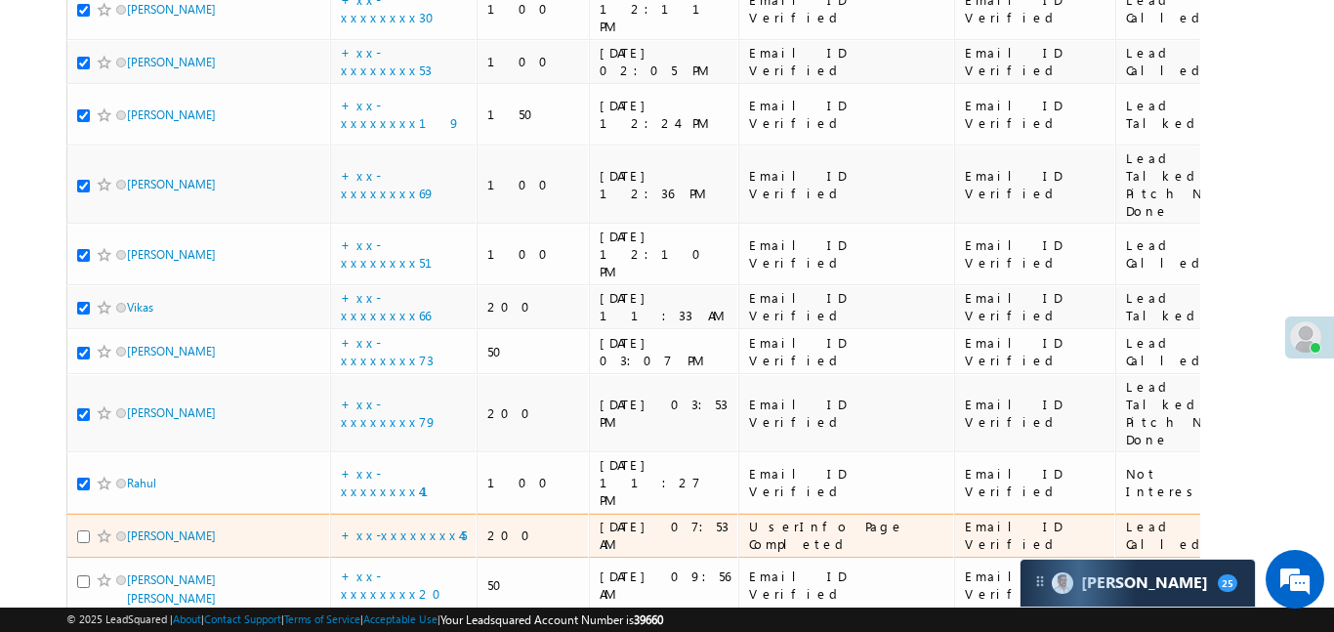
click at [78, 530] on input "checkbox" at bounding box center [83, 536] width 13 height 13
checkbox input "true"
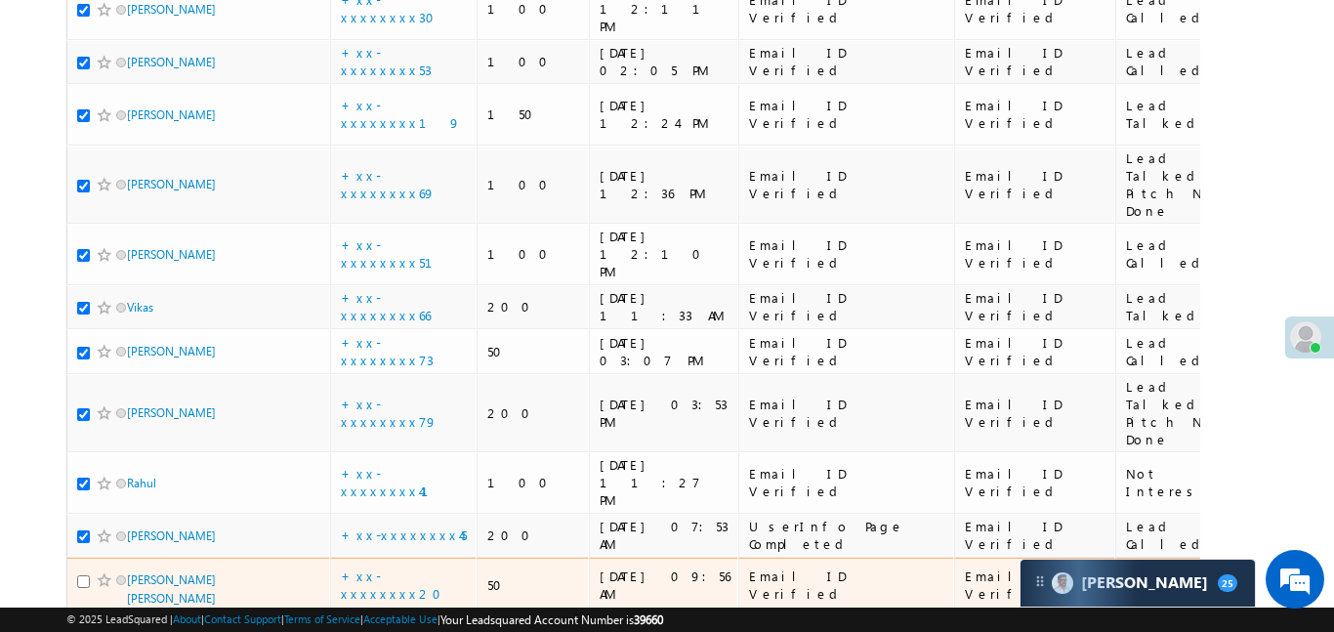
click at [85, 575] on input "checkbox" at bounding box center [83, 581] width 13 height 13
checkbox input "true"
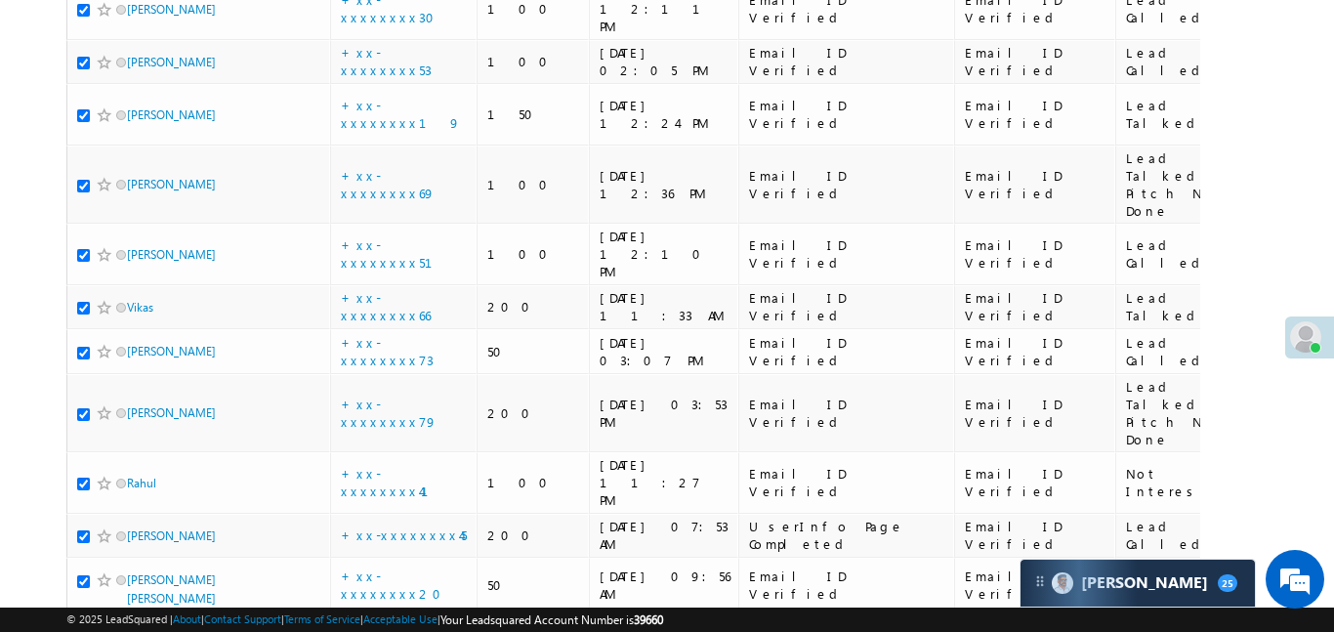
click at [82, 629] on input "checkbox" at bounding box center [83, 635] width 13 height 13
checkbox input "true"
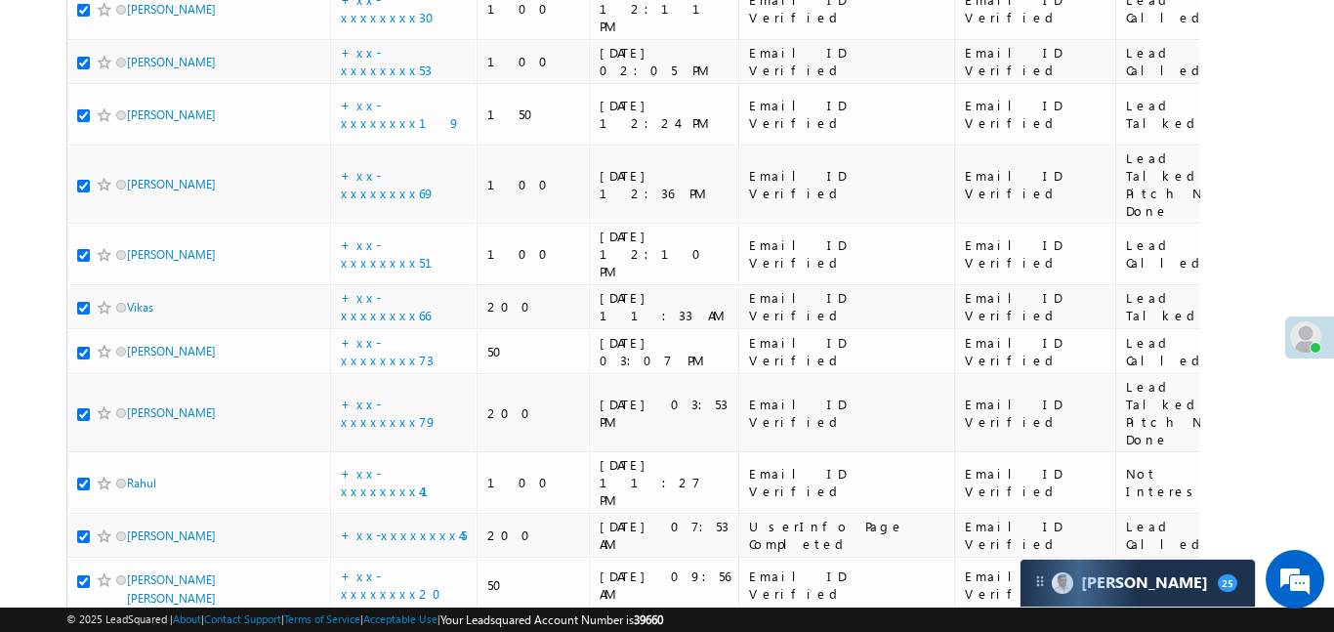
checkbox input "true"
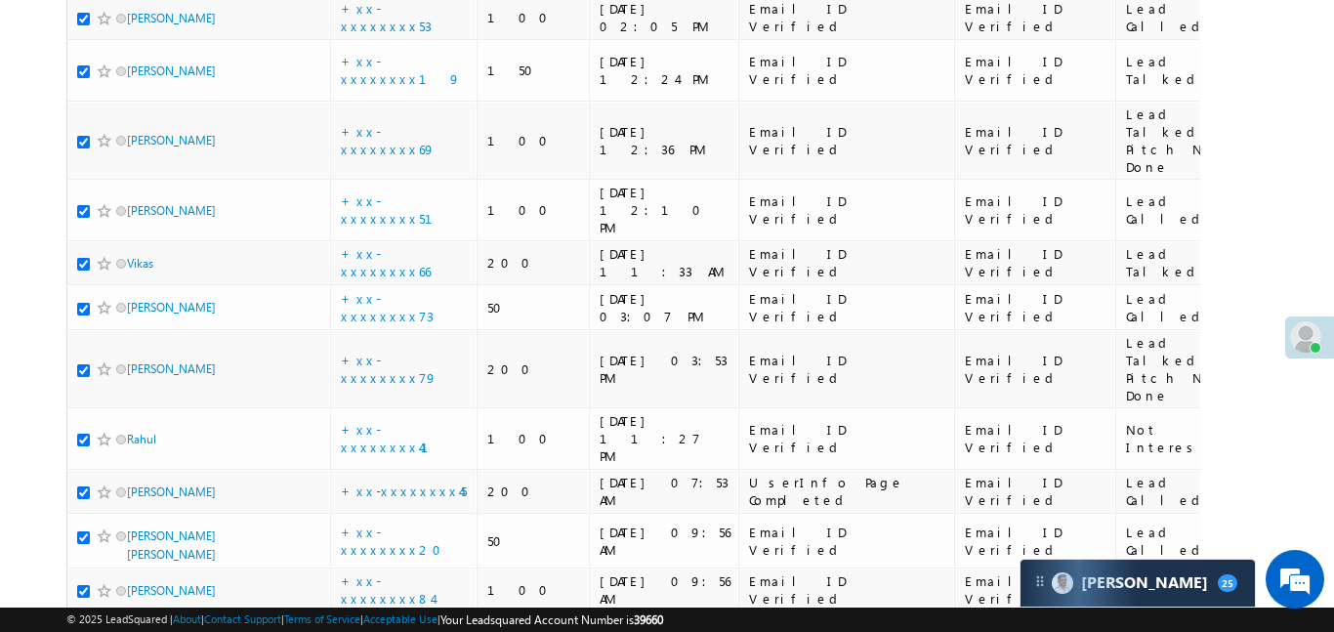
scroll to position [2442, 0]
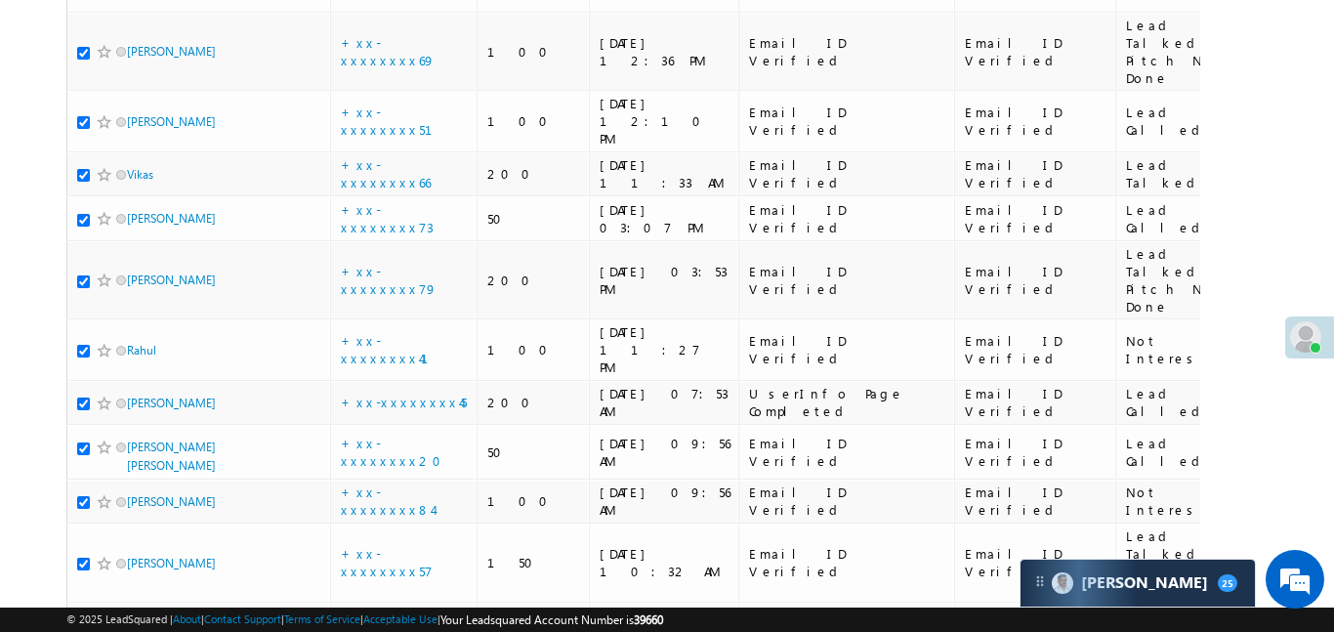
checkbox input "true"
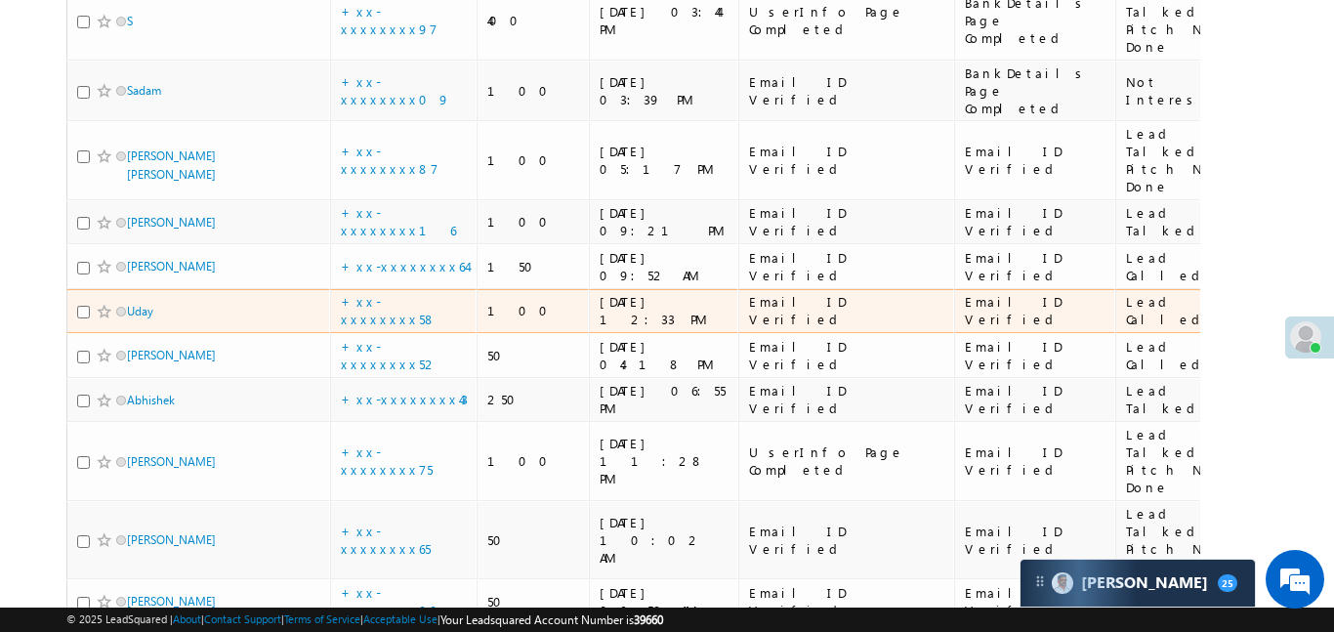
scroll to position [0, 0]
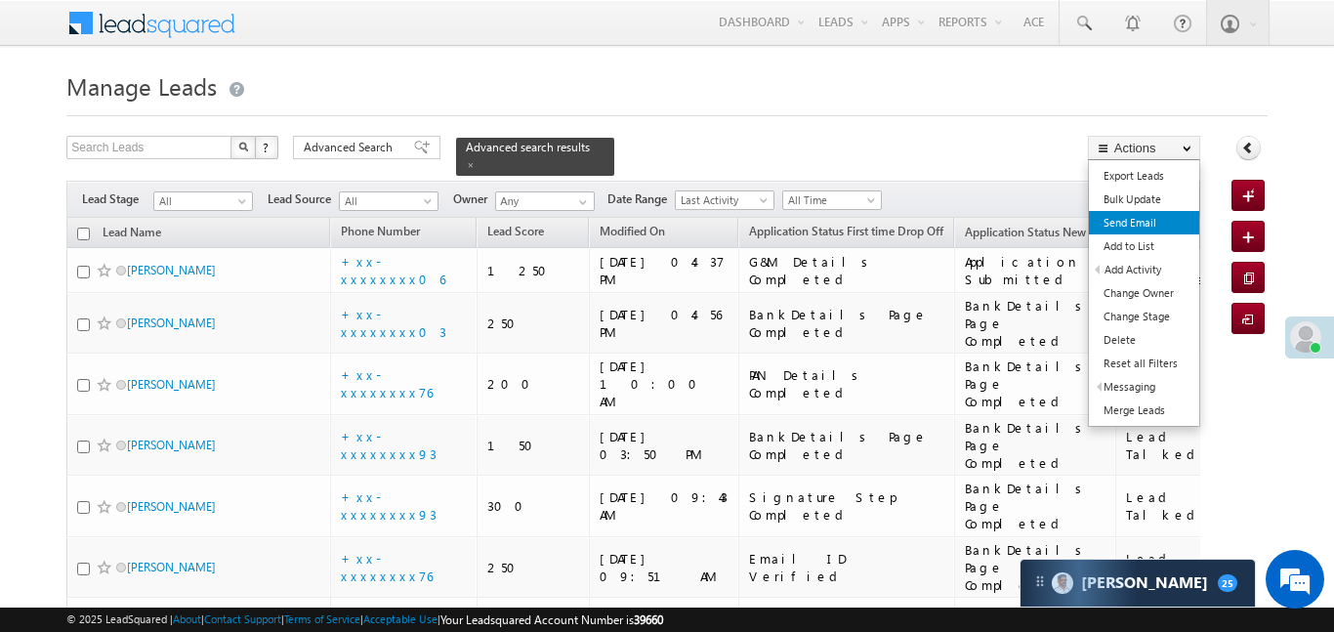
click at [1148, 231] on link "Send Email" at bounding box center [1144, 222] width 110 height 23
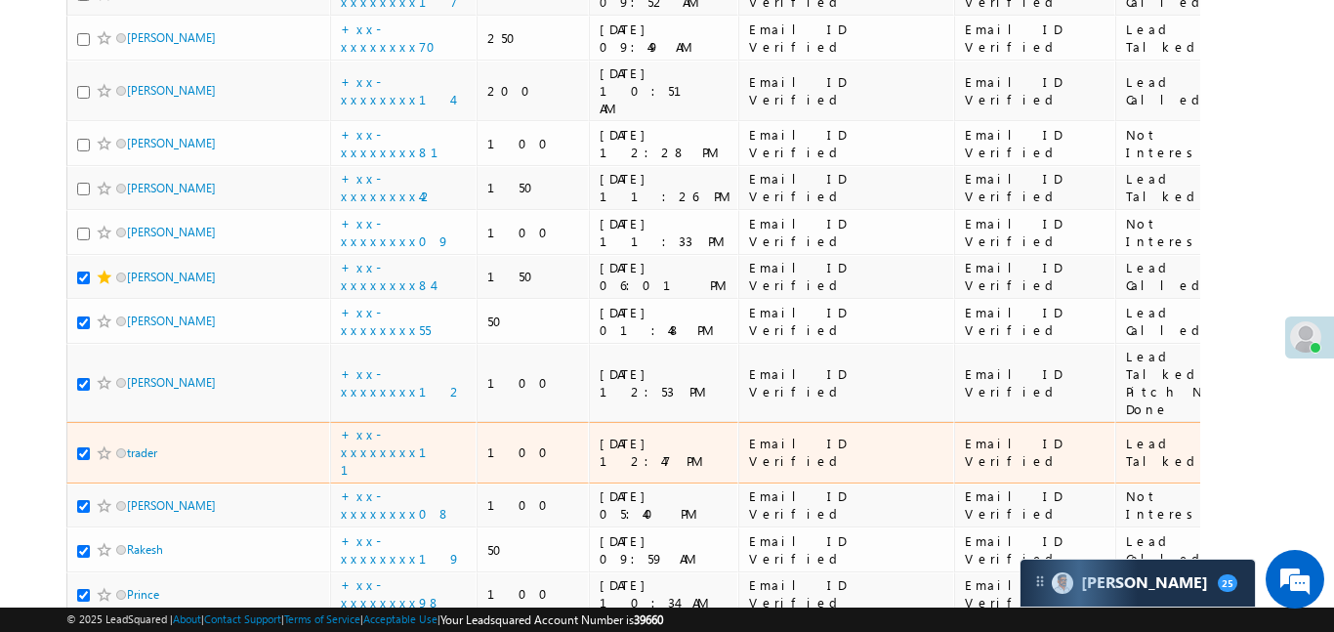
scroll to position [1512, 0]
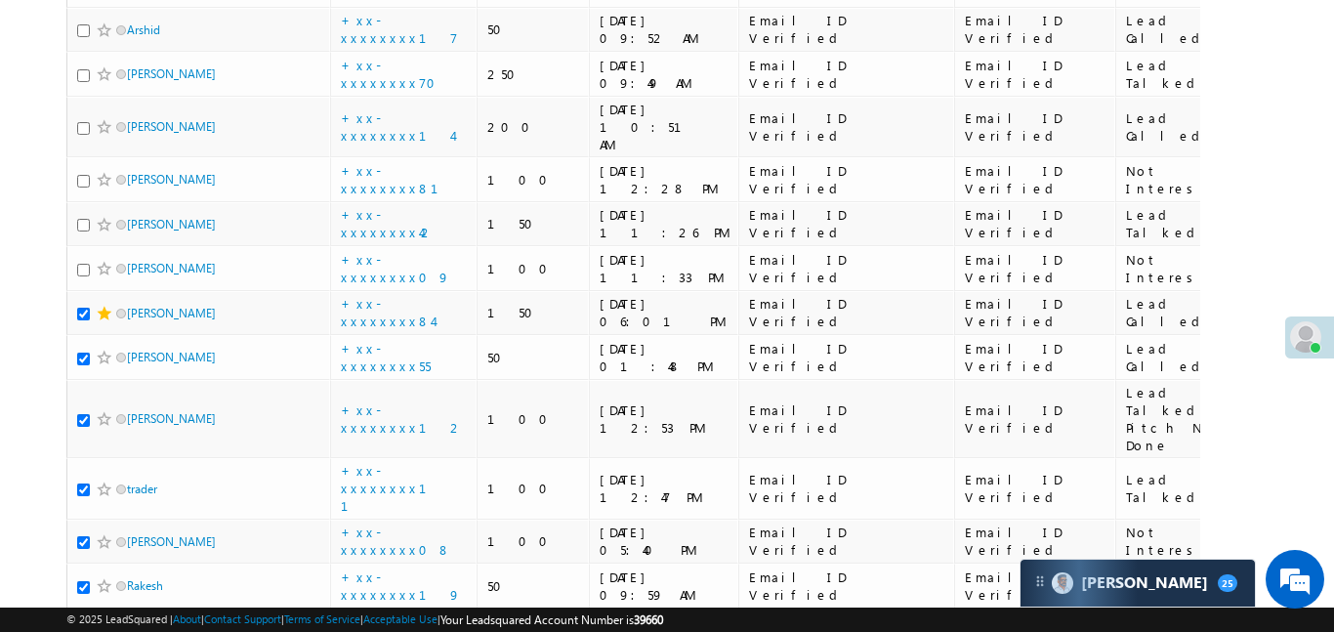
click at [98, 306] on span at bounding box center [105, 314] width 16 height 16
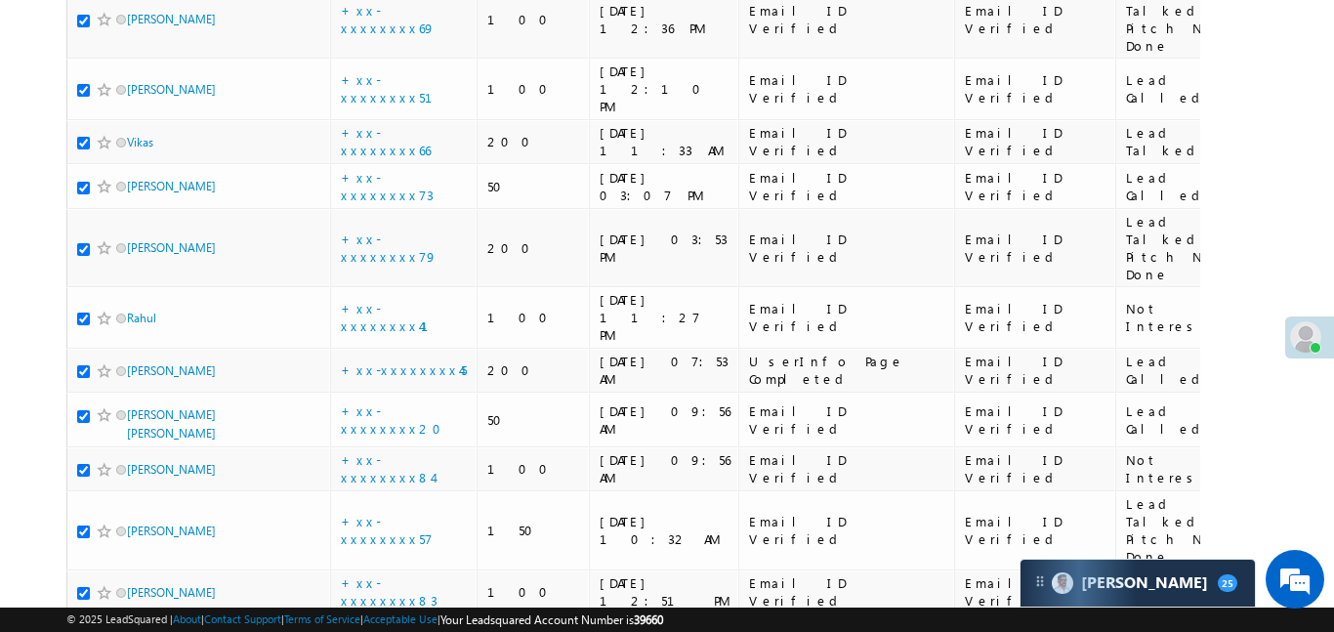
scroll to position [2803, 0]
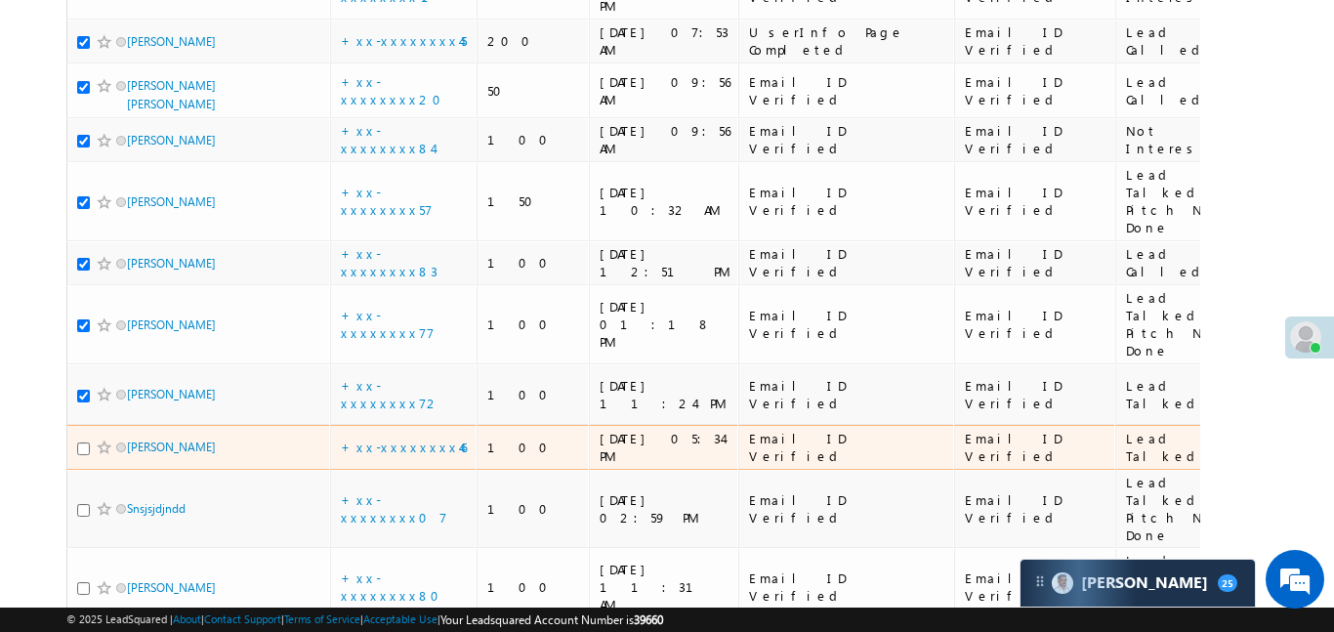
click at [106, 440] on span at bounding box center [105, 448] width 16 height 16
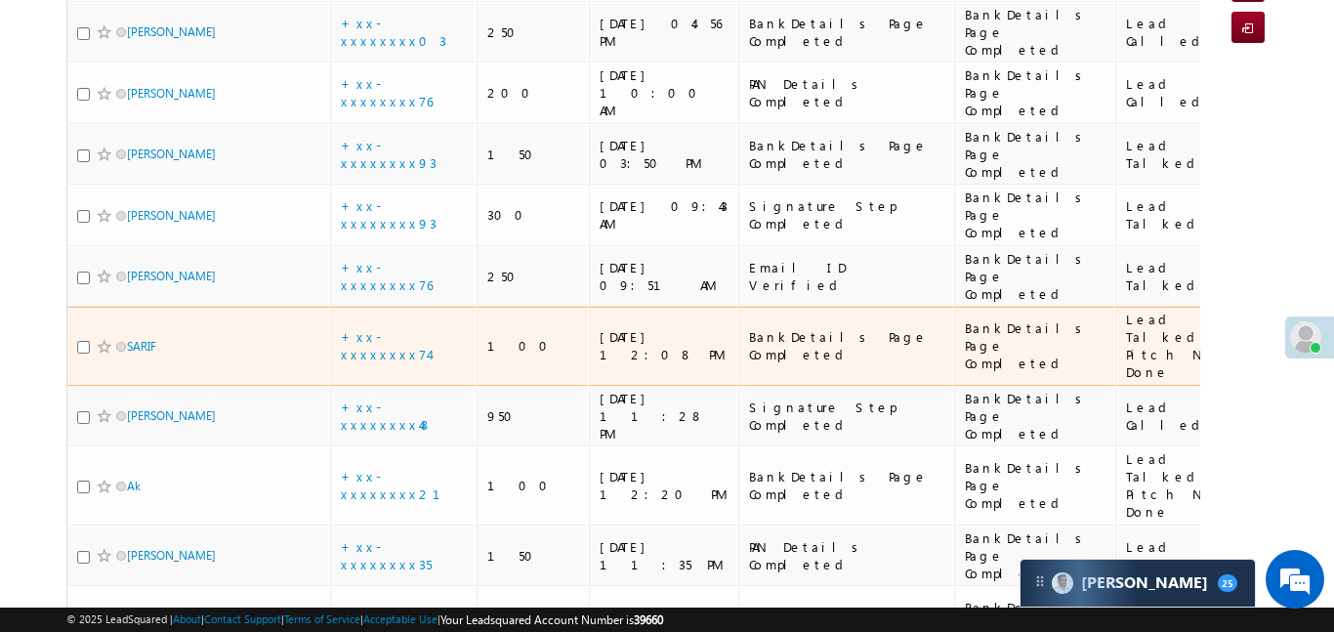
scroll to position [0, 0]
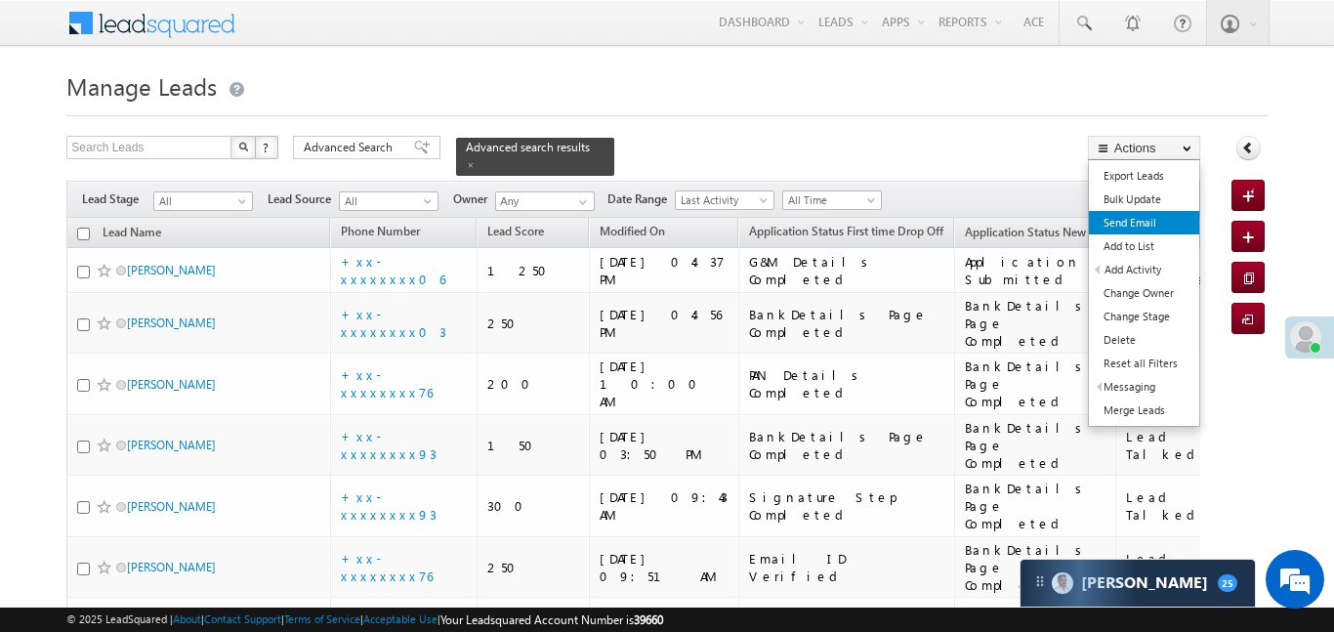
click at [1149, 231] on link "Send Email" at bounding box center [1144, 222] width 110 height 23
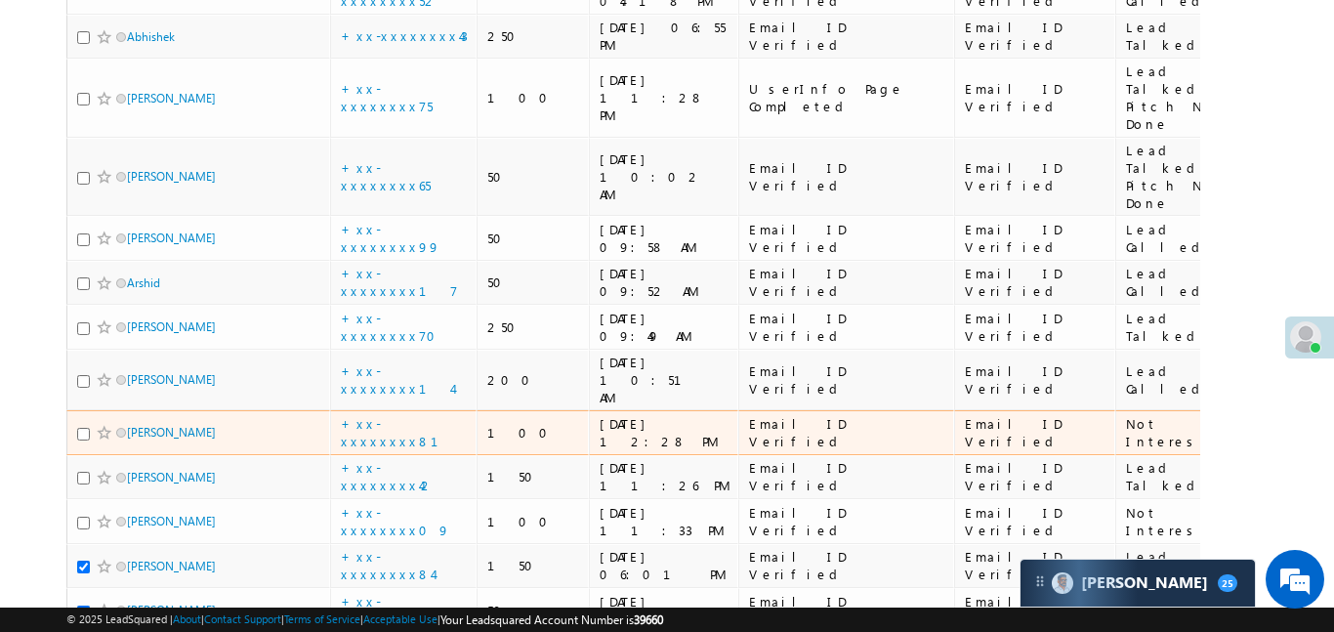
scroll to position [1902, 0]
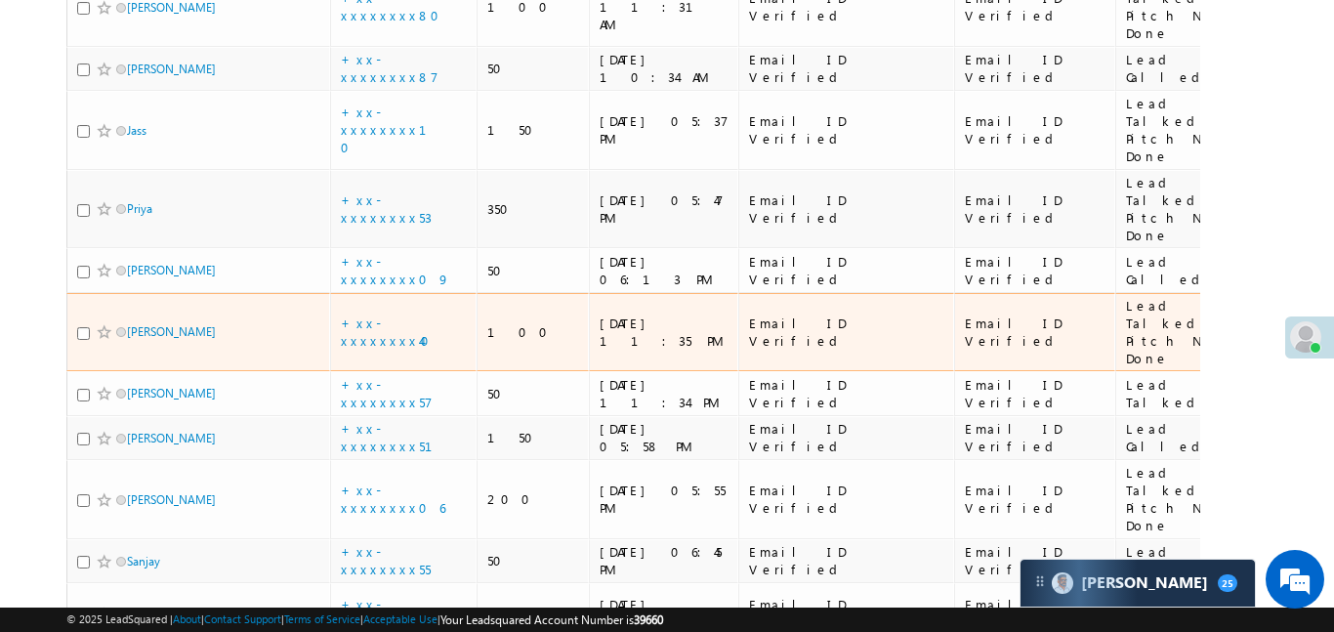
scroll to position [2931, 0]
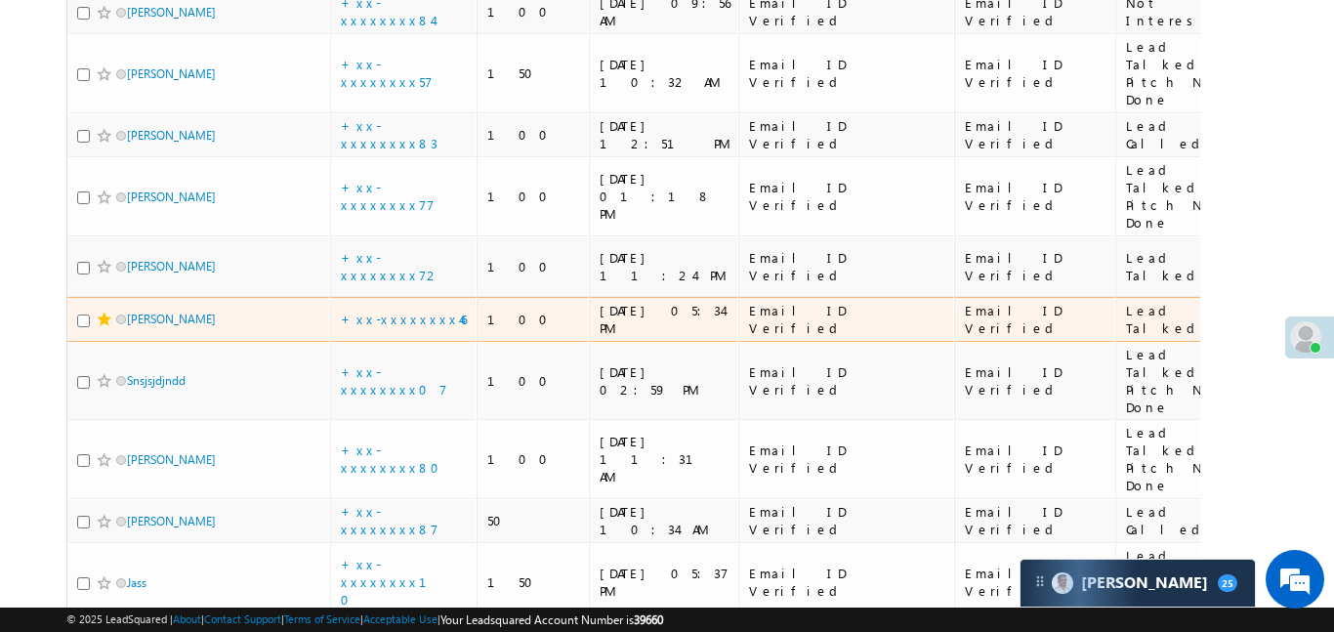
click at [83, 315] on input "checkbox" at bounding box center [83, 321] width 13 height 13
checkbox input "true"
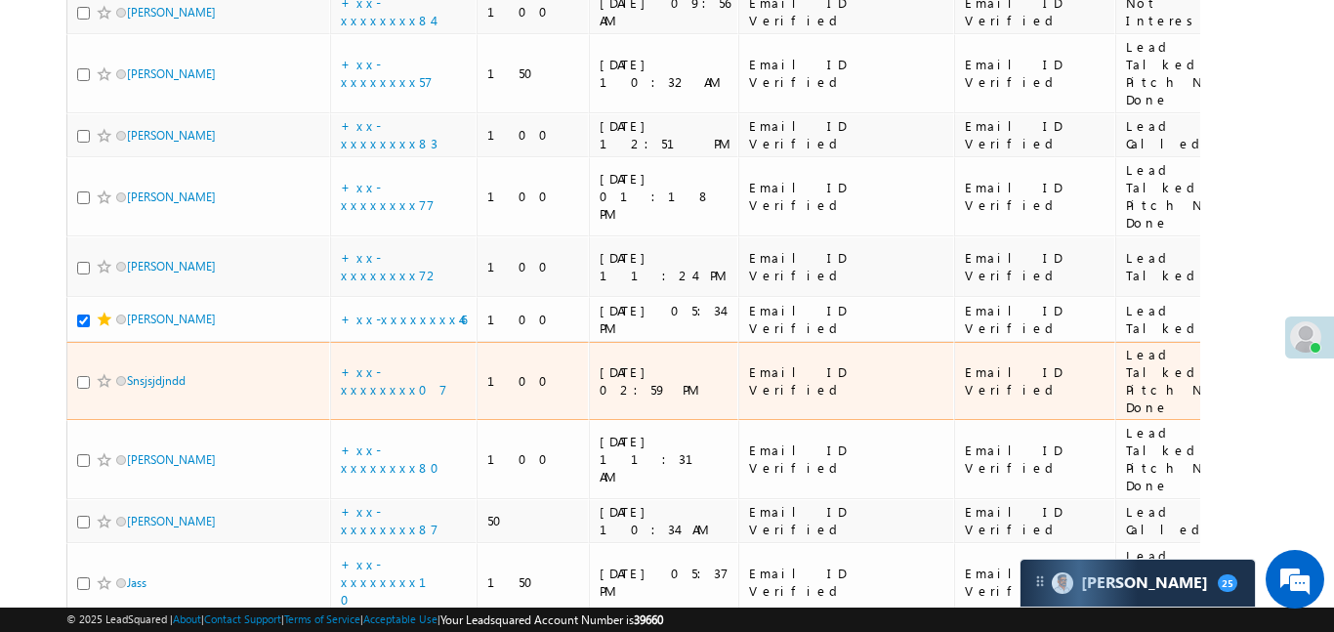
click at [81, 376] on input "checkbox" at bounding box center [83, 382] width 13 height 13
checkbox input "true"
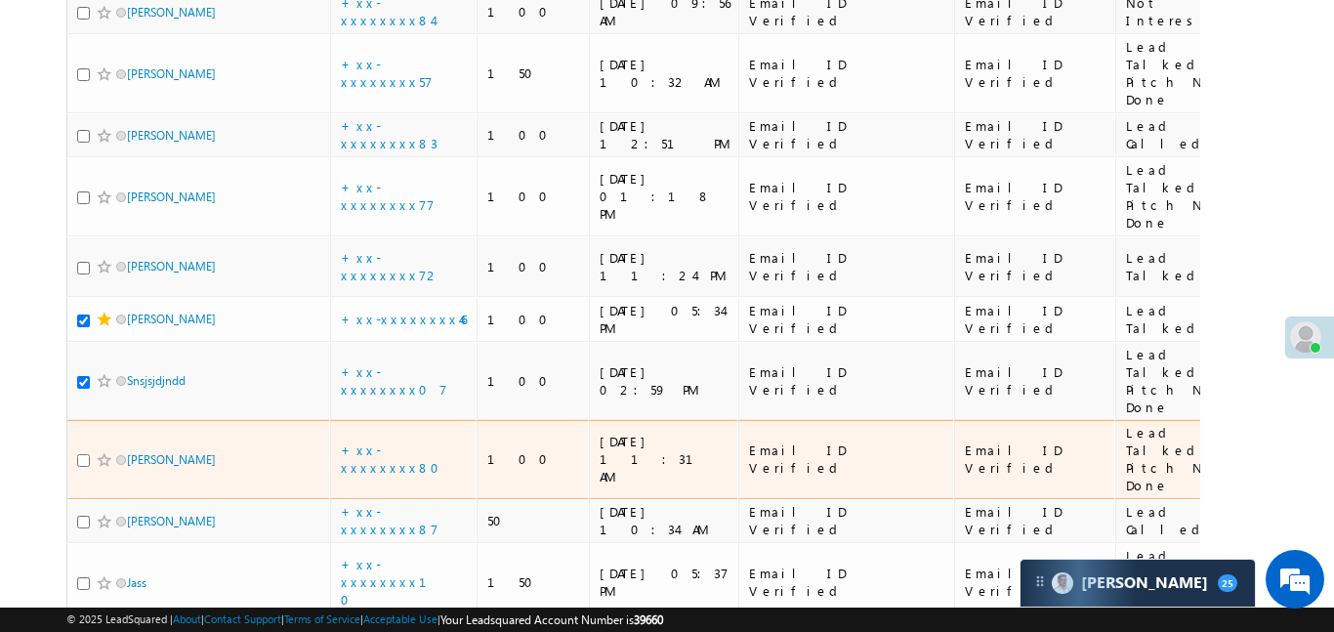
click at [80, 454] on input "checkbox" at bounding box center [83, 460] width 13 height 13
checkbox input "true"
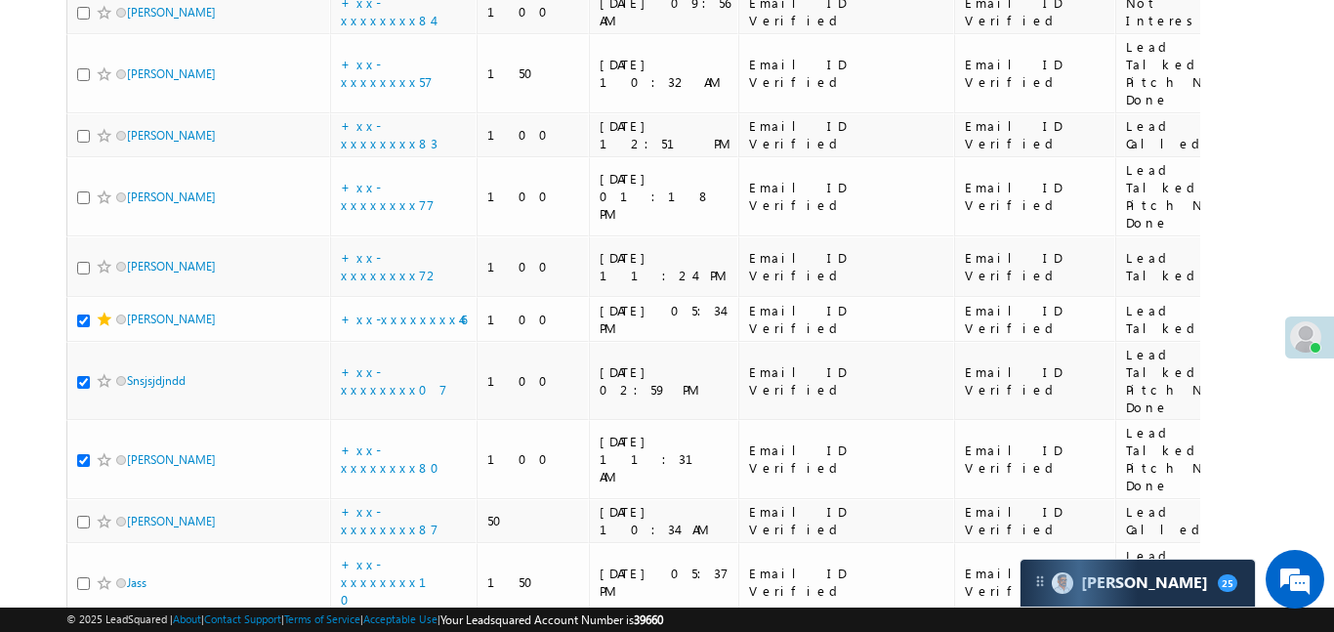
checkbox input "true"
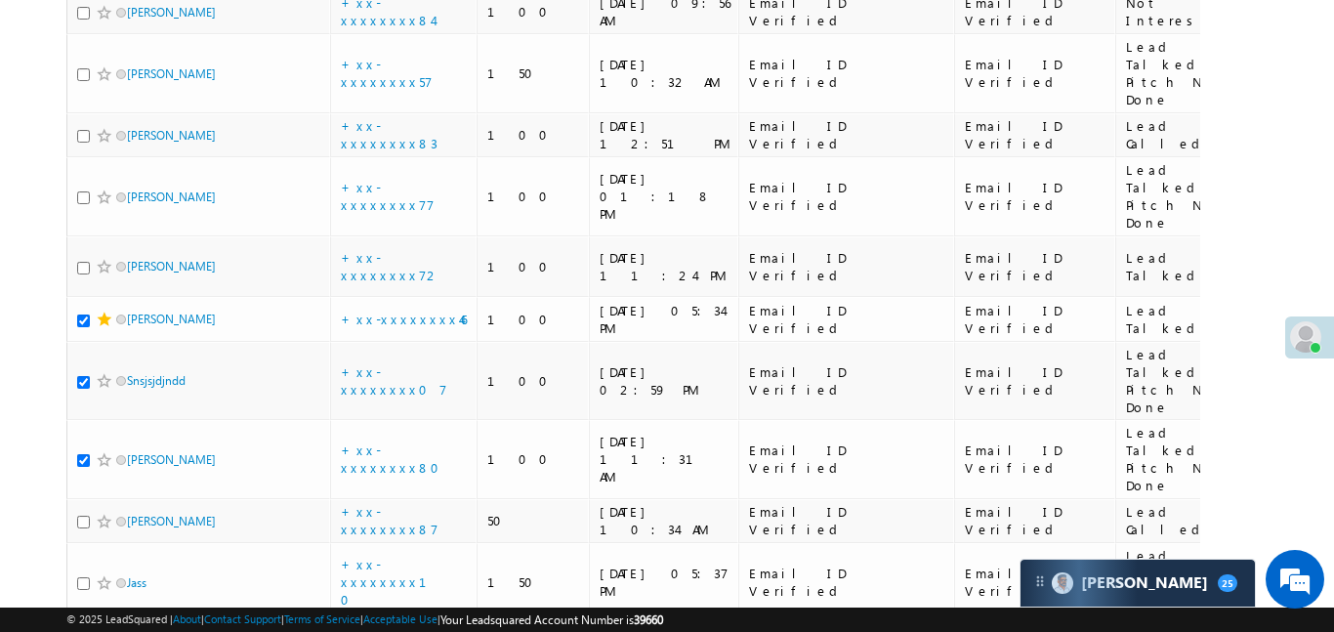
checkbox input "true"
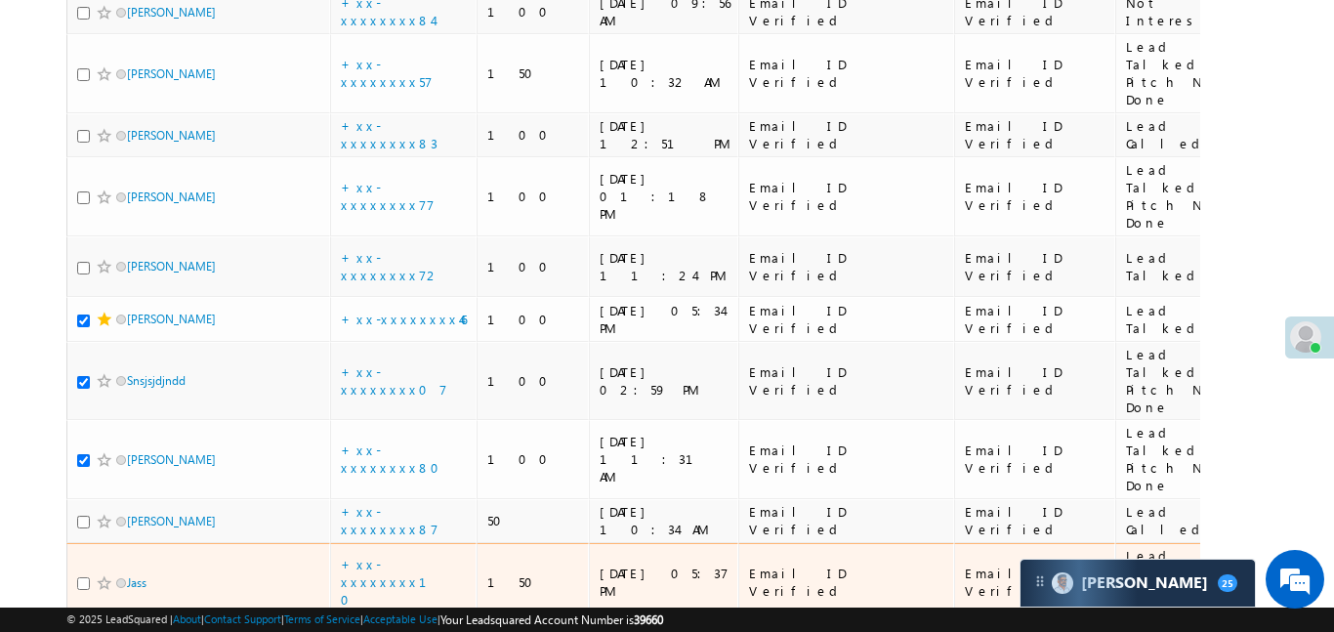
click at [83, 577] on input "checkbox" at bounding box center [83, 583] width 13 height 13
checkbox input "true"
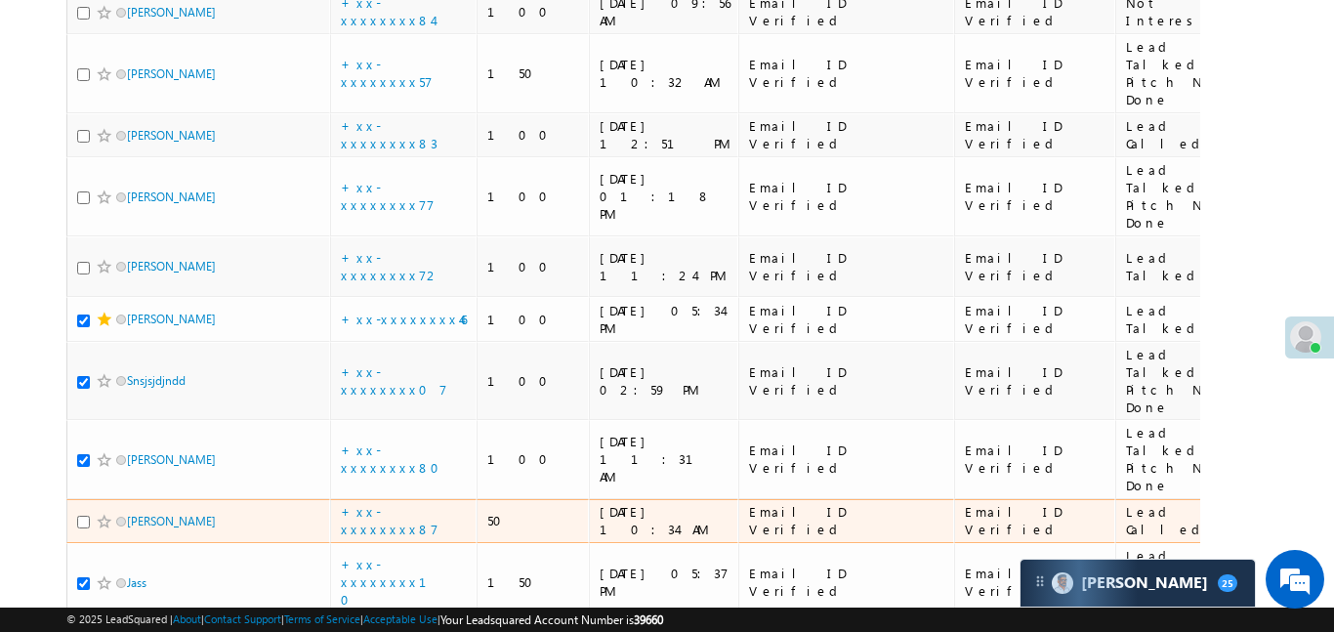
click at [89, 512] on div at bounding box center [107, 522] width 60 height 20
click at [88, 516] on input "checkbox" at bounding box center [83, 522] width 13 height 13
checkbox input "true"
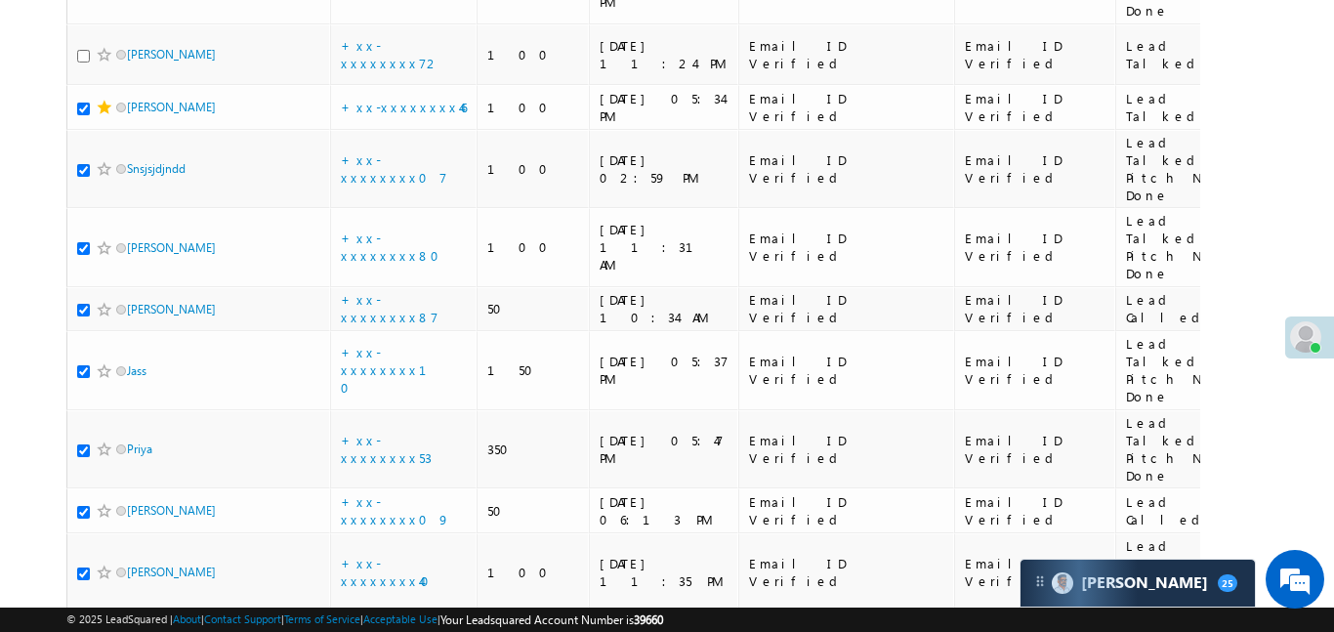
checkbox input "true"
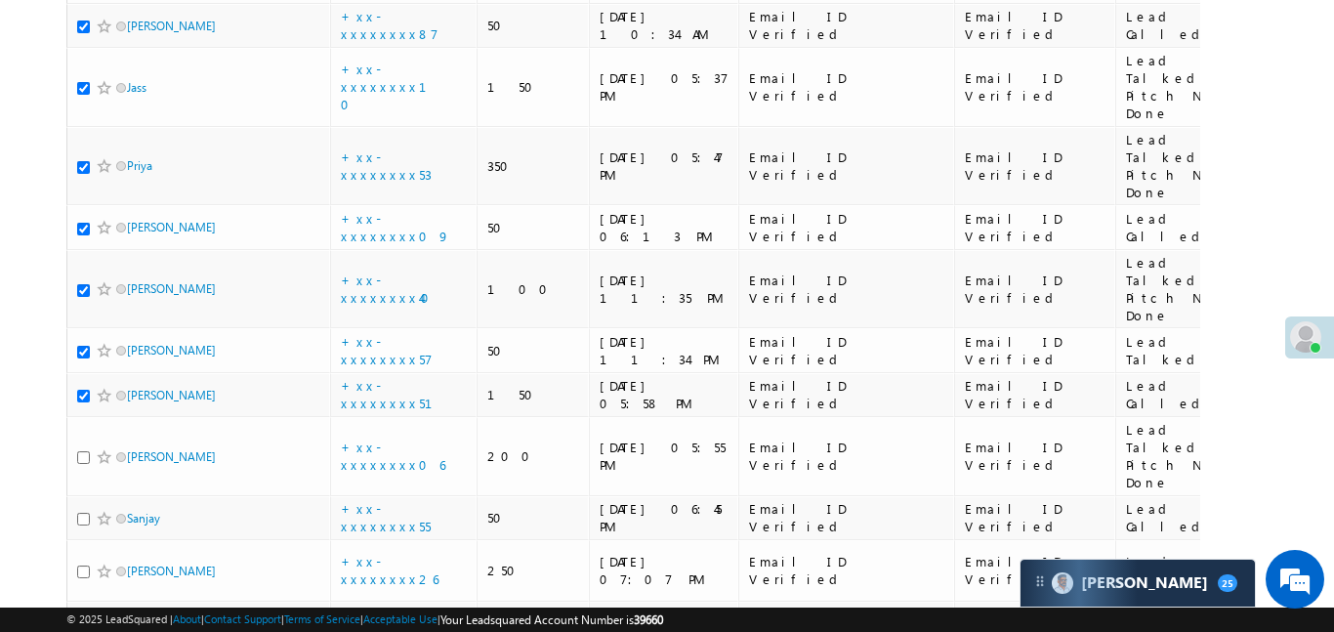
scroll to position [3494, 0]
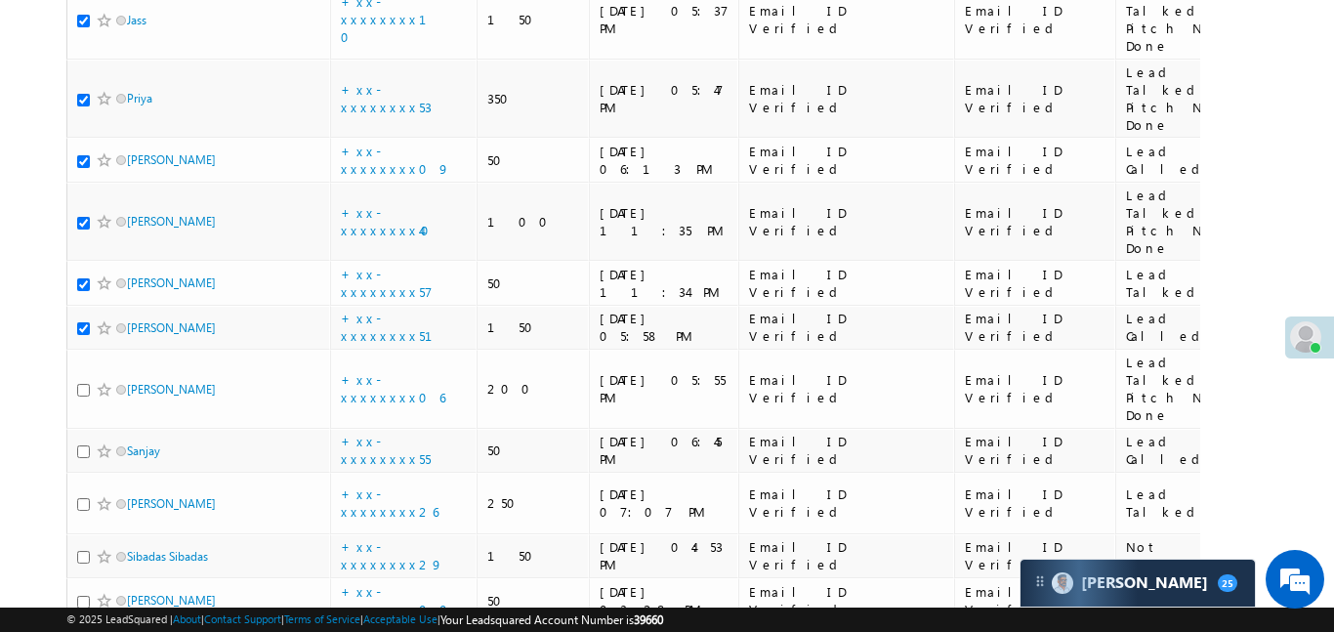
checkbox input "true"
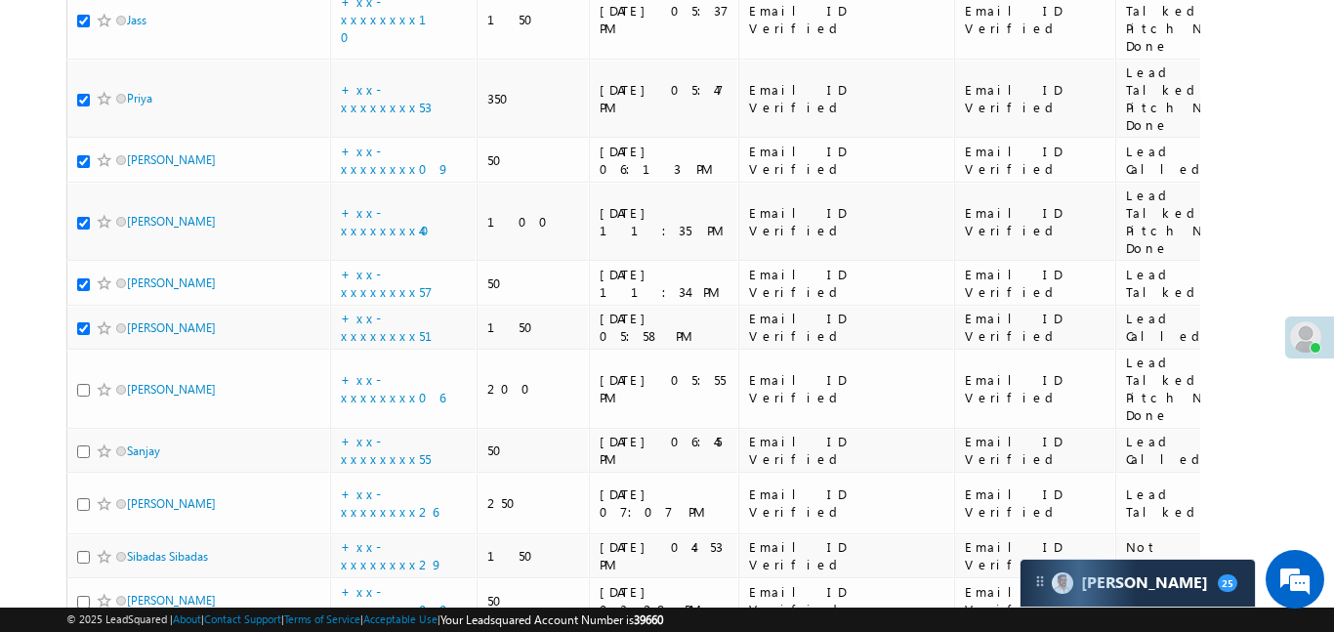
checkbox input "true"
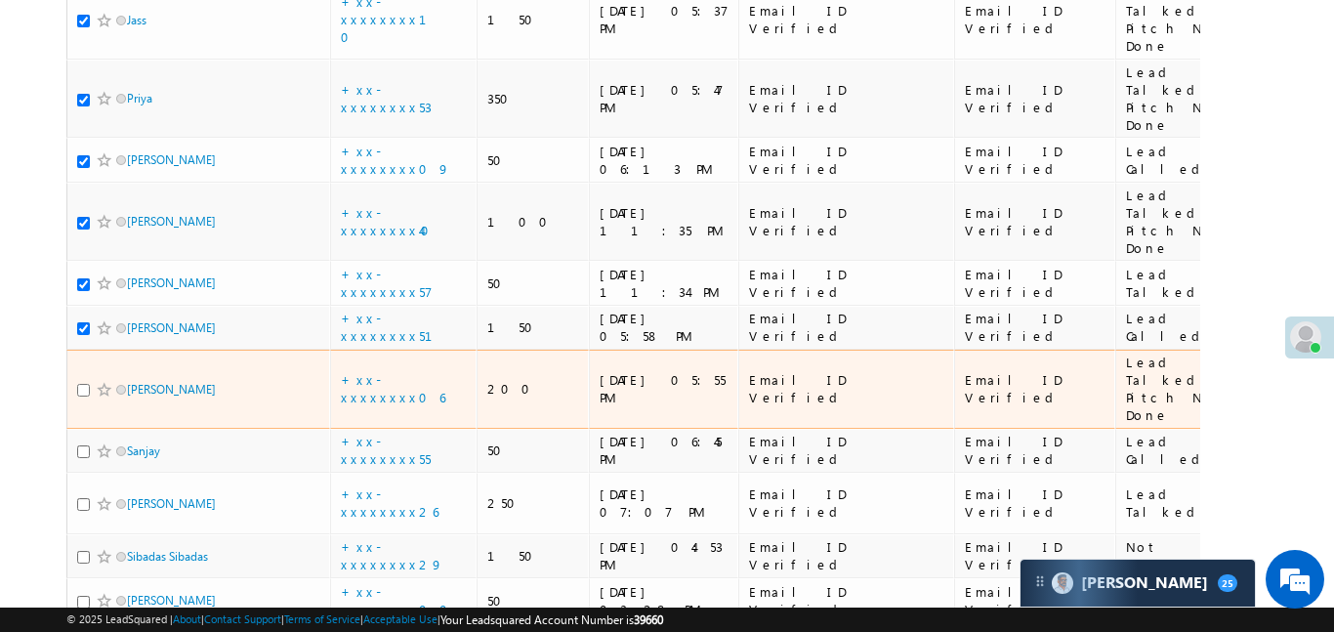
click at [81, 384] on input "checkbox" at bounding box center [83, 390] width 13 height 13
checkbox input "true"
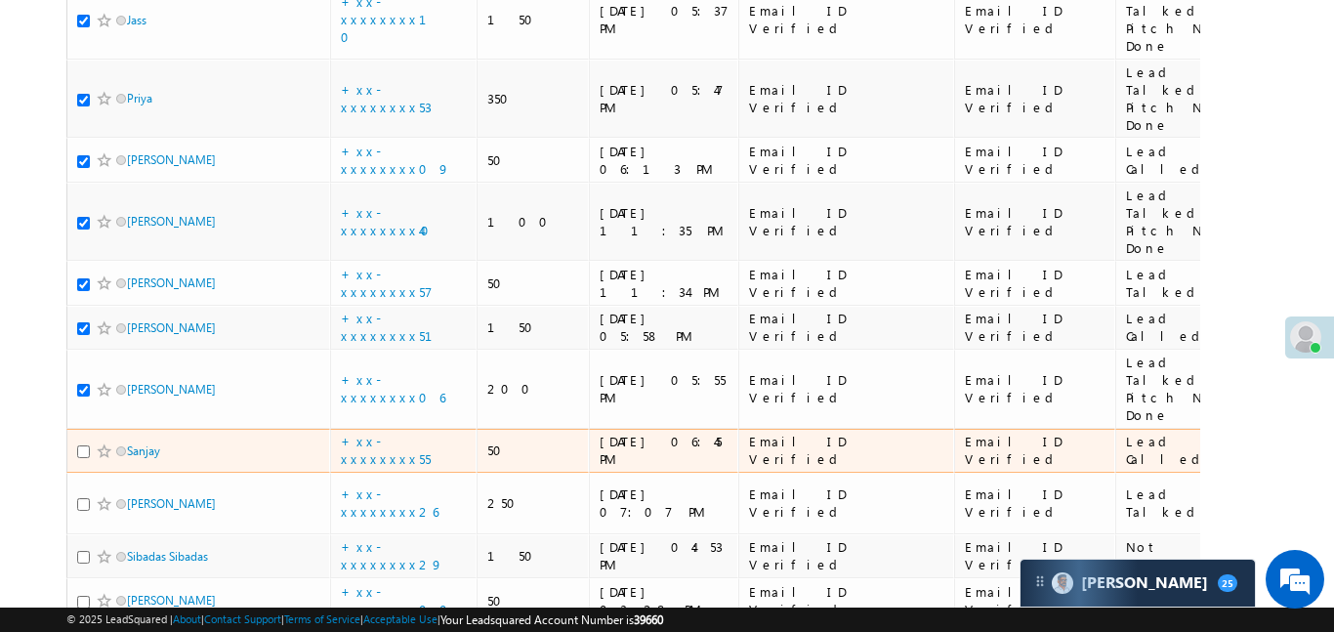
click at [89, 441] on div at bounding box center [107, 451] width 60 height 20
click at [83, 445] on input "checkbox" at bounding box center [83, 451] width 13 height 13
checkbox input "true"
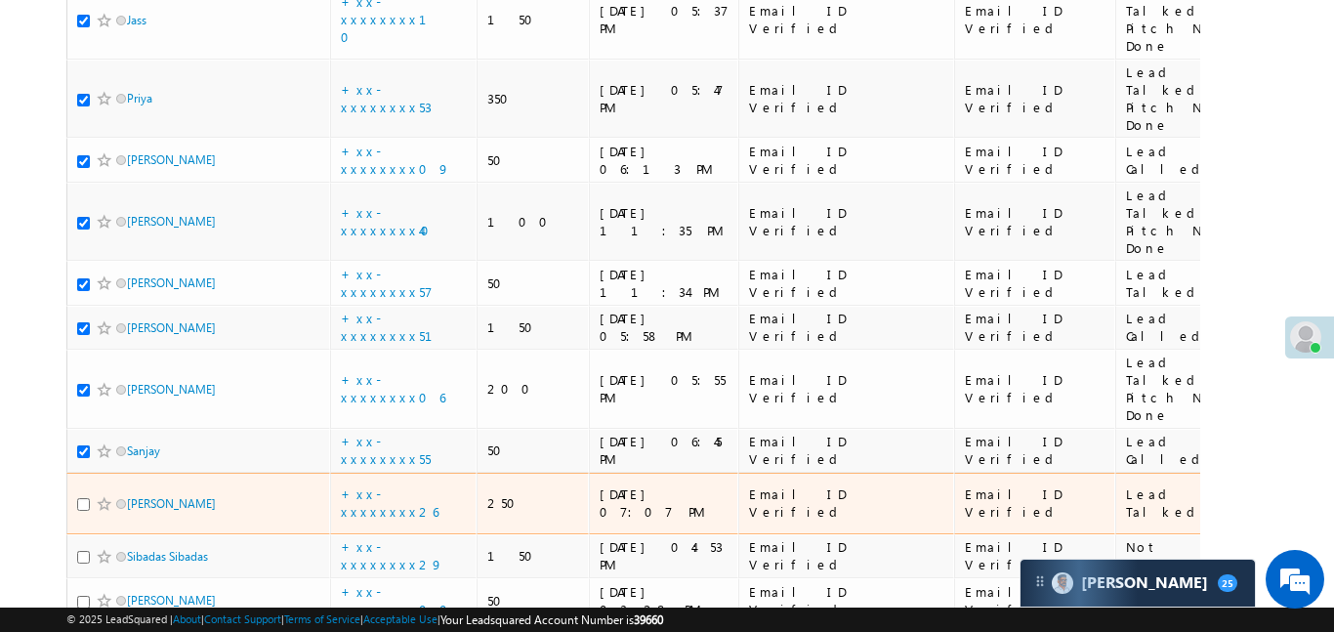
click at [84, 494] on div at bounding box center [107, 504] width 60 height 20
click at [86, 498] on input "checkbox" at bounding box center [83, 504] width 13 height 13
checkbox input "true"
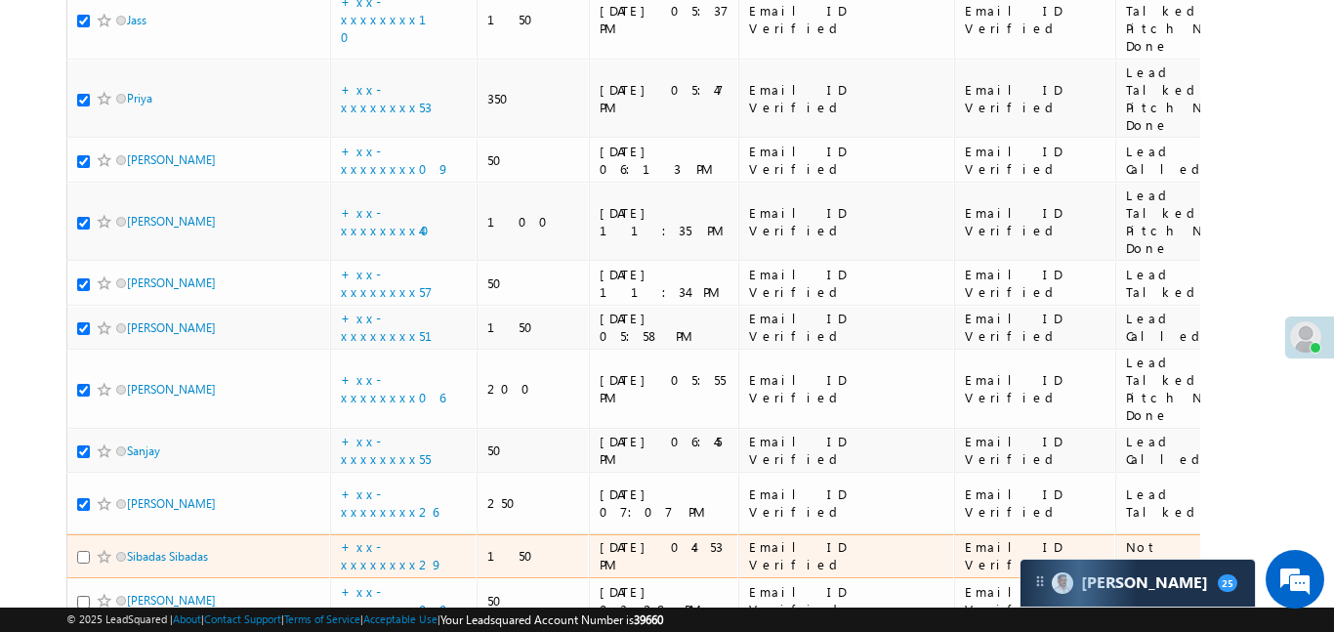
click at [78, 551] on input "checkbox" at bounding box center [83, 557] width 13 height 13
checkbox input "true"
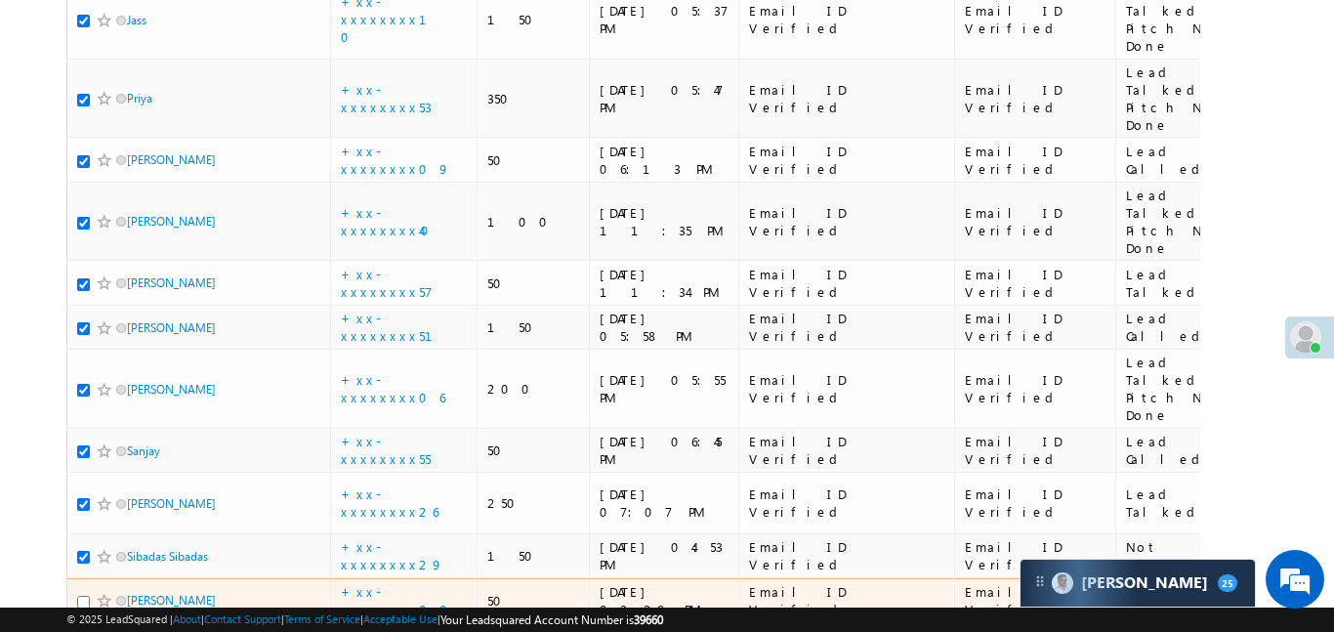
click at [85, 596] on input "checkbox" at bounding box center [83, 602] width 13 height 13
checkbox input "true"
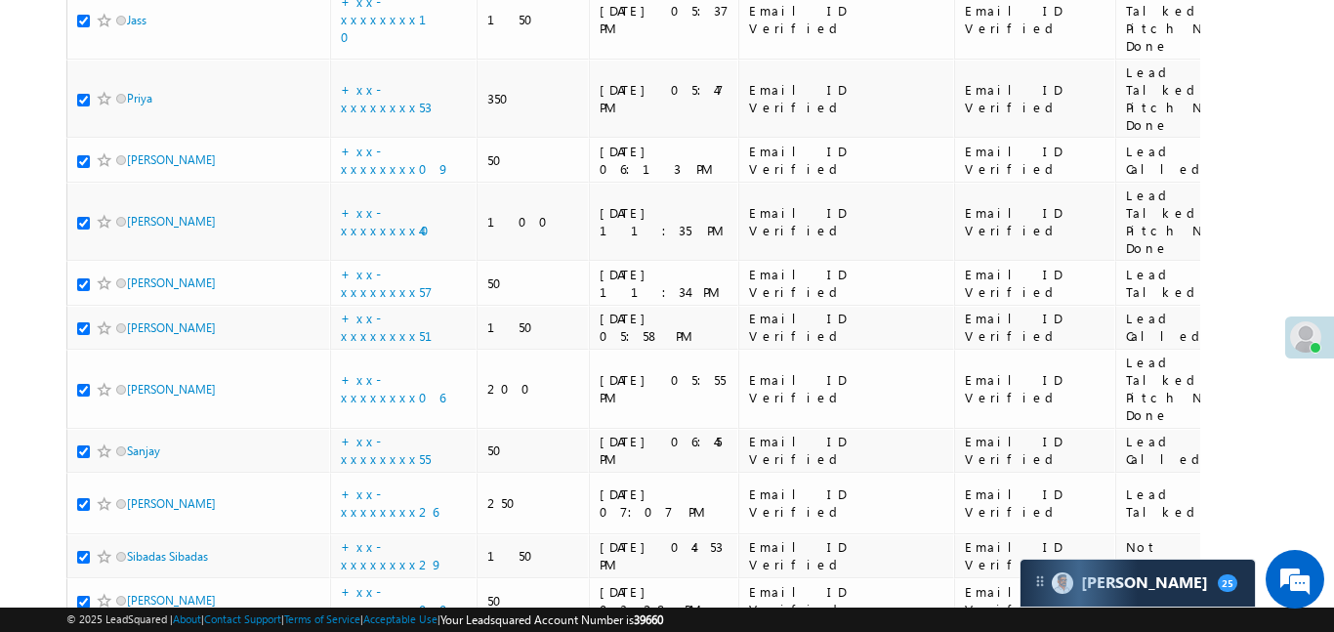
checkbox input "true"
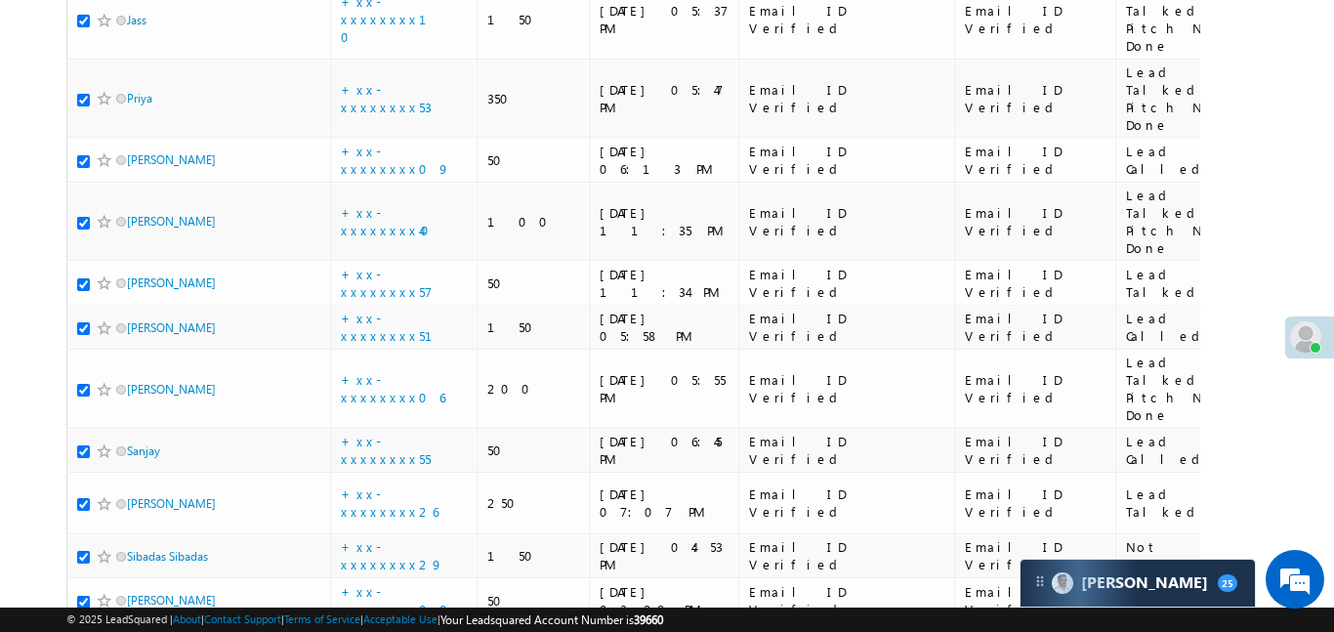
checkbox input "true"
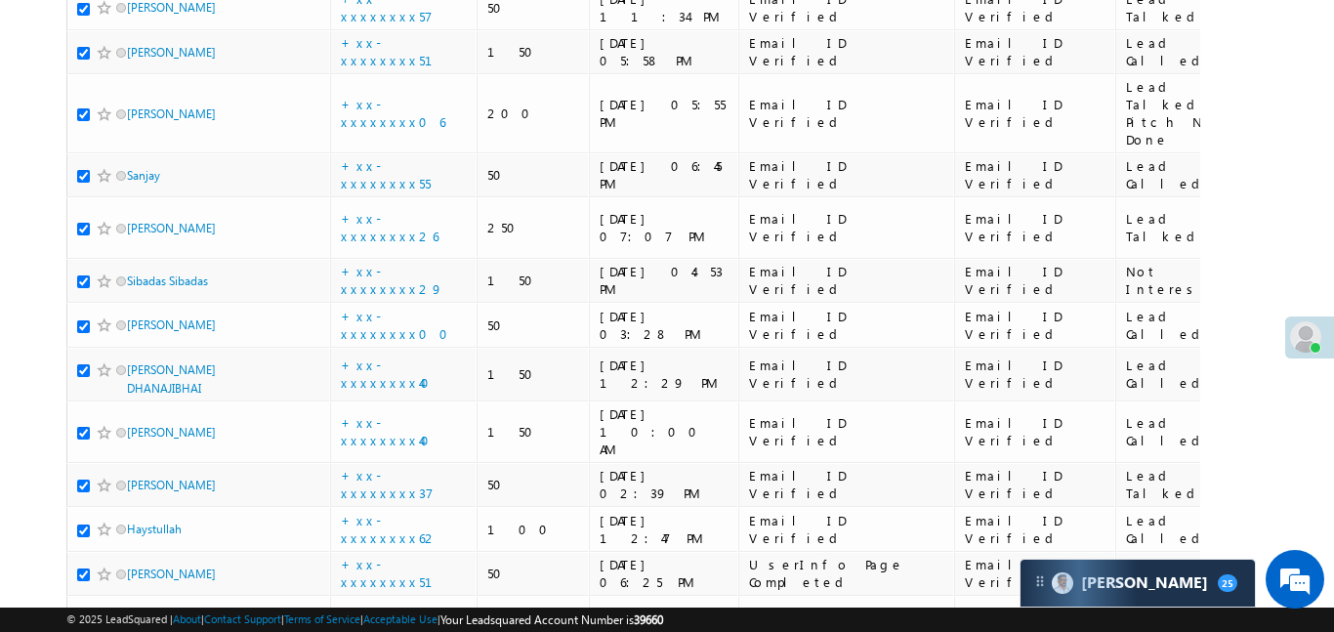
scroll to position [3856, 0]
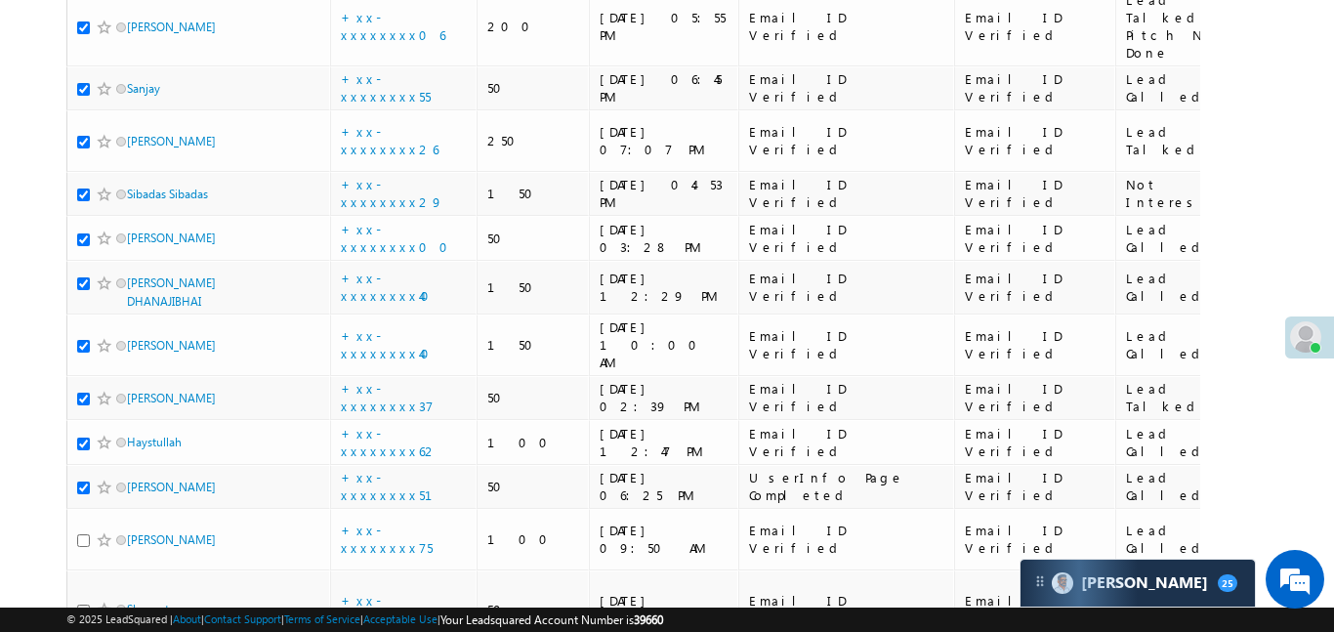
checkbox input "true"
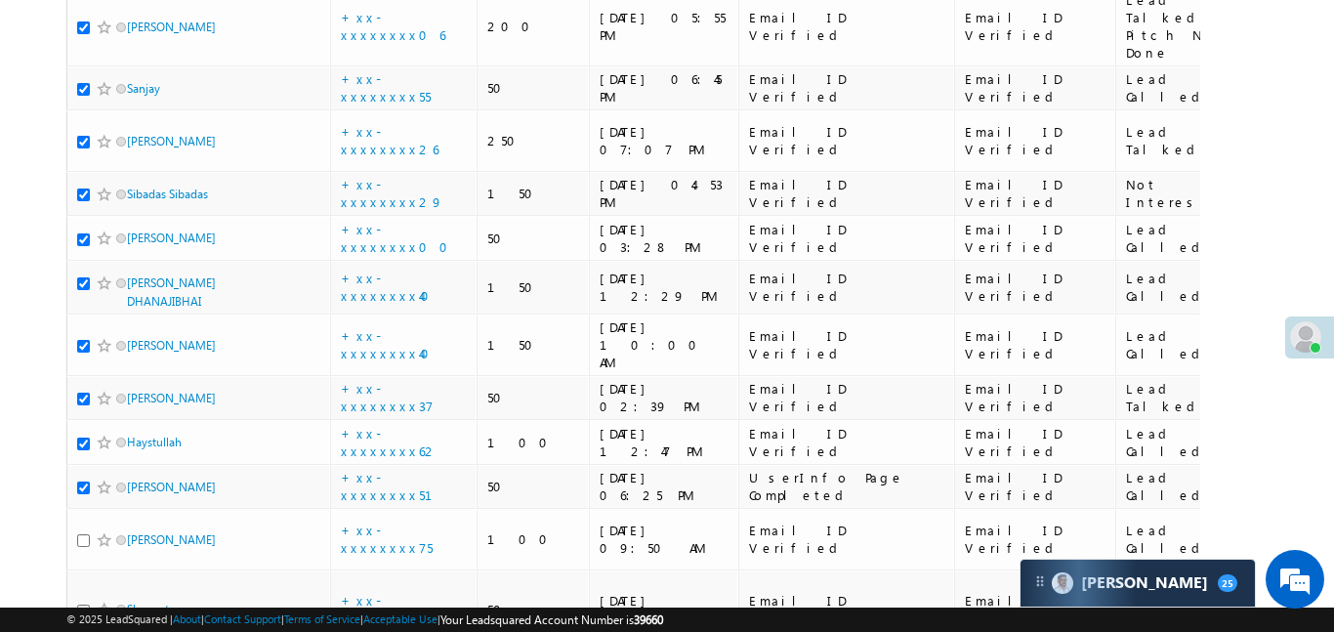
checkbox input "true"
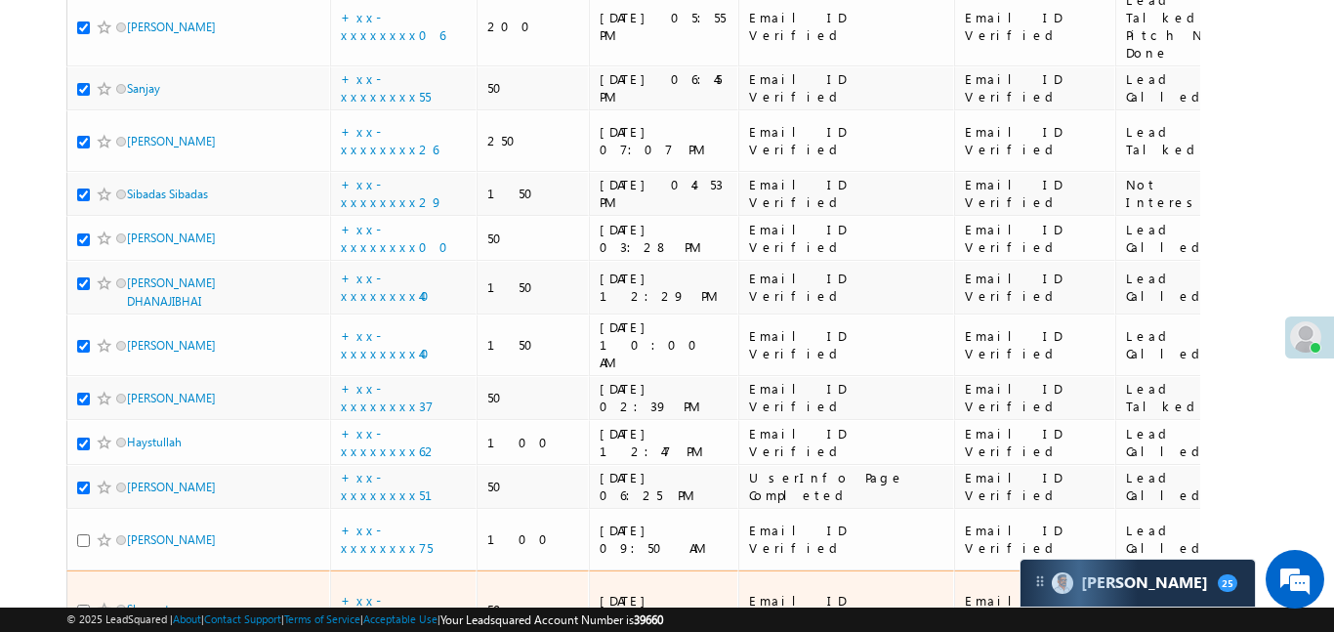
click at [81, 605] on input "checkbox" at bounding box center [83, 611] width 13 height 13
checkbox input "true"
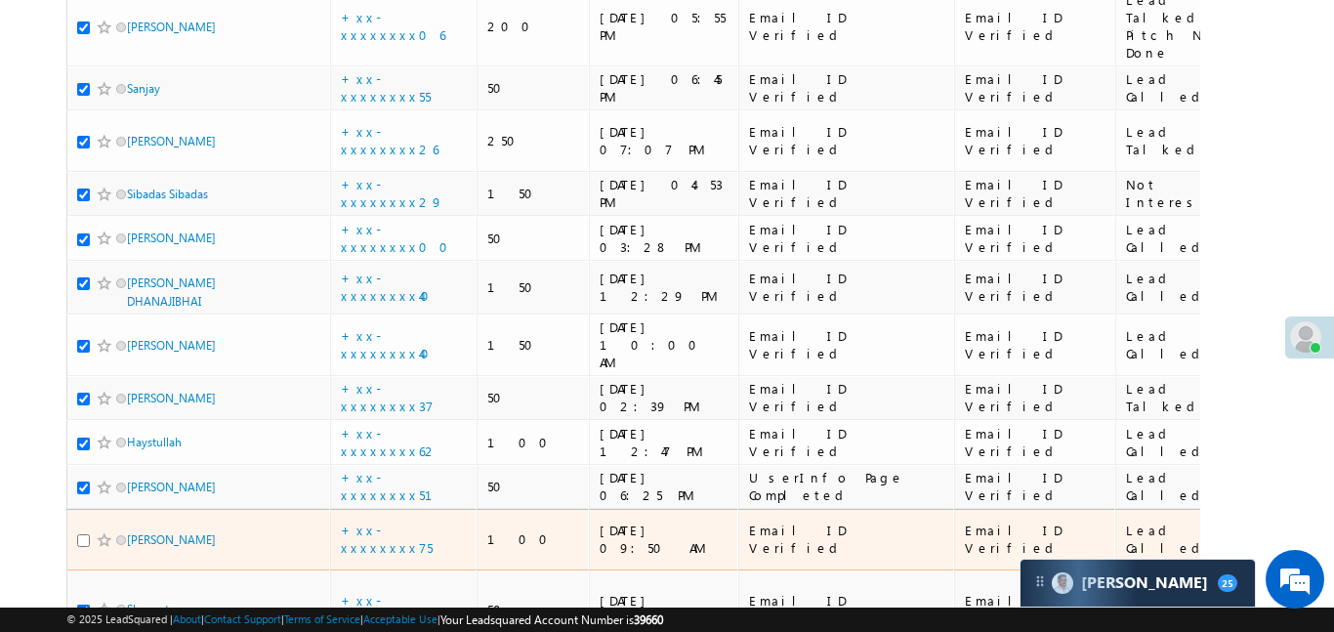
click at [81, 534] on input "checkbox" at bounding box center [83, 540] width 13 height 13
checkbox input "true"
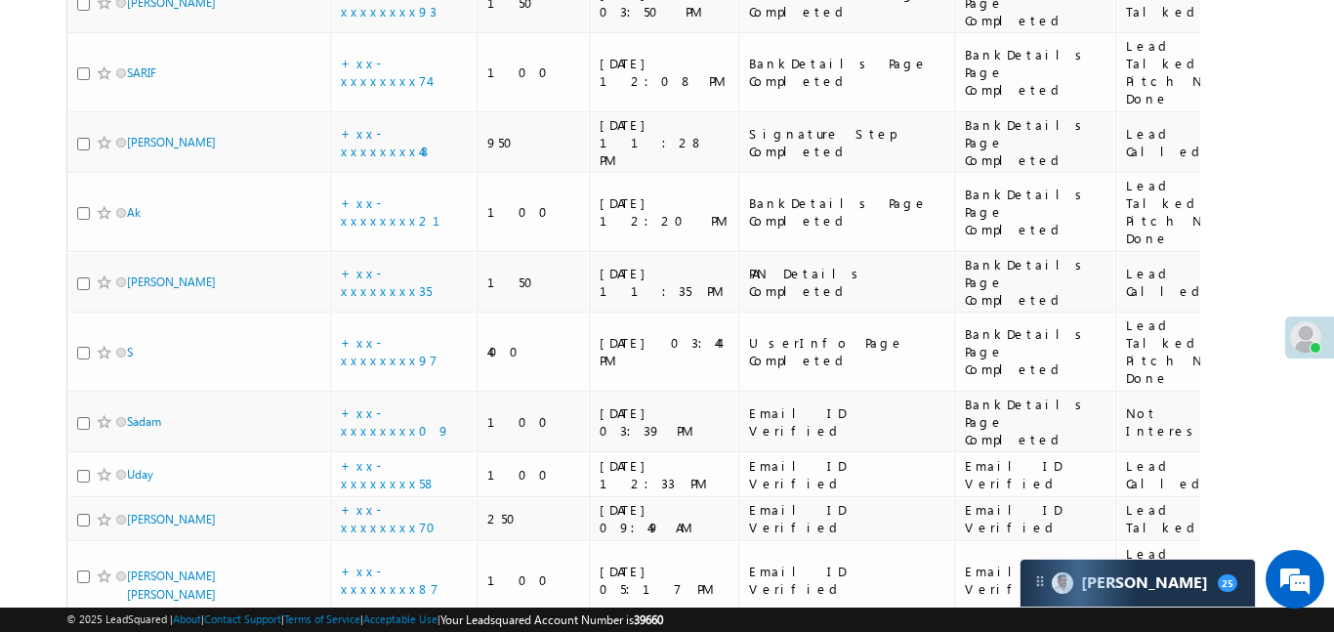
scroll to position [0, 0]
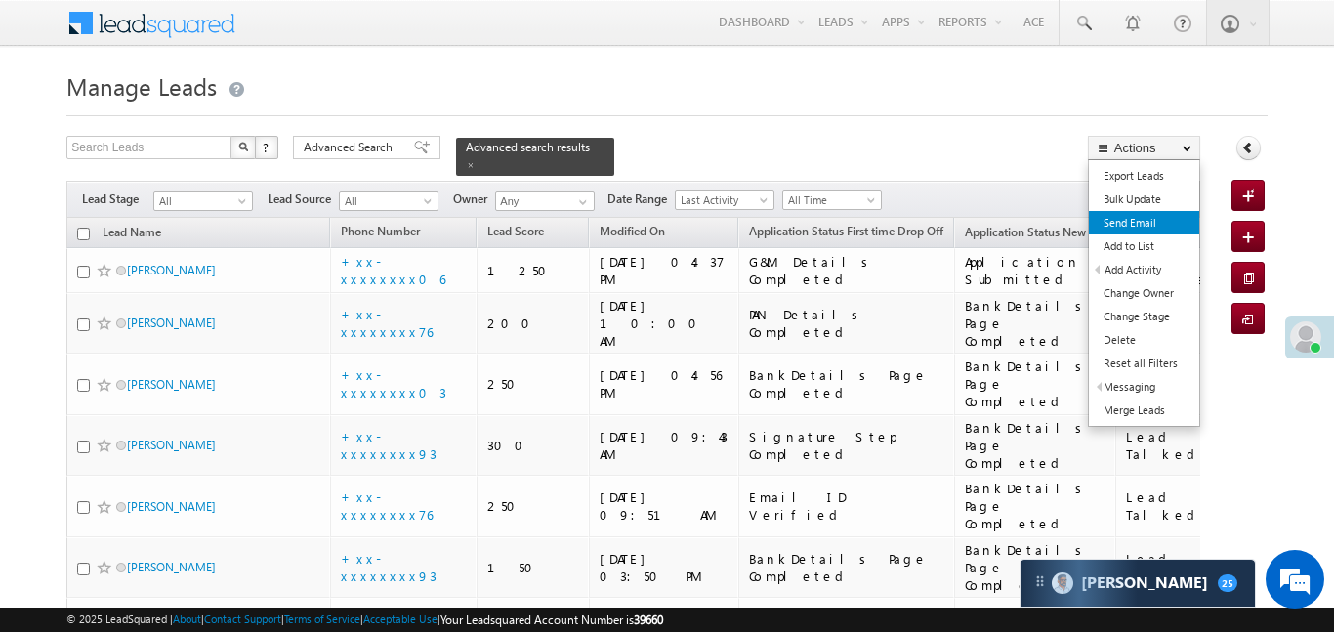
click at [1148, 223] on link "Send Email" at bounding box center [1144, 222] width 110 height 23
click at [1160, 141] on button "Actions" at bounding box center [1144, 148] width 112 height 24
click at [1149, 222] on link "Send Email" at bounding box center [1144, 222] width 110 height 23
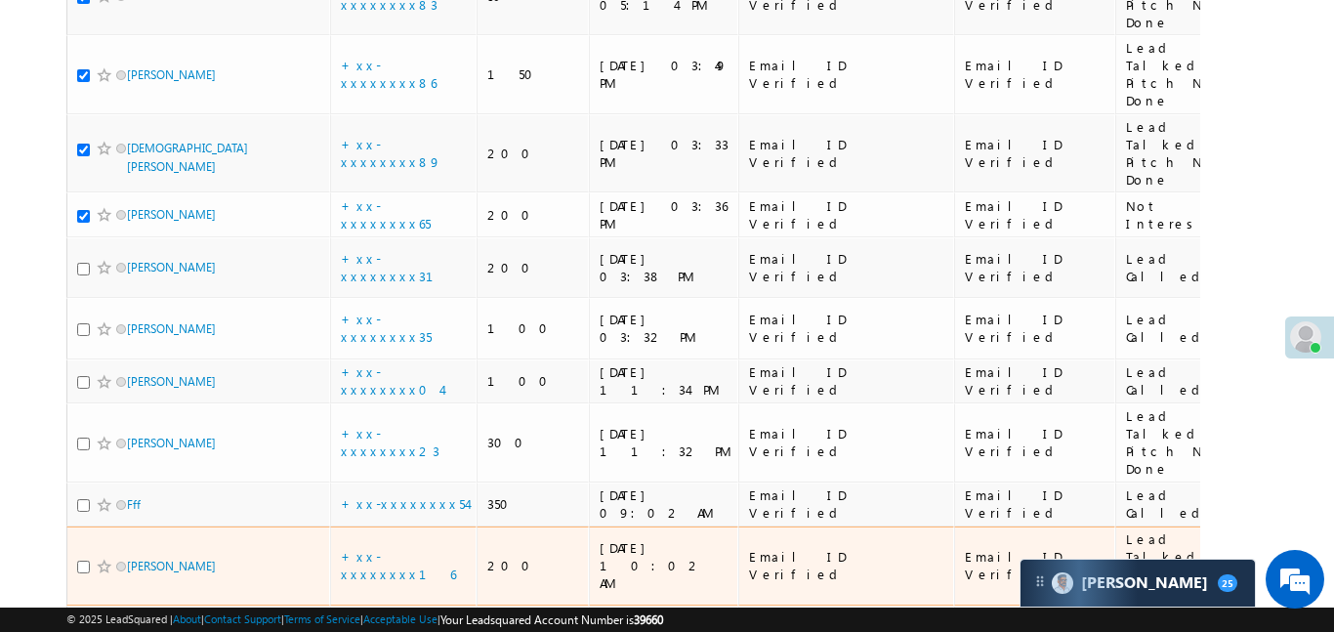
scroll to position [4190, 0]
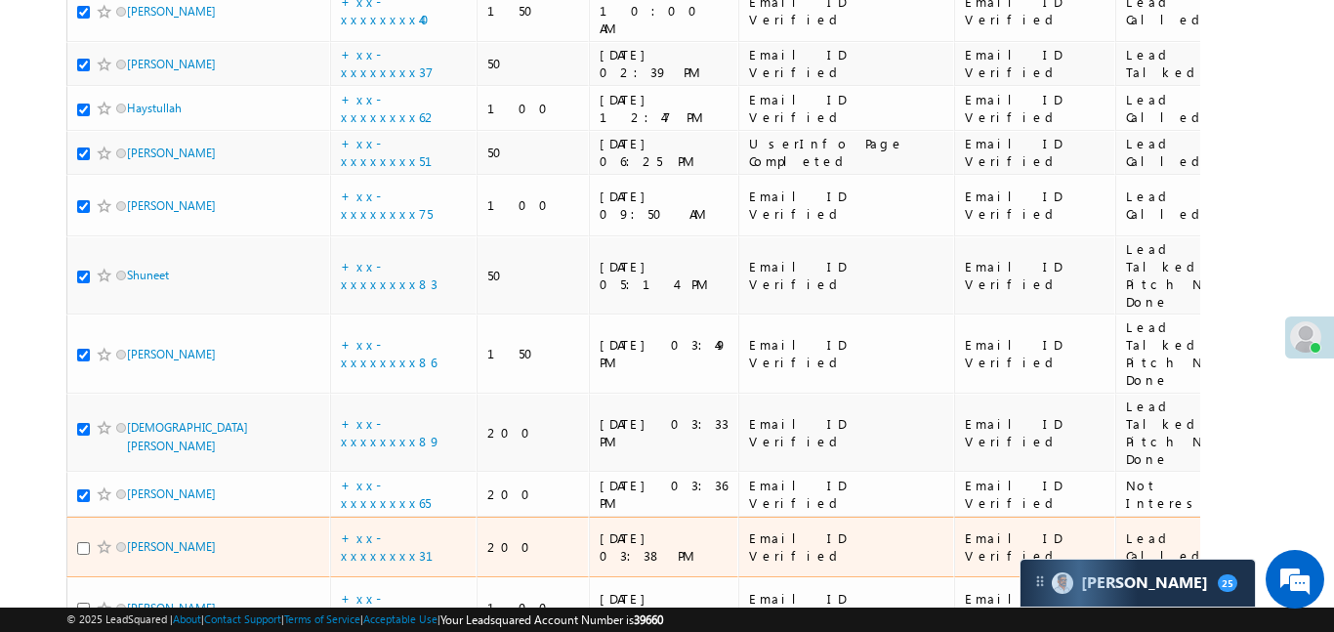
click at [102, 539] on span at bounding box center [105, 547] width 16 height 16
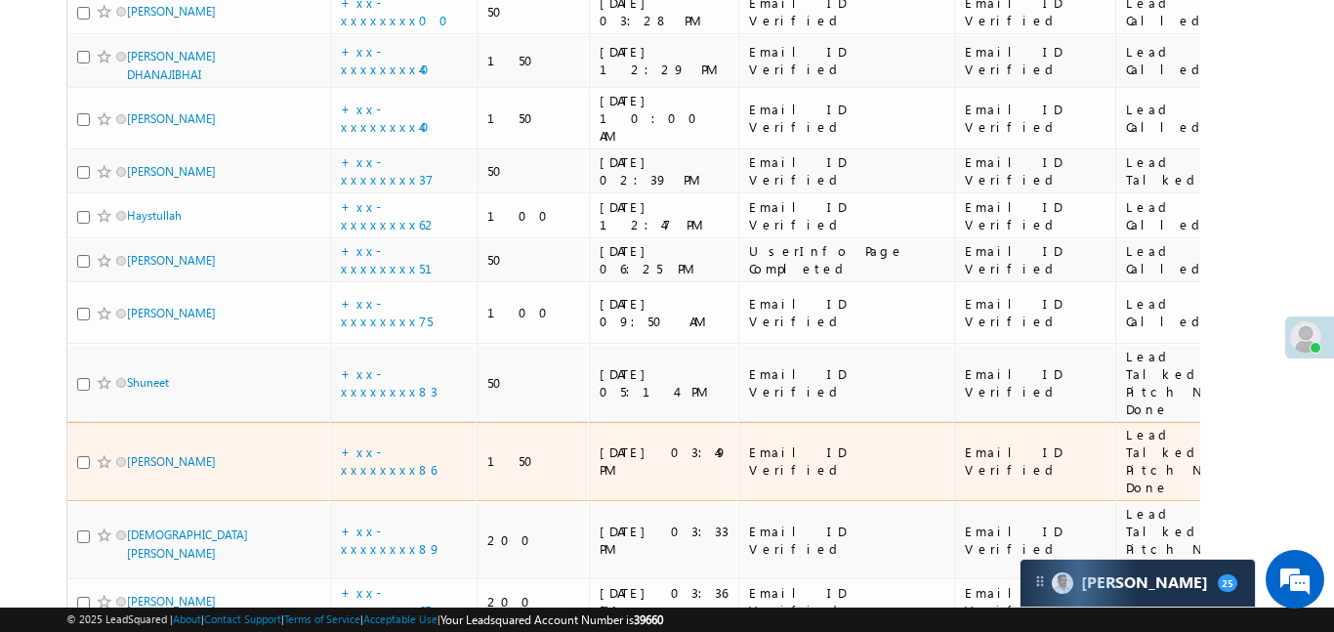
scroll to position [4075, 0]
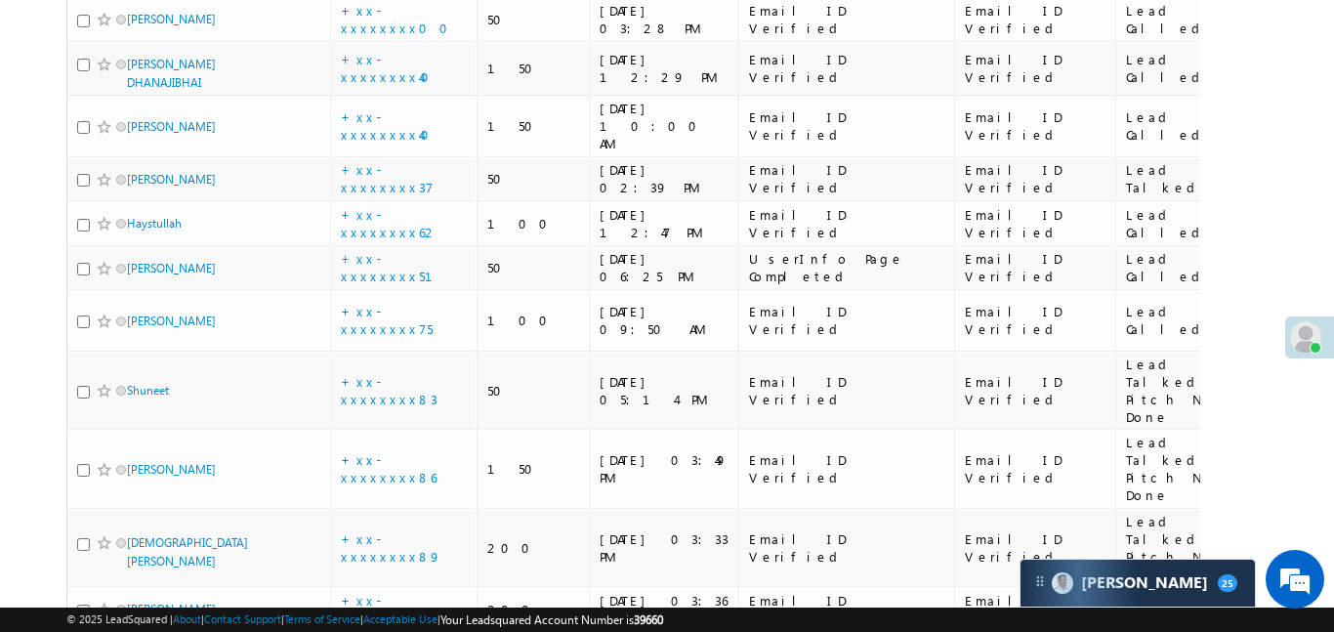
checkbox input "true"
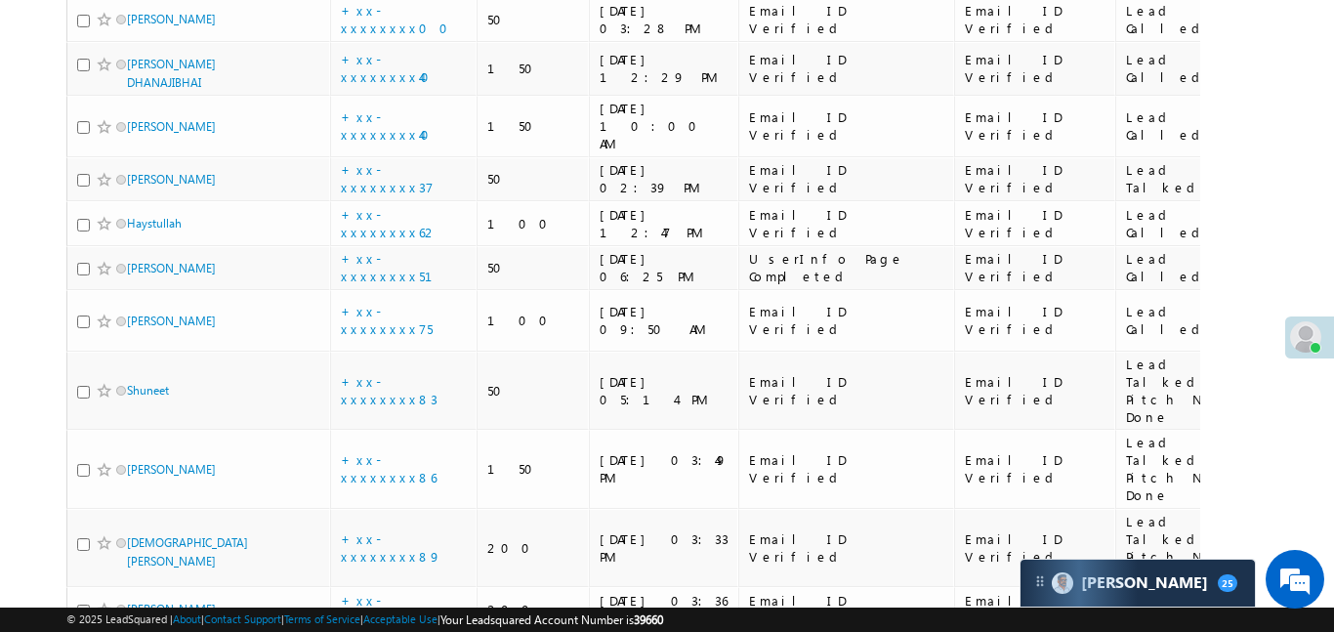
checkbox input "true"
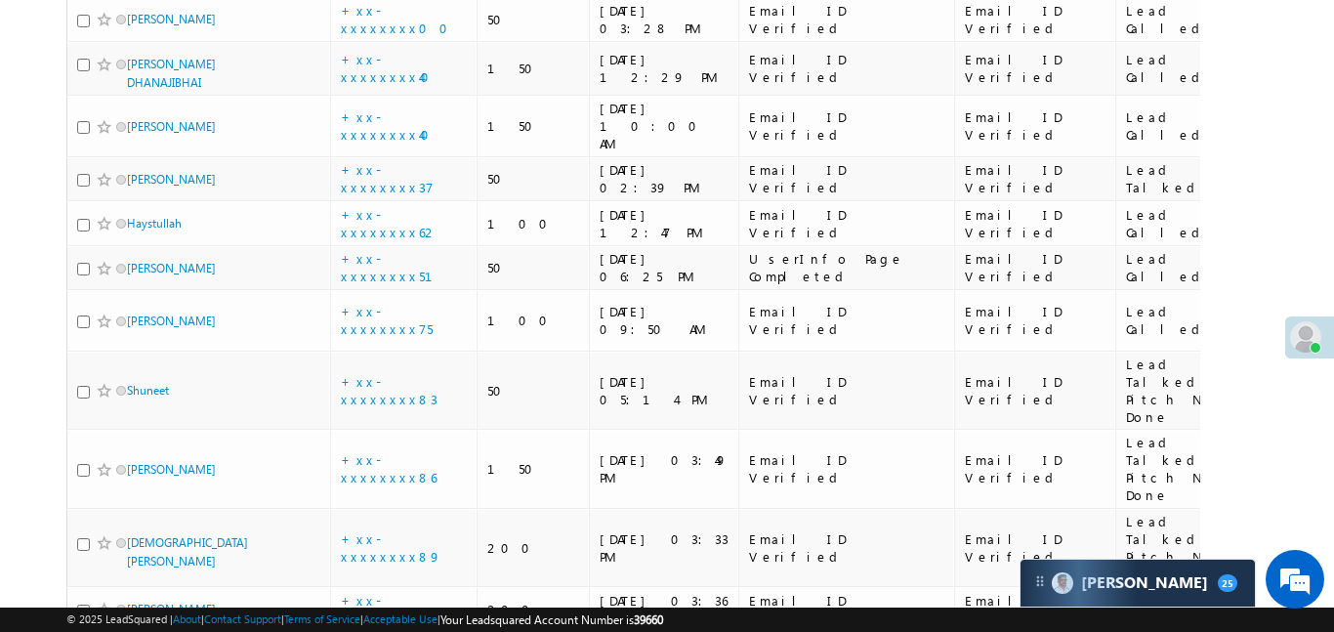
checkbox input "true"
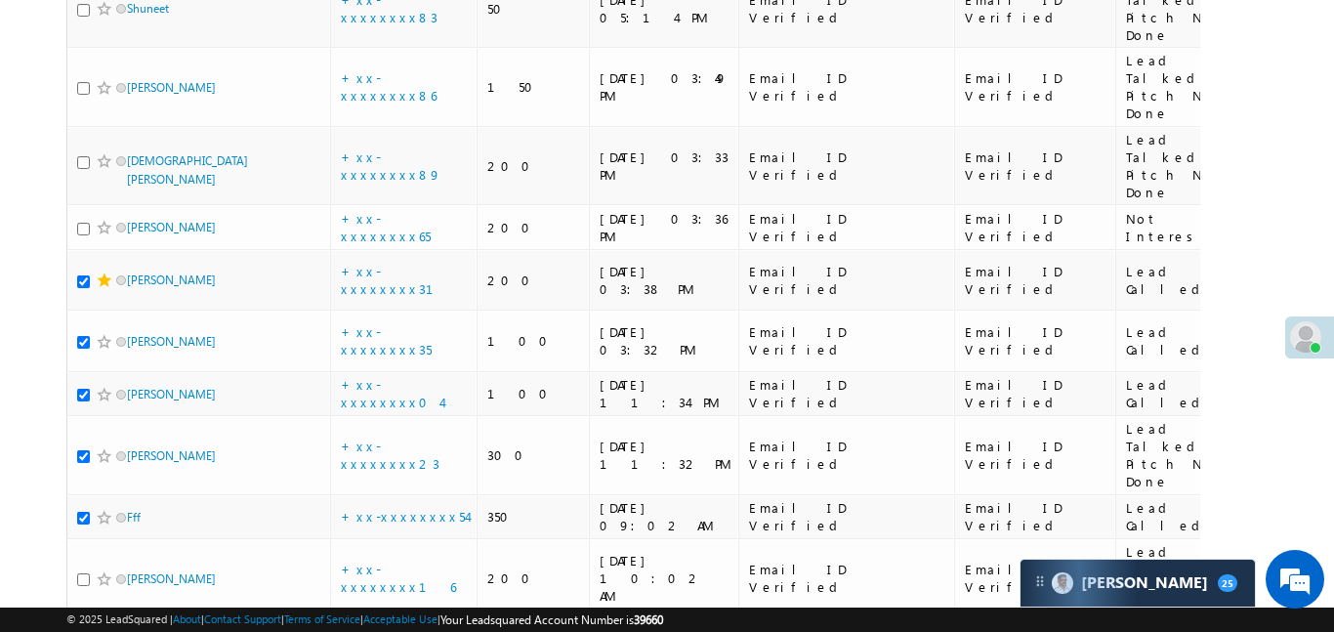
scroll to position [4467, 0]
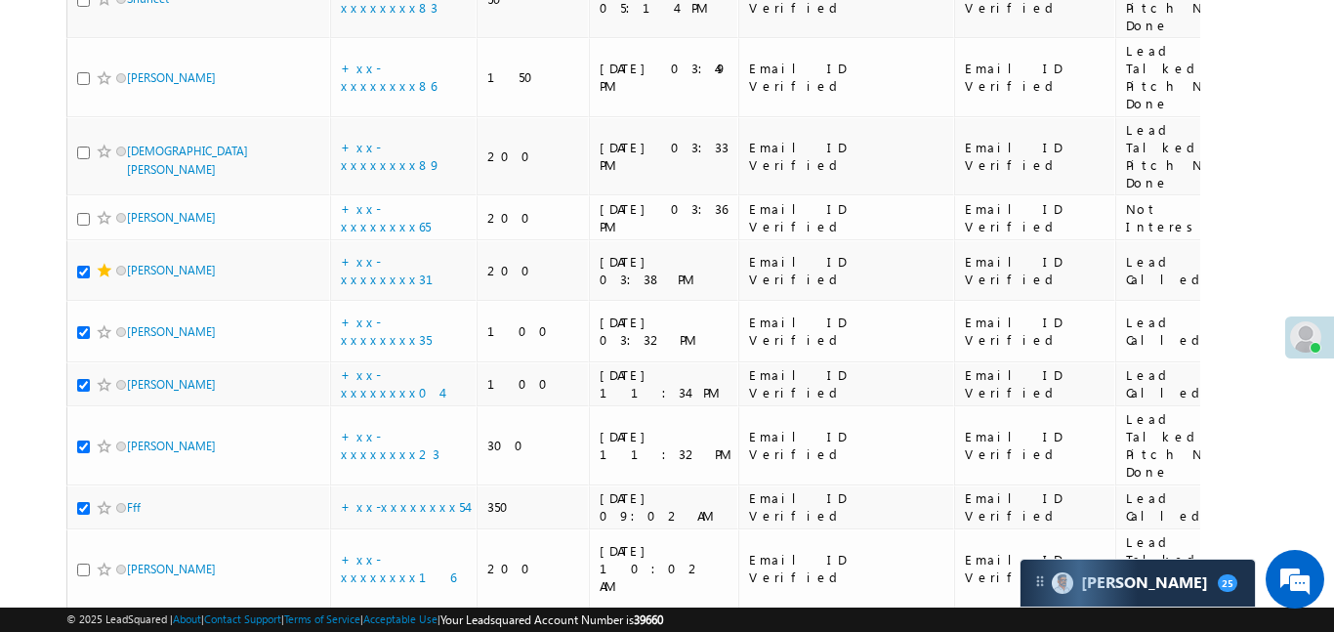
checkbox input "true"
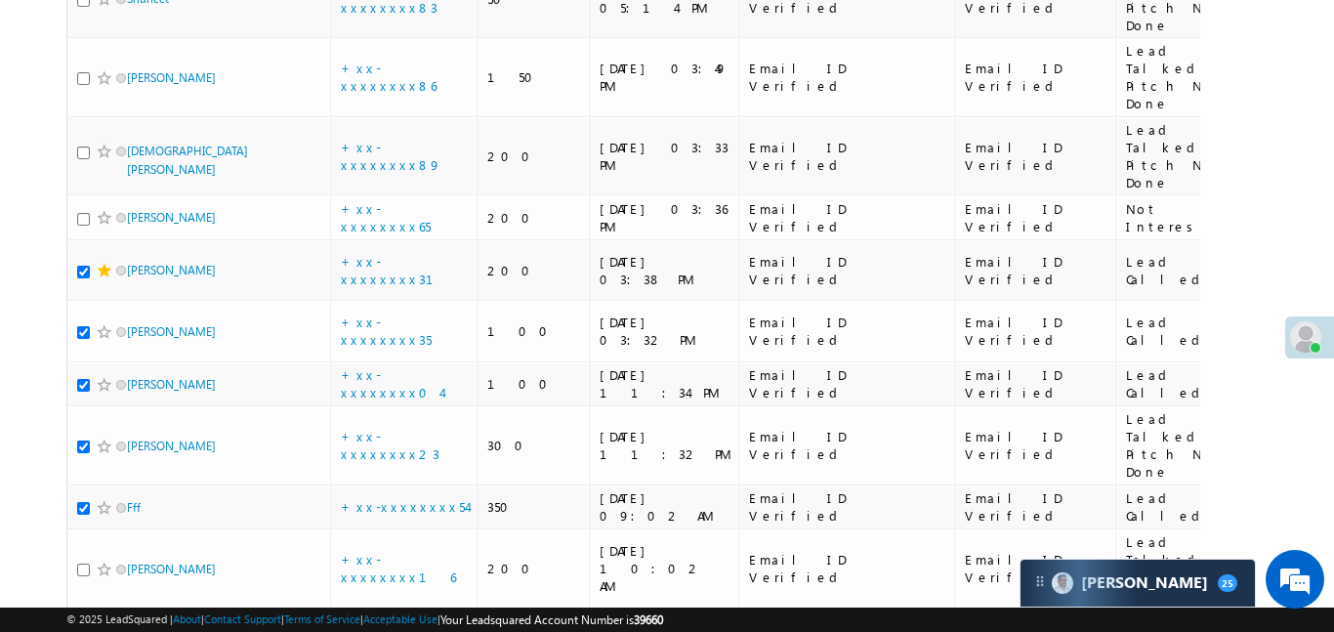
checkbox input "true"
click at [86, 625] on input "checkbox" at bounding box center [83, 631] width 13 height 13
checkbox input "true"
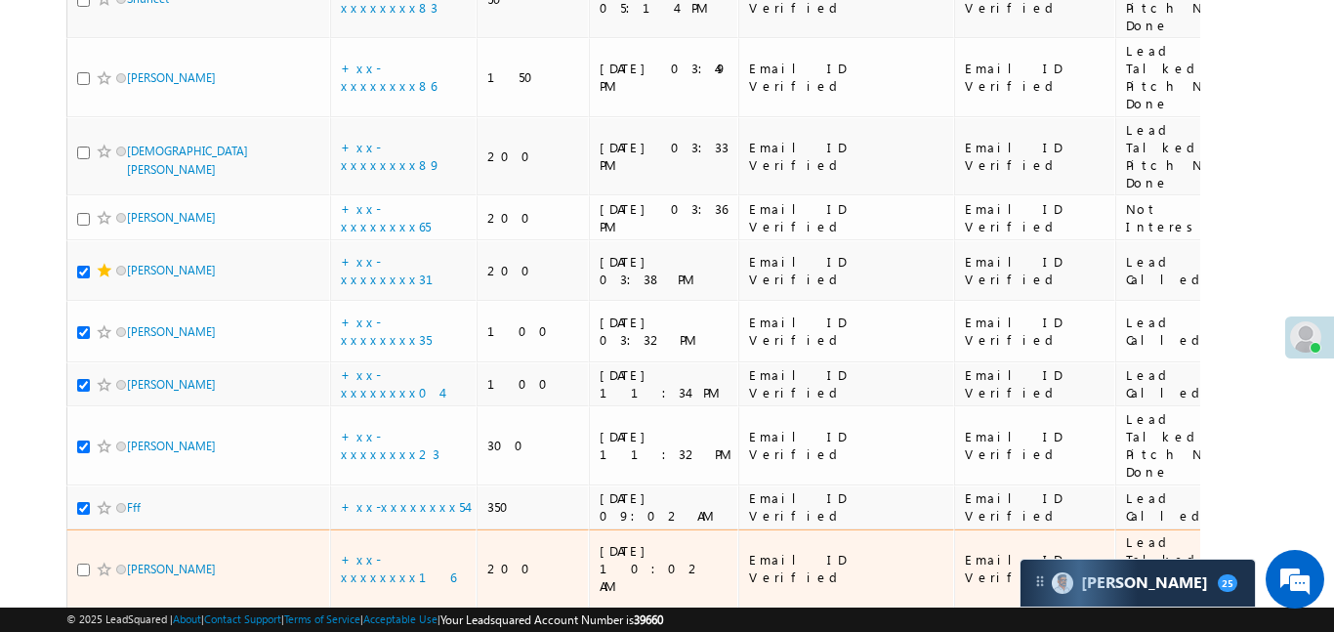
click at [82, 564] on input "checkbox" at bounding box center [83, 570] width 13 height 13
checkbox input "true"
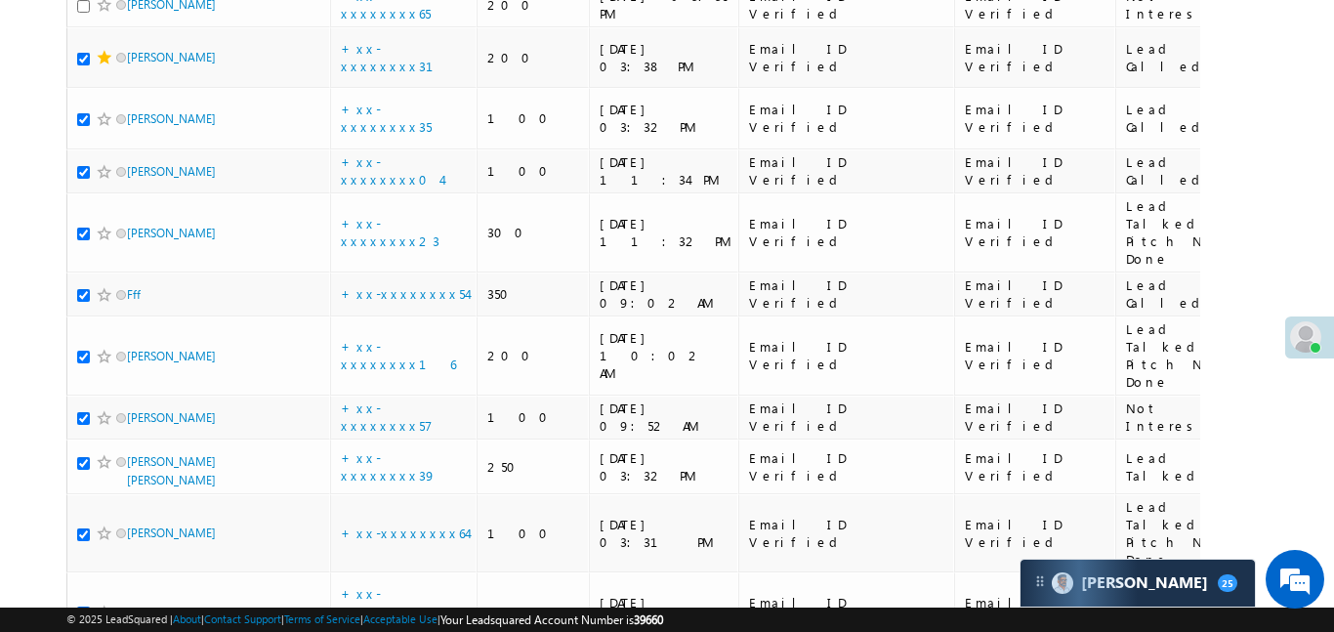
scroll to position [4776, 0]
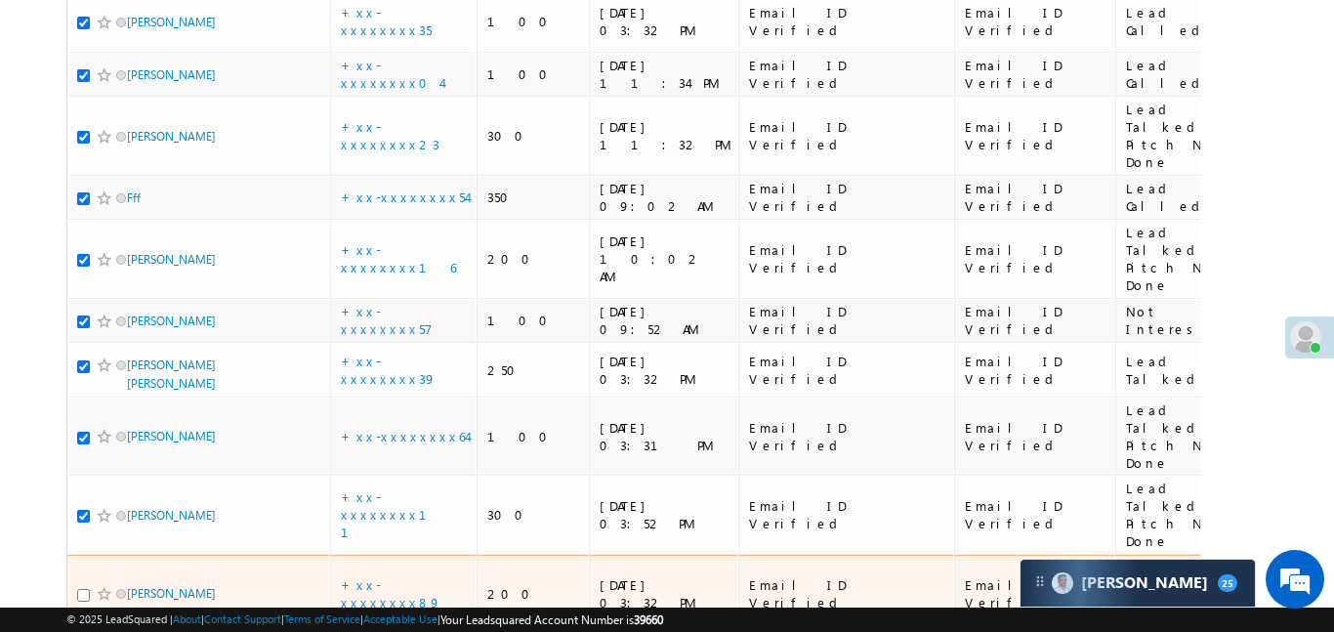
click at [84, 589] on input "checkbox" at bounding box center [83, 595] width 13 height 13
checkbox input "true"
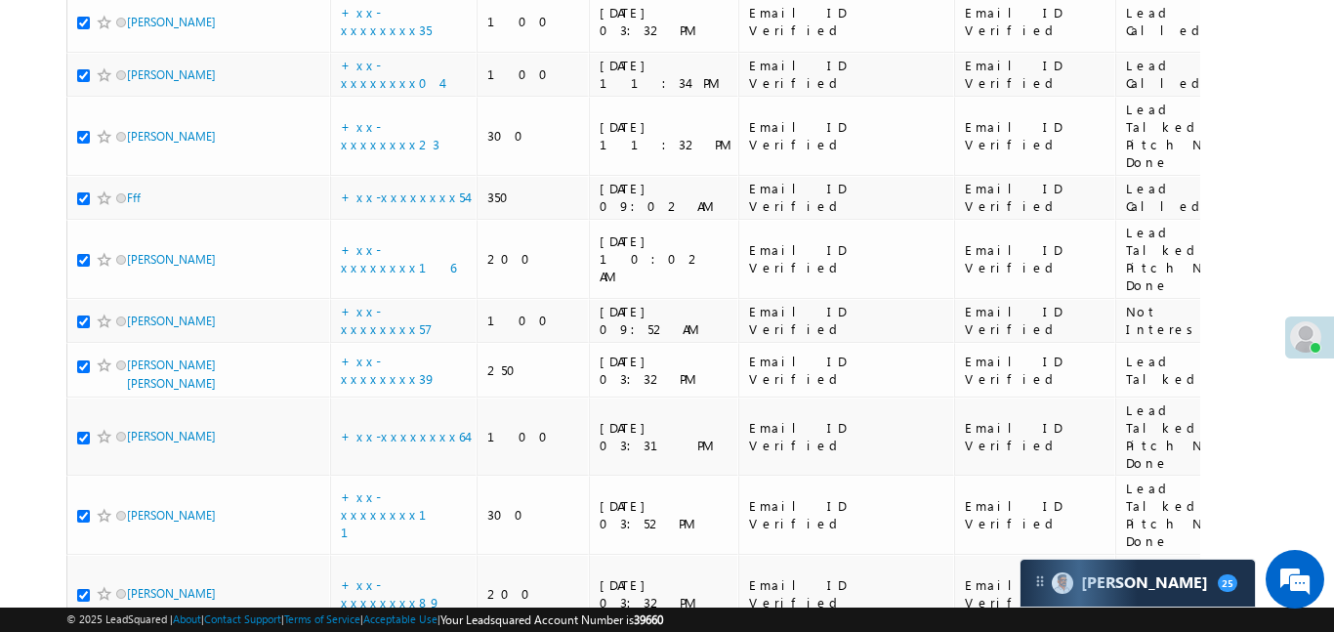
checkbox input "true"
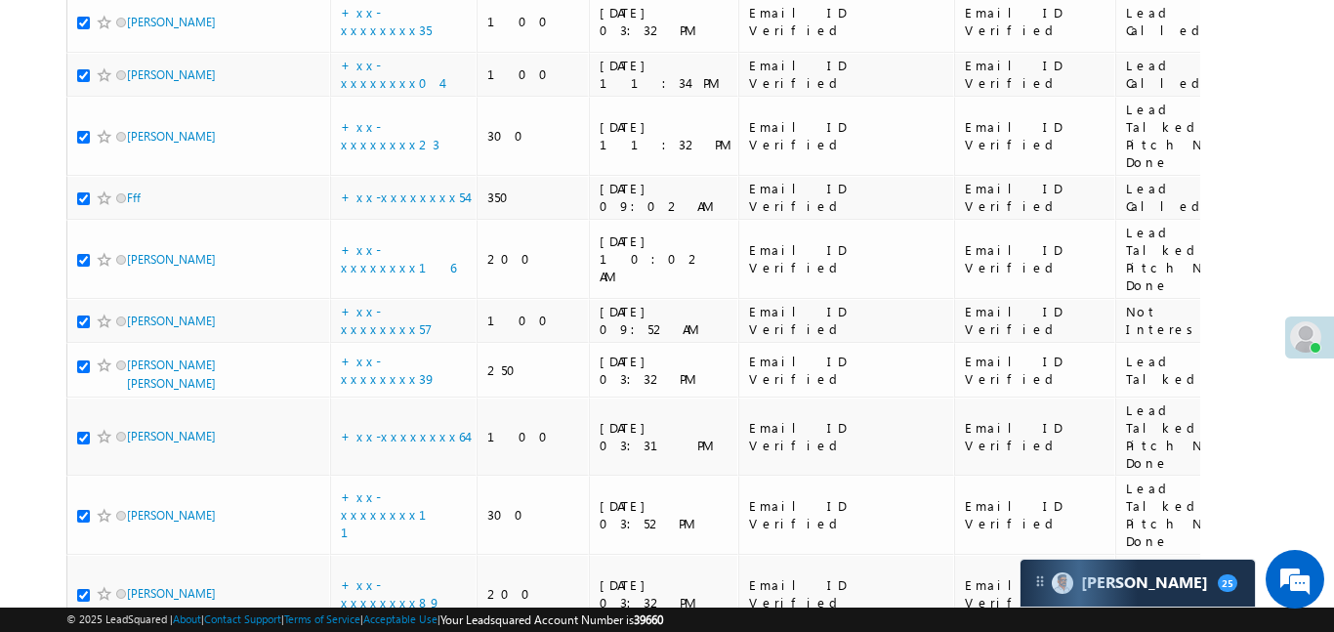
checkbox input "true"
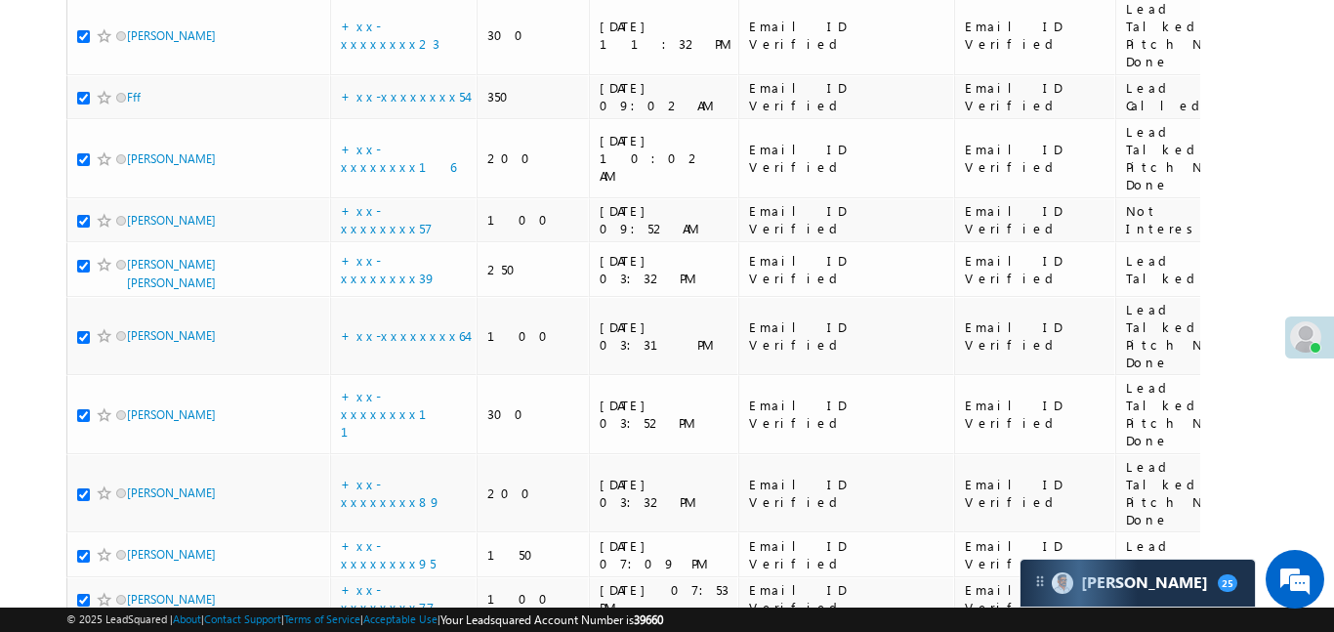
scroll to position [4940, 0]
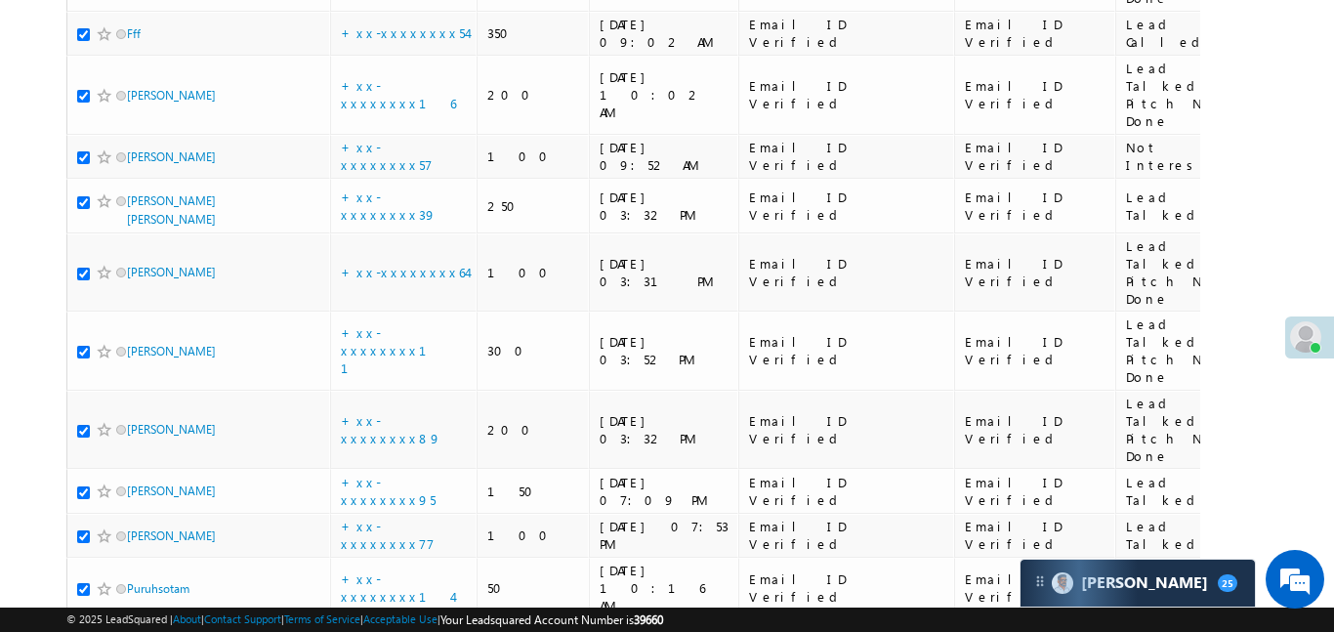
checkbox input "true"
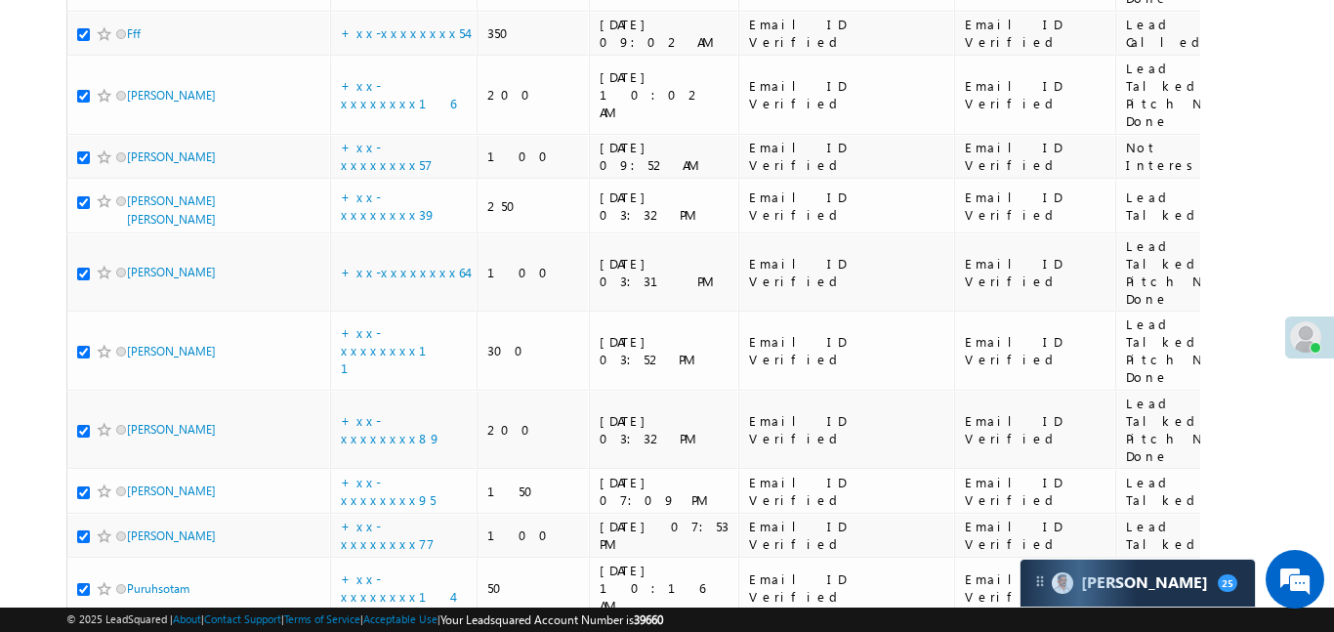
checkbox input "true"
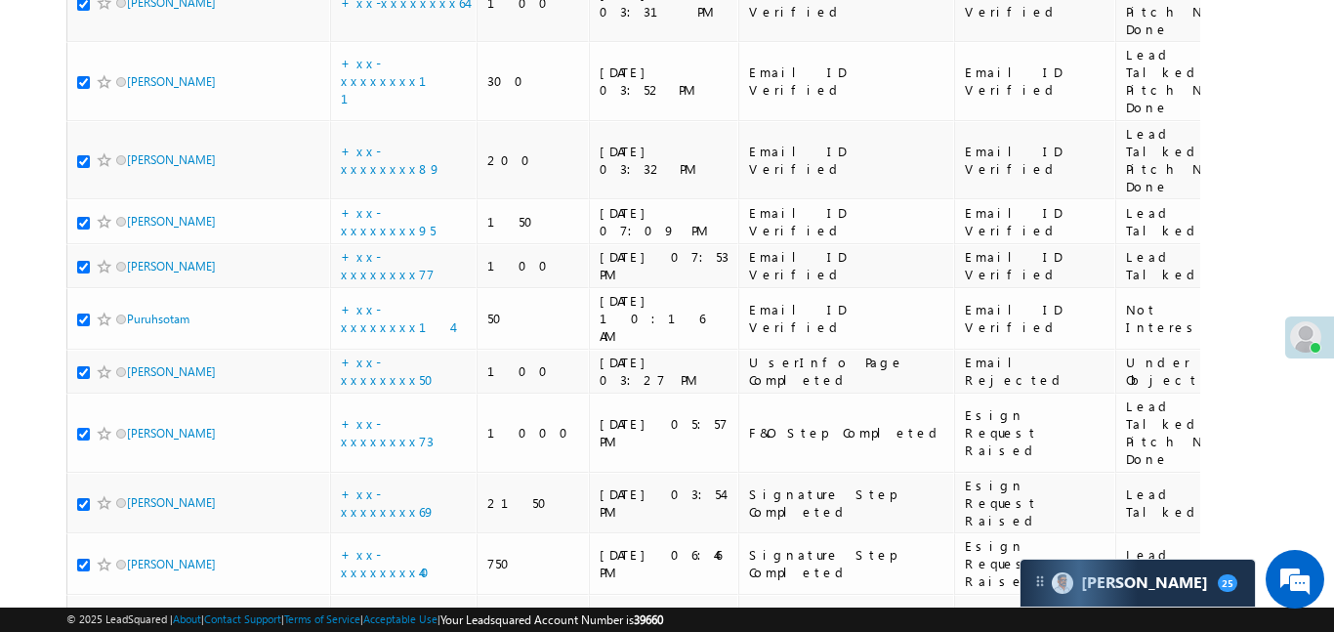
scroll to position [5256, 0]
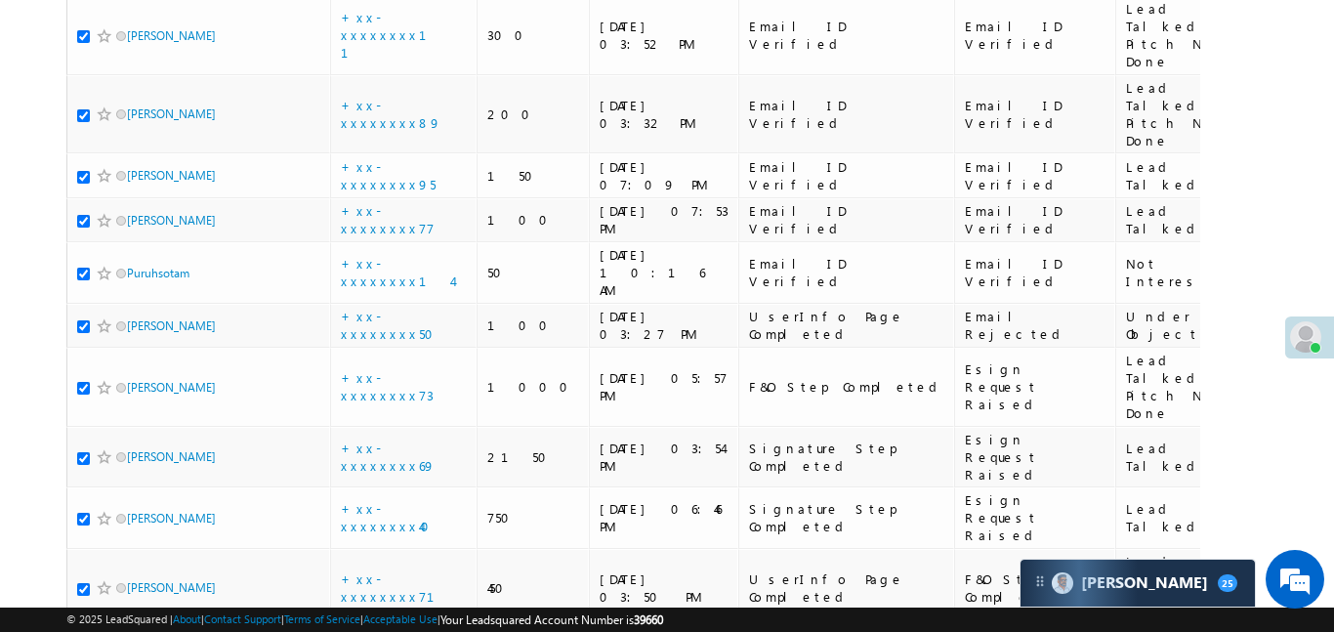
checkbox input "true"
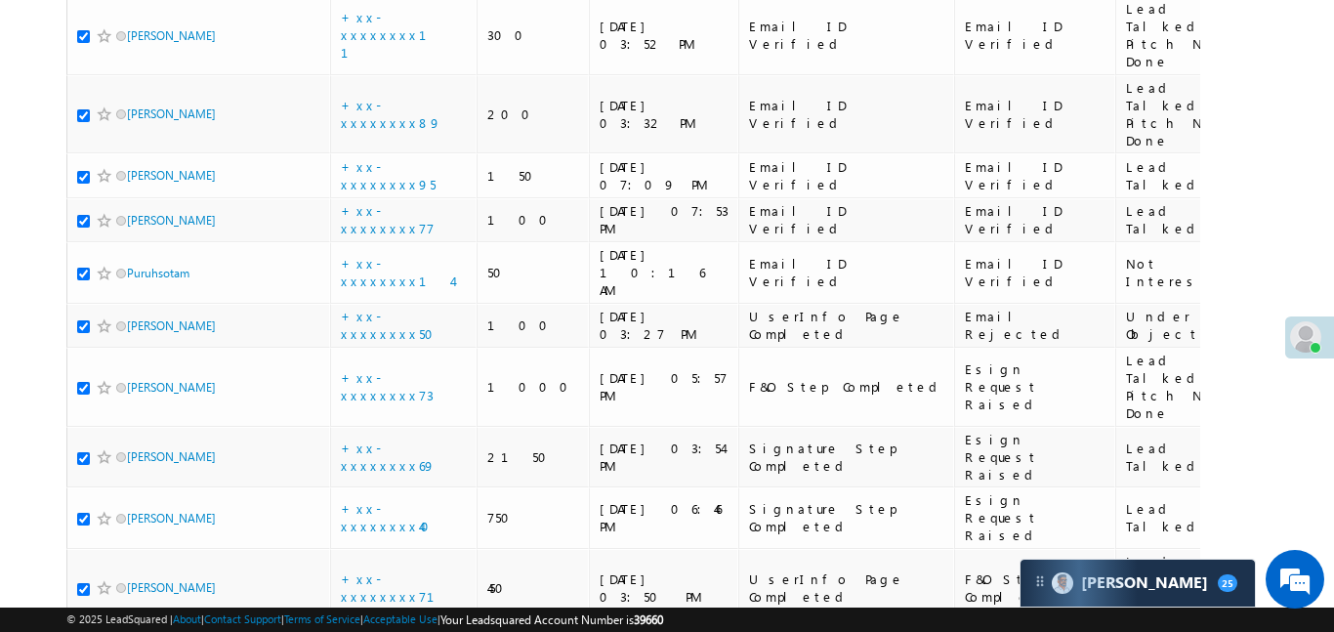
checkbox input "true"
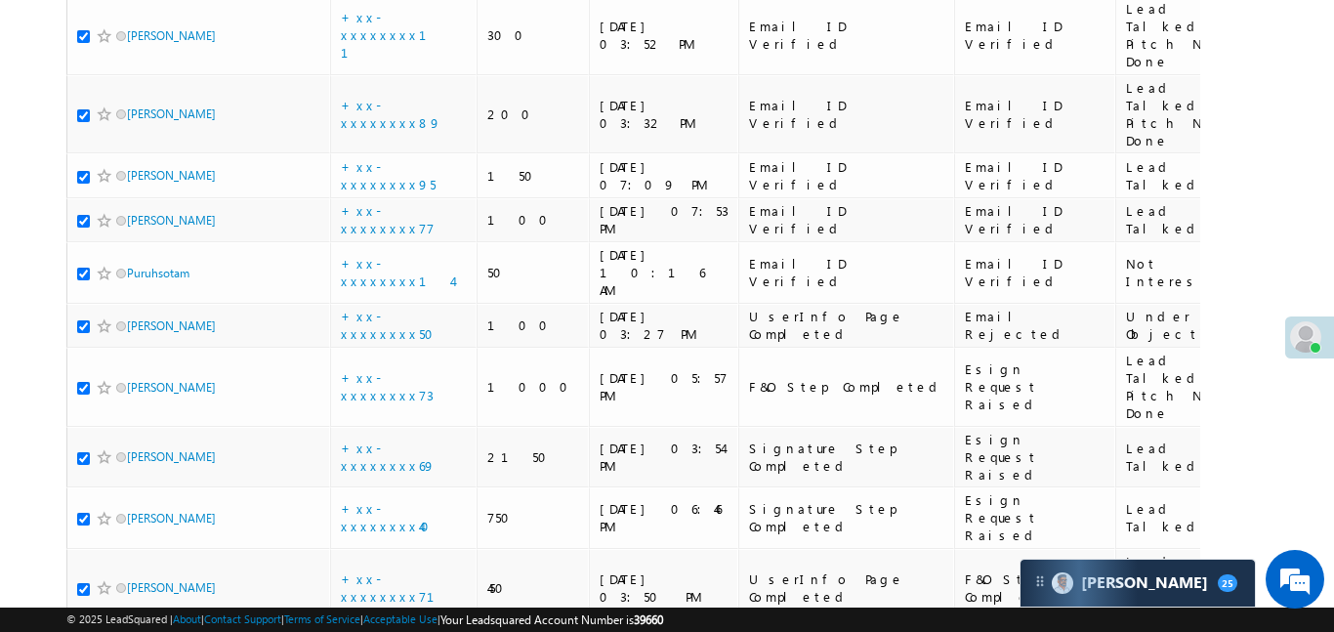
checkbox input "true"
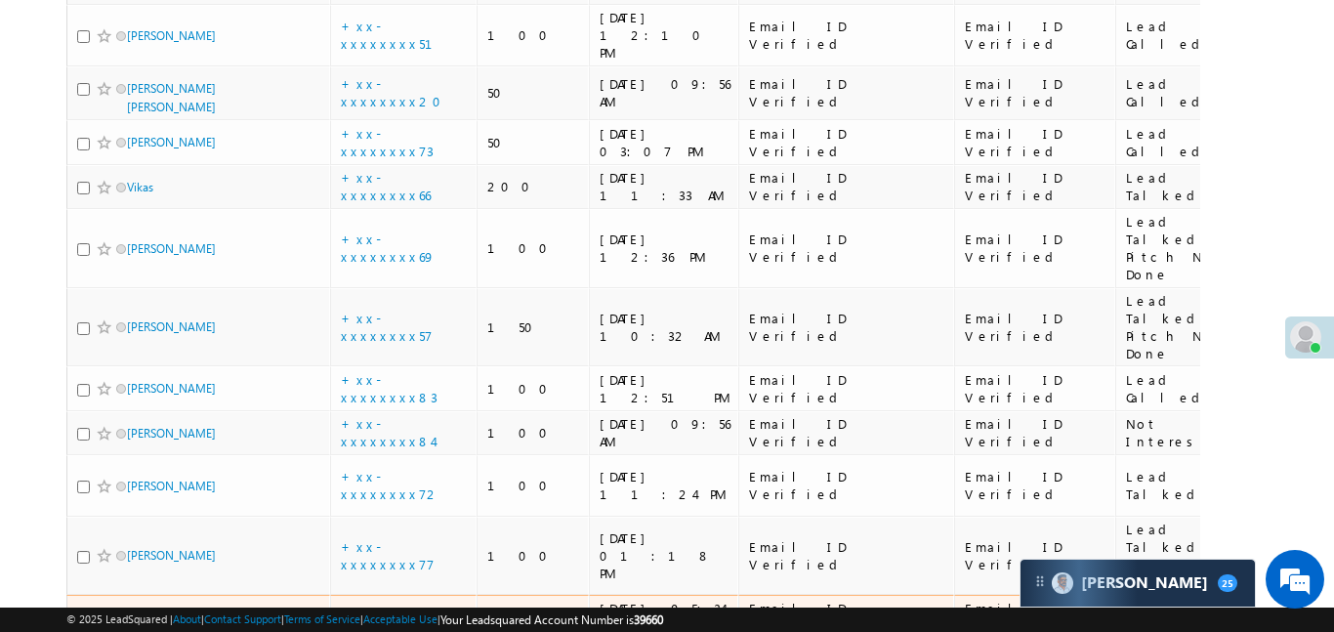
scroll to position [2641, 0]
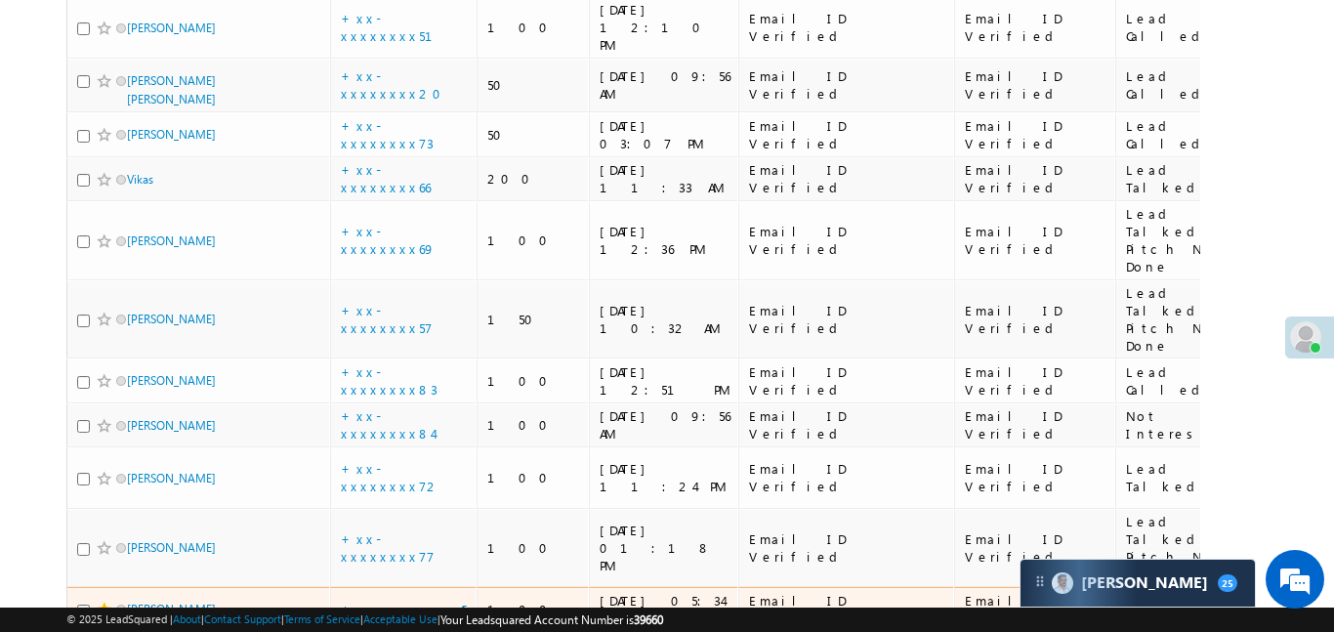
click at [105, 602] on span at bounding box center [105, 610] width 16 height 16
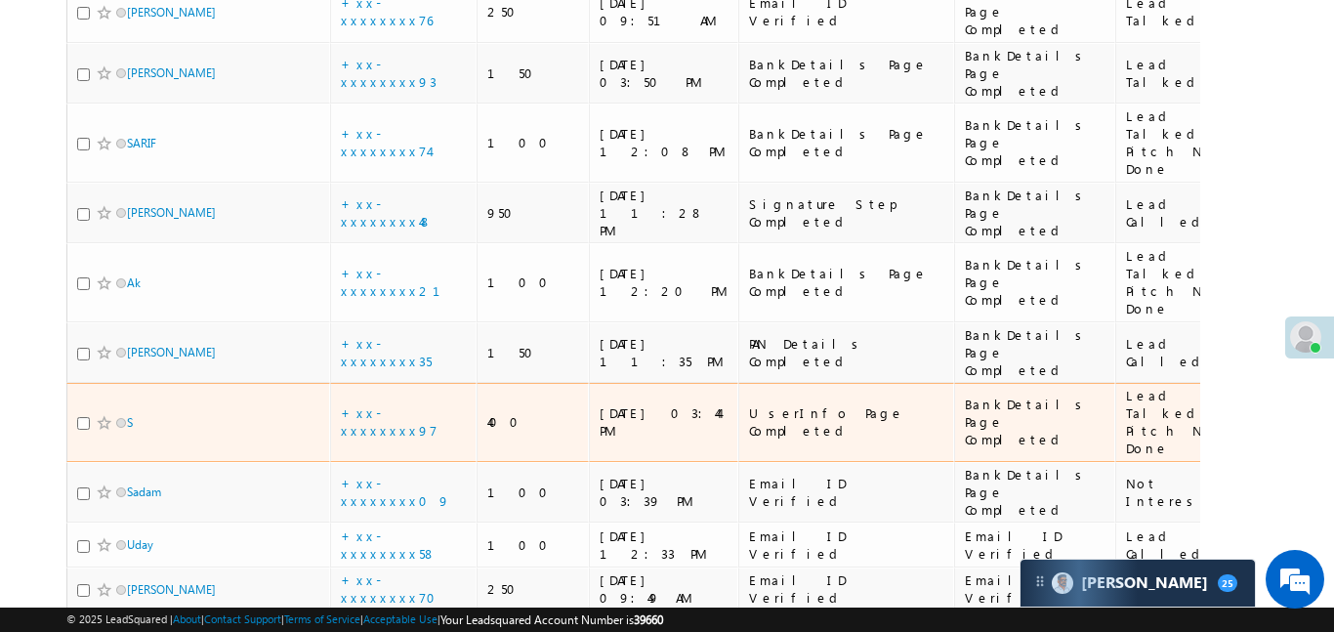
scroll to position [0, 0]
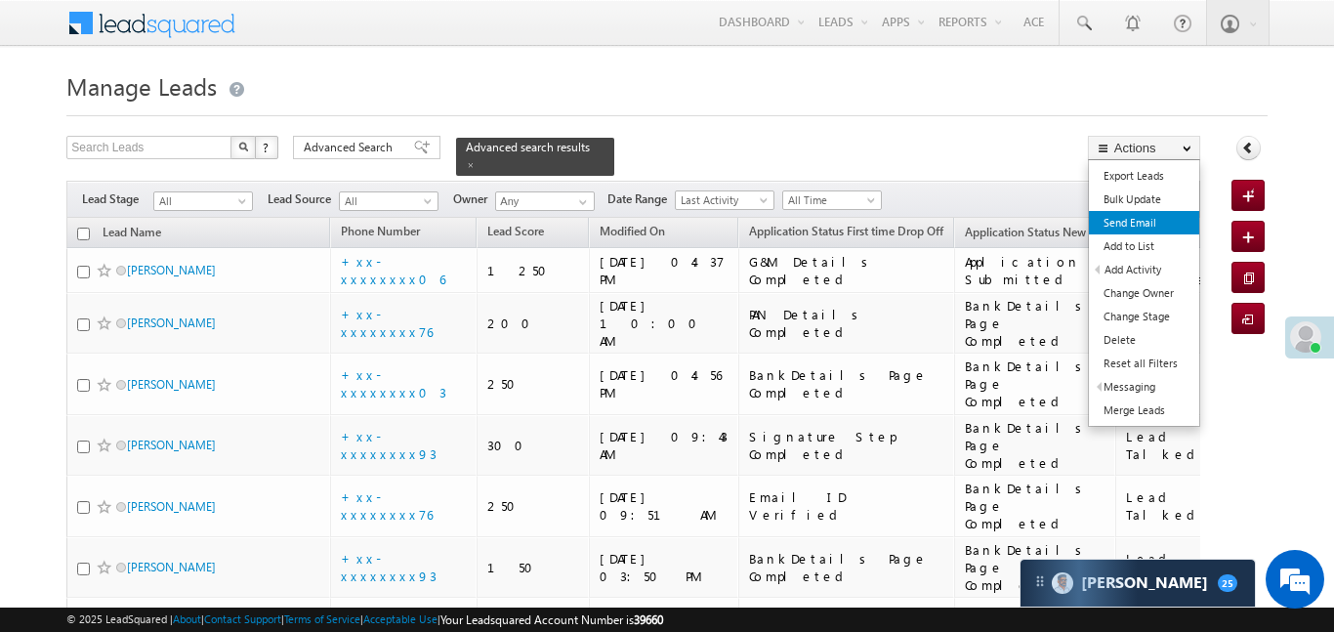
click at [1142, 230] on link "Send Email" at bounding box center [1144, 222] width 110 height 23
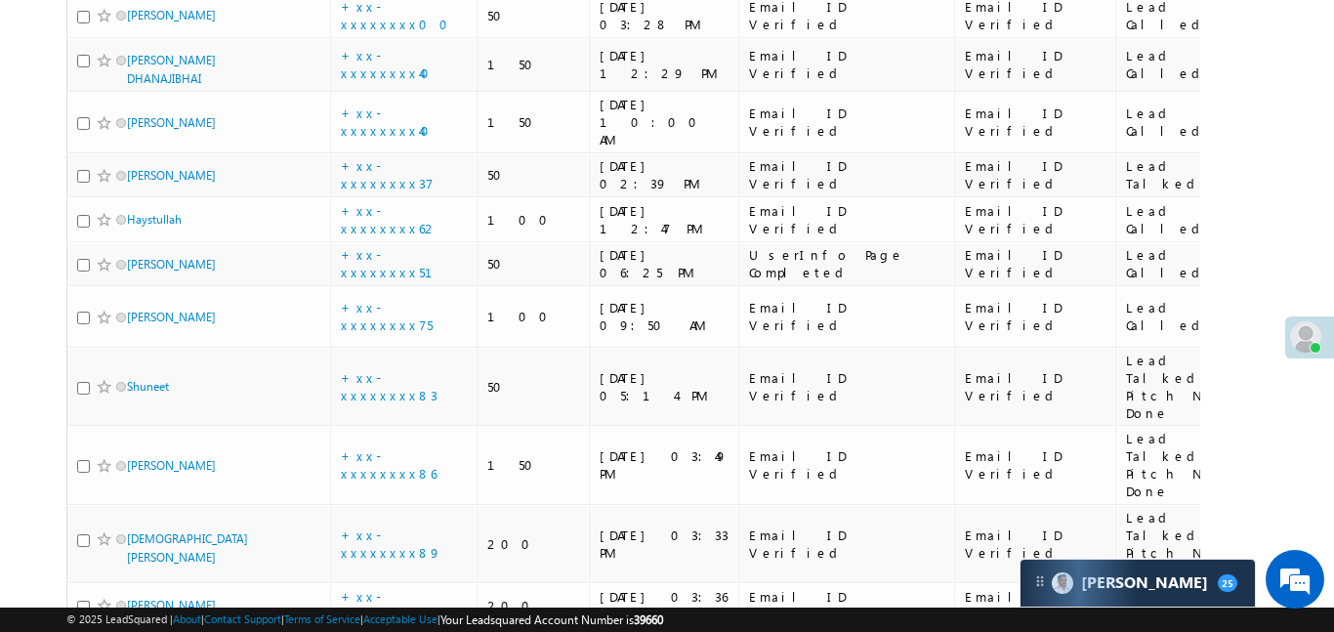
scroll to position [4088, 0]
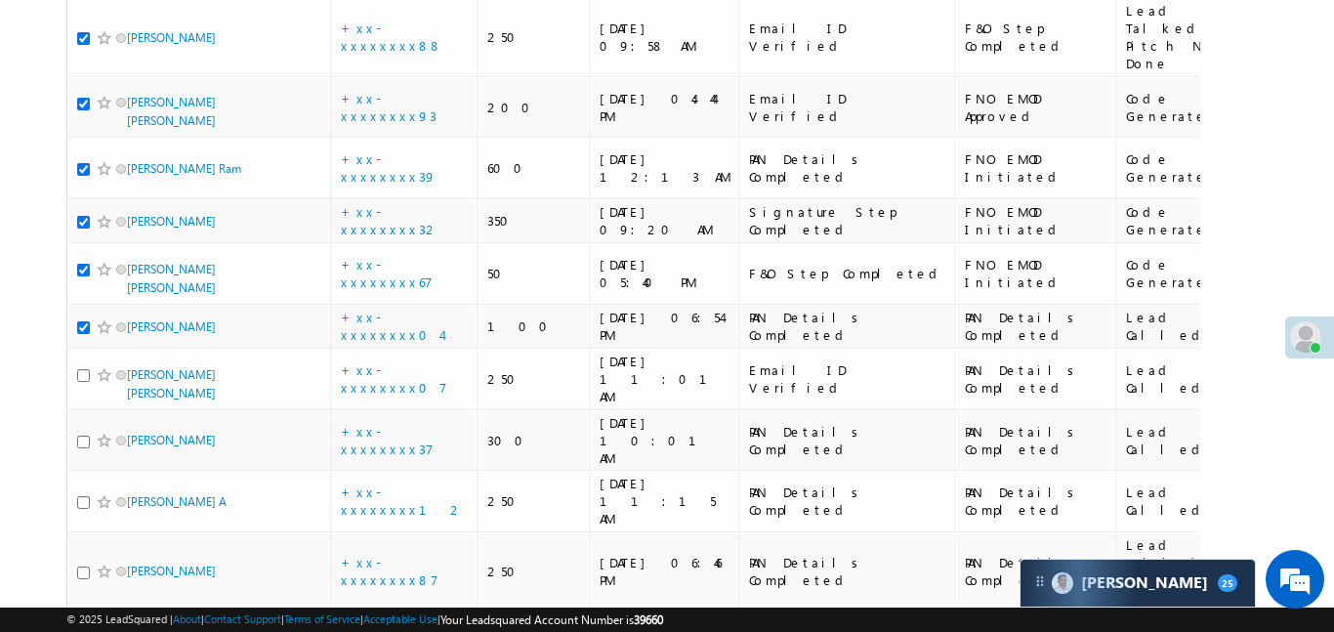
scroll to position [5621, 0]
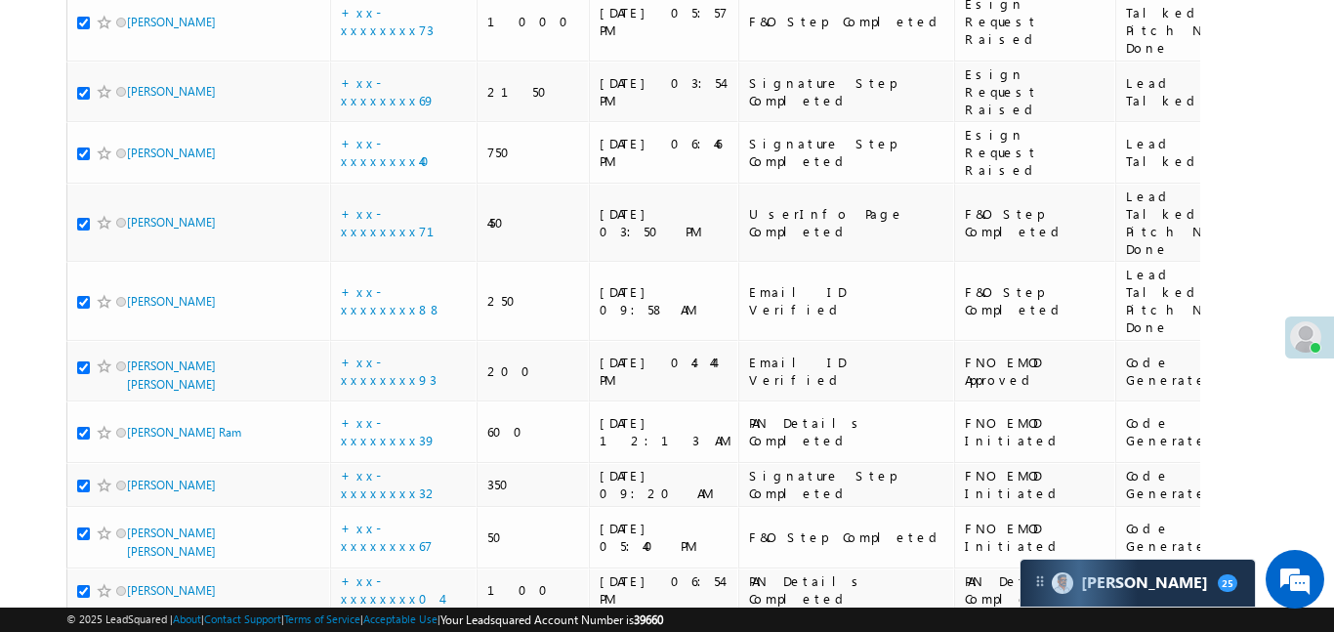
click at [97, 631] on span at bounding box center [105, 639] width 16 height 16
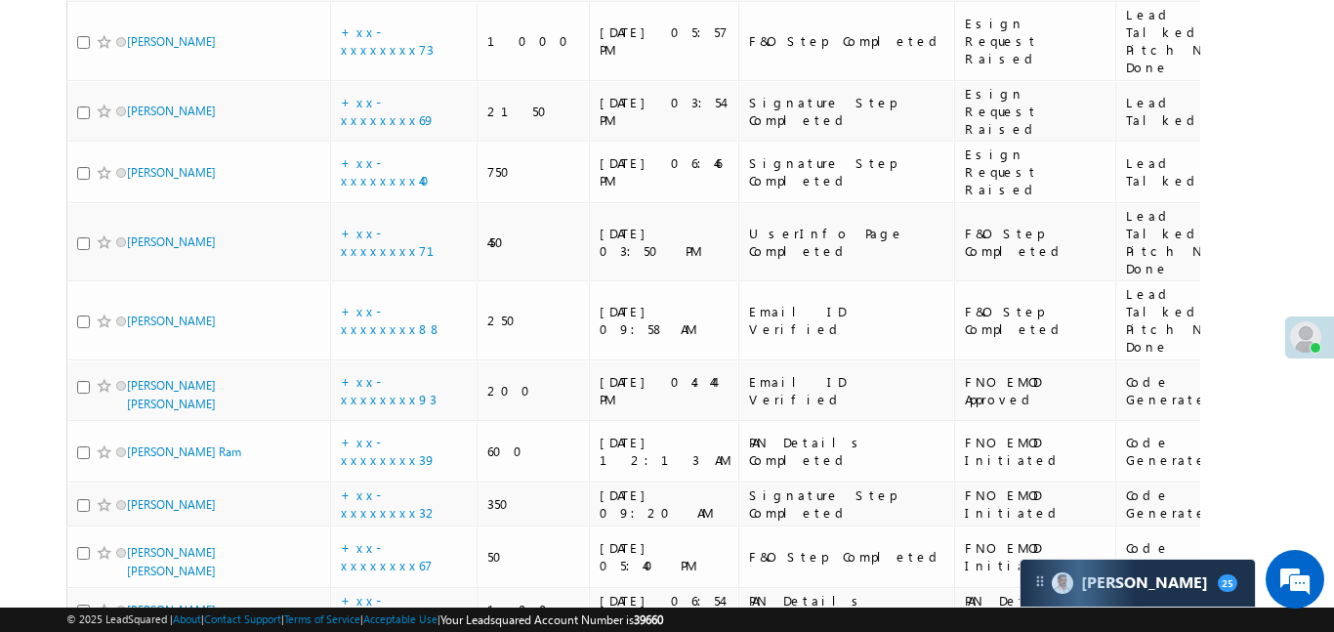
scroll to position [5624, 0]
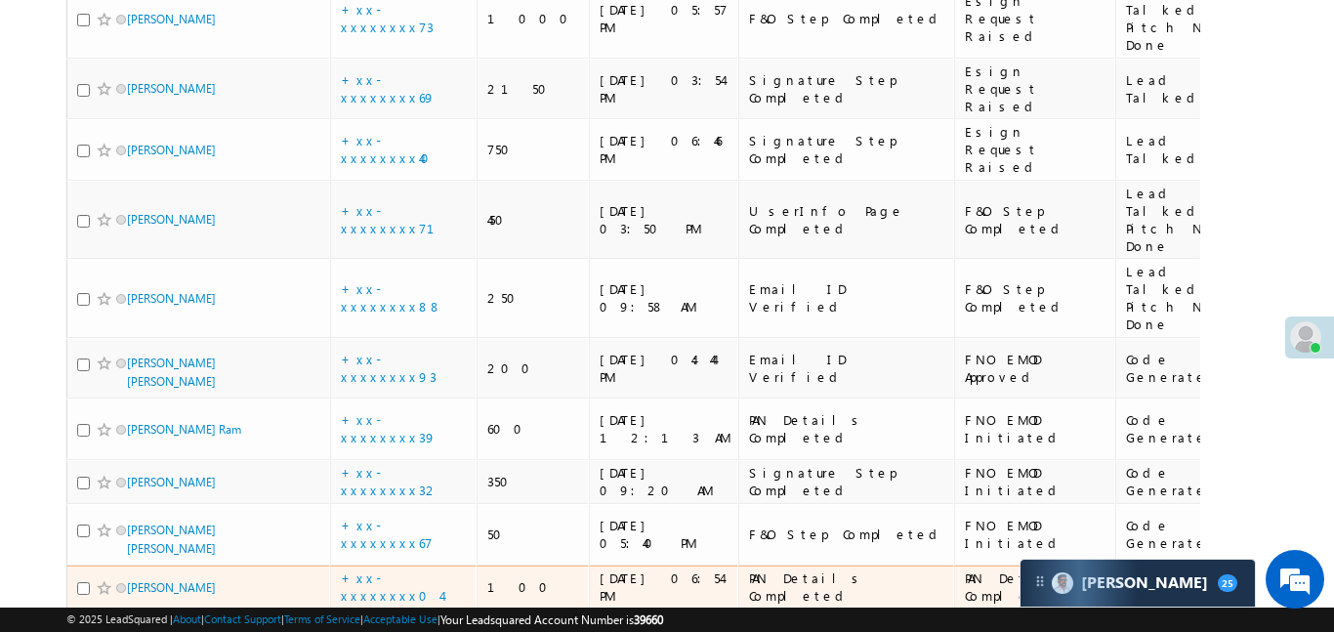
click at [99, 580] on span at bounding box center [105, 588] width 16 height 16
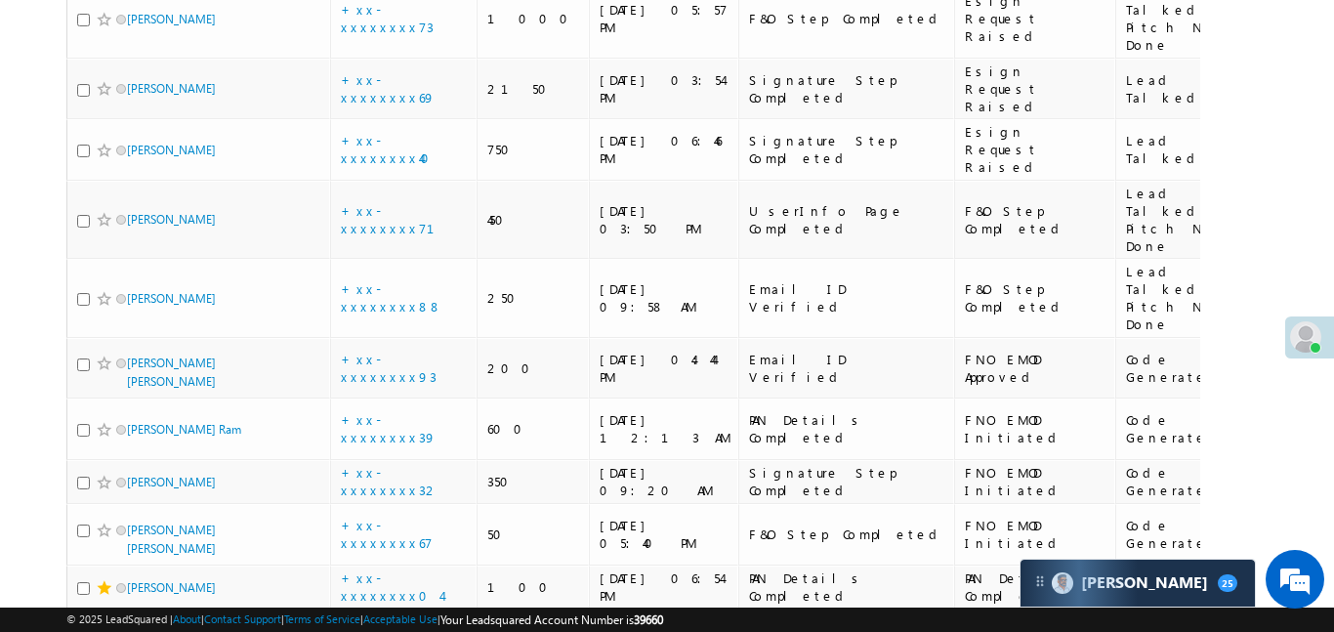
click at [103, 628] on span at bounding box center [105, 636] width 16 height 16
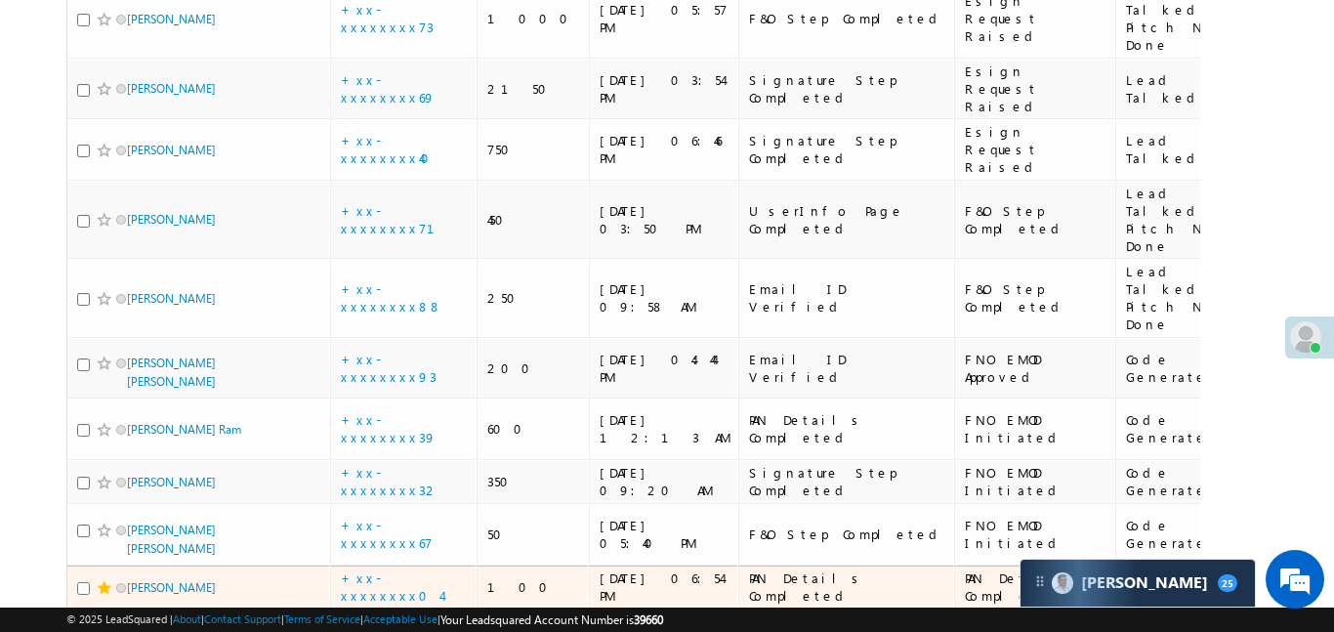
click at [84, 582] on input "checkbox" at bounding box center [83, 588] width 13 height 13
checkbox input "true"
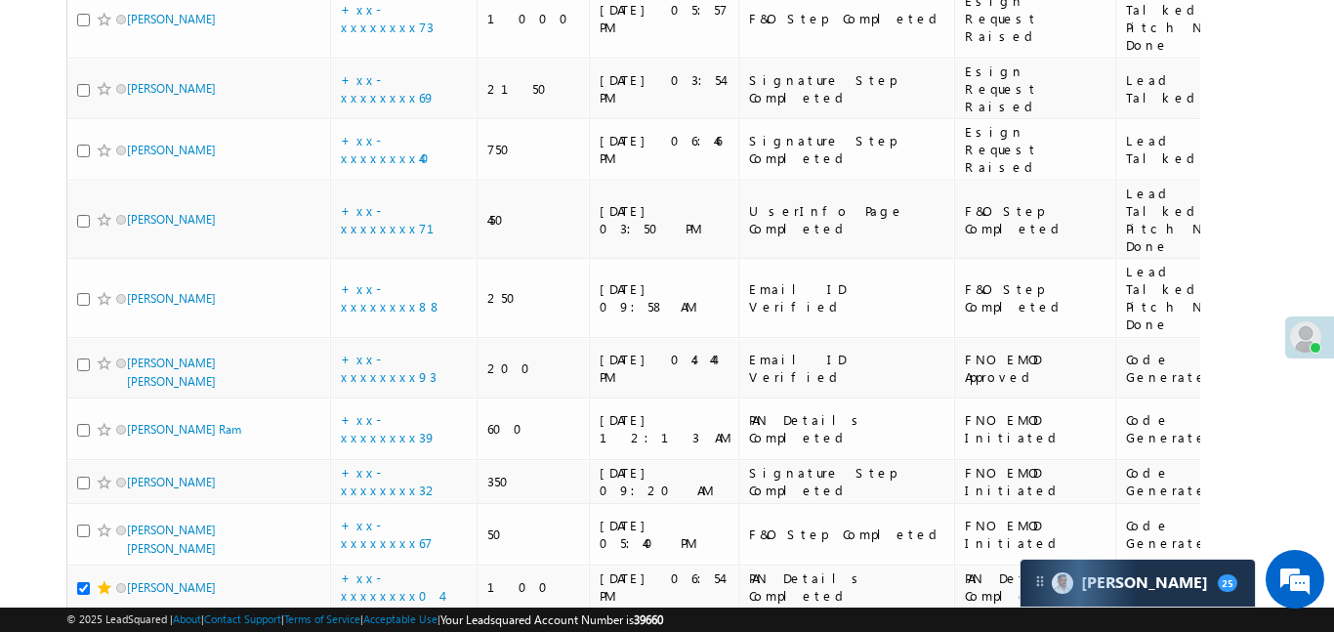
click at [81, 630] on input "checkbox" at bounding box center [83, 636] width 13 height 13
checkbox input "true"
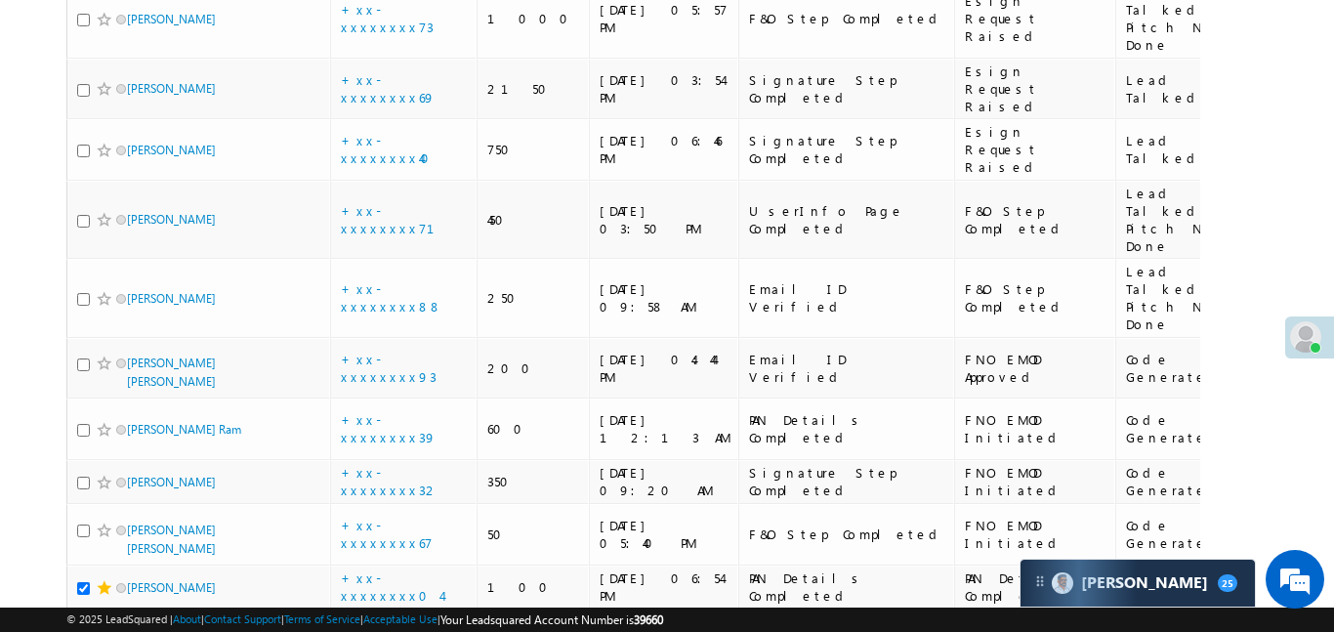
checkbox input "true"
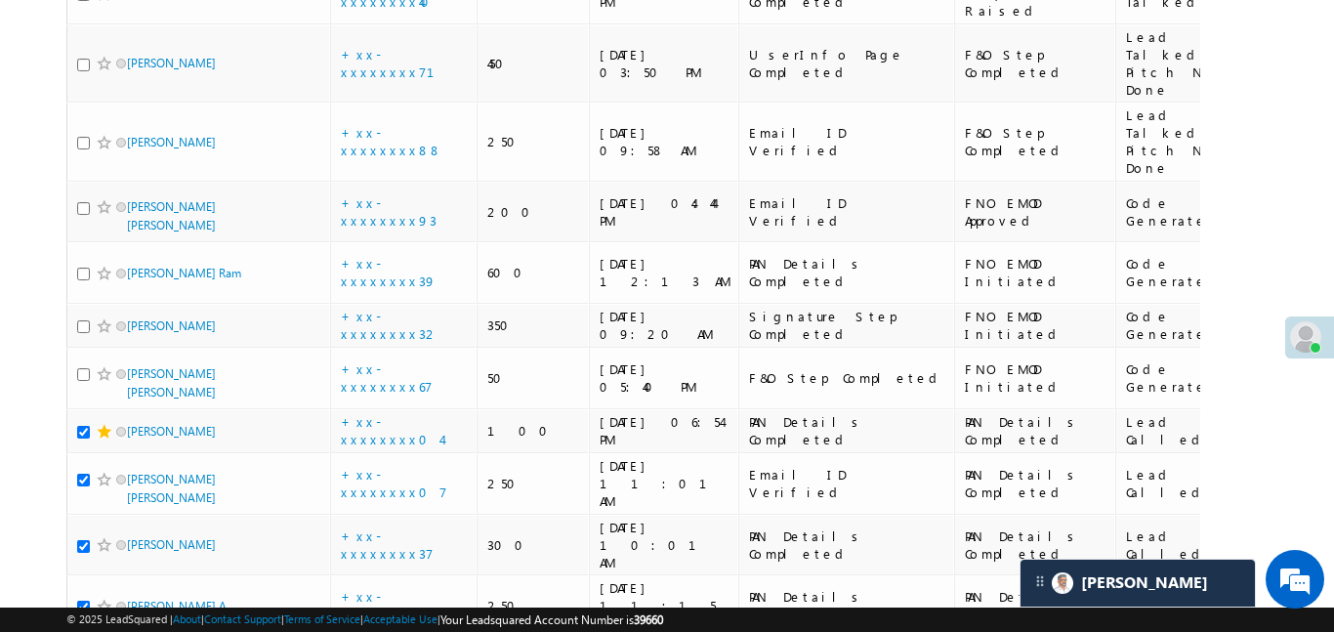
scroll to position [5782, 0]
checkbox input "true"
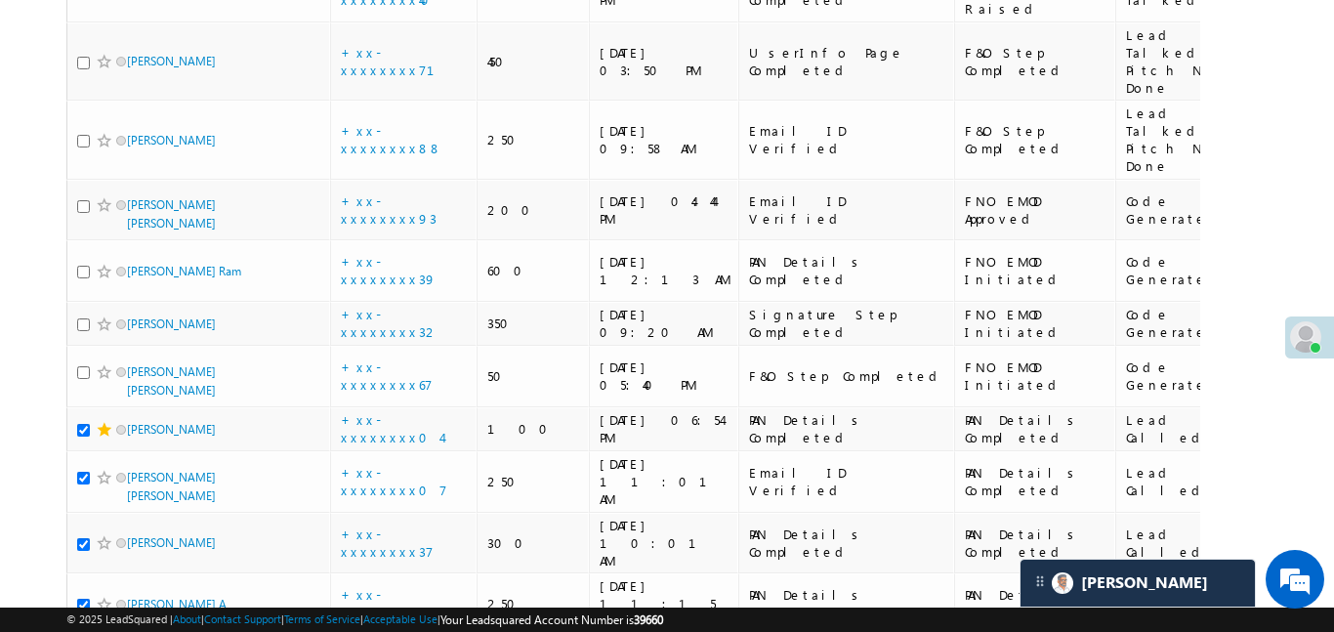
checkbox input "true"
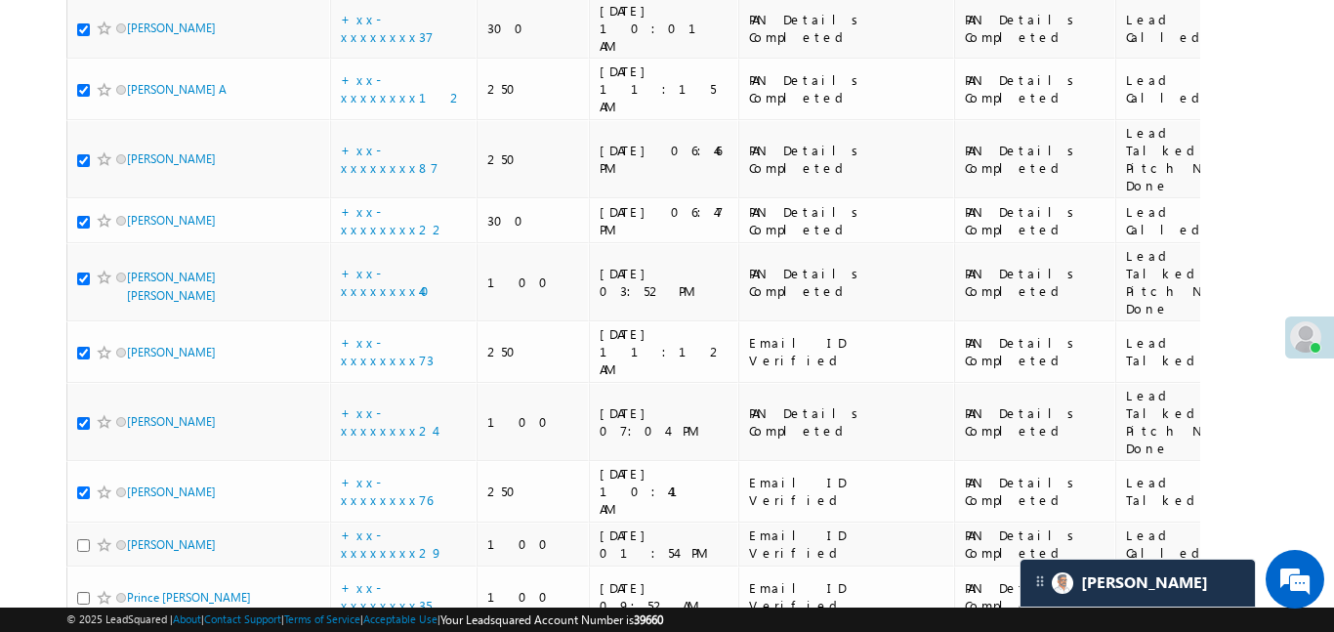
scroll to position [6113, 0]
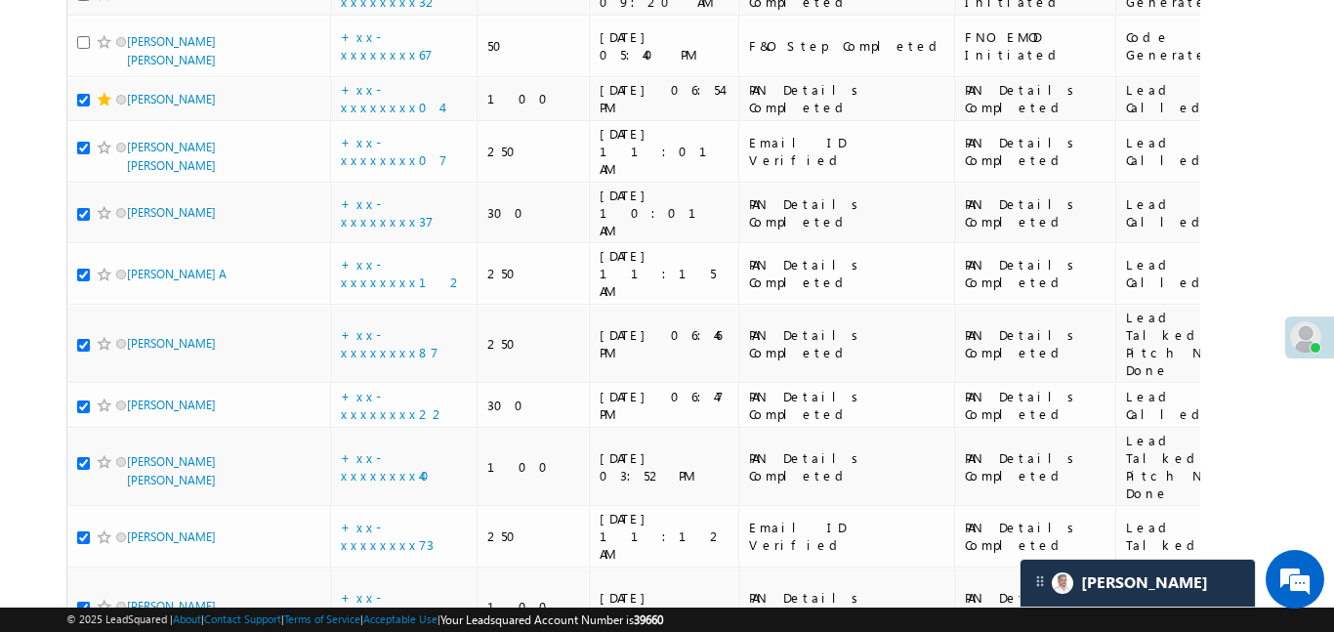
checkbox input "true"
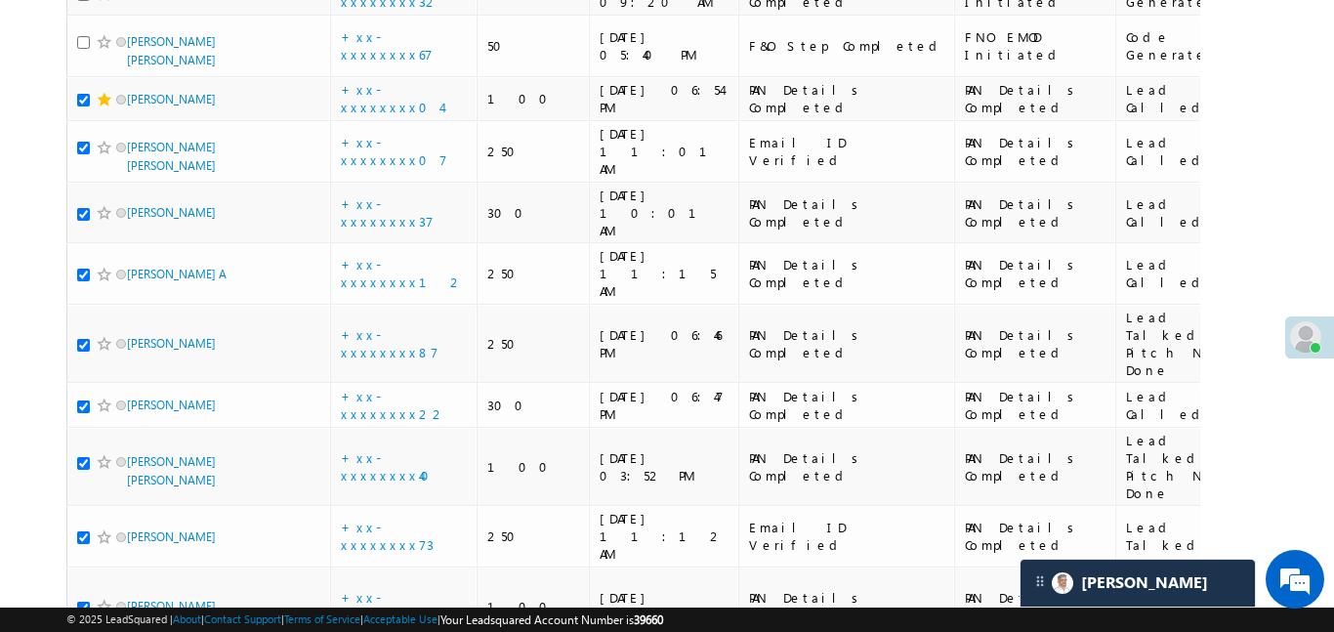
checkbox input "true"
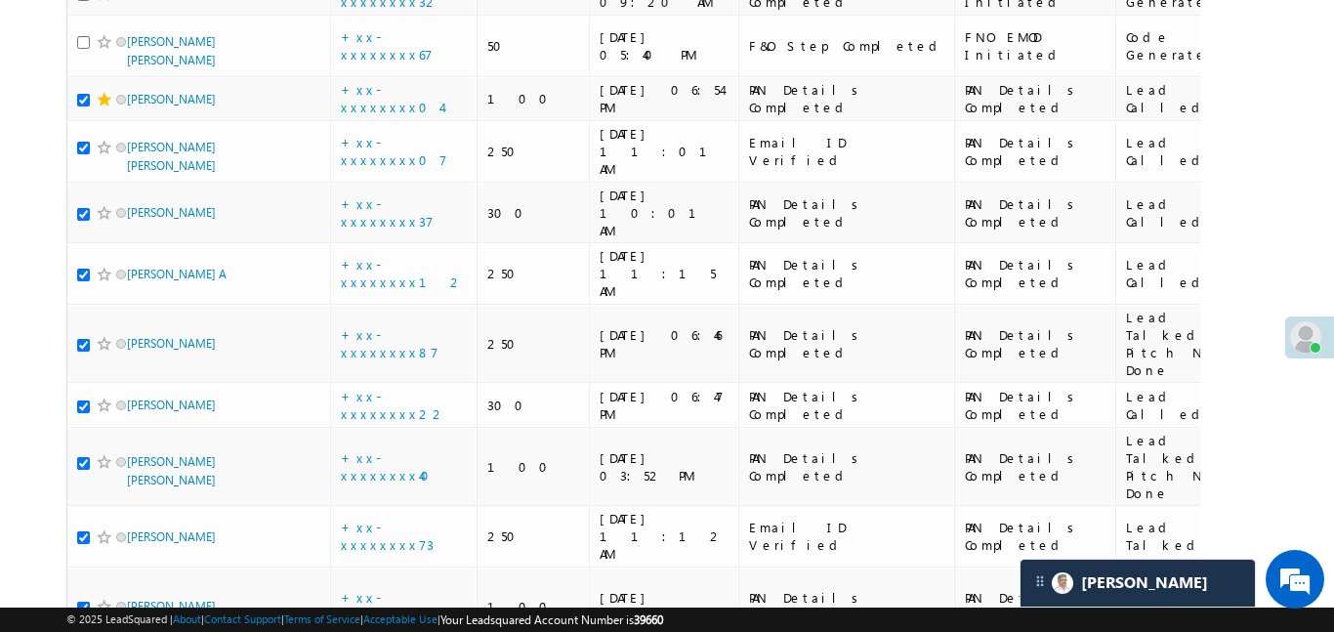
checkbox input "true"
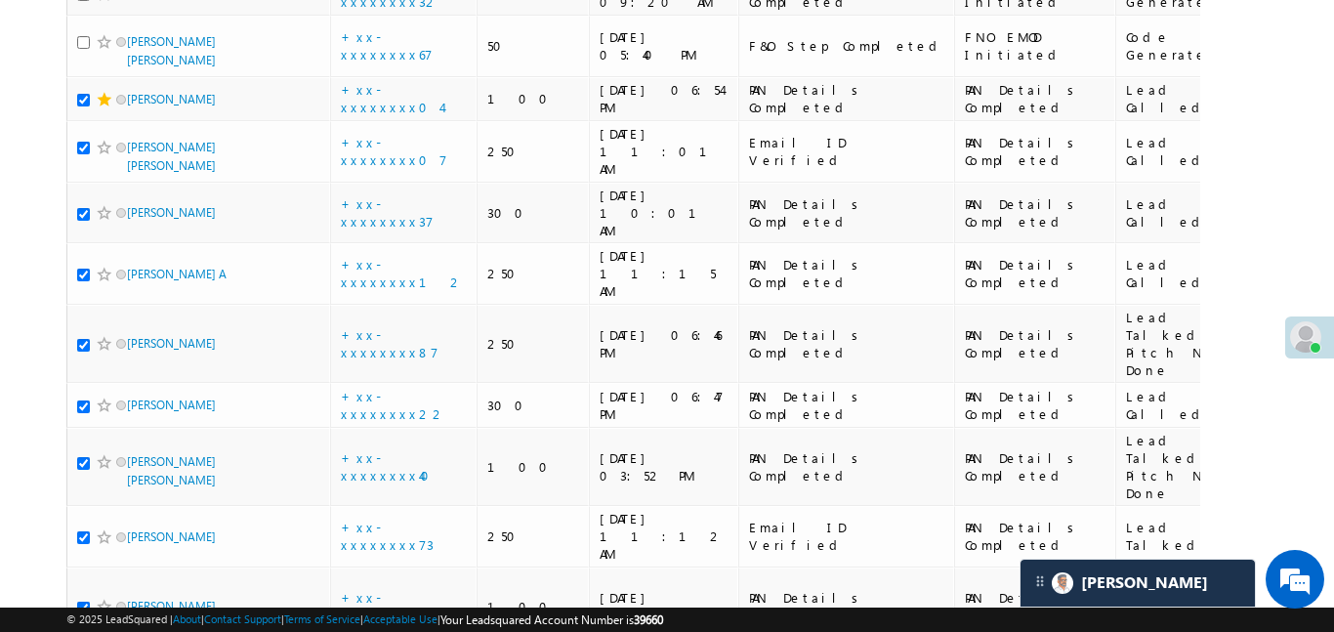
checkbox input "true"
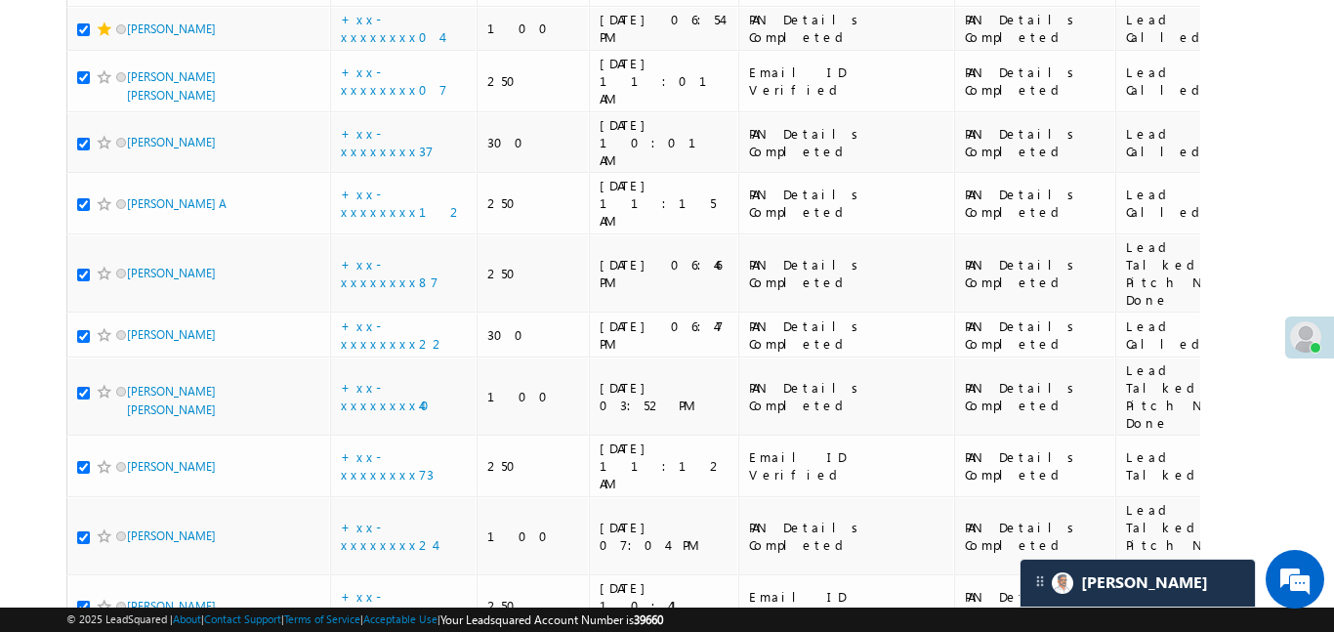
scroll to position [6189, 0]
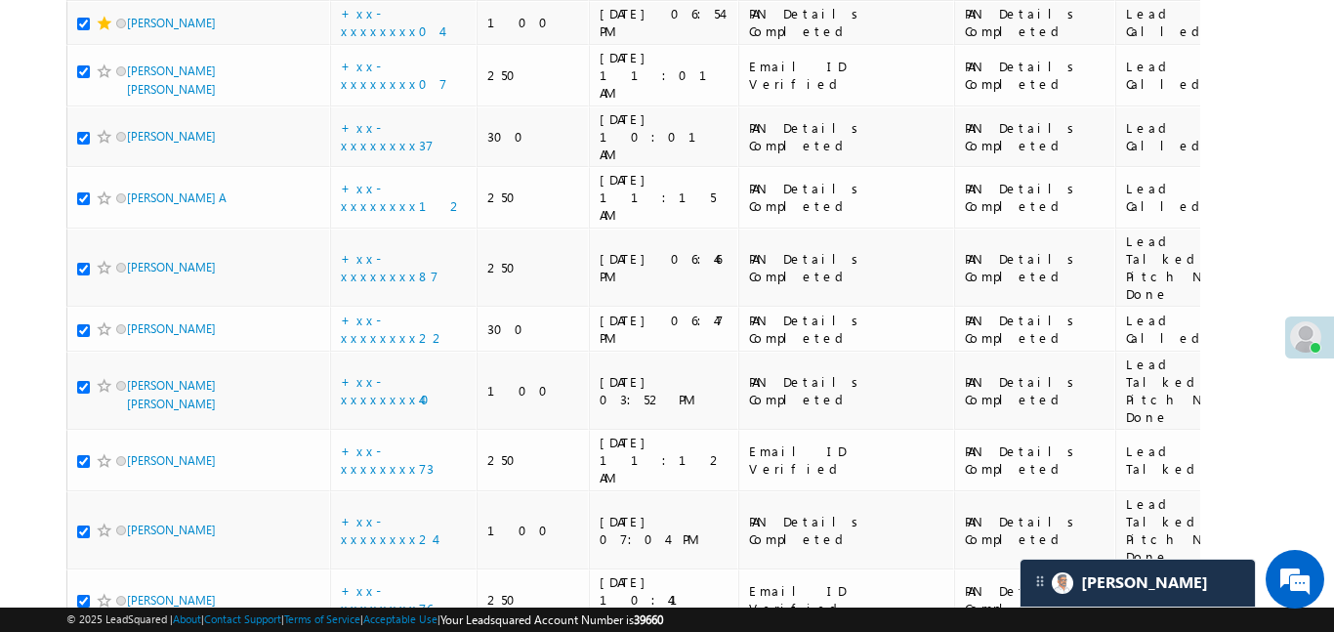
checkbox input "true"
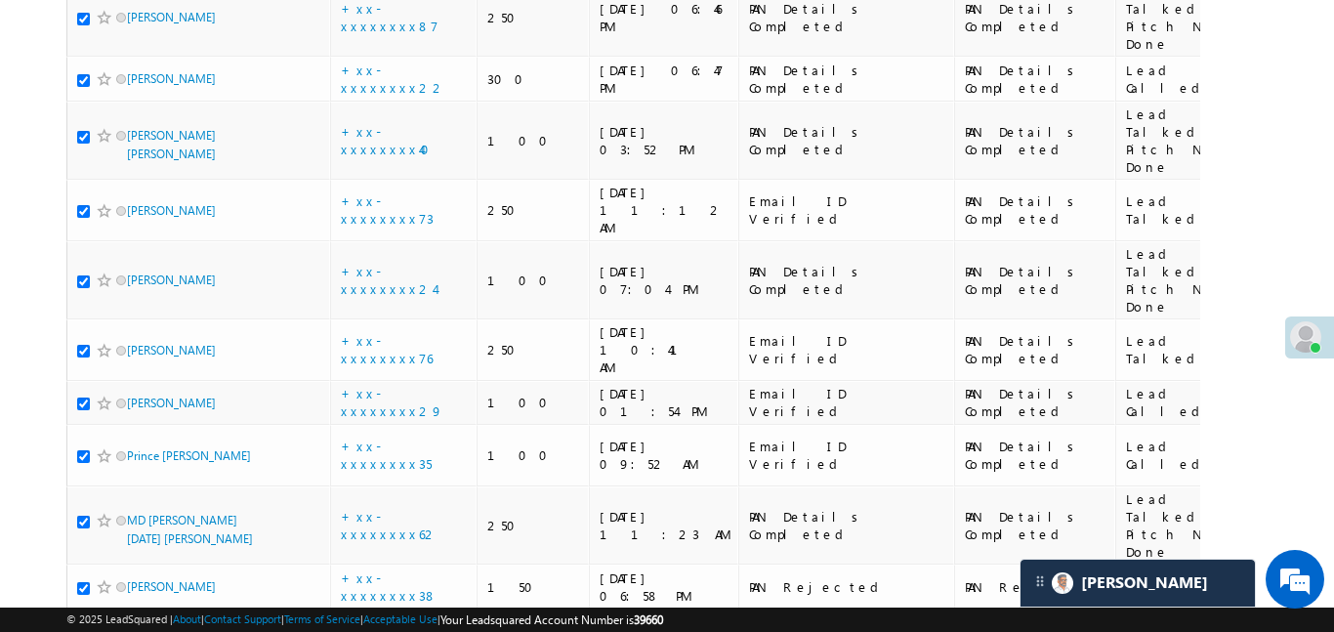
scroll to position [6486, 0]
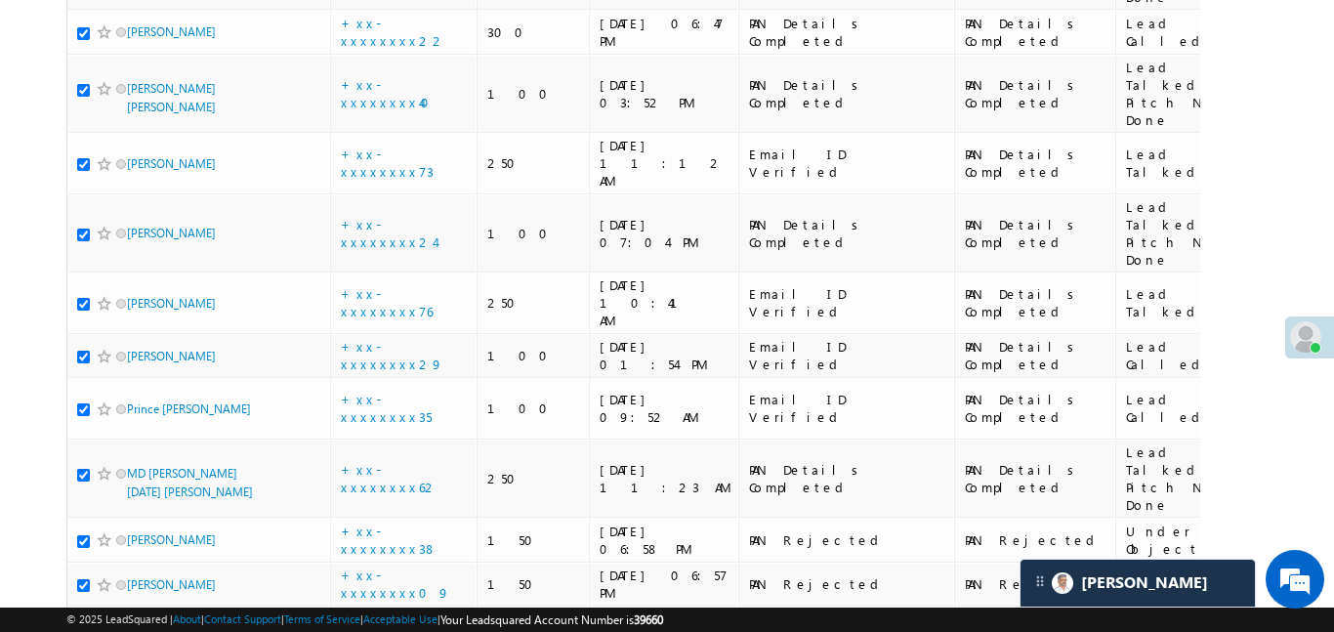
checkbox input "true"
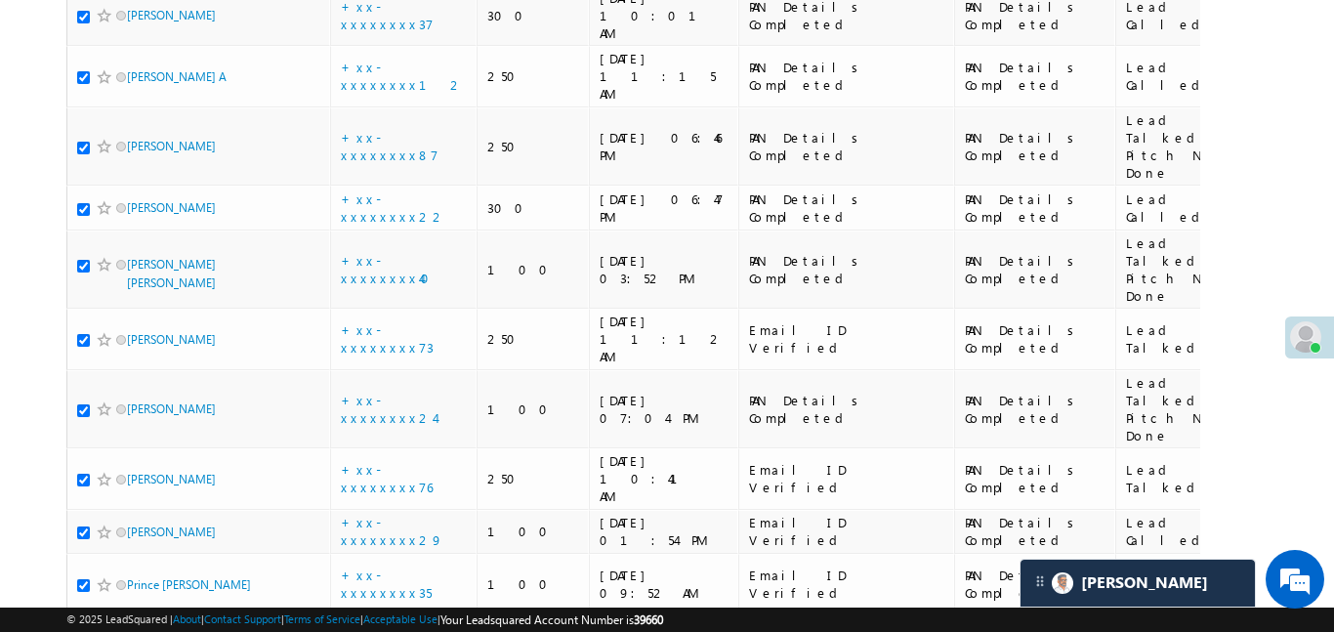
scroll to position [6304, 0]
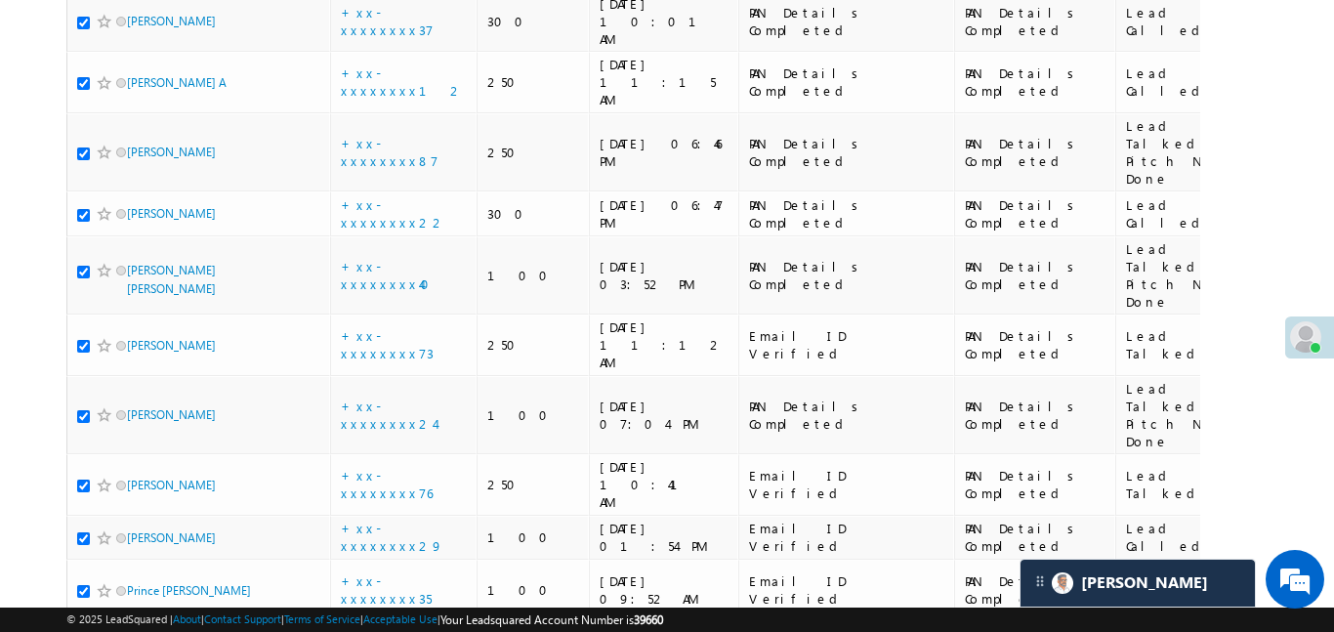
checkbox input "false"
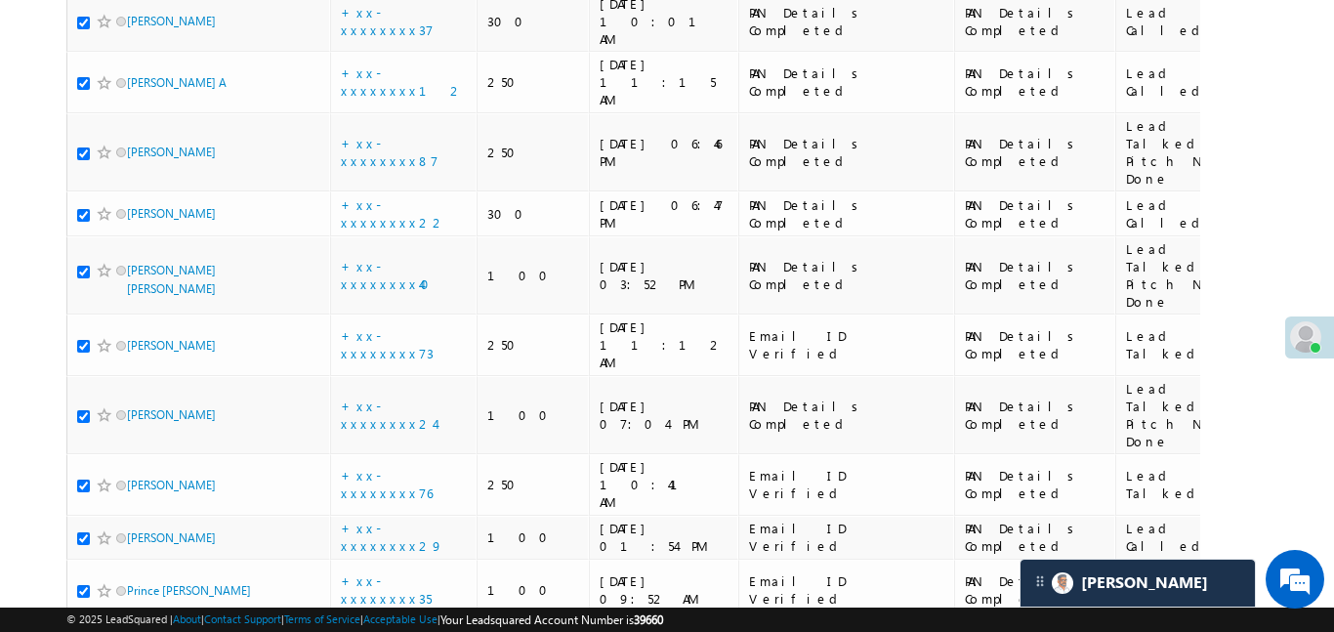
checkbox input "false"
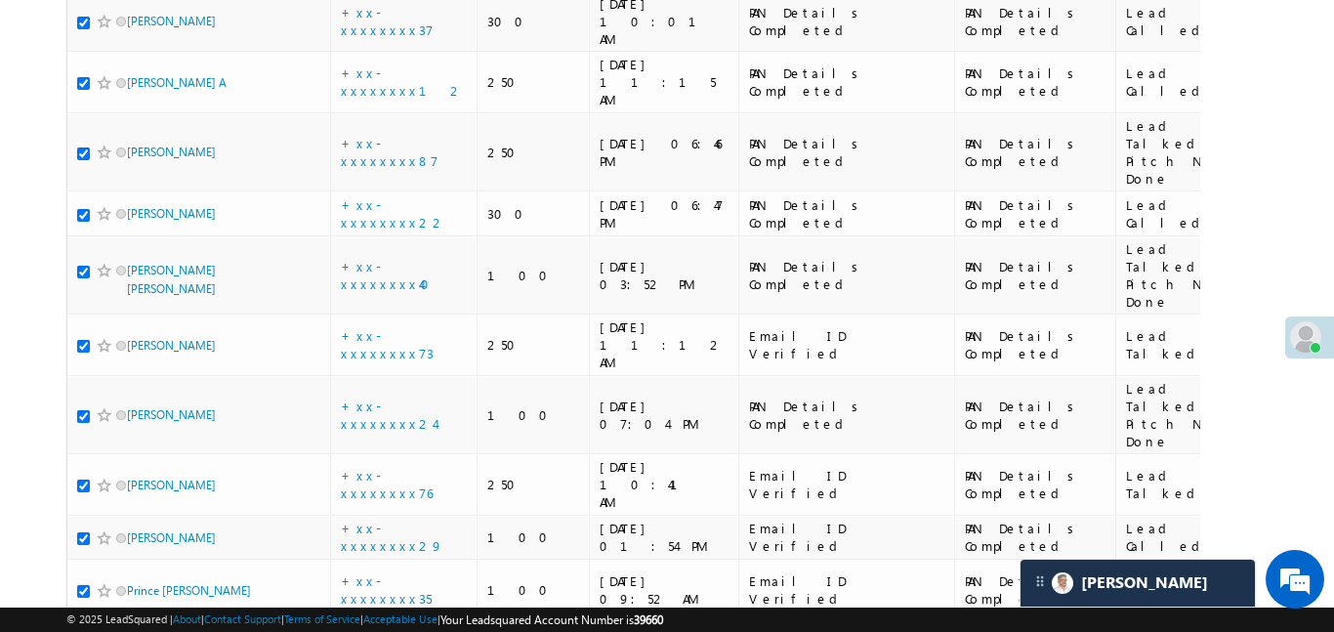
checkbox input "false"
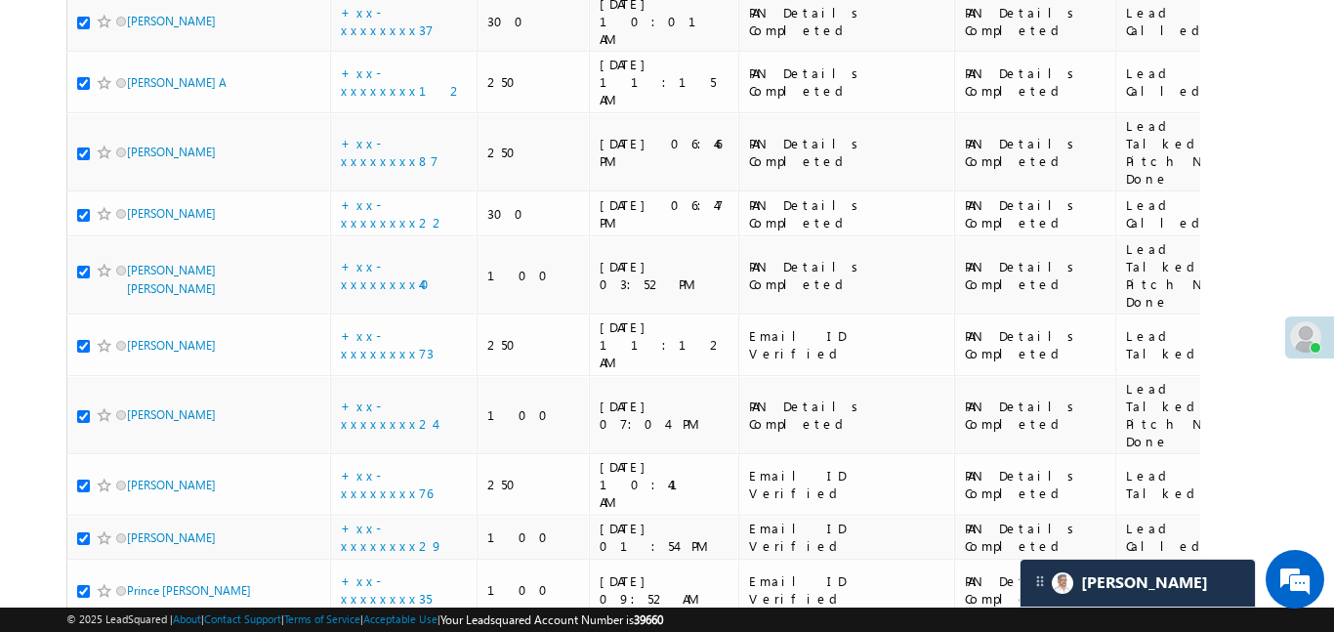
checkbox input "false"
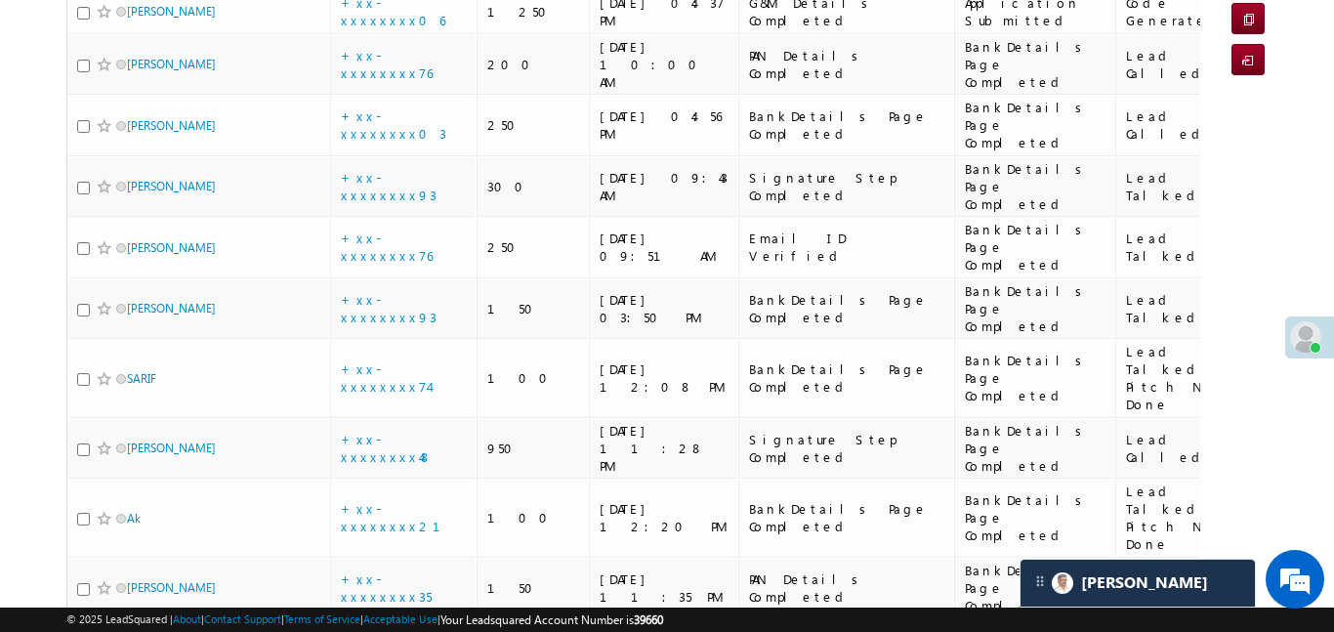
scroll to position [0, 0]
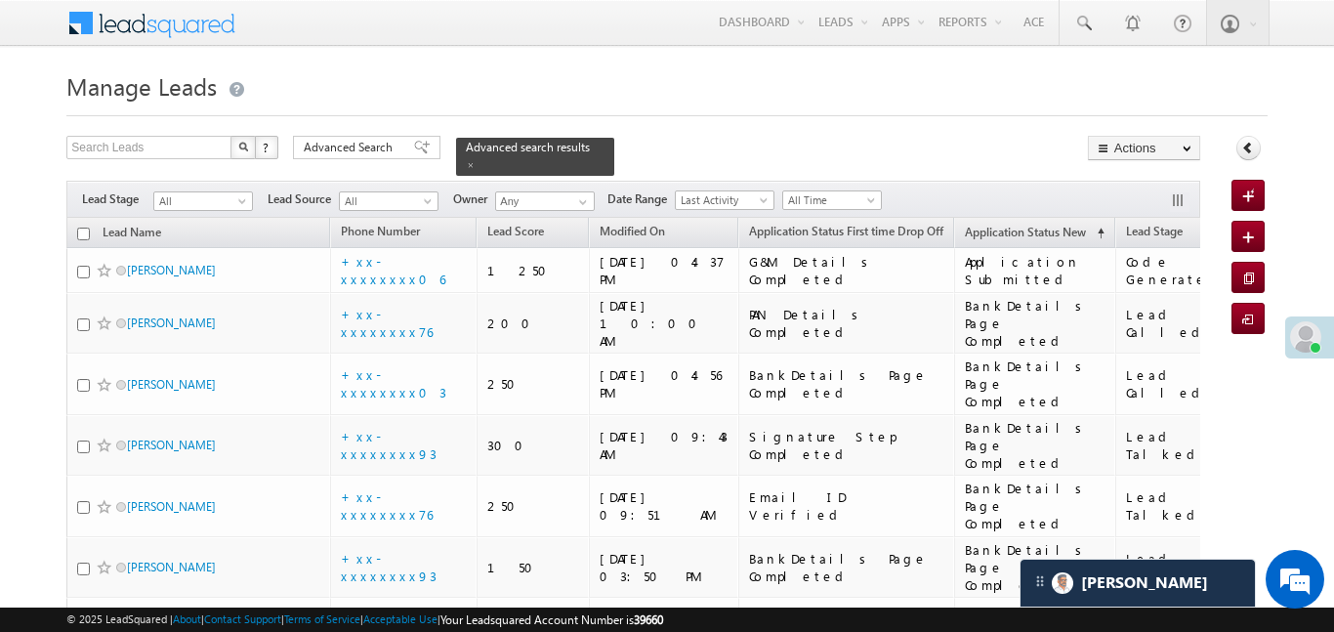
click at [853, 191] on span "All Time" at bounding box center [829, 200] width 93 height 18
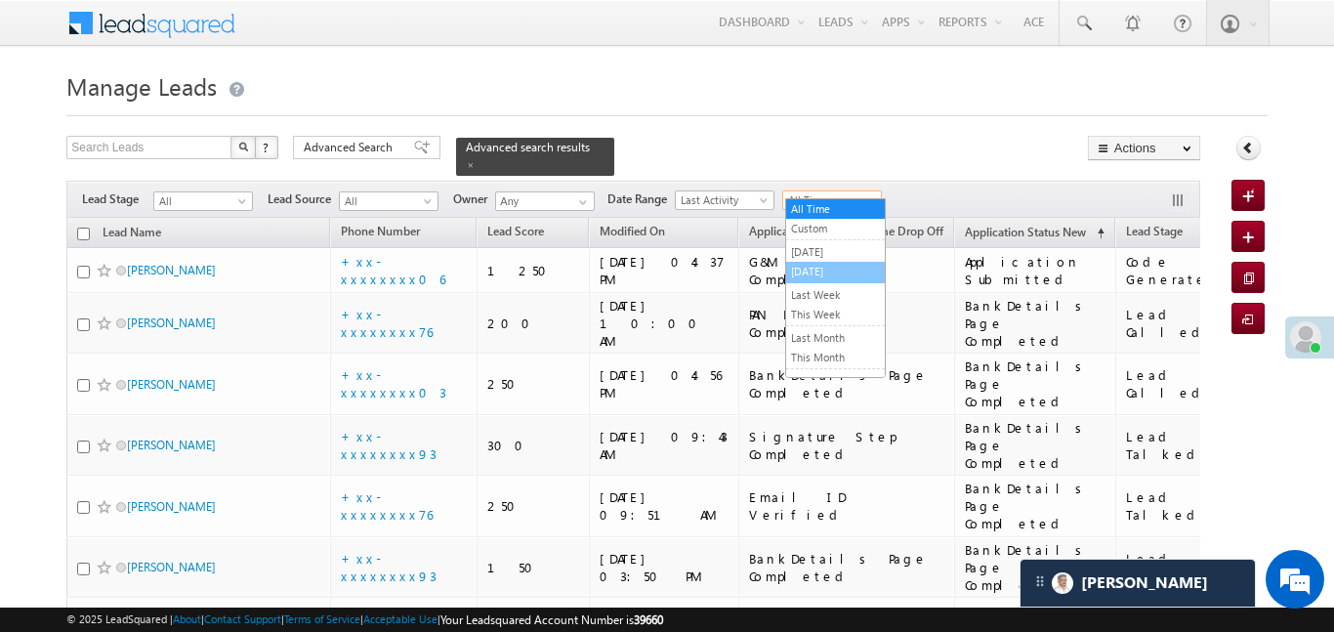
click at [826, 277] on link "[DATE]" at bounding box center [835, 272] width 99 height 18
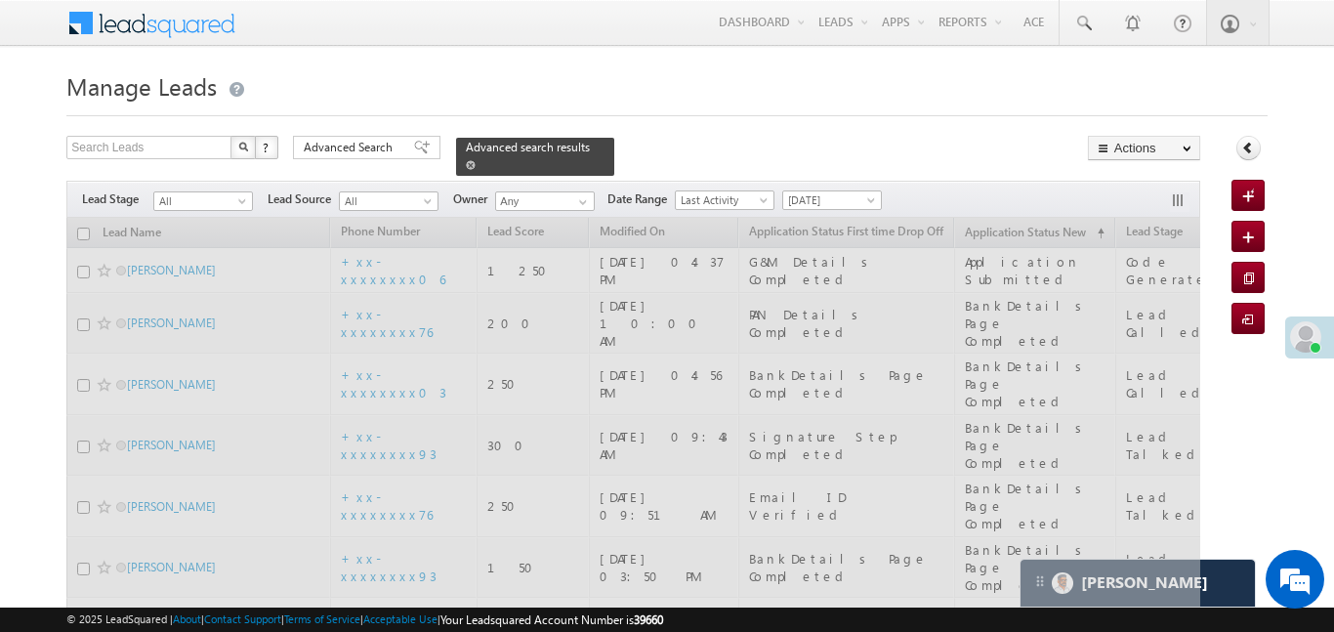
click at [476, 156] on link at bounding box center [471, 164] width 10 height 17
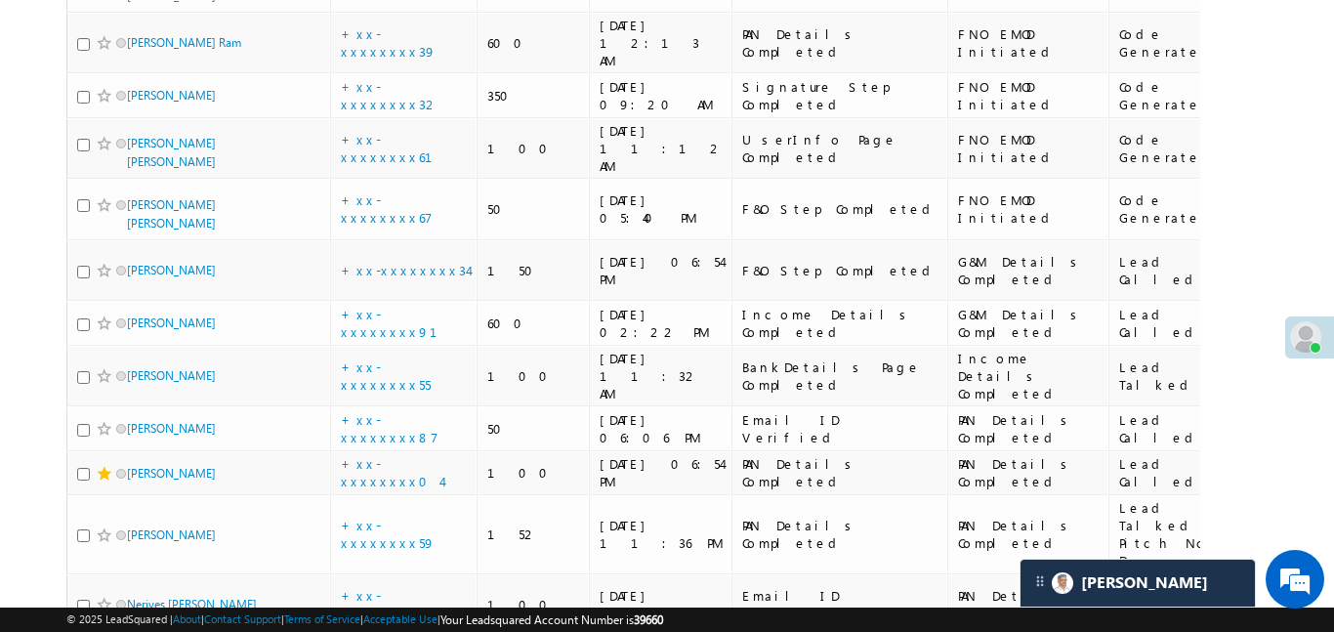
scroll to position [8595, 0]
